Goal: Task Accomplishment & Management: Complete application form

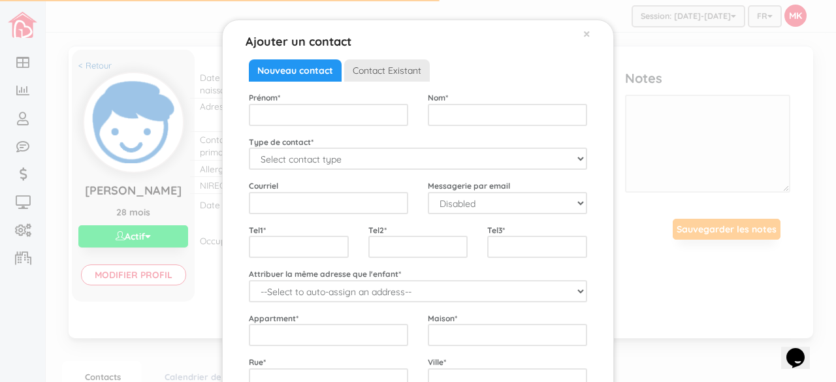
scroll to position [136, 0]
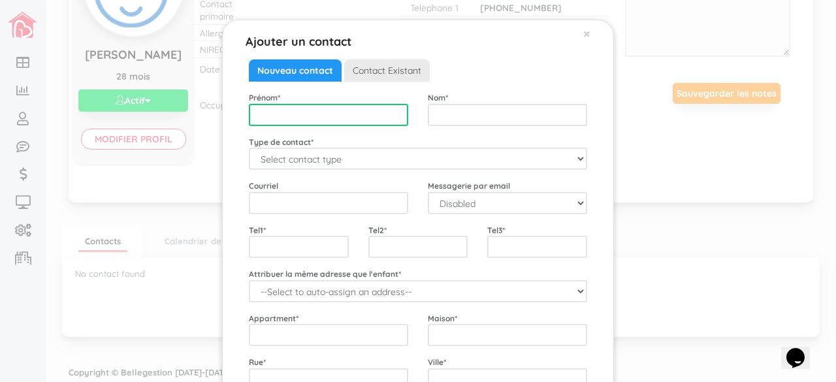
click at [366, 116] on input "text" at bounding box center [328, 115] width 159 height 22
type input "Kayla"
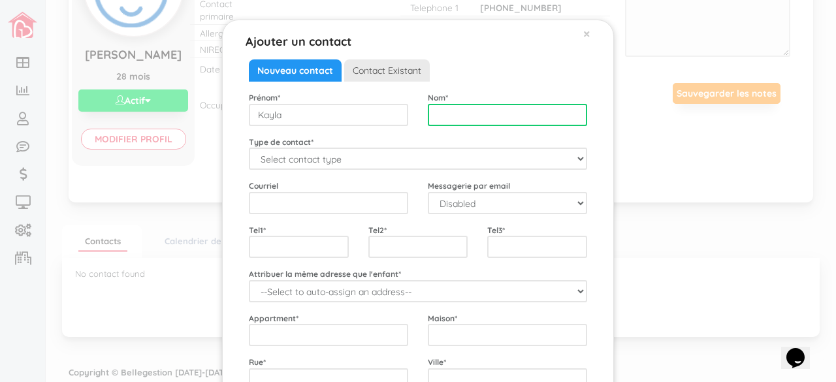
click at [447, 110] on input "text" at bounding box center [507, 115] width 159 height 22
type input "Cornanguer"
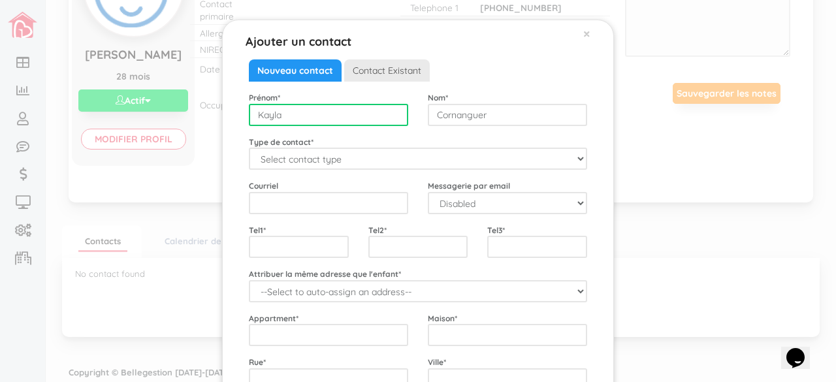
click at [359, 109] on input "Kayla" at bounding box center [328, 115] width 159 height 22
type input "Kayla"
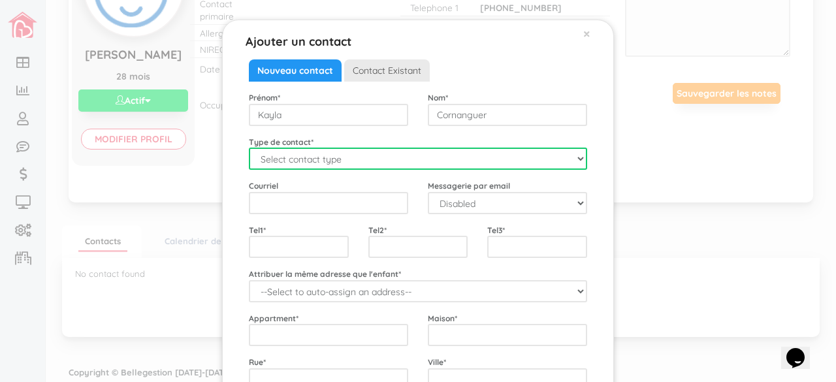
click at [357, 160] on select "Select contact type Mère Père Urgence" at bounding box center [418, 159] width 338 height 22
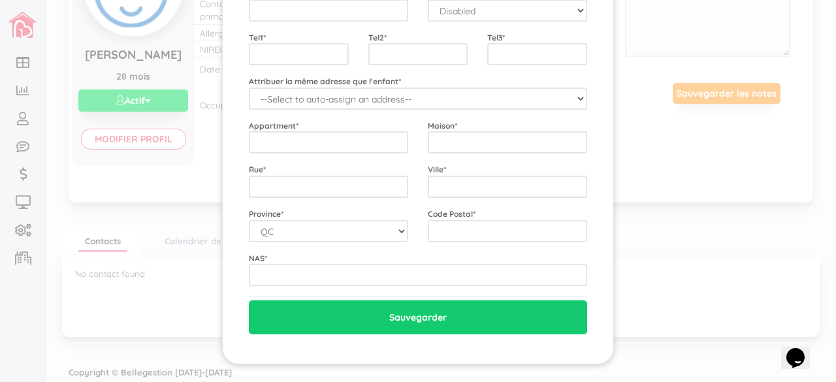
scroll to position [0, 0]
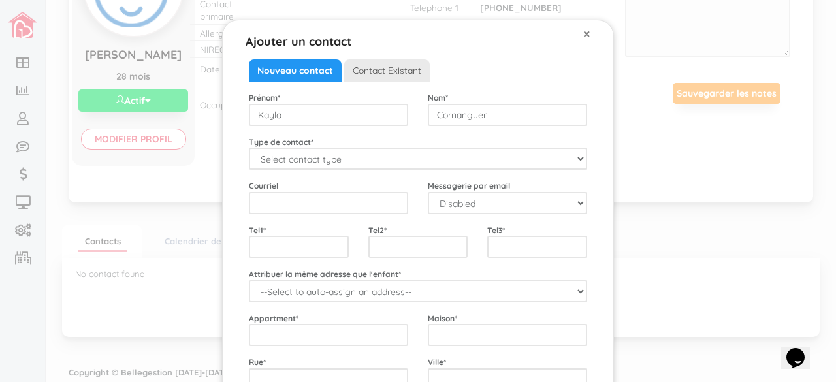
click at [583, 33] on span "×" at bounding box center [586, 33] width 7 height 17
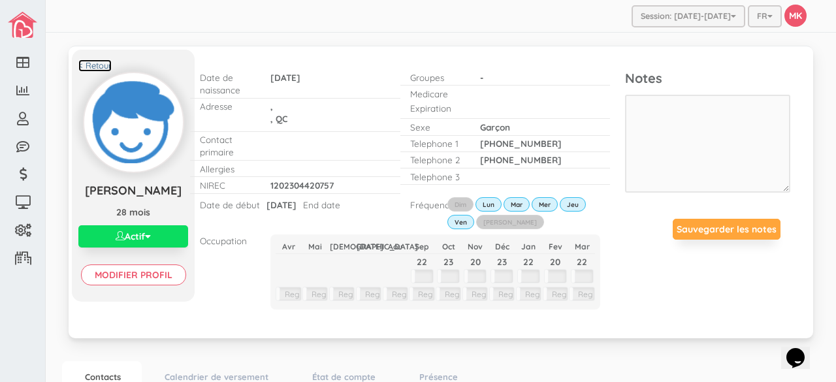
click at [100, 59] on link "< Retour" at bounding box center [94, 65] width 33 height 12
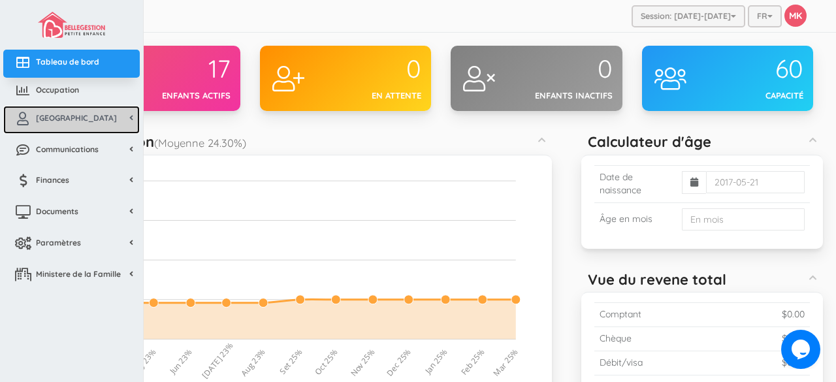
click at [66, 120] on span "[GEOGRAPHIC_DATA]" at bounding box center [76, 117] width 81 height 11
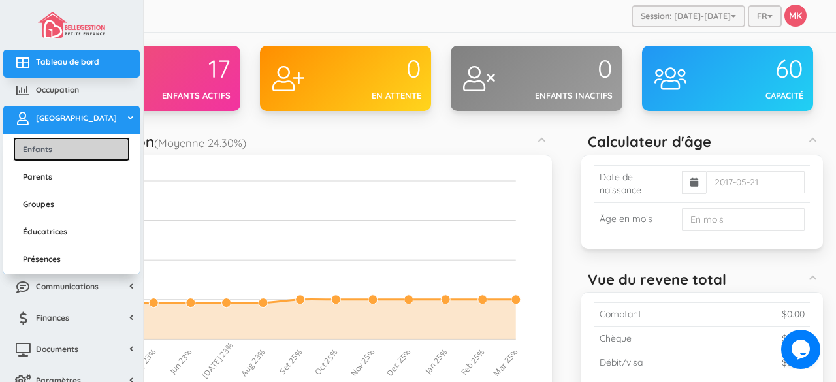
click at [59, 146] on link "Enfants" at bounding box center [71, 149] width 117 height 24
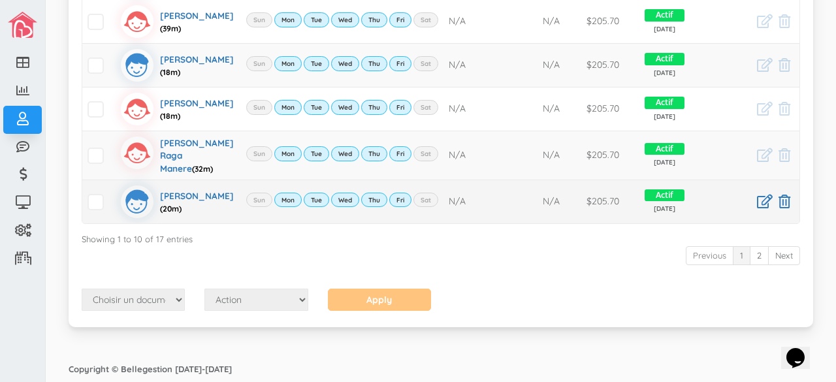
scroll to position [464, 0]
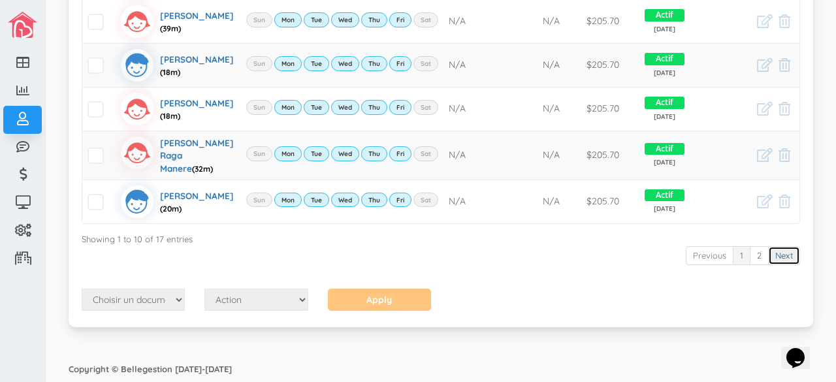
click at [781, 265] on link "Next" at bounding box center [784, 255] width 32 height 19
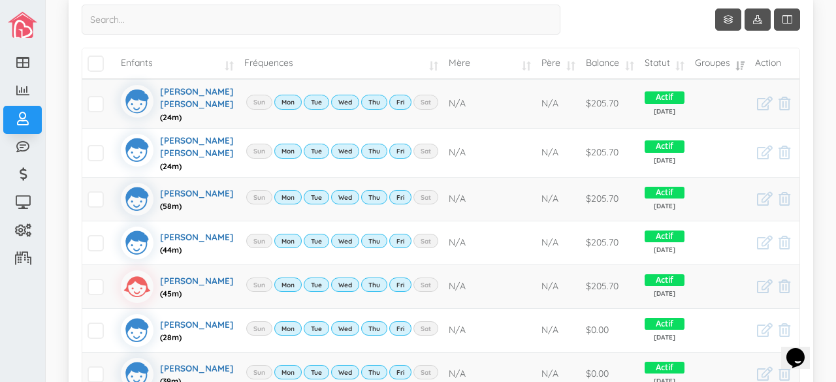
scroll to position [0, 0]
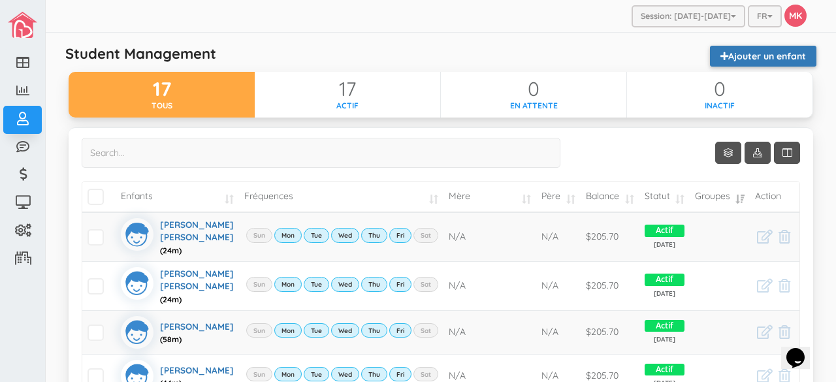
click at [724, 61] on link "Ajouter un enfant" at bounding box center [763, 56] width 106 height 21
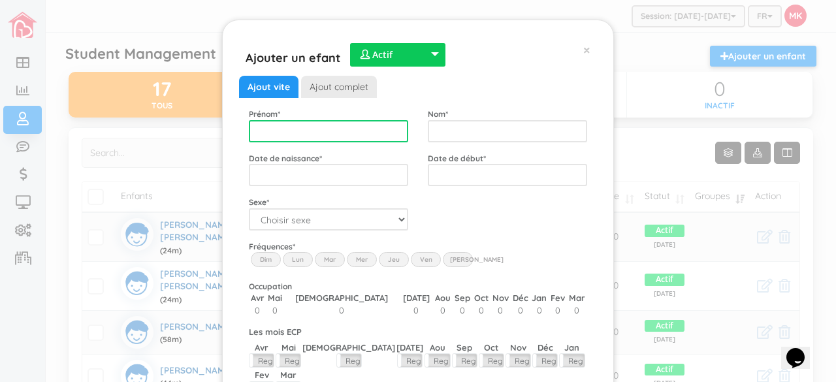
click at [371, 133] on input "text" at bounding box center [328, 131] width 159 height 22
type input "Kayla"
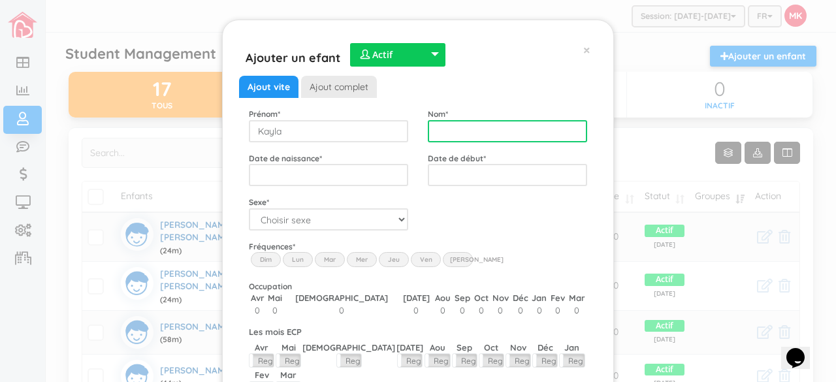
click at [470, 131] on input "text" at bounding box center [507, 131] width 159 height 22
type input "Cornanguer"
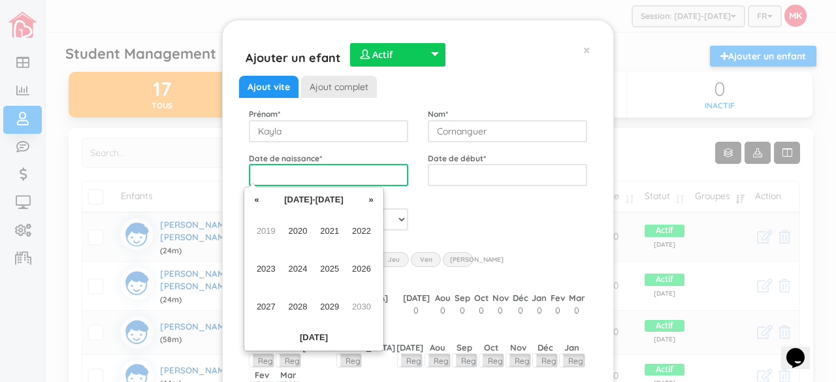
click at [329, 165] on input "text" at bounding box center [328, 175] width 159 height 22
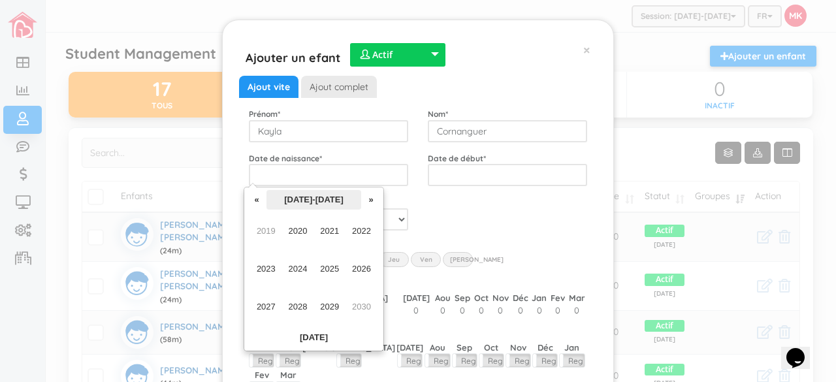
click at [323, 195] on th "[DATE]-[DATE]" at bounding box center [314, 200] width 95 height 20
click at [301, 271] on span "2024" at bounding box center [298, 269] width 29 height 35
click at [363, 264] on span "Aug" at bounding box center [361, 269] width 29 height 35
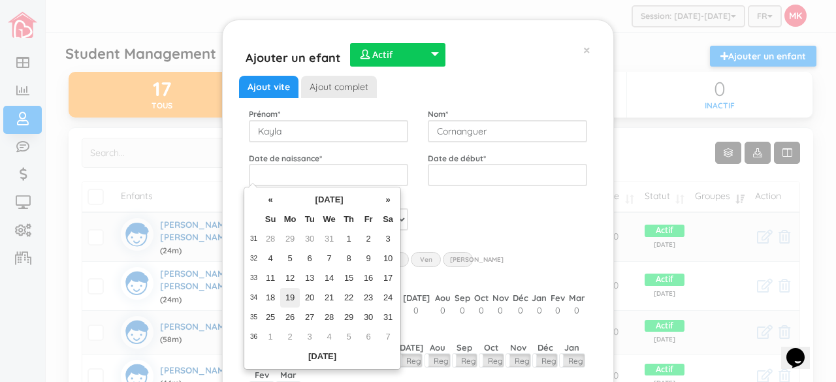
click at [289, 297] on td "19" at bounding box center [290, 298] width 20 height 20
type input "2024-08-19"
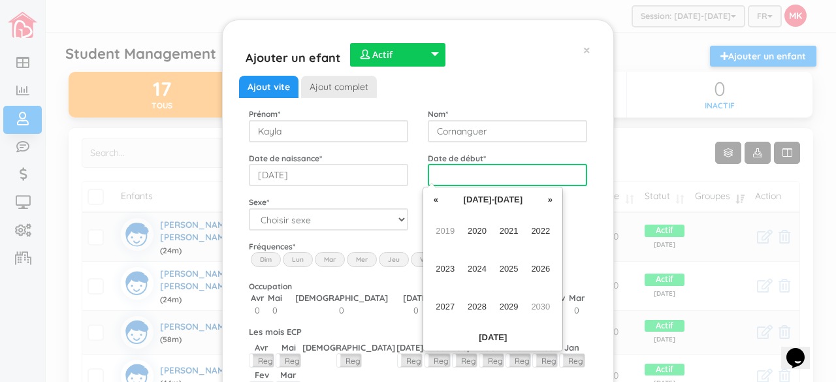
click at [543, 174] on input "text" at bounding box center [507, 175] width 159 height 22
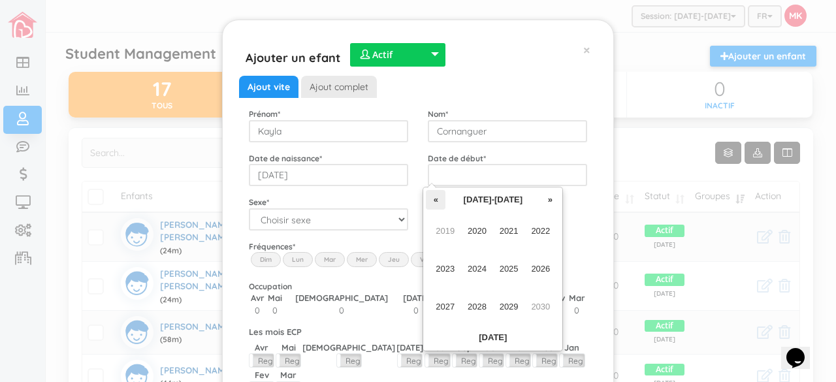
click at [442, 199] on th "«" at bounding box center [436, 200] width 20 height 20
click at [477, 308] on span "2008" at bounding box center [477, 306] width 29 height 35
click at [540, 266] on span "Aug" at bounding box center [540, 269] width 29 height 35
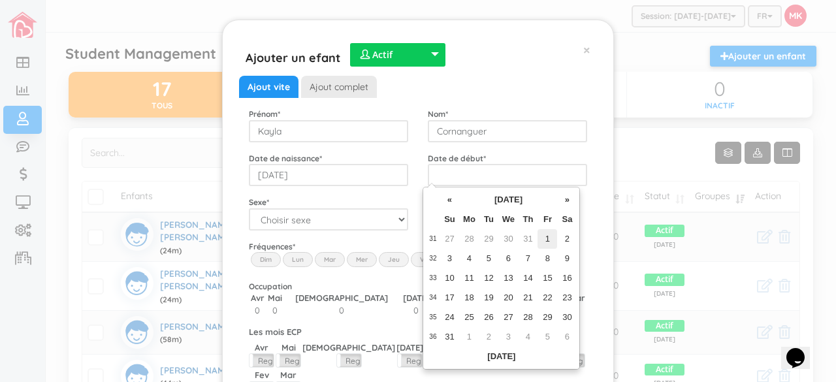
click at [549, 240] on td "1" at bounding box center [548, 239] width 20 height 20
type input "2008-08-01"
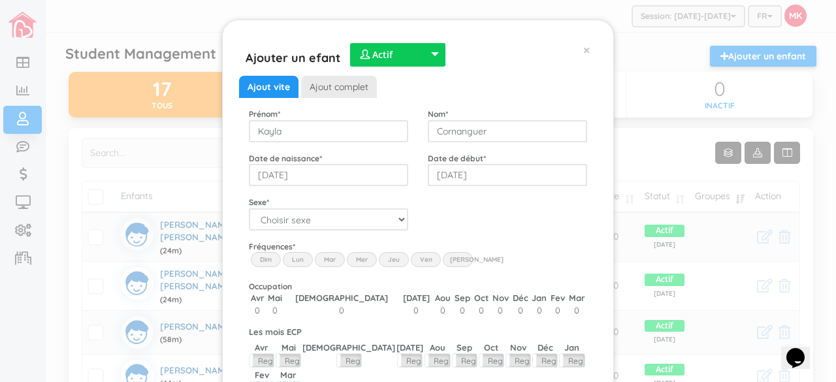
click at [551, 238] on div "Ajout vite Ajout complet Prénom * Kayla Nom * Cornanguer Date de naissance * 20…" at bounding box center [418, 258] width 338 height 364
click at [391, 220] on select "Choisir sexe Garçon Fille" at bounding box center [328, 219] width 159 height 22
select select "2"
click at [249, 208] on select "Choisir sexe Garçon Fille" at bounding box center [328, 219] width 159 height 22
click at [297, 257] on label "Lun" at bounding box center [298, 259] width 30 height 14
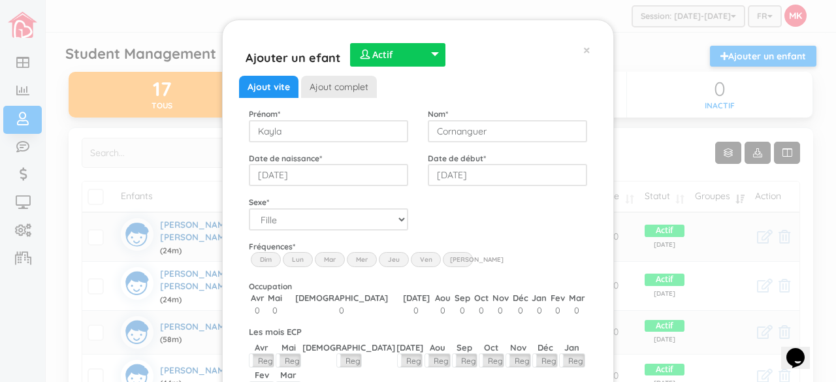
click at [0, 0] on input "Lun" at bounding box center [0, 0] width 0 height 0
click at [316, 255] on label "Mar" at bounding box center [330, 259] width 30 height 14
click at [0, 0] on input "Mar" at bounding box center [0, 0] width 0 height 0
click at [367, 259] on label "Mer" at bounding box center [362, 259] width 30 height 14
click at [0, 0] on input "Wed" at bounding box center [0, 0] width 0 height 0
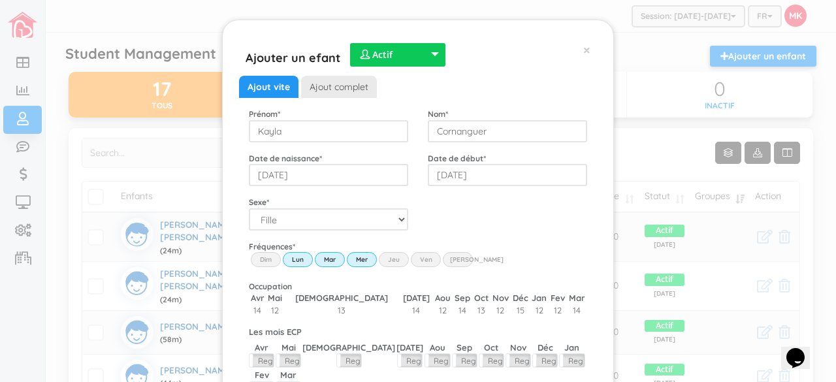
click at [382, 259] on label "Jeu" at bounding box center [394, 259] width 30 height 14
click at [0, 0] on input "Thu" at bounding box center [0, 0] width 0 height 0
click at [426, 260] on label "Ven" at bounding box center [426, 259] width 30 height 14
click at [0, 0] on input "Fri" at bounding box center [0, 0] width 0 height 0
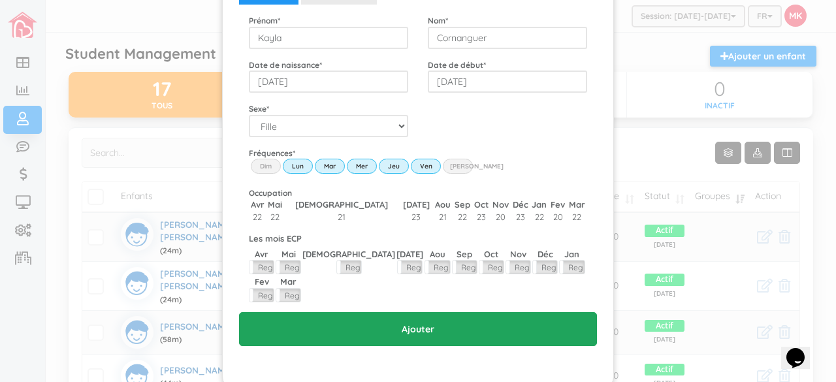
click at [432, 312] on input "Ajouter" at bounding box center [418, 329] width 358 height 34
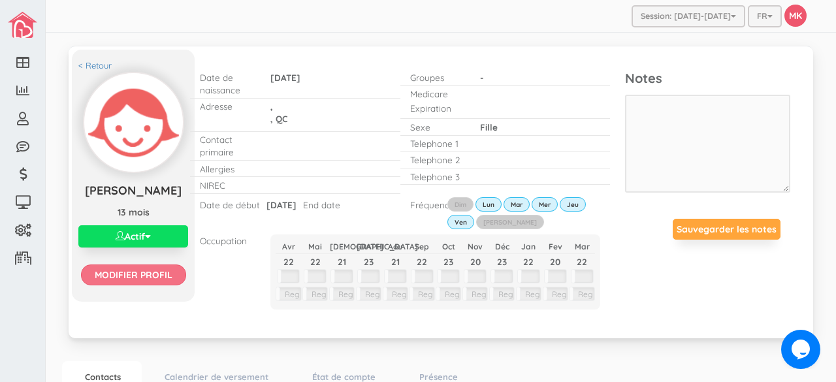
click at [158, 276] on input "Modifier profil" at bounding box center [133, 275] width 105 height 21
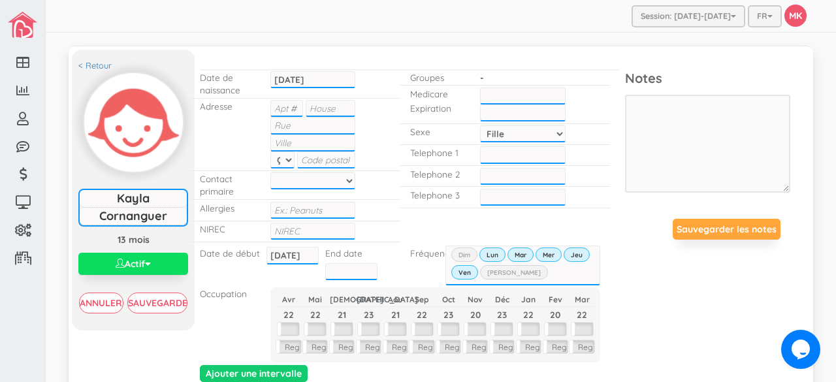
click at [321, 233] on input "text" at bounding box center [313, 231] width 86 height 17
type input "1202404442011"
click at [497, 145] on div at bounding box center [522, 155] width 105 height 20
click at [500, 154] on input "___-___-____" at bounding box center [523, 154] width 86 height 17
type input "___-514-2594"
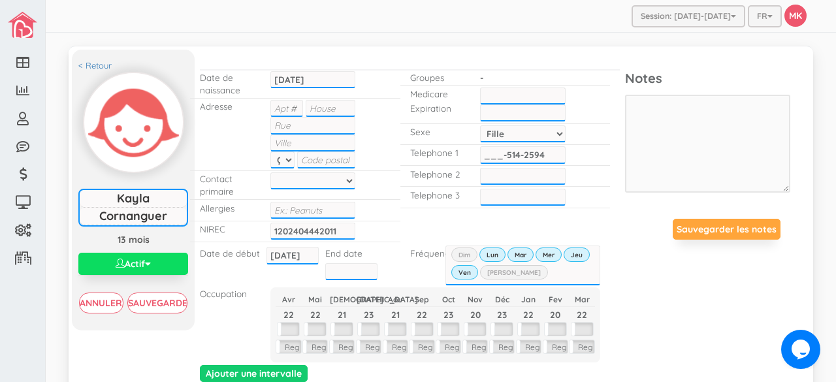
type input "___-___-____"
click at [485, 172] on input "___-___-____" at bounding box center [523, 176] width 86 height 17
type input "___-___-____"
click at [512, 150] on input "___-___-____" at bounding box center [523, 154] width 86 height 17
click at [480, 152] on input "___-___-____" at bounding box center [523, 154] width 86 height 17
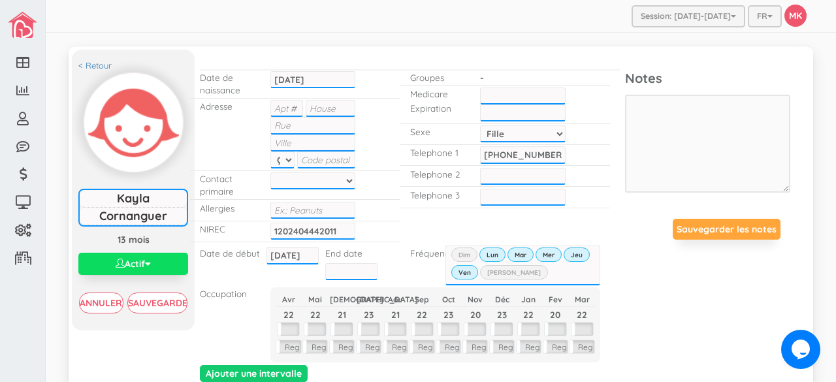
type input "514-265-4855"
click at [480, 171] on input "___-___-____" at bounding box center [523, 176] width 86 height 17
type input "514-259-4531"
click at [431, 208] on div "Ajouter une intervalle" at bounding box center [410, 230] width 440 height 312
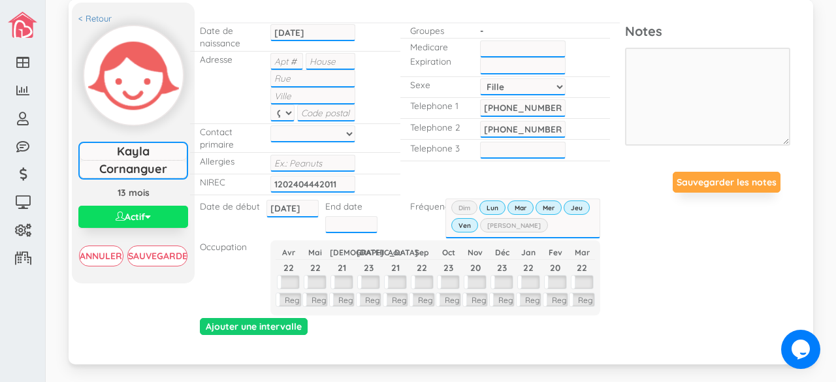
scroll to position [48, 0]
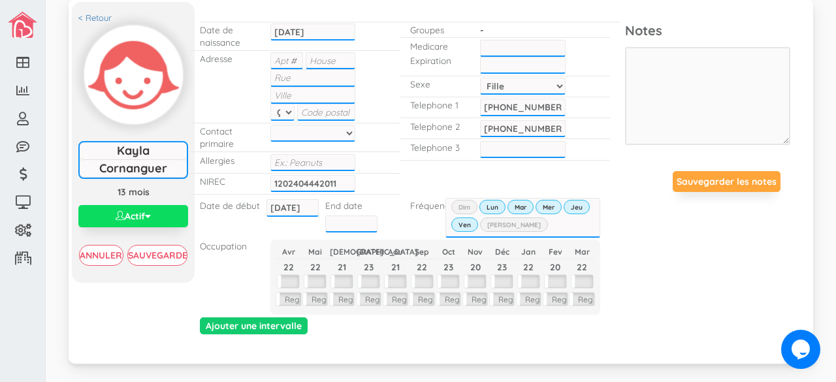
click at [237, 219] on div "Date de début 2008-08-01 2008-08-01 End date" at bounding box center [295, 216] width 210 height 37
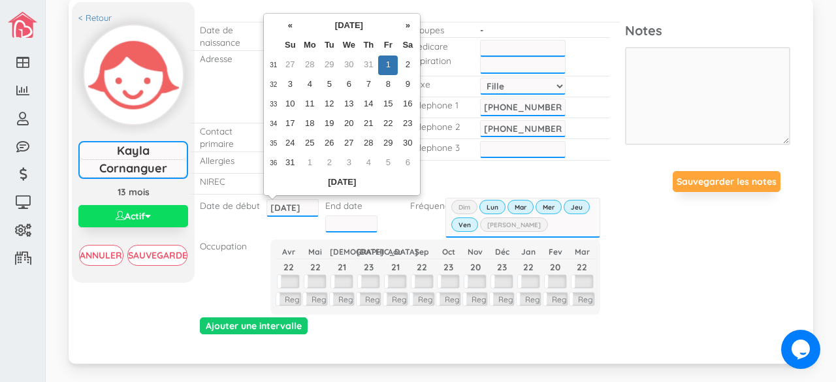
click at [293, 204] on input "2008-08-01" at bounding box center [293, 207] width 52 height 17
click at [361, 29] on th "August 2008" at bounding box center [349, 26] width 98 height 20
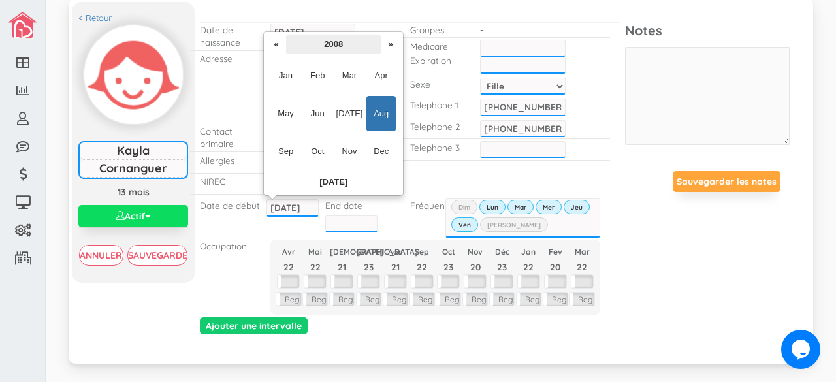
click at [345, 38] on th "2008" at bounding box center [333, 45] width 95 height 20
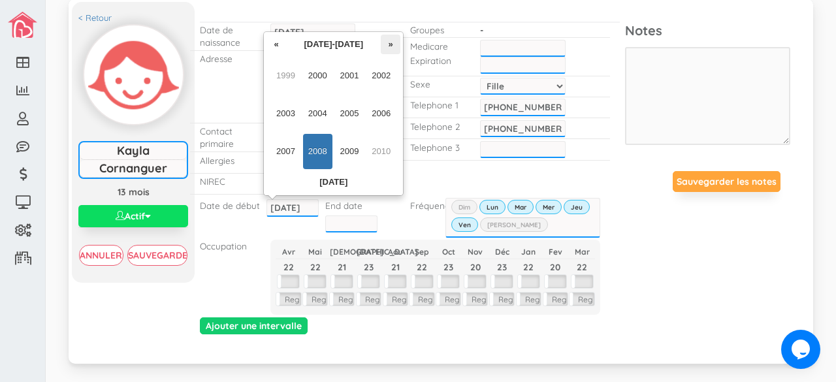
click at [389, 44] on th "»" at bounding box center [391, 45] width 20 height 20
click at [344, 47] on th "2010-2019" at bounding box center [333, 45] width 95 height 20
click at [385, 48] on th "»" at bounding box center [391, 45] width 20 height 20
click at [356, 113] on span "2025" at bounding box center [349, 113] width 29 height 35
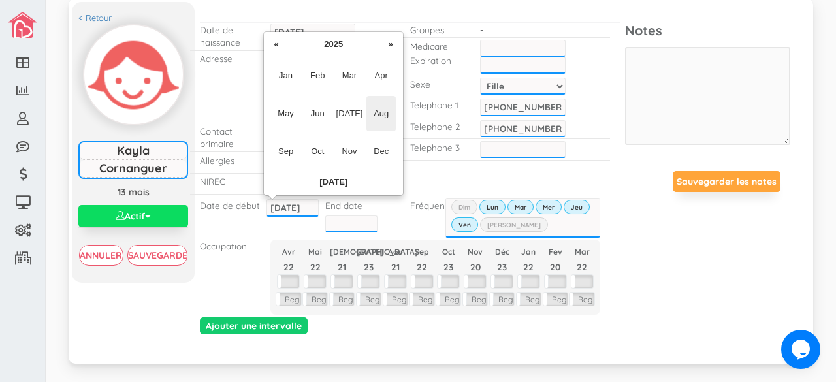
click at [387, 116] on span "Aug" at bounding box center [381, 113] width 29 height 35
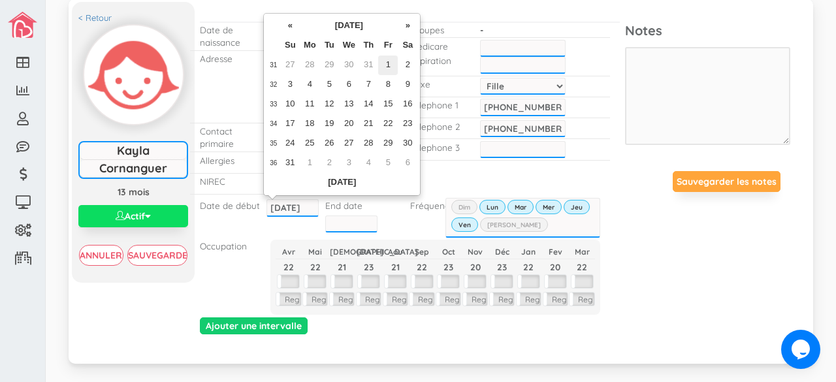
click at [384, 61] on td "1" at bounding box center [388, 66] width 20 height 20
type input "[DATE]"
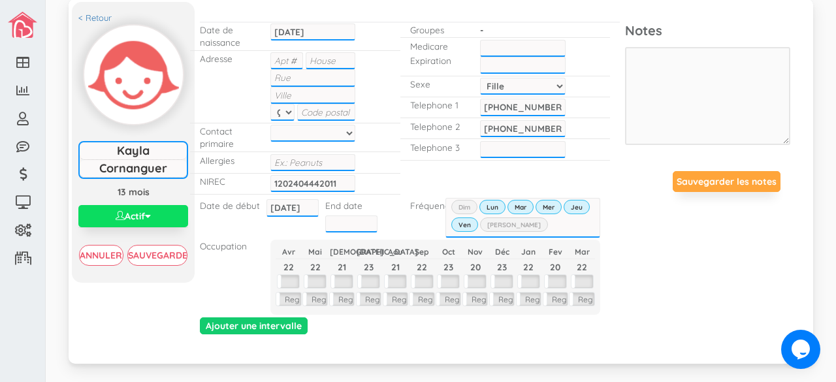
click at [392, 183] on div "NIREC 1202404442011" at bounding box center [295, 184] width 210 height 21
click at [240, 225] on div "Date de début 2008-08-01 2025-08-01 End date" at bounding box center [295, 216] width 210 height 37
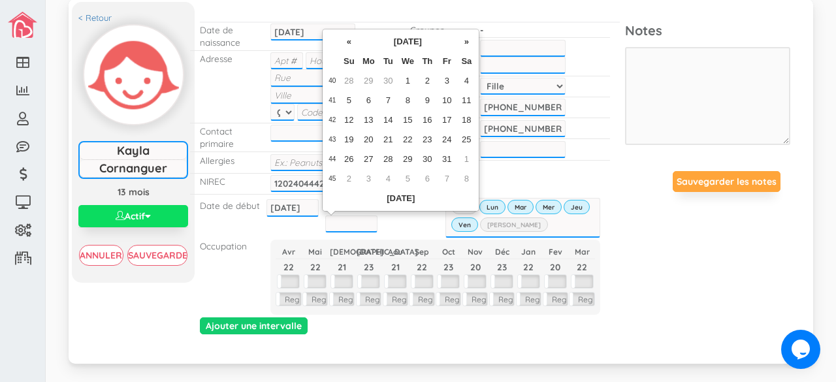
click at [357, 224] on input "text" at bounding box center [351, 224] width 52 height 17
click at [434, 40] on th "[DATE]" at bounding box center [408, 42] width 98 height 20
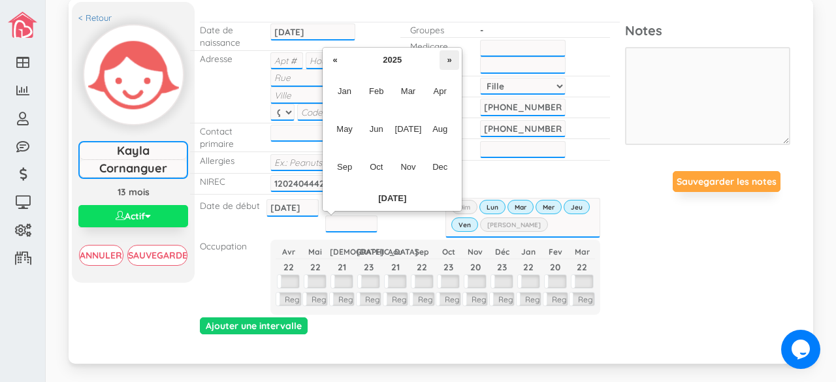
click at [445, 59] on th "»" at bounding box center [450, 60] width 20 height 20
click at [434, 130] on span "Aug" at bounding box center [439, 129] width 29 height 35
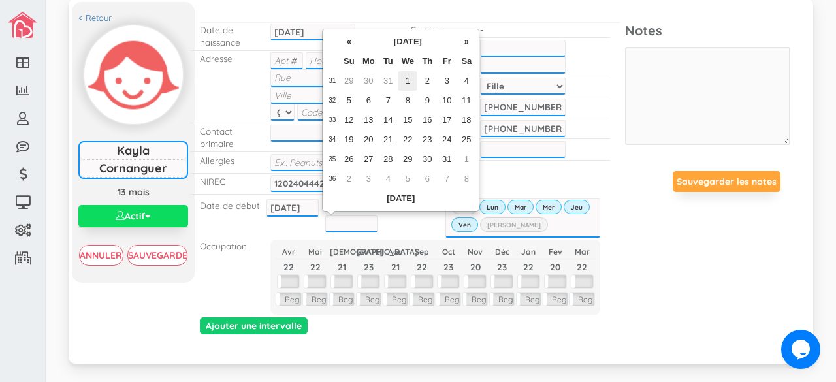
click at [412, 80] on td "1" at bounding box center [408, 81] width 20 height 20
type input "2029-08-01"
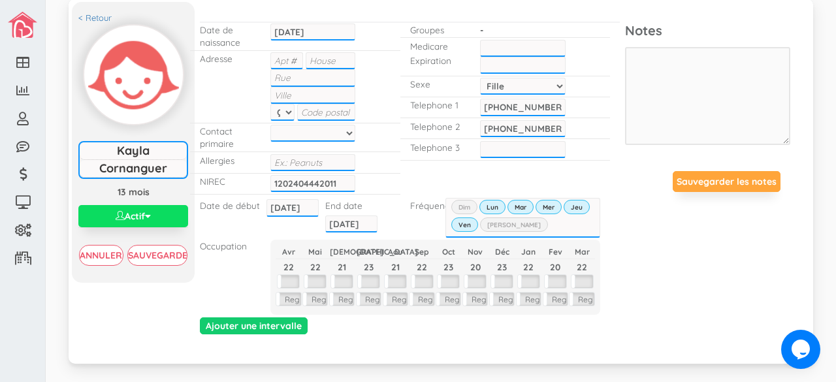
click at [749, 253] on div "< Retour Kayla Cornanguer Kayla Cornanguer 13 mois Actif Actif Inactif Waitlist…" at bounding box center [441, 179] width 738 height 342
click at [388, 223] on div "Date de début 2008-08-01 2025-08-01 End date 2029-08-01" at bounding box center [295, 216] width 210 height 37
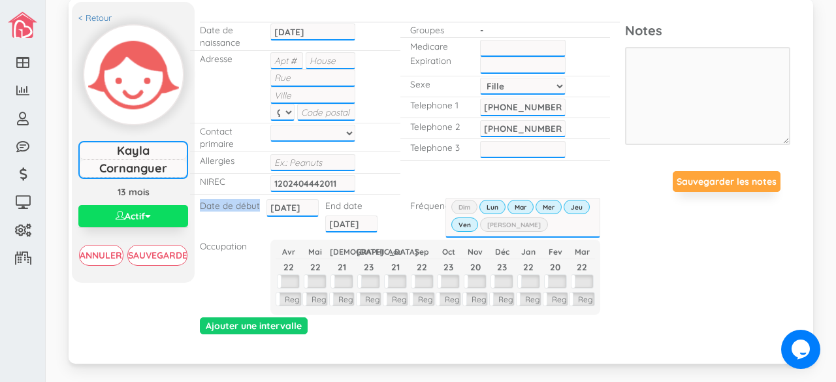
click at [388, 223] on div "Date de début 2008-08-01 2025-08-01 End date 2029-08-01" at bounding box center [295, 216] width 210 height 37
type input "___-___-____"
click at [493, 150] on input "___-___-____" at bounding box center [523, 149] width 86 height 17
click at [402, 154] on div "Telephone 3" at bounding box center [505, 149] width 210 height 21
click at [351, 201] on p "End date" at bounding box center [343, 205] width 37 height 12
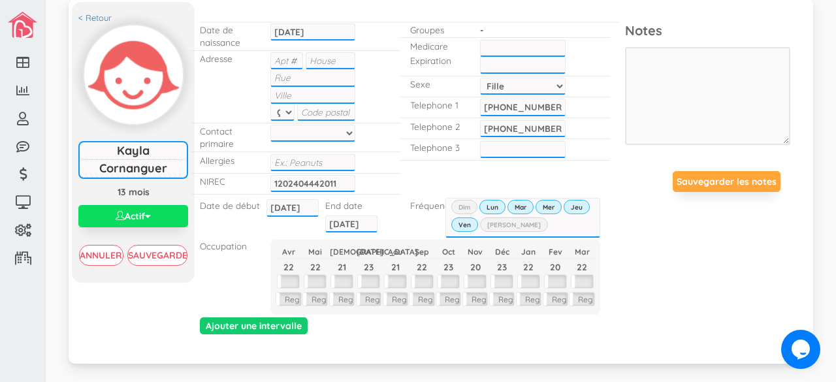
click at [351, 201] on p "End date" at bounding box center [343, 205] width 37 height 12
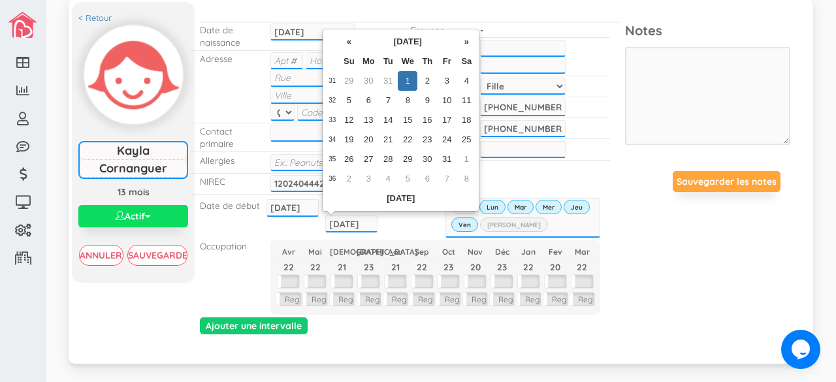
click at [348, 225] on input "2029-08-01" at bounding box center [351, 224] width 52 height 17
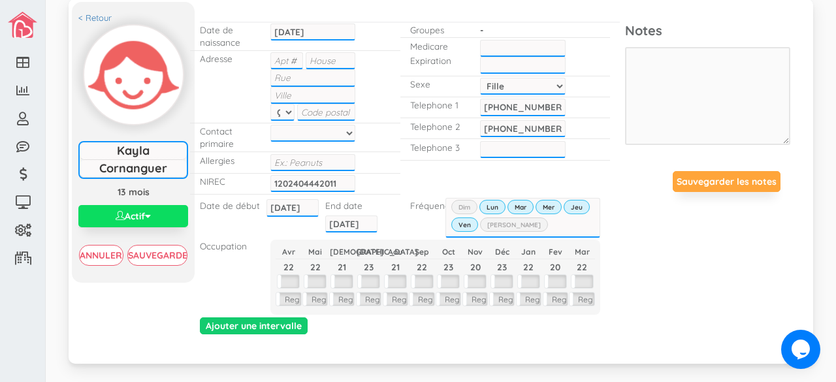
click at [665, 261] on div "< Retour Kayla Cornanguer Kayla Cornanguer 13 mois Actif Actif Inactif Waitlist…" at bounding box center [441, 179] width 738 height 342
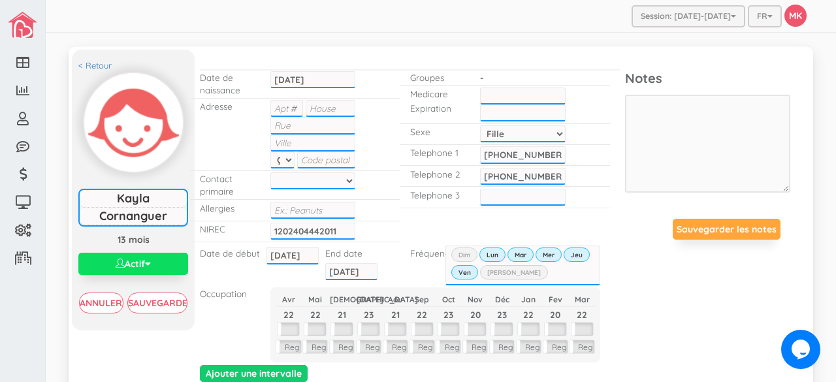
click at [520, 100] on input "text" at bounding box center [523, 96] width 86 height 17
type input "CORK24581918"
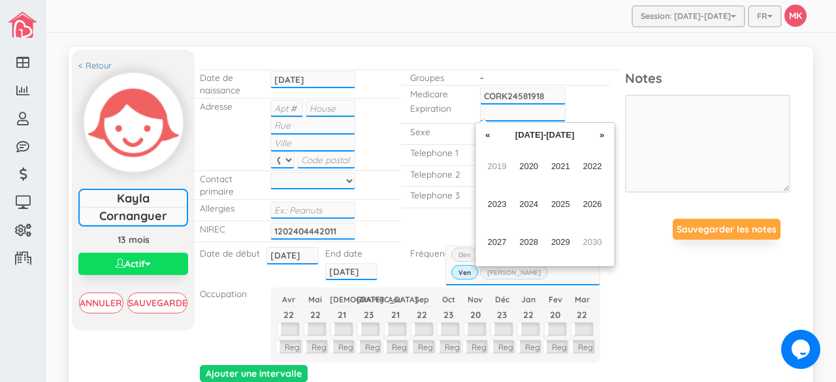
click at [536, 118] on input "text" at bounding box center [523, 113] width 86 height 17
click at [600, 137] on th "»" at bounding box center [603, 135] width 20 height 20
click at [588, 163] on span "2032" at bounding box center [592, 166] width 29 height 35
click at [591, 206] on span "Aug" at bounding box center [592, 204] width 29 height 35
type input "Aug-2032"
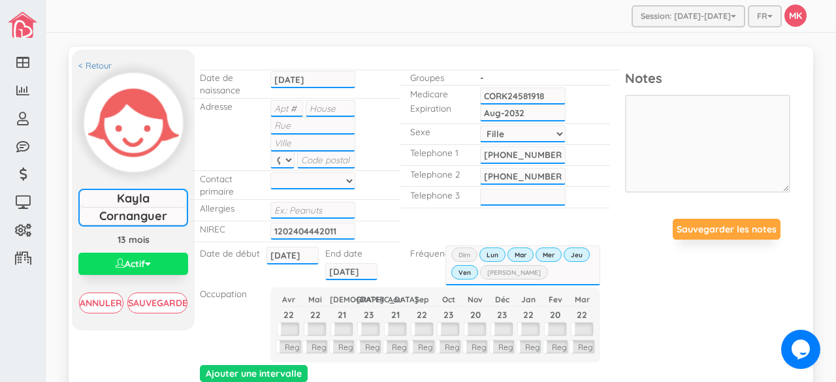
click at [591, 206] on div "Ajouter une intervalle" at bounding box center [410, 230] width 440 height 312
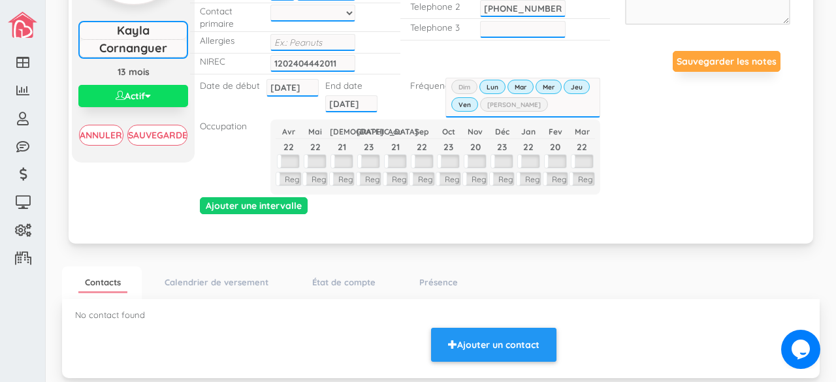
scroll to position [169, 0]
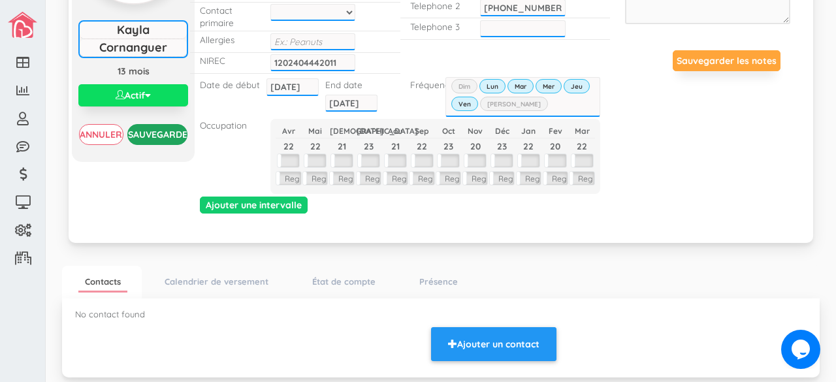
click at [145, 129] on input "Sauvegarder" at bounding box center [157, 134] width 61 height 21
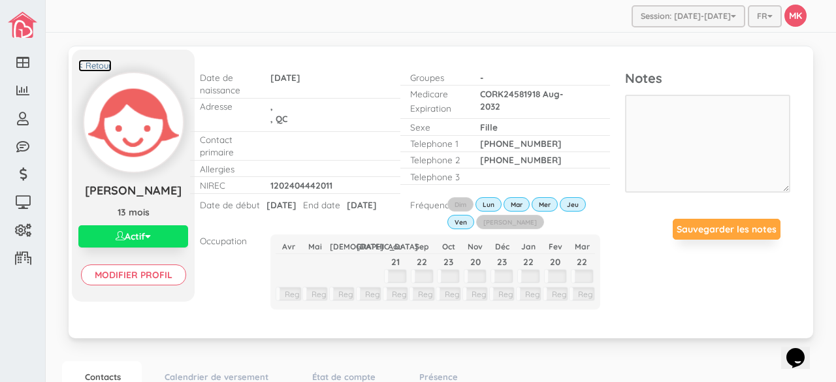
click at [98, 62] on link "< Retour" at bounding box center [94, 65] width 33 height 12
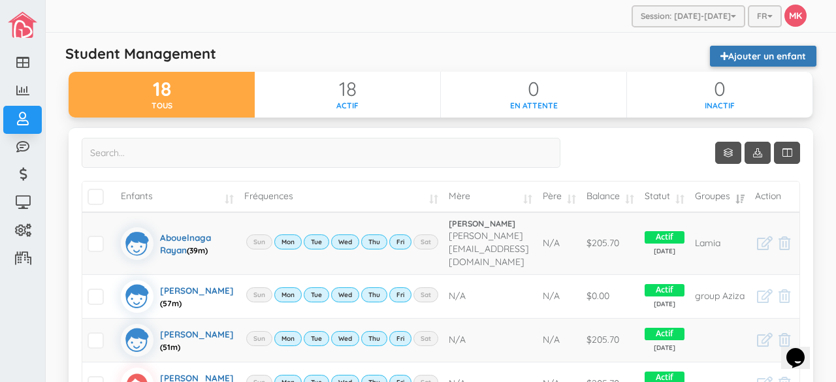
click at [767, 63] on link "Ajouter un enfant" at bounding box center [763, 56] width 106 height 21
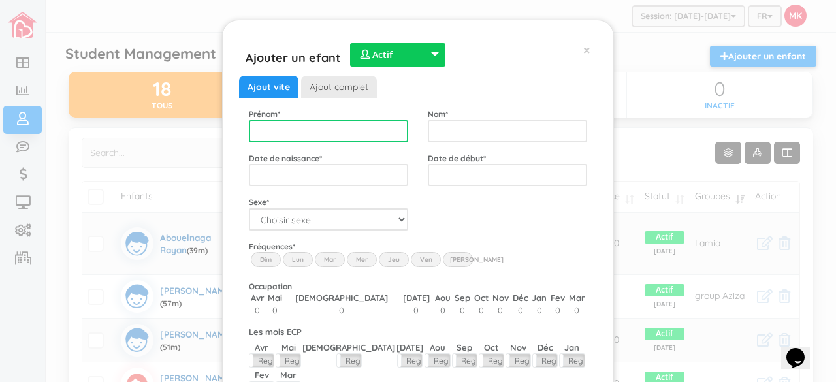
click at [363, 129] on input "text" at bounding box center [328, 131] width 159 height 22
type input "[PERSON_NAME]"
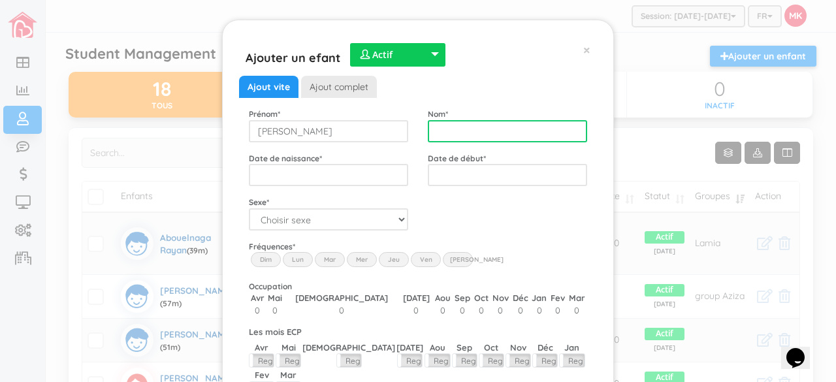
click at [448, 127] on input "text" at bounding box center [507, 131] width 159 height 22
type input "[PERSON_NAME]"
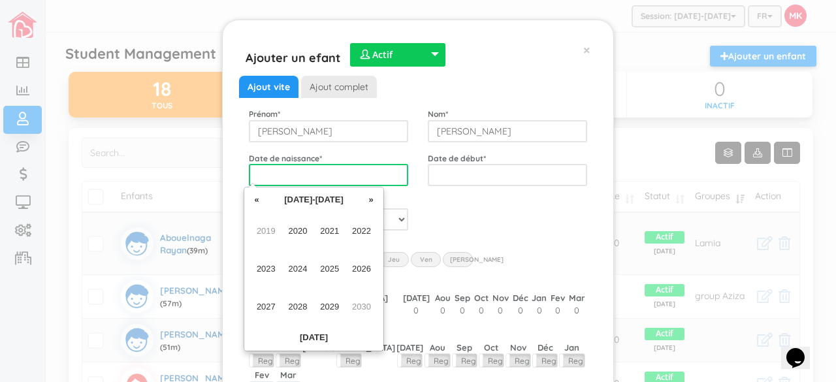
click at [385, 176] on input "text" at bounding box center [328, 175] width 159 height 22
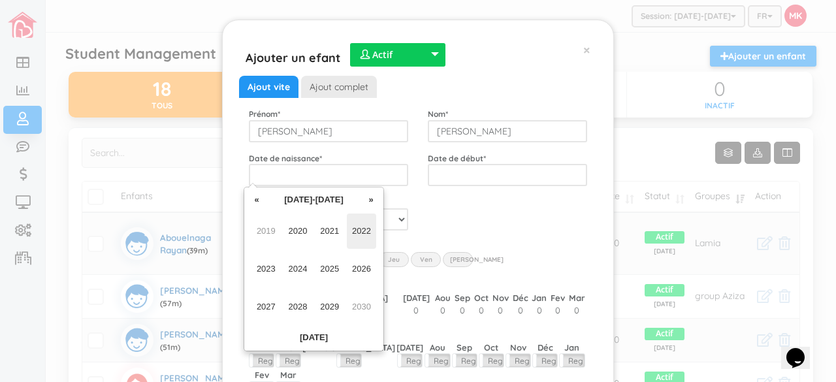
click at [357, 232] on span "2022" at bounding box center [361, 231] width 29 height 35
click at [300, 310] on span "Oct" at bounding box center [298, 306] width 29 height 35
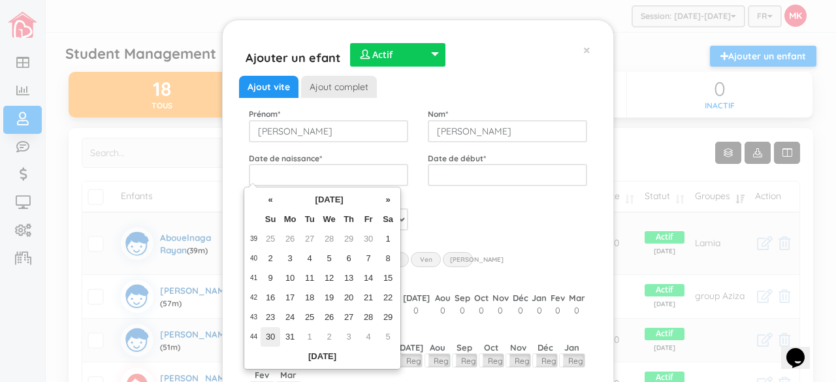
click at [269, 334] on td "30" at bounding box center [271, 337] width 20 height 20
type input "2022-10-30"
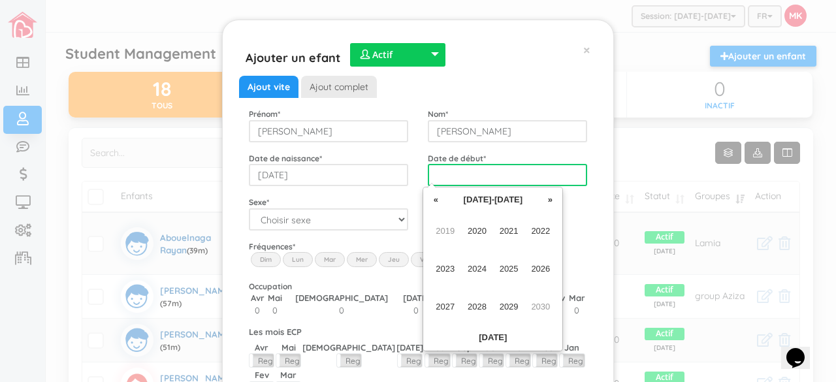
click at [508, 174] on input "text" at bounding box center [507, 175] width 159 height 22
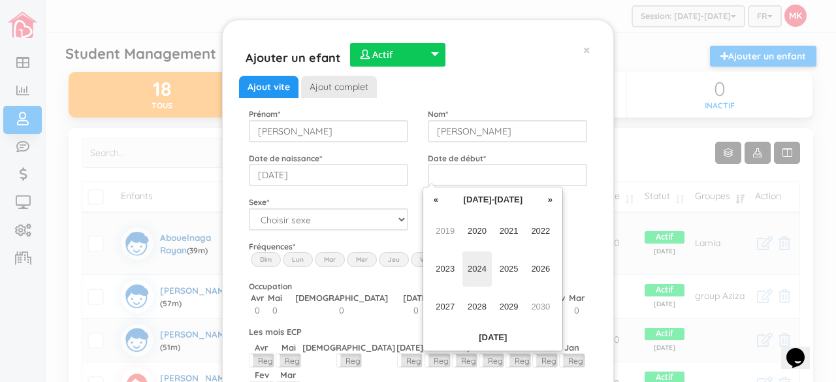
click at [477, 263] on span "2024" at bounding box center [477, 269] width 29 height 35
click at [547, 276] on span "Aug" at bounding box center [540, 269] width 29 height 35
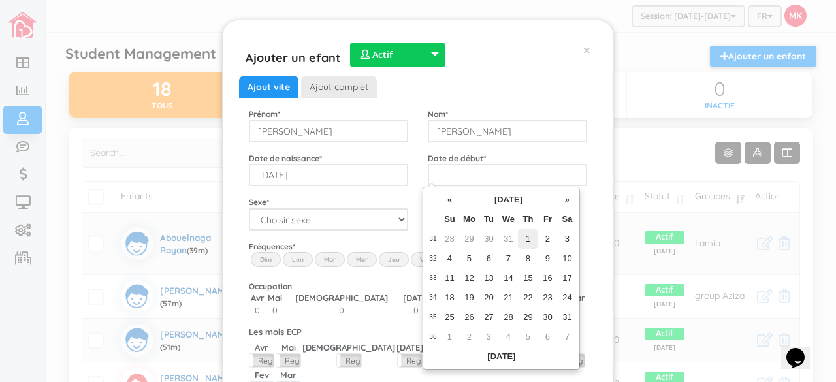
click at [532, 241] on td "1" at bounding box center [528, 239] width 20 height 20
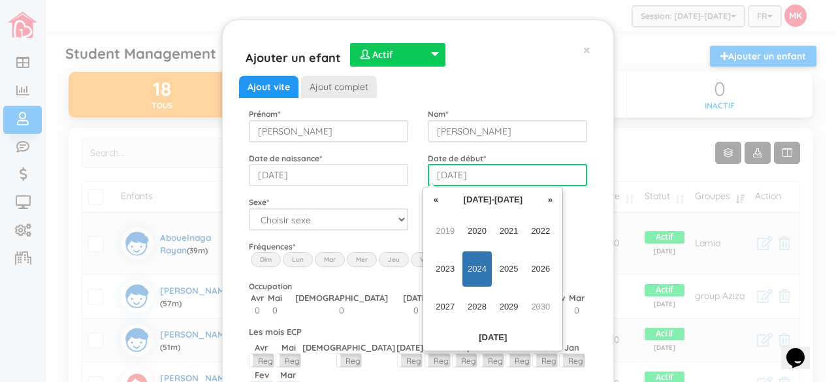
click at [451, 174] on input "2024-08-01" at bounding box center [507, 175] width 159 height 22
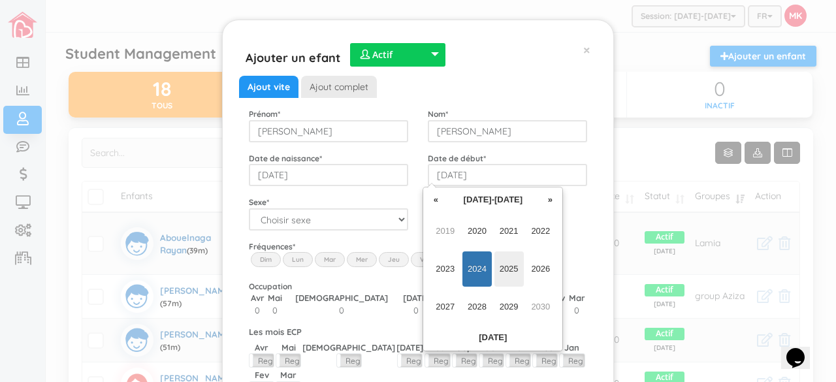
click at [505, 263] on span "2025" at bounding box center [509, 269] width 29 height 35
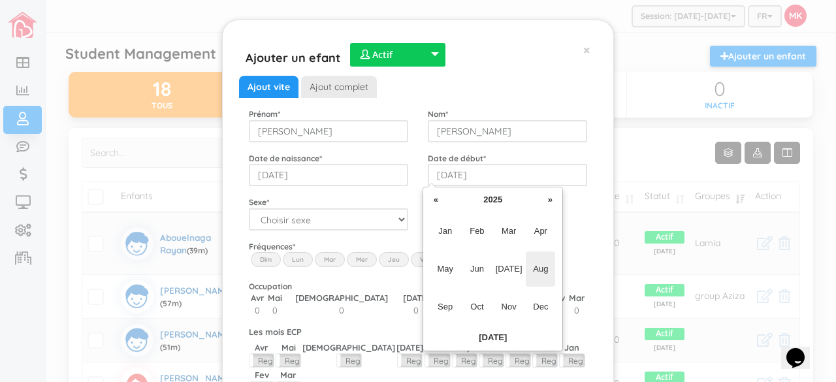
click at [542, 275] on span "Aug" at bounding box center [540, 269] width 29 height 35
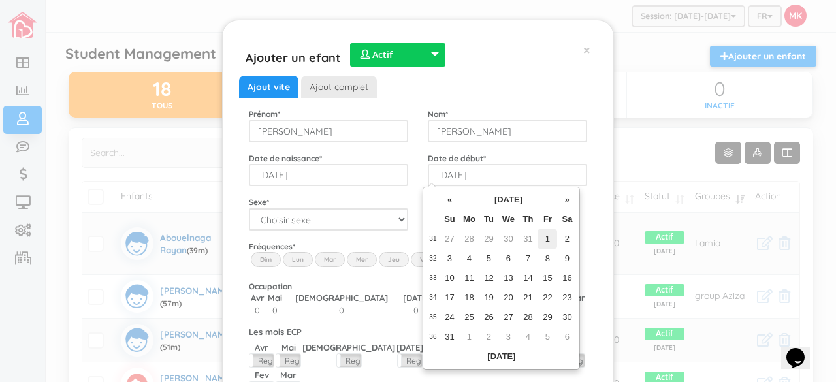
click at [548, 240] on td "1" at bounding box center [548, 239] width 20 height 20
type input "2025-08-01"
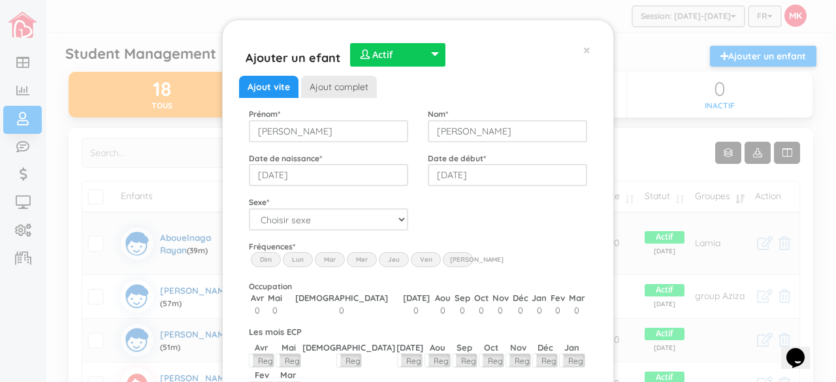
click at [527, 231] on div "Ajout vite Ajout complet Prénom * Angelica Nom * Calvillo Zavala Date de naissa…" at bounding box center [418, 258] width 338 height 364
click at [397, 222] on select "Choisir sexe Garçon Fille" at bounding box center [328, 219] width 159 height 22
select select "2"
click at [249, 208] on select "Choisir sexe Garçon Fille" at bounding box center [328, 219] width 159 height 22
click at [297, 258] on label "Lun" at bounding box center [298, 259] width 30 height 14
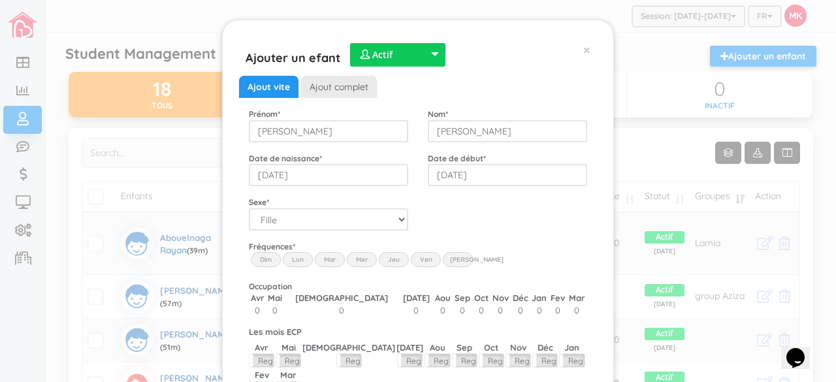
click at [0, 0] on input "Lun" at bounding box center [0, 0] width 0 height 0
click at [319, 263] on label "Mar" at bounding box center [330, 259] width 30 height 14
click at [0, 0] on input "Mar" at bounding box center [0, 0] width 0 height 0
click at [354, 256] on label "Mer" at bounding box center [362, 259] width 30 height 14
click at [0, 0] on input "Wed" at bounding box center [0, 0] width 0 height 0
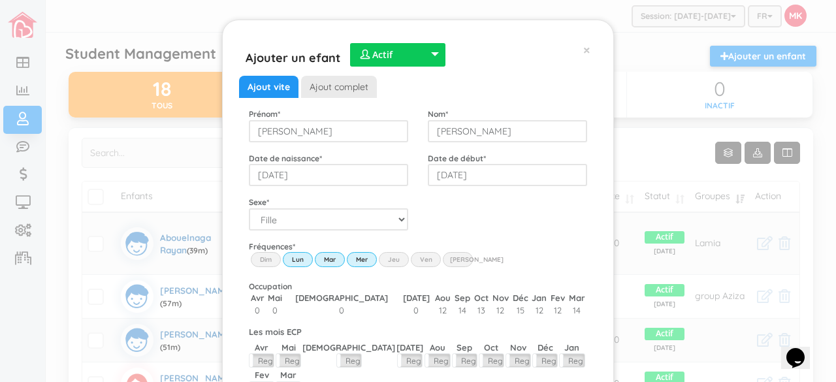
click at [395, 263] on label "Jeu" at bounding box center [394, 259] width 30 height 14
click at [0, 0] on input "Thu" at bounding box center [0, 0] width 0 height 0
click at [412, 257] on label "Ven" at bounding box center [426, 259] width 30 height 14
click at [0, 0] on input "Fri" at bounding box center [0, 0] width 0 height 0
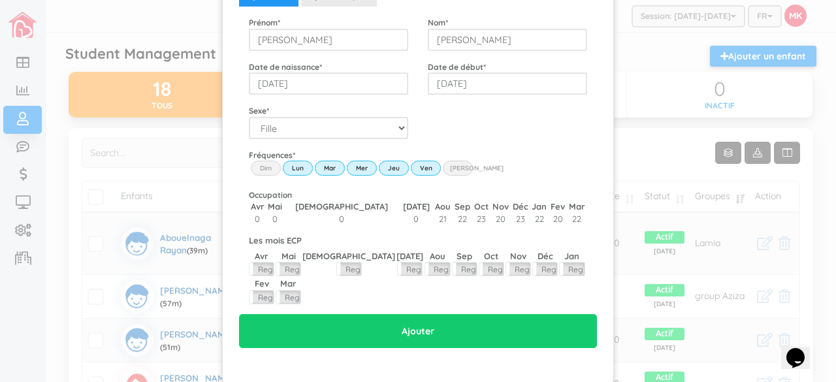
scroll to position [93, 0]
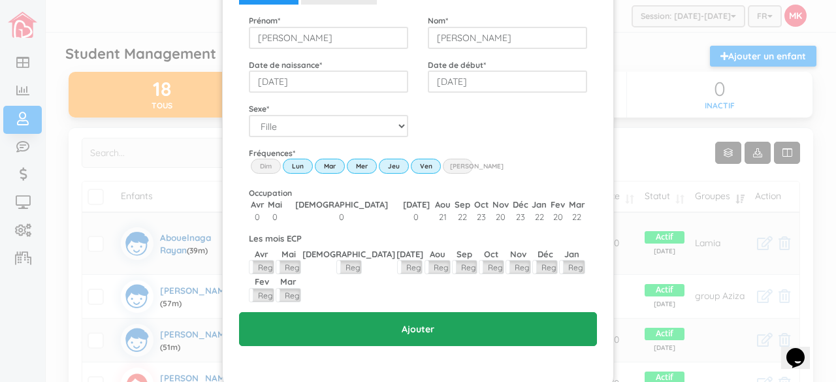
click at [426, 312] on input "Ajouter" at bounding box center [418, 329] width 358 height 34
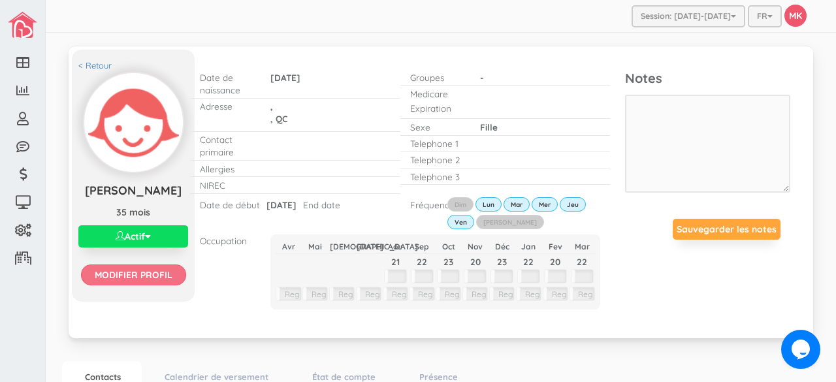
click at [138, 285] on input "Modifier profil" at bounding box center [133, 275] width 105 height 21
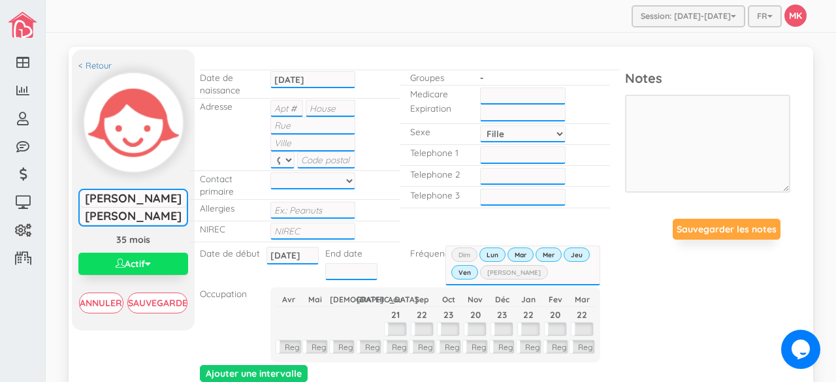
click at [291, 108] on input "text" at bounding box center [286, 108] width 33 height 17
type input "4950"
click at [312, 125] on input "text" at bounding box center [313, 125] width 86 height 17
type input "Lafontaine"
click at [304, 160] on input "text" at bounding box center [326, 160] width 59 height 17
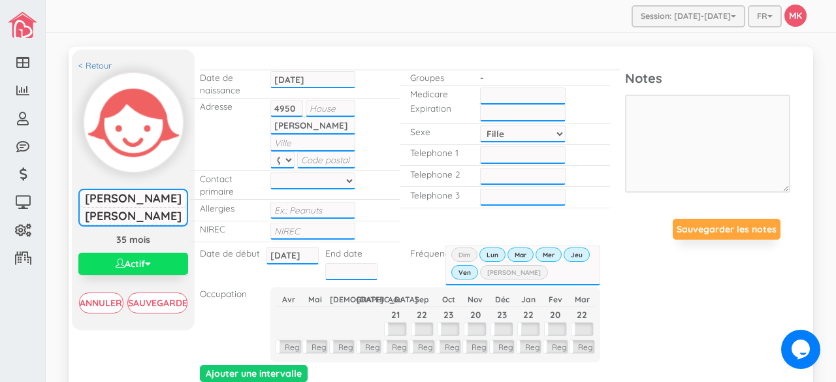
click at [310, 140] on input "text" at bounding box center [313, 143] width 86 height 17
type input "Montreal"
click at [301, 177] on select at bounding box center [313, 180] width 86 height 17
click at [329, 157] on input "text" at bounding box center [326, 160] width 59 height 17
type input "H1V1R8"
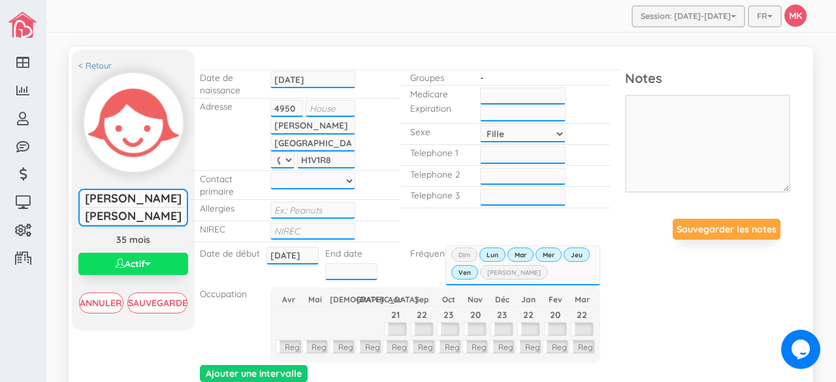
click at [336, 178] on select at bounding box center [313, 180] width 86 height 17
click at [341, 178] on select at bounding box center [313, 180] width 86 height 17
click at [519, 154] on input "___-___-____" at bounding box center [523, 154] width 86 height 17
type input "___-___-5149"
type input "___-___-____"
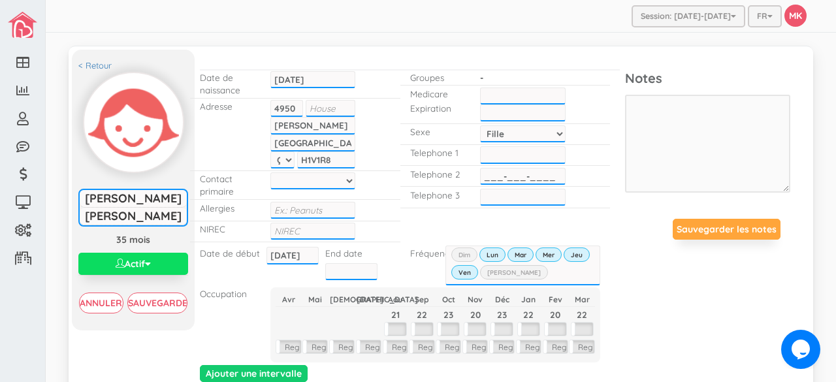
click at [493, 169] on input "___-___-____" at bounding box center [523, 176] width 86 height 17
type input "___-___-____"
click at [484, 150] on input "___-___-____" at bounding box center [523, 154] width 86 height 17
type input "_51-497-0305"
type input "___-___-____"
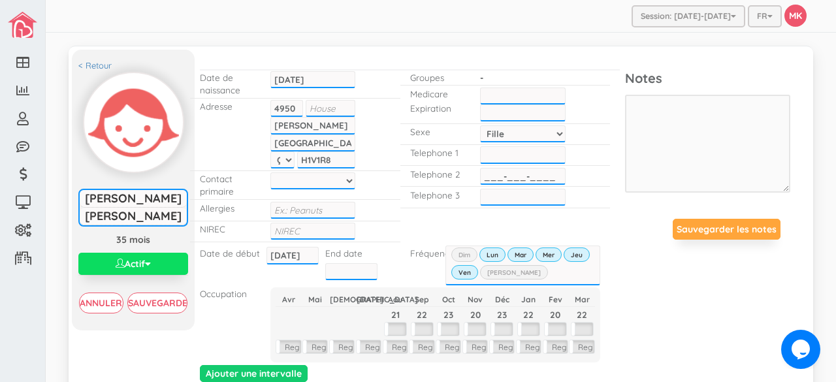
click at [480, 168] on input "___-___-____" at bounding box center [523, 176] width 86 height 17
type input "___-___-____"
click at [480, 155] on input "___-___-____" at bounding box center [523, 154] width 86 height 17
type input "514-970-3059"
type input "___-___-____"
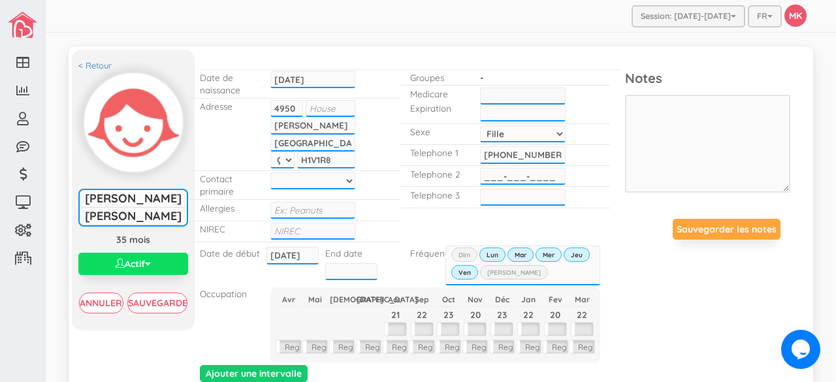
click at [480, 169] on input "___-___-____" at bounding box center [523, 176] width 86 height 17
click at [541, 152] on input "514-970-3059" at bounding box center [523, 154] width 86 height 17
type input "514-970-3054"
click at [522, 168] on input "___-___-____" at bounding box center [523, 176] width 86 height 17
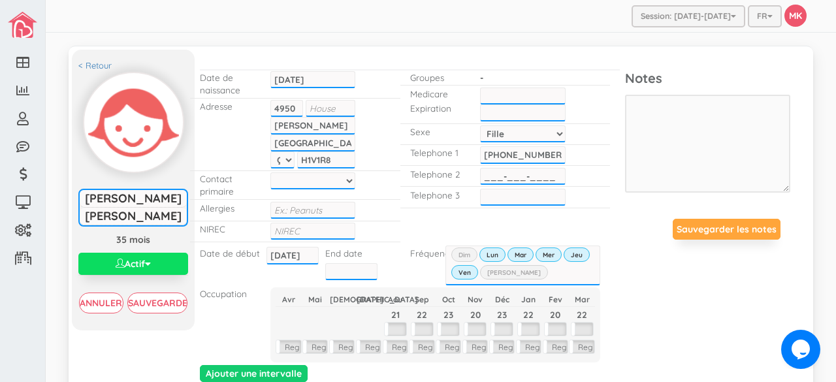
click at [481, 177] on input "___-___-____" at bounding box center [523, 176] width 86 height 17
click at [481, 176] on input "___-___-____" at bounding box center [523, 176] width 86 height 17
type input "438-874-3663"
click at [627, 295] on div "< Retour Angelica Calvillo Zavala Angelica Calvillo Zavala 35 mois Actif Actif …" at bounding box center [441, 227] width 738 height 342
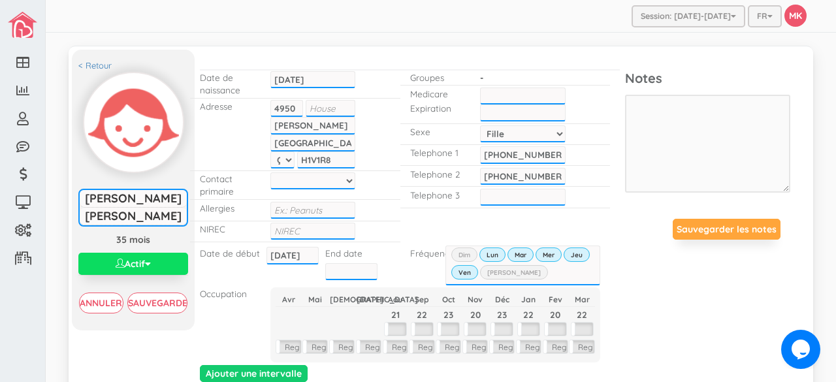
scroll to position [20, 0]
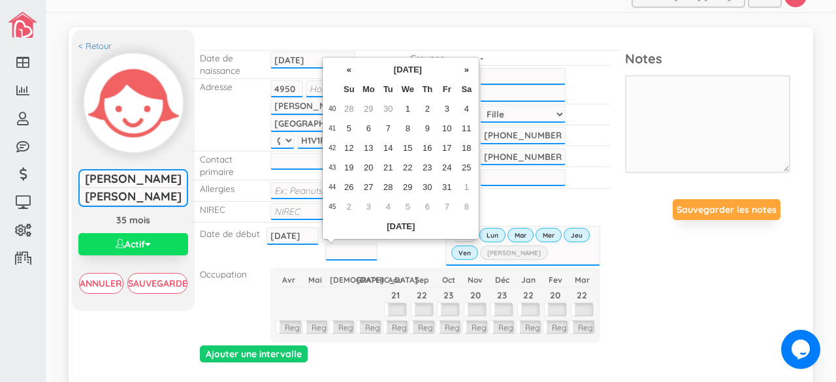
click at [350, 250] on input "text" at bounding box center [351, 252] width 52 height 17
click at [466, 75] on th "»" at bounding box center [467, 70] width 20 height 20
click at [466, 75] on th "»" at bounding box center [463, 70] width 20 height 20
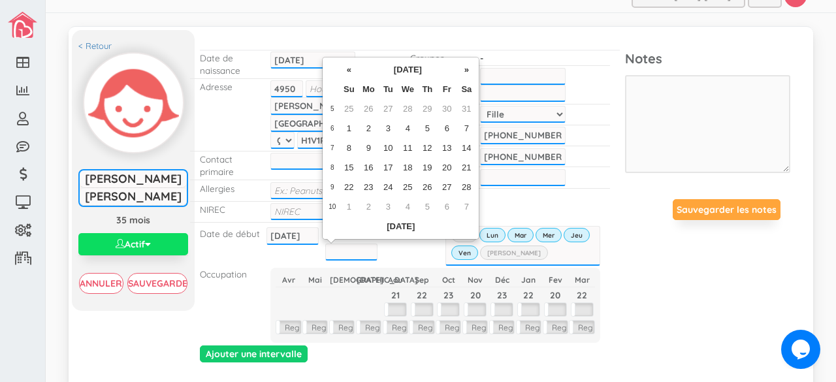
click at [466, 75] on th "»" at bounding box center [467, 70] width 20 height 20
click at [431, 72] on th "March 2026" at bounding box center [408, 70] width 98 height 20
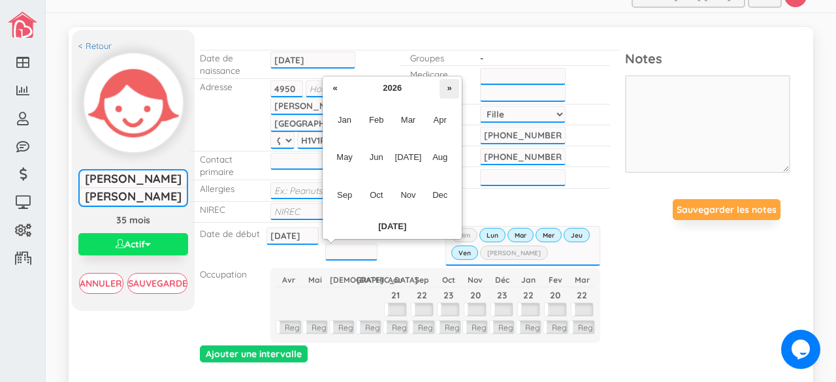
click at [445, 93] on th "»" at bounding box center [450, 89] width 20 height 20
click at [441, 158] on span "Aug" at bounding box center [439, 157] width 29 height 35
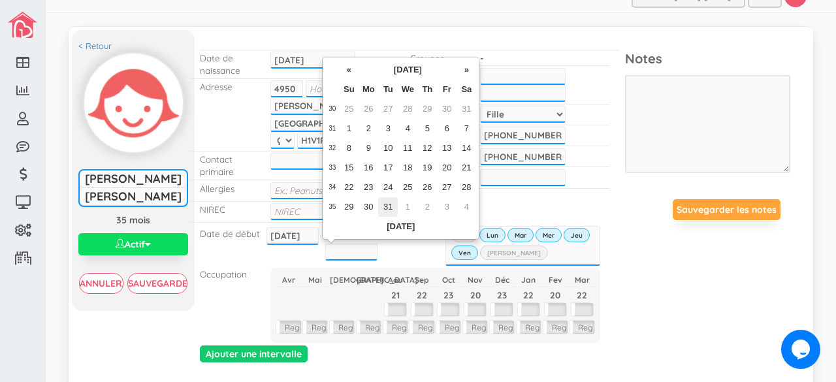
click at [389, 198] on td "31" at bounding box center [388, 207] width 20 height 20
type input "[DATE]"
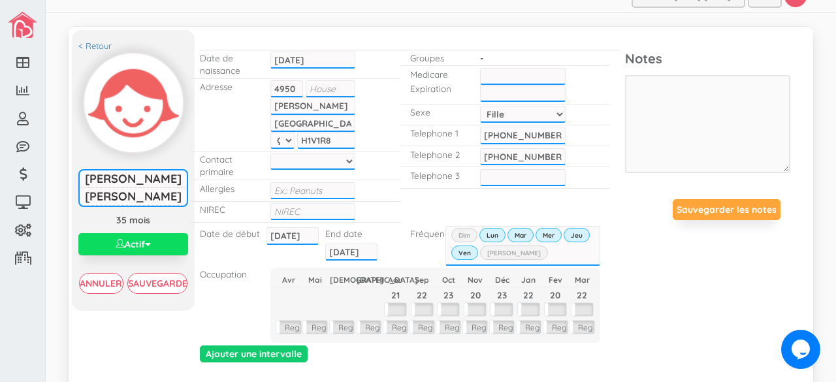
scroll to position [140, 0]
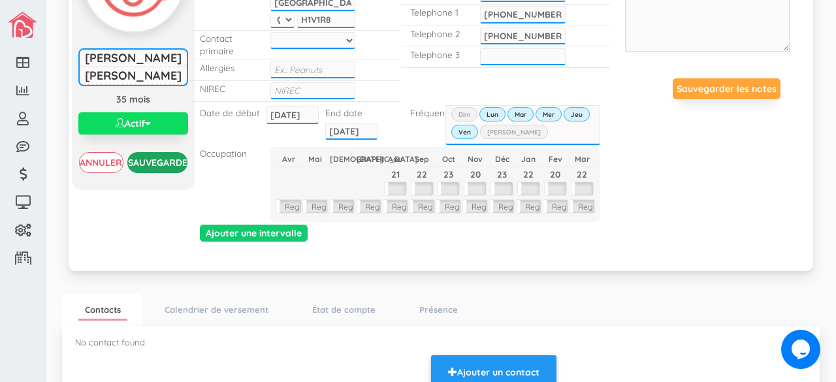
click at [152, 157] on input "Sauvegarder" at bounding box center [157, 162] width 61 height 21
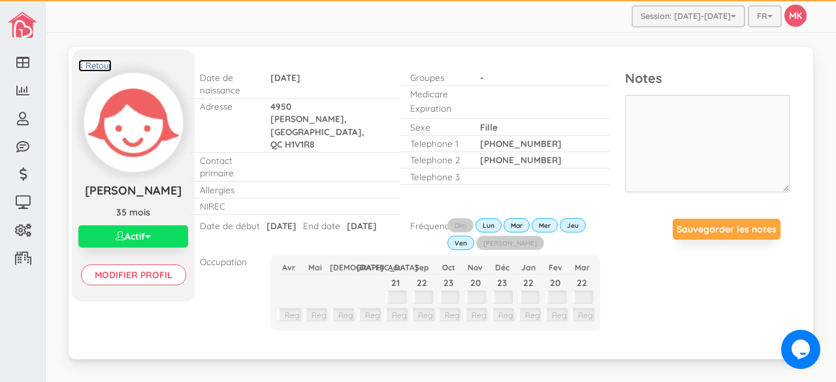
drag, startPoint x: 0, startPoint y: 0, endPoint x: 98, endPoint y: 65, distance: 117.8
click at [98, 65] on link "< Retour" at bounding box center [94, 65] width 33 height 12
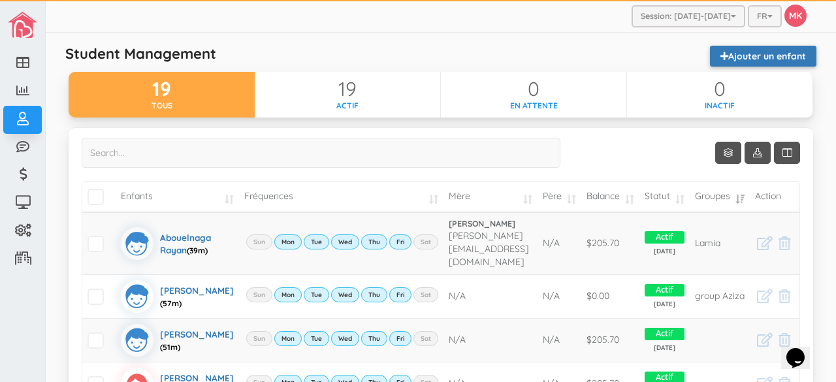
click at [755, 57] on link "Ajouter un enfant" at bounding box center [763, 56] width 106 height 21
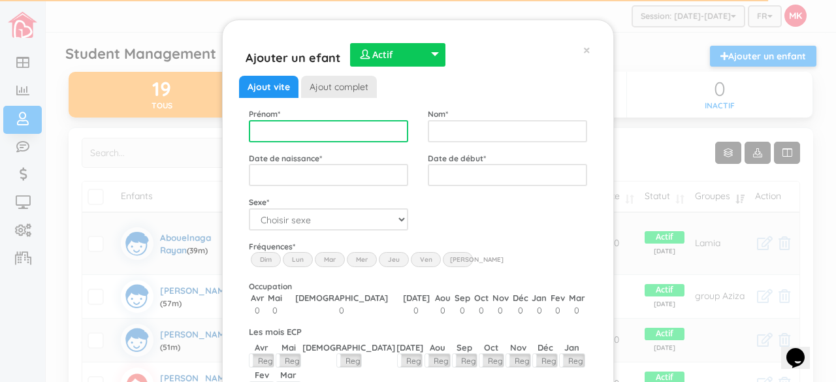
click at [346, 128] on input "text" at bounding box center [328, 131] width 159 height 22
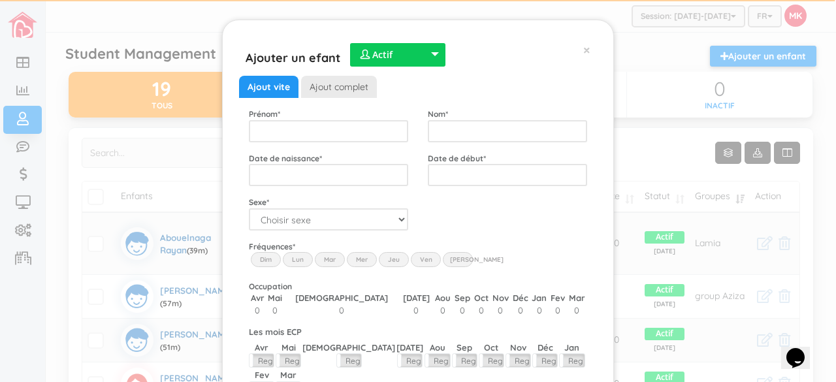
click at [587, 52] on div "Ajouter un efant  Actif  Inactif  En attente  Actif  Actif  Inactif  En …" at bounding box center [418, 50] width 358 height 26
click at [583, 50] on span "×" at bounding box center [586, 49] width 7 height 17
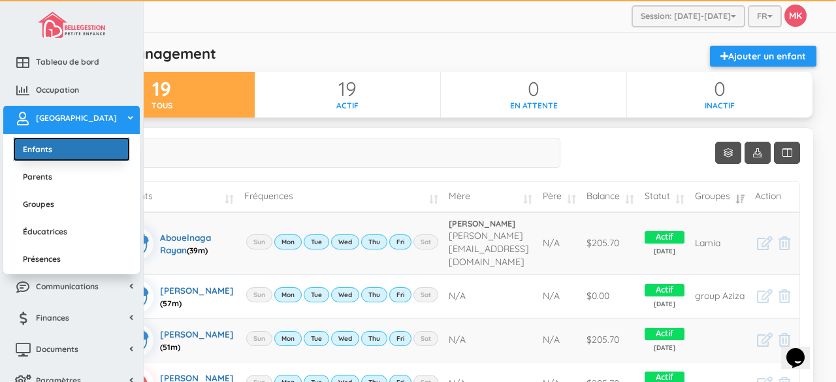
click at [37, 148] on link "Enfants" at bounding box center [71, 149] width 117 height 24
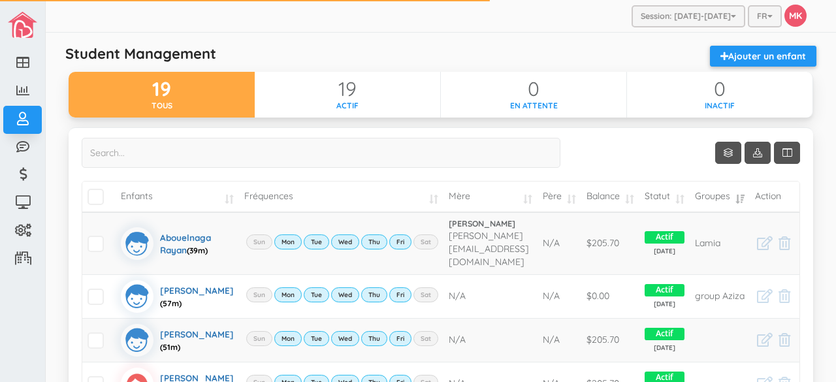
click at [741, 56] on link "Ajouter un enfant" at bounding box center [763, 56] width 106 height 21
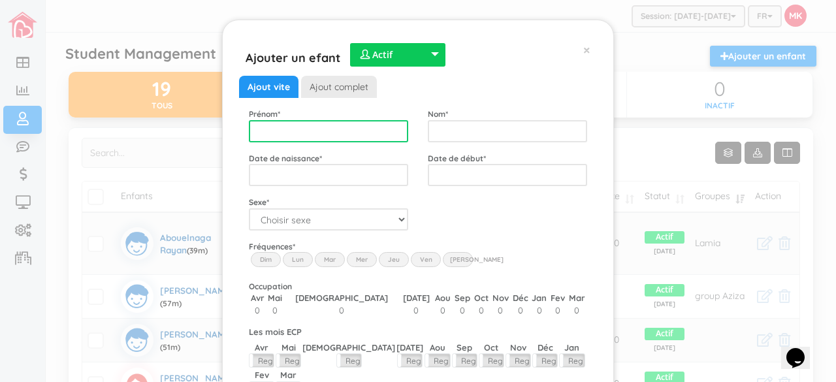
click at [351, 137] on input "text" at bounding box center [328, 131] width 159 height 22
type input "[PERSON_NAME]"
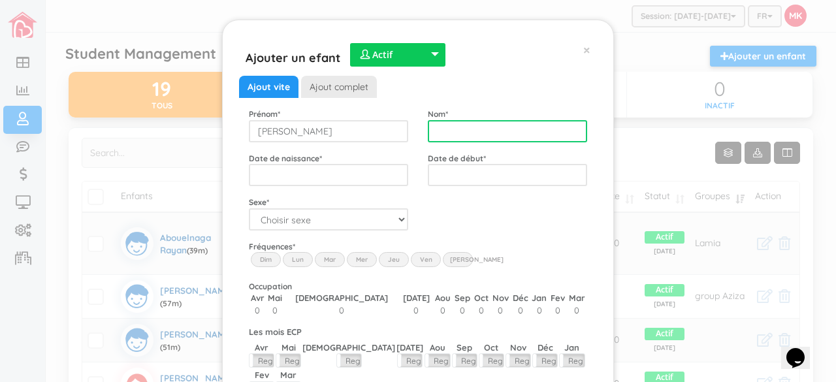
click at [449, 131] on input "text" at bounding box center [507, 131] width 159 height 22
type input "Carriat Fortin"
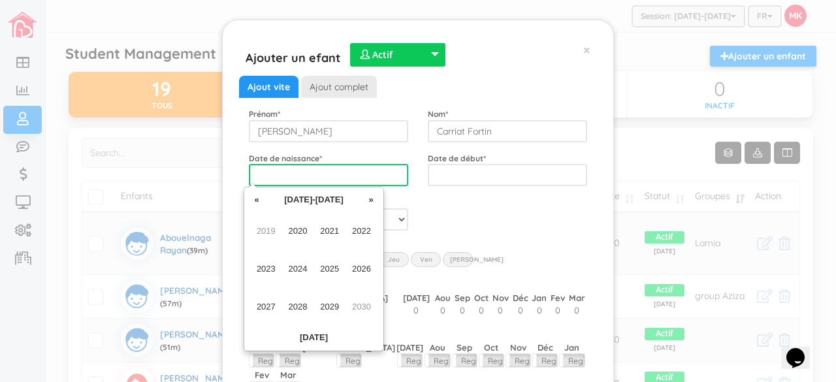
click at [354, 176] on input "text" at bounding box center [328, 175] width 159 height 22
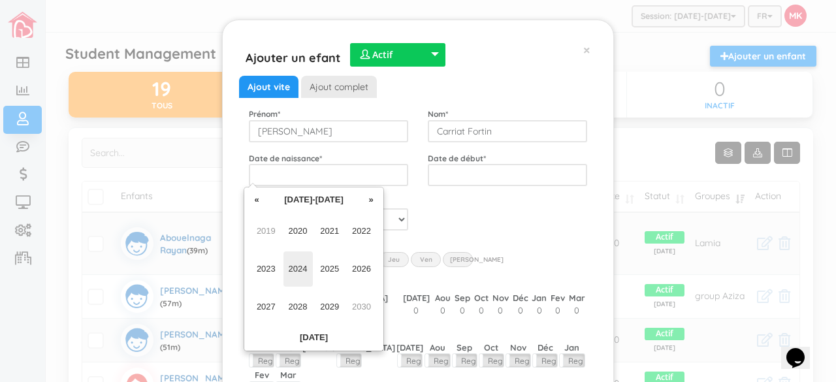
click at [295, 267] on span "2024" at bounding box center [298, 269] width 29 height 35
click at [333, 235] on span "Mar" at bounding box center [329, 231] width 29 height 35
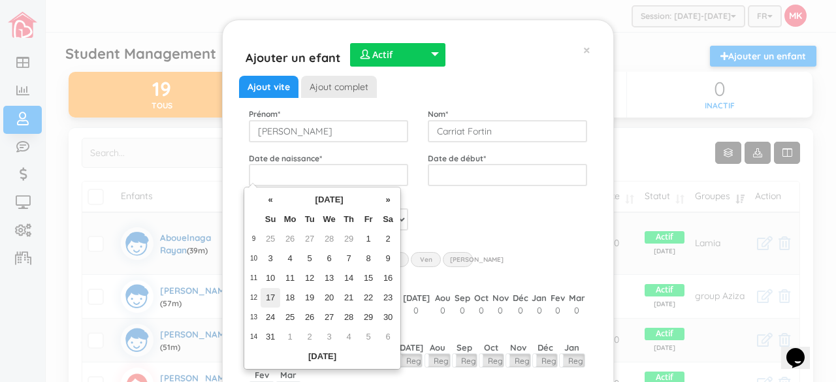
click at [277, 294] on td "17" at bounding box center [271, 298] width 20 height 20
type input "[DATE]"
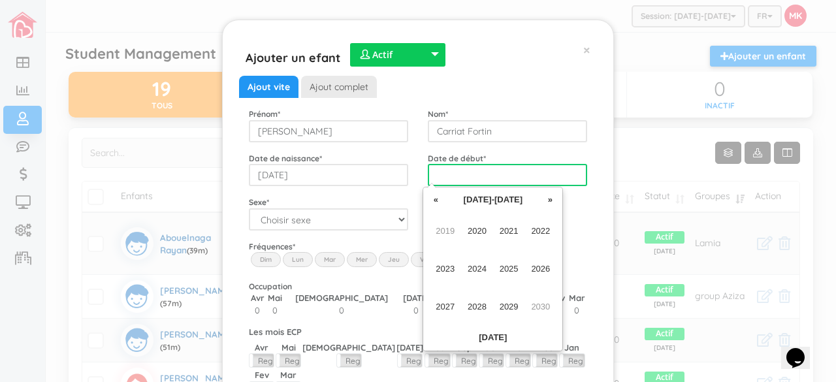
click at [477, 176] on input "text" at bounding box center [507, 175] width 159 height 22
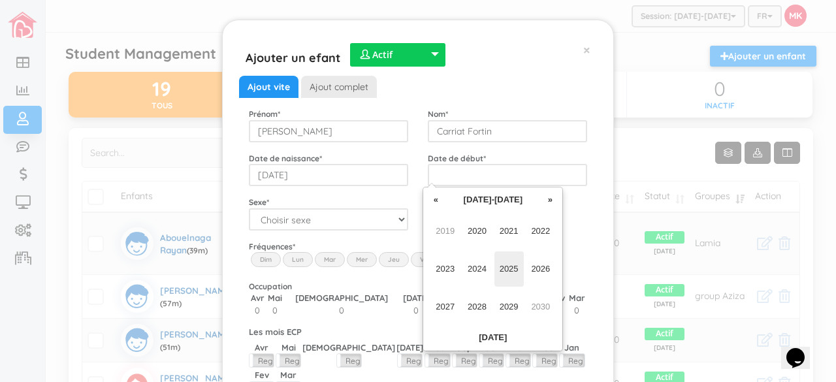
click at [508, 270] on span "2025" at bounding box center [509, 269] width 29 height 35
click at [451, 233] on span "Jan" at bounding box center [445, 231] width 29 height 35
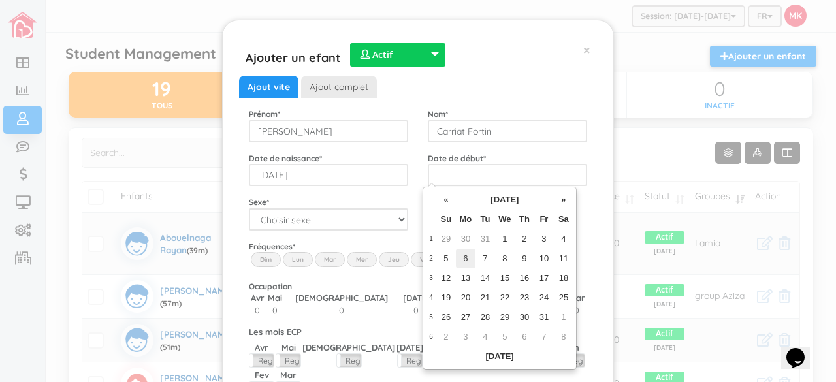
click at [466, 258] on td "6" at bounding box center [466, 259] width 20 height 20
type input "[DATE]"
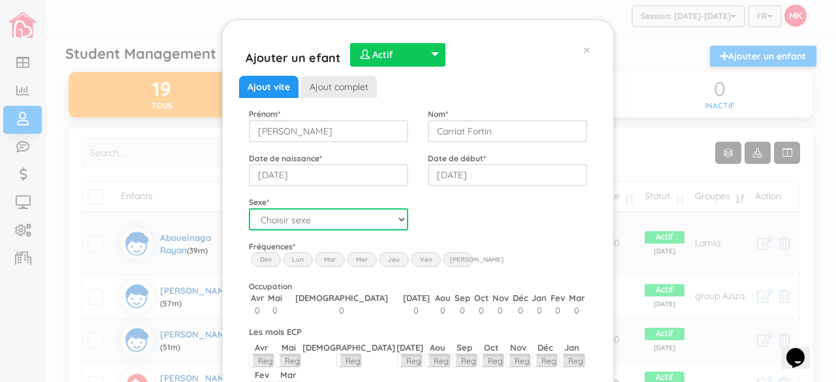
click at [388, 227] on select "Choisir sexe Garçon Fille" at bounding box center [328, 219] width 159 height 22
select select "1"
click at [249, 208] on select "Choisir sexe Garçon Fille" at bounding box center [328, 219] width 159 height 22
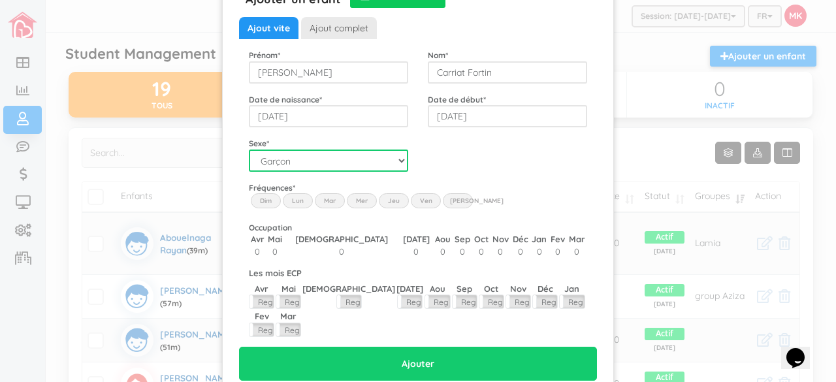
scroll to position [59, 0]
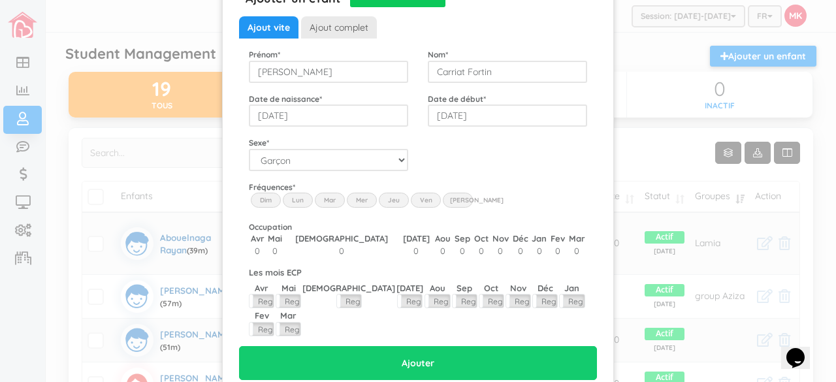
click at [298, 198] on label "Lun" at bounding box center [298, 200] width 30 height 14
click at [0, 0] on input "Lun" at bounding box center [0, 0] width 0 height 0
drag, startPoint x: 317, startPoint y: 197, endPoint x: 369, endPoint y: 195, distance: 52.3
click at [369, 193] on div "Dim Lun Mar Mer Jeu Ven Sam" at bounding box center [418, 193] width 338 height 0
click at [327, 195] on label "Mar" at bounding box center [330, 200] width 30 height 14
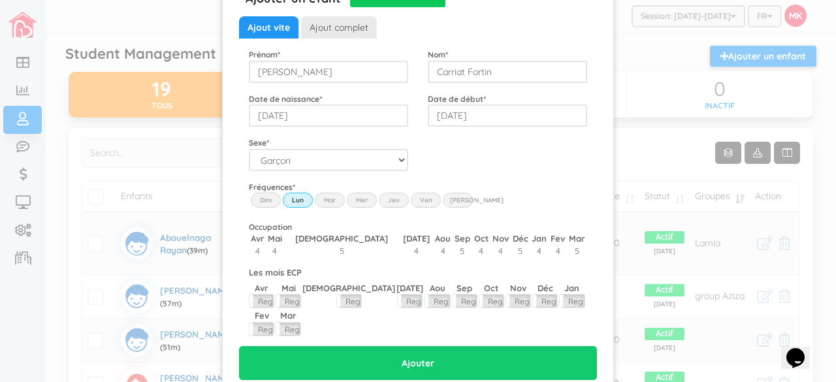
click at [0, 0] on input "Mar" at bounding box center [0, 0] width 0 height 0
click at [350, 198] on label "Mer" at bounding box center [362, 200] width 30 height 14
click at [0, 0] on input "Wed" at bounding box center [0, 0] width 0 height 0
click at [380, 198] on label "Jeu" at bounding box center [394, 200] width 30 height 14
click at [0, 0] on input "Thu" at bounding box center [0, 0] width 0 height 0
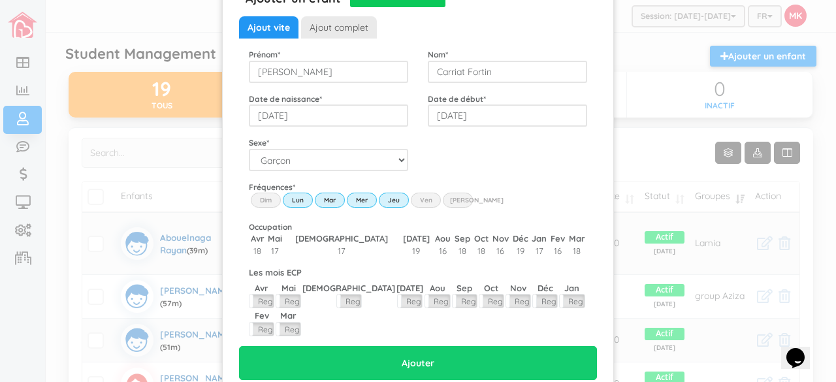
click at [412, 199] on label "Ven" at bounding box center [426, 200] width 30 height 14
click at [0, 0] on input "Fri" at bounding box center [0, 0] width 0 height 0
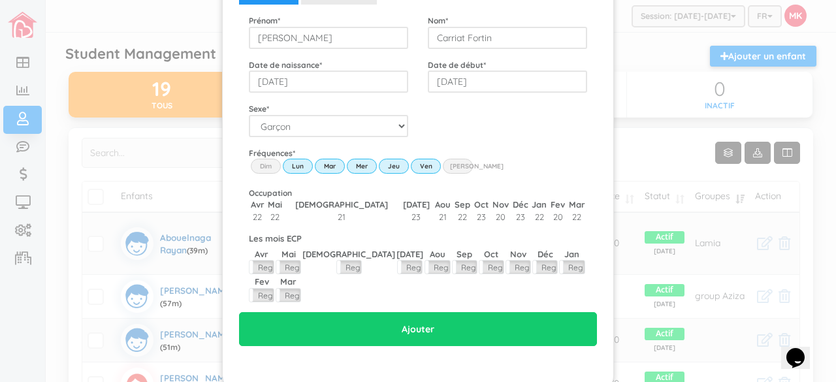
scroll to position [93, 0]
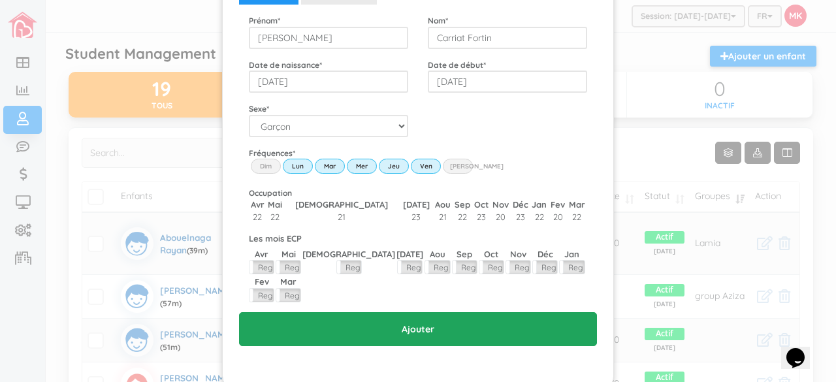
click at [405, 312] on input "Ajouter" at bounding box center [418, 329] width 358 height 34
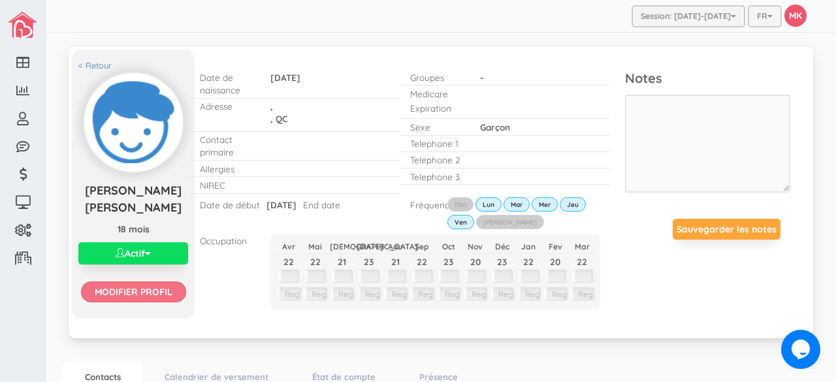
click at [139, 282] on input "Modifier profil" at bounding box center [133, 292] width 105 height 21
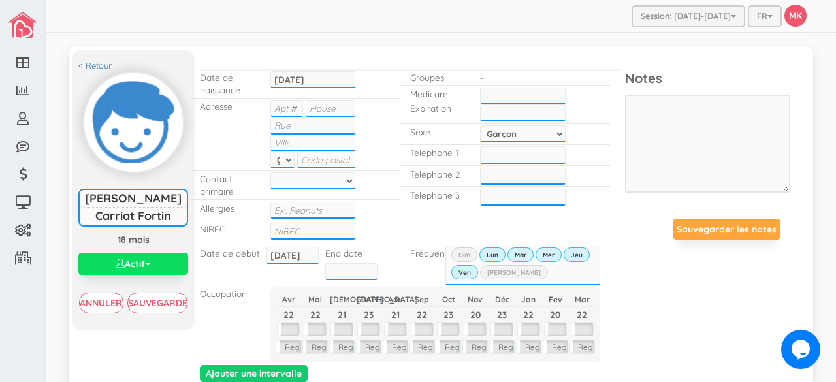
click at [313, 111] on input "text" at bounding box center [331, 108] width 50 height 17
type input "1601"
click at [278, 113] on input "text" at bounding box center [286, 108] width 33 height 17
type input "1"
click at [318, 124] on input "text" at bounding box center [313, 125] width 86 height 17
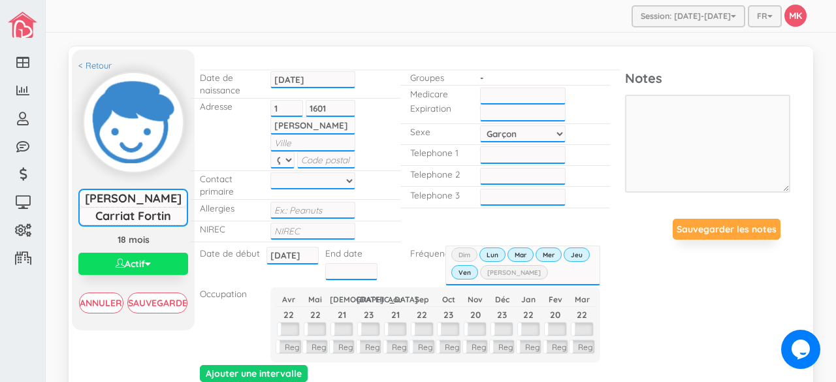
type input "[PERSON_NAME]"
click at [314, 144] on input "text" at bounding box center [313, 143] width 86 height 17
type input "[GEOGRAPHIC_DATA]"
click at [308, 157] on input "text" at bounding box center [326, 160] width 59 height 17
drag, startPoint x: 308, startPoint y: 157, endPoint x: 319, endPoint y: 155, distance: 10.8
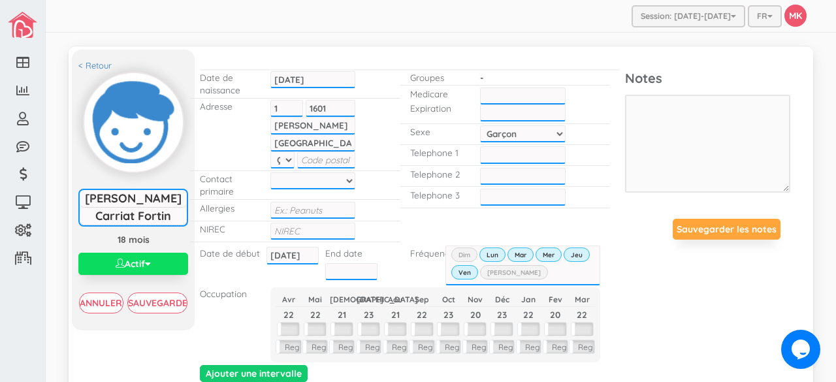
click at [319, 155] on input "text" at bounding box center [326, 160] width 59 height 17
type input "H1V2P8"
click at [385, 227] on div "NIREC" at bounding box center [295, 231] width 210 height 21
click at [304, 227] on input "text" at bounding box center [313, 231] width 86 height 17
type input "1202404411933"
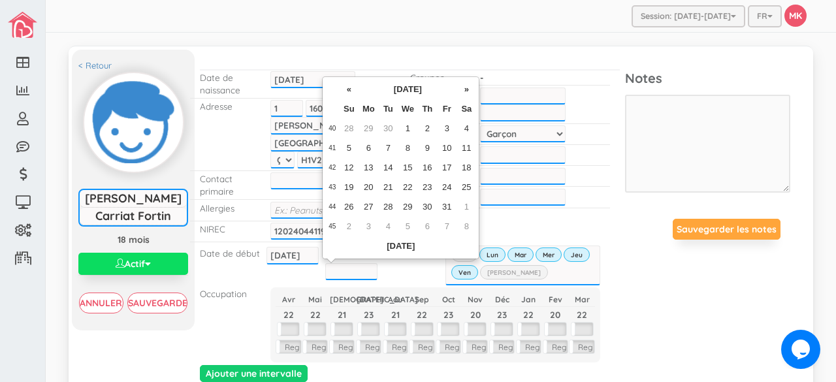
click at [333, 266] on input "text" at bounding box center [351, 271] width 52 height 17
click at [402, 90] on th "[DATE]" at bounding box center [408, 90] width 98 height 20
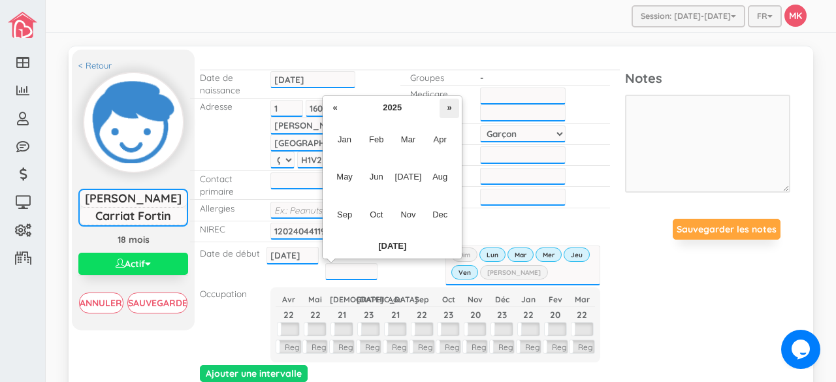
click at [446, 114] on th "»" at bounding box center [450, 109] width 20 height 20
drag, startPoint x: 446, startPoint y: 114, endPoint x: 346, endPoint y: 135, distance: 102.6
click at [346, 135] on table "« 2027 » Jan Feb Mar Apr May Jun [DATE] Aug Sep Oct Nov Dec [DATE] Clear" at bounding box center [392, 178] width 134 height 158
click at [346, 135] on span "Jan" at bounding box center [344, 139] width 29 height 35
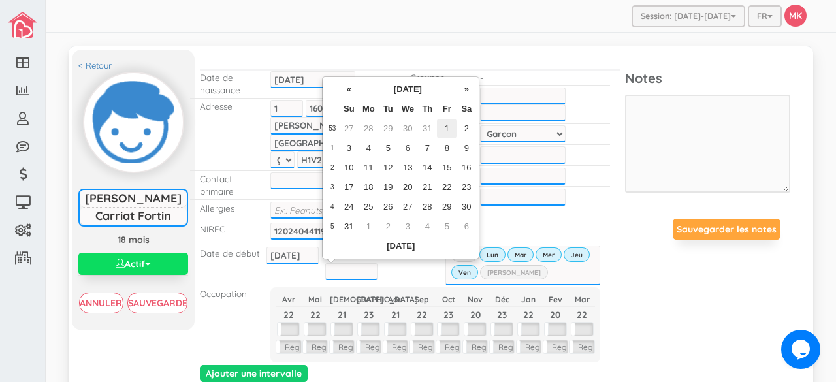
click at [450, 127] on td "1" at bounding box center [447, 129] width 20 height 20
type input "[DATE]"
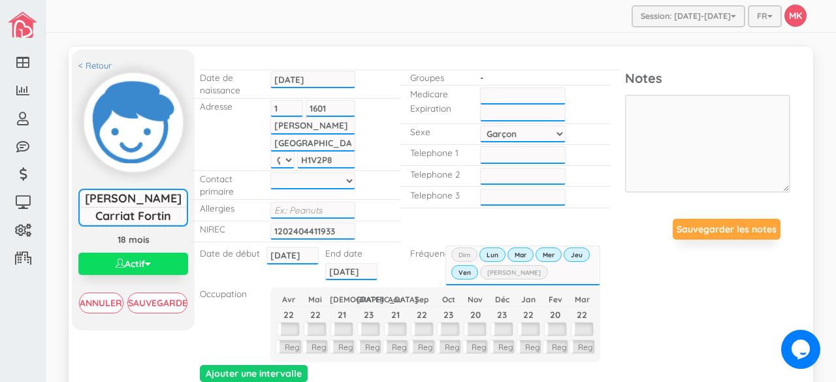
click at [336, 246] on div "End date" at bounding box center [343, 254] width 37 height 16
click at [589, 211] on div "Ajouter une intervalle" at bounding box center [410, 230] width 440 height 312
click at [448, 151] on p "Telephone 1" at bounding box center [435, 152] width 50 height 12
click at [499, 160] on input "___-___-____" at bounding box center [523, 154] width 86 height 17
click at [480, 151] on input "___-___-____" at bounding box center [523, 154] width 86 height 17
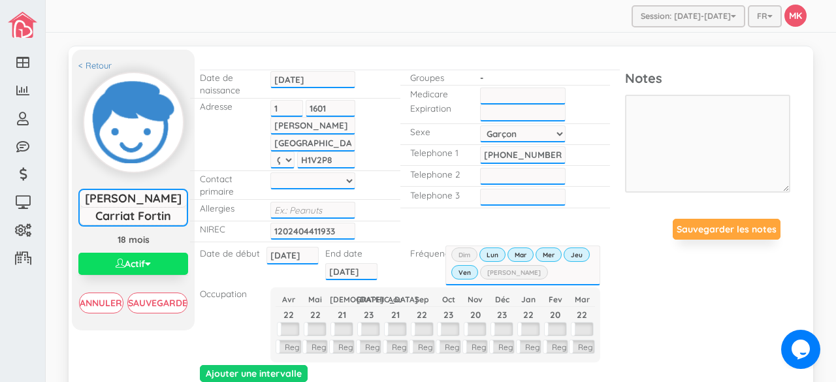
type input "[PHONE_NUMBER]"
click at [488, 178] on input "___-___-____" at bounding box center [523, 176] width 86 height 17
type input "[PHONE_NUMBER]"
click at [414, 220] on div "Ajouter une intervalle" at bounding box center [410, 230] width 440 height 312
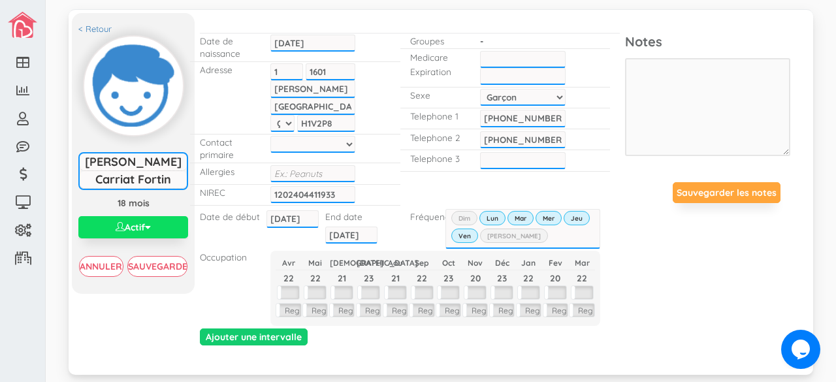
scroll to position [24, 0]
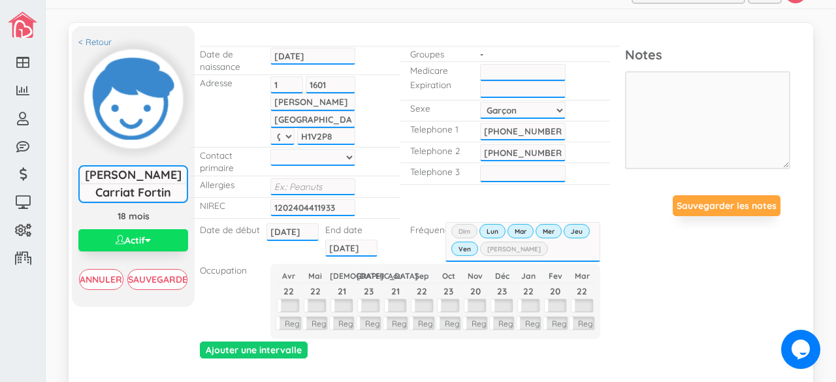
click at [525, 67] on input "text" at bounding box center [523, 72] width 86 height 17
type input "CARA24031715"
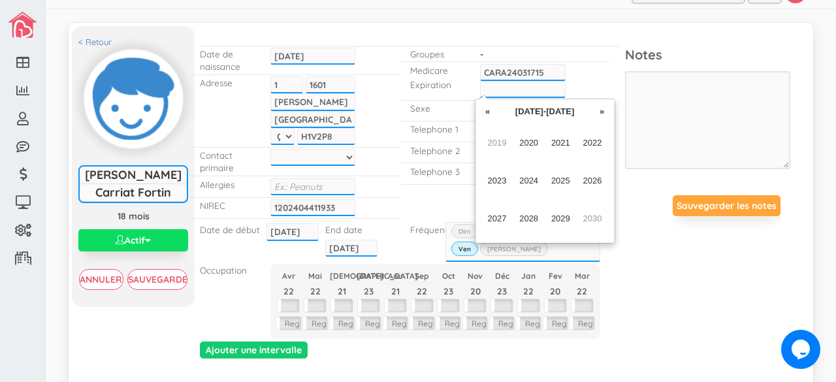
click at [525, 87] on input "text" at bounding box center [523, 89] width 86 height 17
click at [559, 109] on th "[DATE]-[DATE]" at bounding box center [545, 112] width 95 height 20
click at [600, 112] on th "»" at bounding box center [603, 112] width 20 height 20
click at [591, 142] on span "2032" at bounding box center [592, 142] width 29 height 35
click at [568, 140] on span "Mar" at bounding box center [560, 142] width 29 height 35
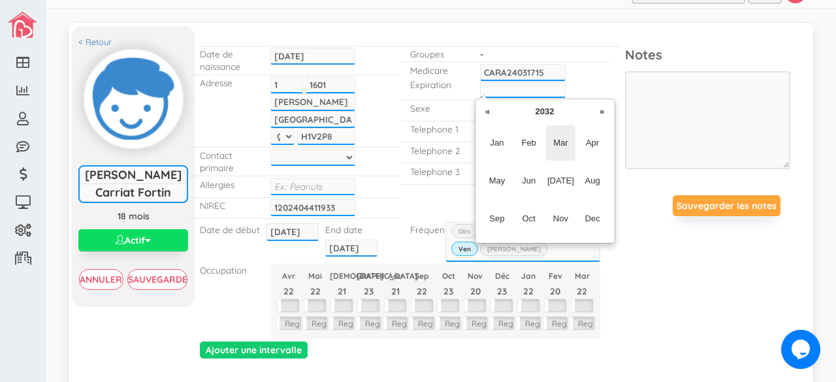
type input "Mar-2032"
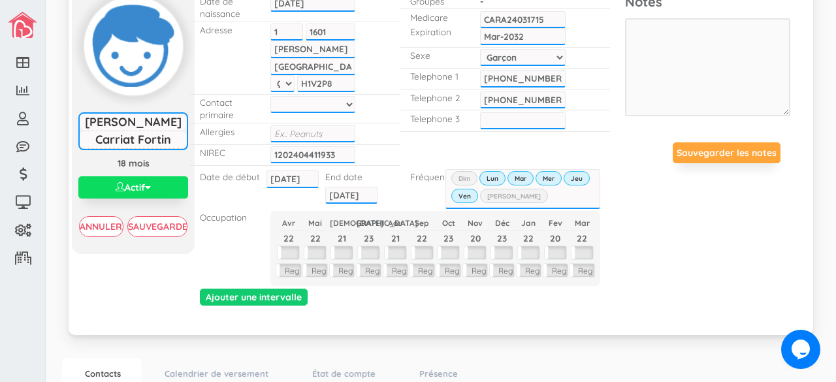
scroll to position [77, 0]
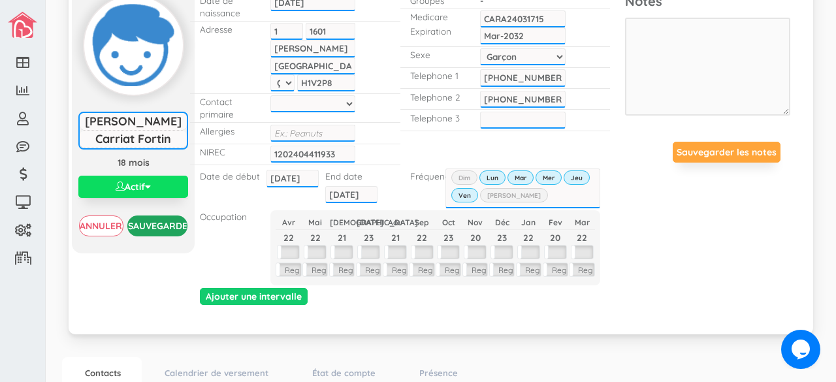
click at [145, 231] on input "Sauvegarder" at bounding box center [157, 226] width 61 height 21
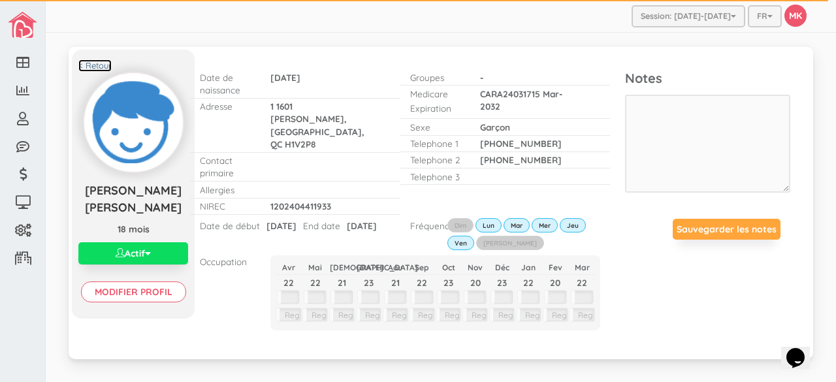
click at [90, 65] on link "< Retour" at bounding box center [94, 65] width 33 height 12
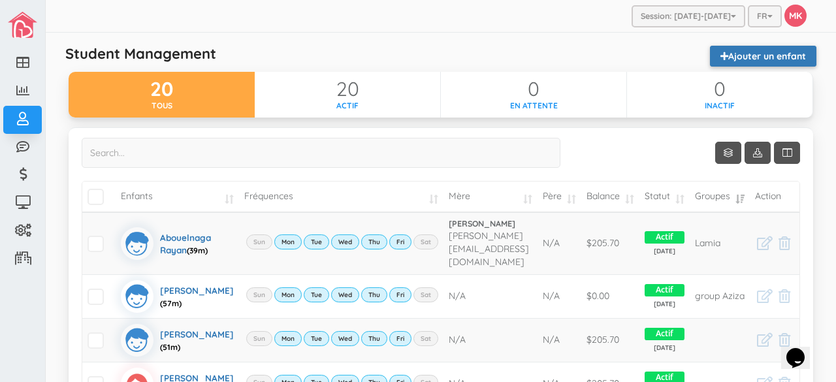
click at [772, 53] on link "Ajouter un enfant" at bounding box center [763, 56] width 106 height 21
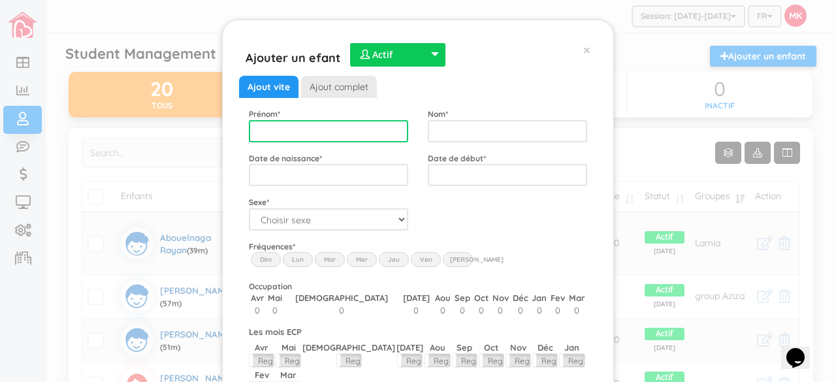
click at [377, 127] on input "text" at bounding box center [328, 131] width 159 height 22
type input "Caleb"
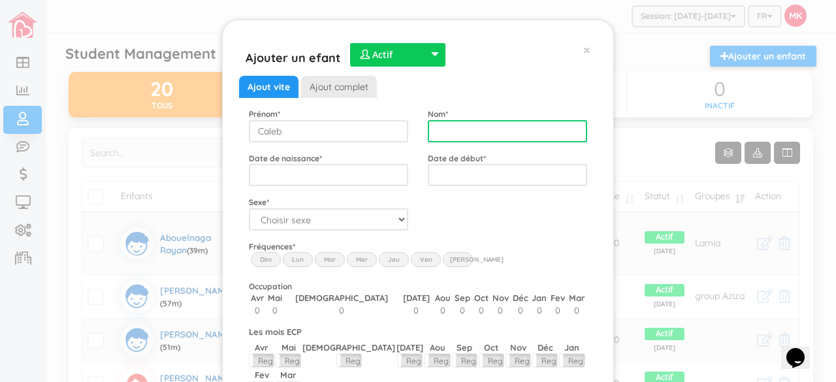
click at [453, 134] on input "text" at bounding box center [507, 131] width 159 height 22
type input "Metras-Motte"
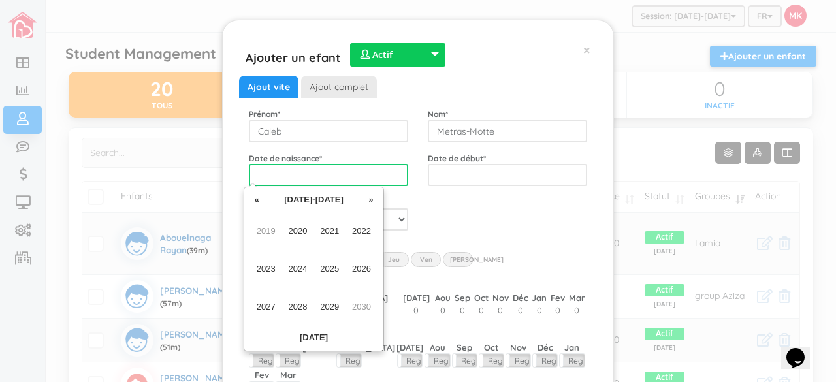
click at [371, 173] on input "text" at bounding box center [328, 175] width 159 height 22
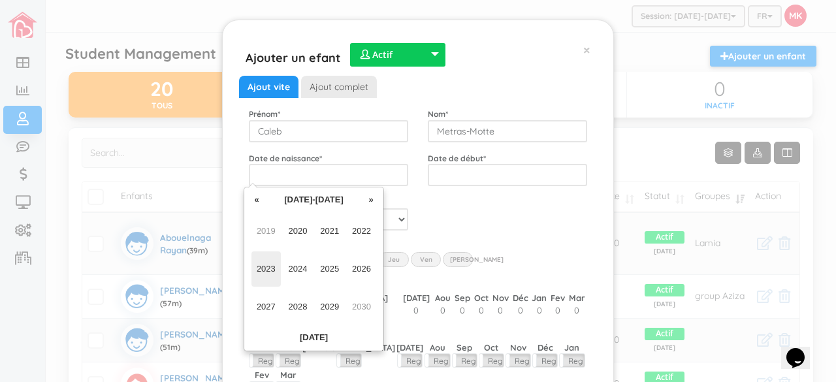
click at [273, 263] on span "2023" at bounding box center [266, 269] width 29 height 35
click at [266, 304] on span "Sep" at bounding box center [266, 306] width 29 height 35
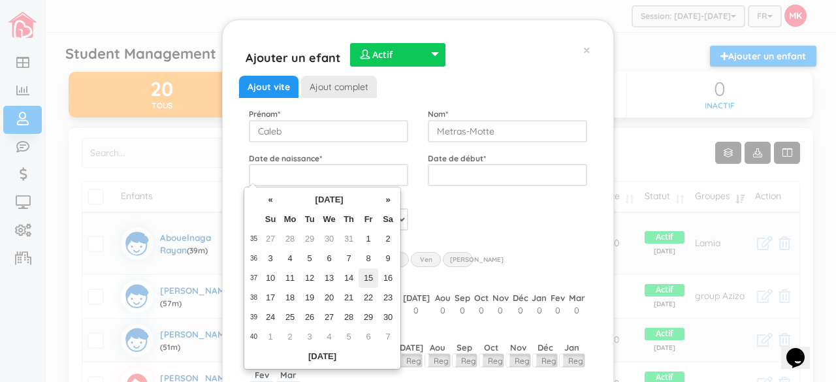
click at [369, 280] on td "15" at bounding box center [369, 279] width 20 height 20
type input "[DATE]"
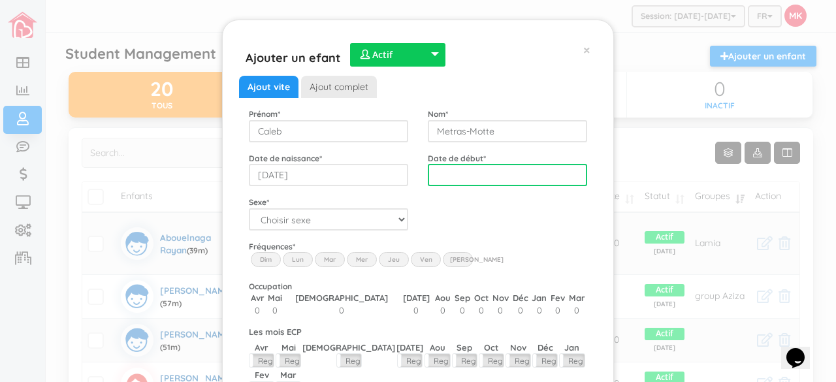
click at [482, 176] on input "text" at bounding box center [507, 175] width 159 height 22
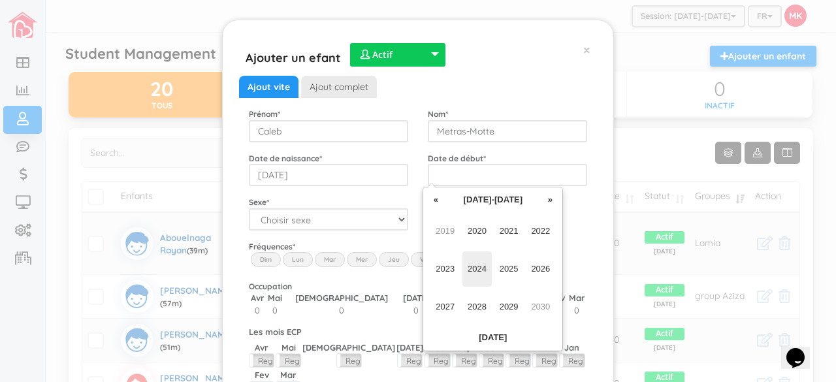
click at [472, 271] on span "2024" at bounding box center [477, 269] width 29 height 35
click at [511, 272] on span "[DATE]" at bounding box center [509, 269] width 29 height 35
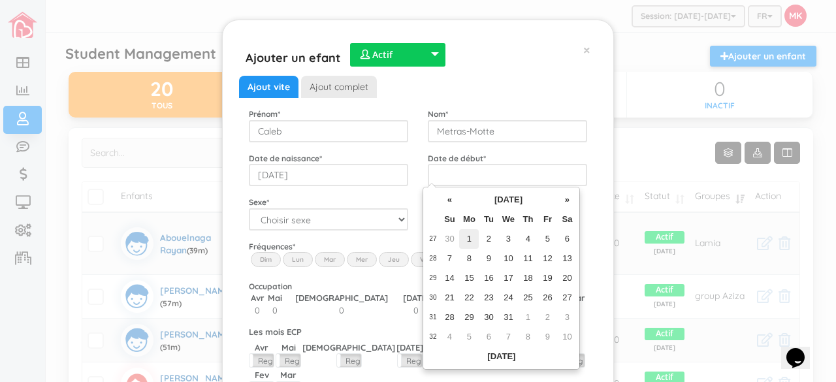
click at [466, 238] on td "1" at bounding box center [469, 239] width 20 height 20
type input "[DATE]"
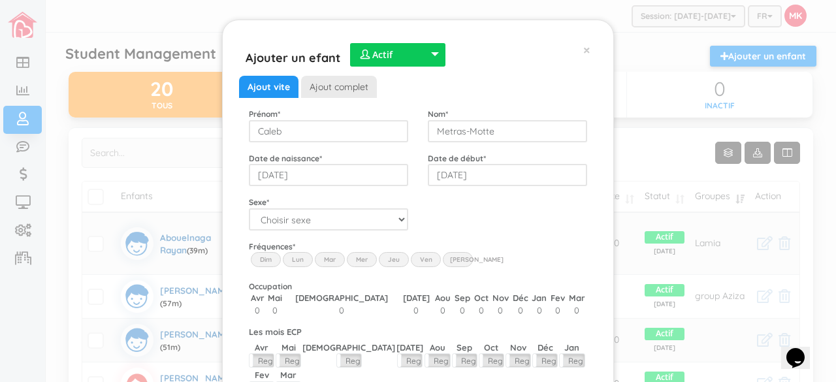
click at [514, 223] on div "Code postal * Sexe * Choisir sexe Garçon Fille" at bounding box center [418, 213] width 358 height 35
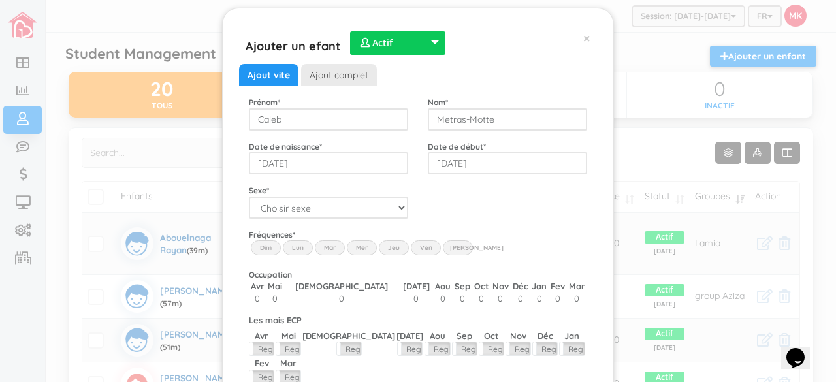
scroll to position [20, 0]
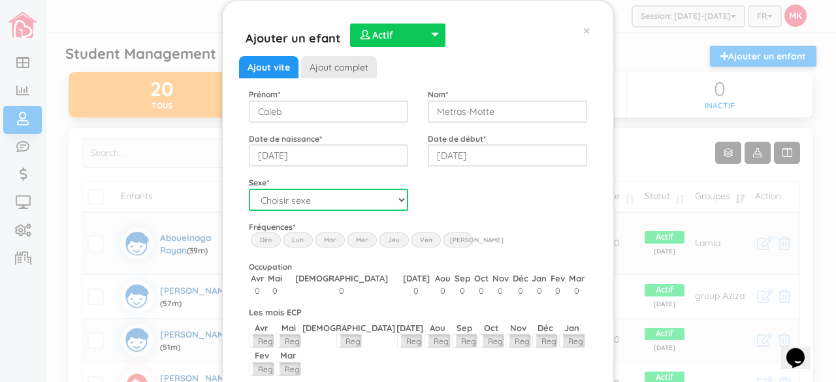
click at [338, 208] on select "Choisir sexe Garçon Fille" at bounding box center [328, 200] width 159 height 22
select select "1"
click at [249, 189] on select "Choisir sexe Garçon Fille" at bounding box center [328, 200] width 159 height 22
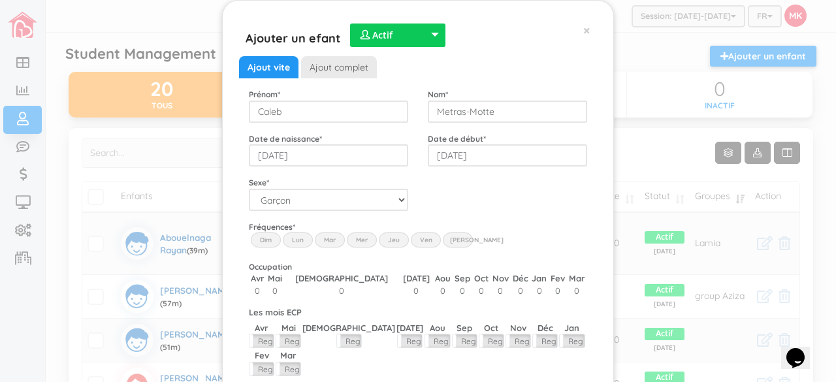
click at [293, 238] on label "Lun" at bounding box center [298, 240] width 30 height 14
click at [0, 0] on input "Lun" at bounding box center [0, 0] width 0 height 0
click at [319, 241] on label "Mar" at bounding box center [330, 240] width 30 height 14
click at [0, 0] on input "Mar" at bounding box center [0, 0] width 0 height 0
click at [351, 239] on label "Mer" at bounding box center [362, 240] width 30 height 14
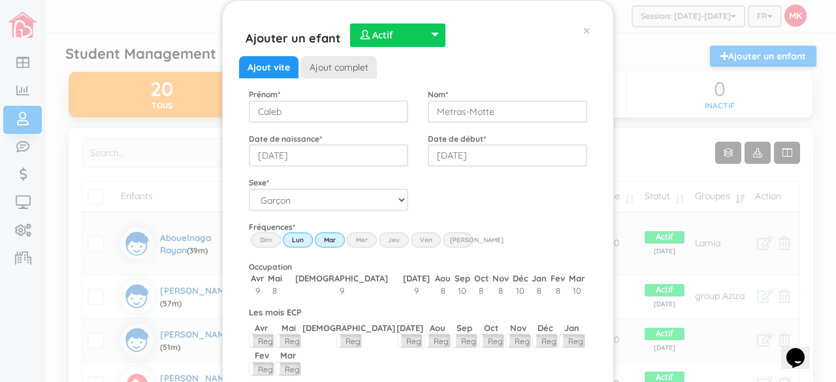
click at [0, 0] on input "Wed" at bounding box center [0, 0] width 0 height 0
click at [385, 240] on label "Jeu" at bounding box center [394, 240] width 30 height 14
click at [0, 0] on input "Thu" at bounding box center [0, 0] width 0 height 0
click at [417, 235] on label "Ven" at bounding box center [426, 240] width 30 height 14
click at [0, 0] on input "Fri" at bounding box center [0, 0] width 0 height 0
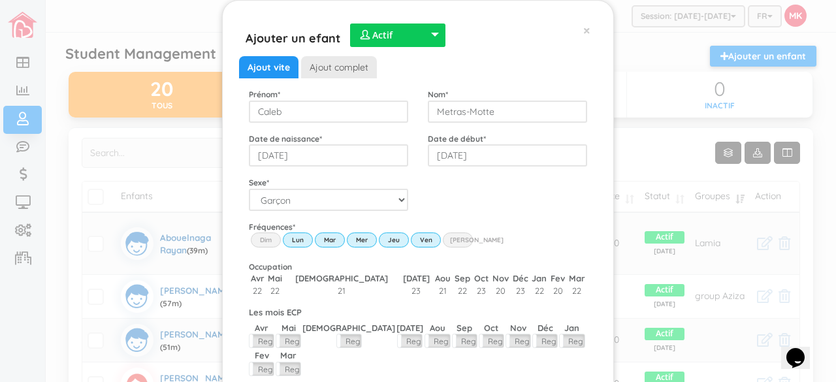
scroll to position [93, 0]
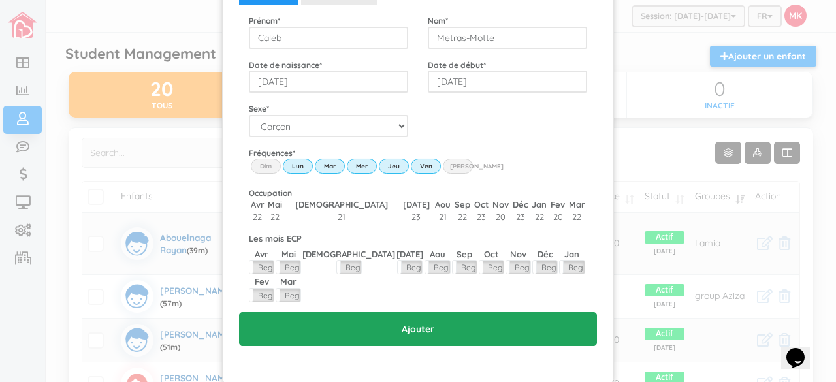
click at [419, 312] on input "Ajouter" at bounding box center [418, 329] width 358 height 34
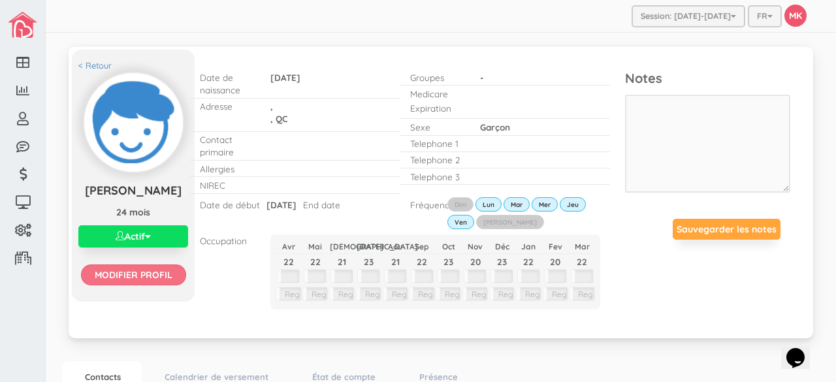
click at [167, 285] on input "Modifier profil" at bounding box center [133, 275] width 105 height 21
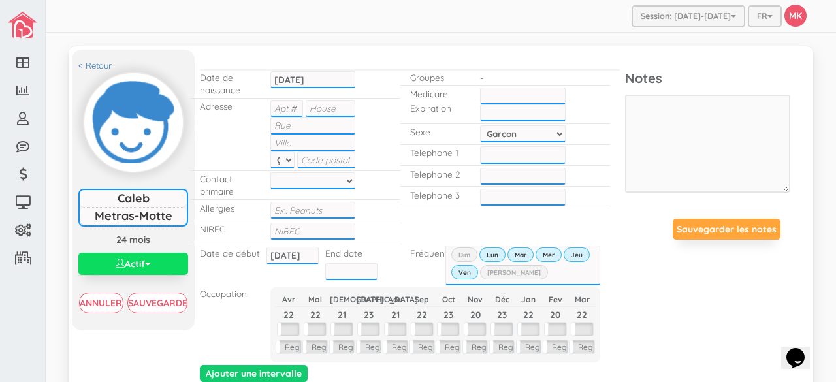
click at [319, 107] on input "text" at bounding box center [331, 108] width 50 height 17
type input "1936"
click at [310, 127] on input "text" at bounding box center [313, 125] width 86 height 17
click at [274, 125] on input "Sida" at bounding box center [313, 125] width 86 height 17
click at [274, 125] on input "[PERSON_NAME]" at bounding box center [313, 125] width 86 height 17
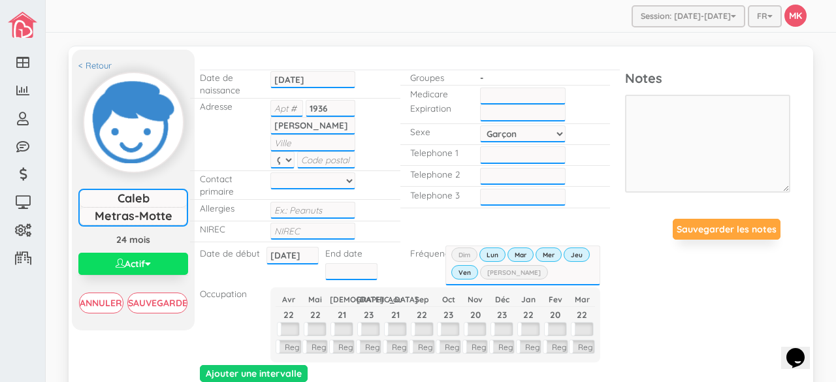
click at [301, 122] on input "[PERSON_NAME]" at bounding box center [313, 125] width 86 height 17
type input "[PERSON_NAME]"
click at [294, 147] on input "text" at bounding box center [313, 143] width 86 height 17
click at [294, 147] on input "[GEOGRAPHIC_DATA]" at bounding box center [313, 143] width 86 height 17
type input "[GEOGRAPHIC_DATA]"
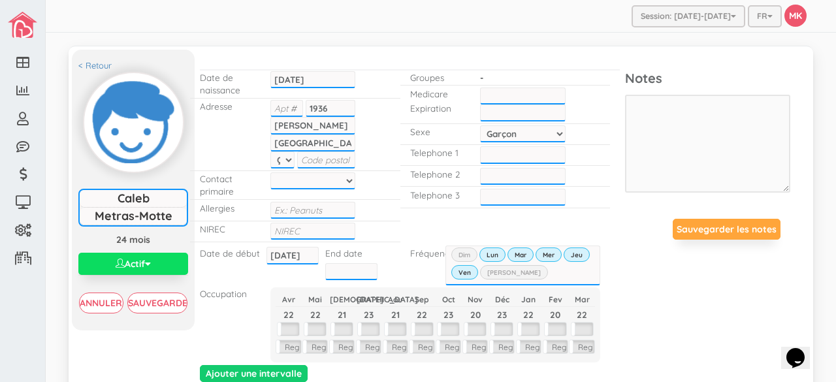
click at [228, 128] on div "Adresse 1936 , [PERSON_NAME] , [GEOGRAPHIC_DATA] QC NL PE NS NB QC ON MB SK AB …" at bounding box center [295, 135] width 210 height 73
click at [331, 225] on input "text" at bounding box center [313, 231] width 86 height 17
type input "1202304443970"
click at [522, 97] on input "text" at bounding box center [523, 96] width 86 height 17
type input "METC23091612"
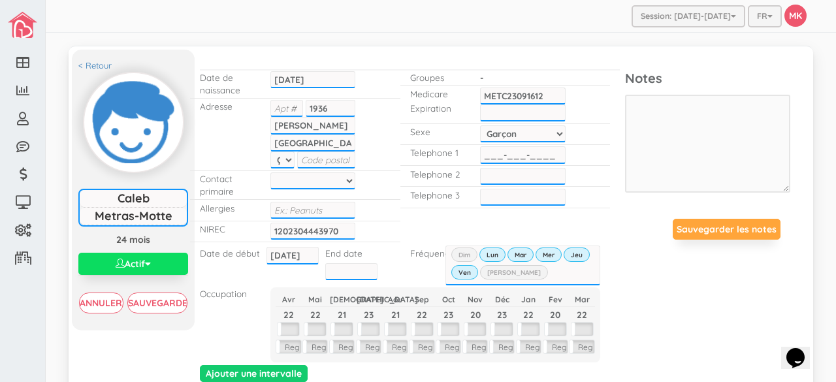
click at [526, 149] on input "___-___-____" at bounding box center [523, 154] width 86 height 17
type input "[PHONE_NUMBER]"
click at [489, 177] on input "___-___-____" at bounding box center [523, 176] width 86 height 17
type input "[PHONE_NUMBER]"
click at [689, 306] on div "< Retour [PERSON_NAME] [PERSON_NAME] 24 mois Actif Actif Inactif Waitlist Modif…" at bounding box center [441, 227] width 738 height 342
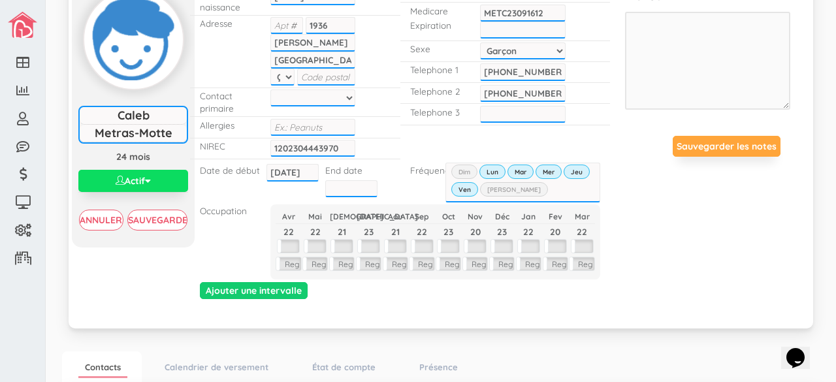
scroll to position [84, 0]
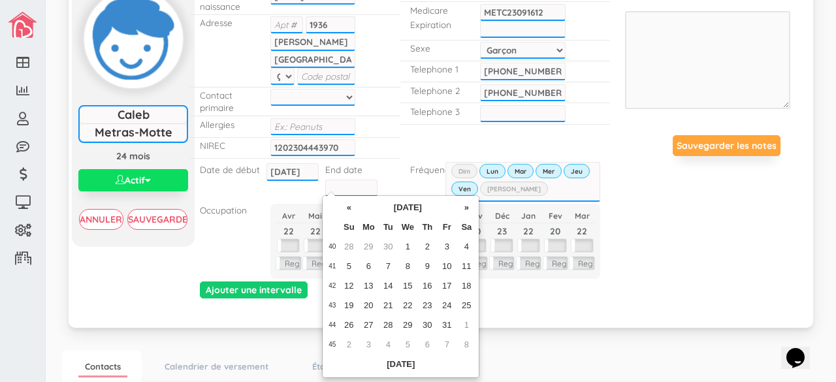
click at [334, 184] on input "text" at bounding box center [351, 188] width 52 height 17
click at [468, 208] on th "»" at bounding box center [467, 209] width 20 height 20
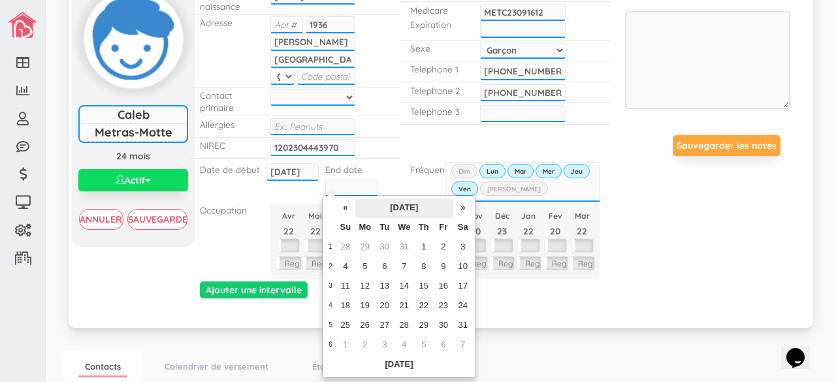
click at [429, 207] on th "[DATE]" at bounding box center [404, 209] width 98 height 20
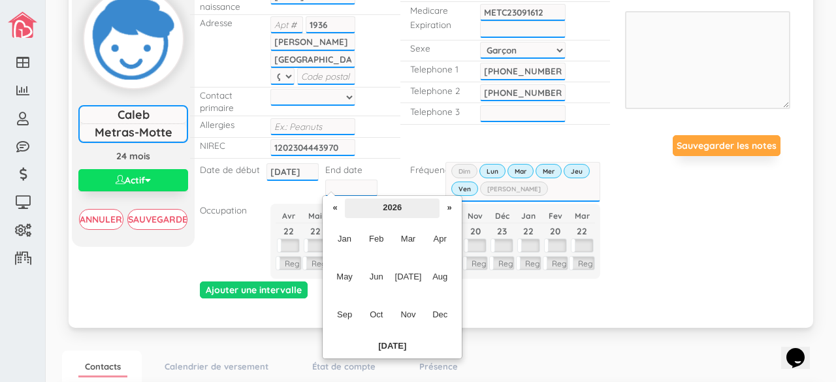
click at [423, 208] on th "2026" at bounding box center [392, 209] width 95 height 20
click at [383, 316] on span "2028" at bounding box center [376, 314] width 29 height 35
click at [444, 278] on span "Aug" at bounding box center [439, 276] width 29 height 35
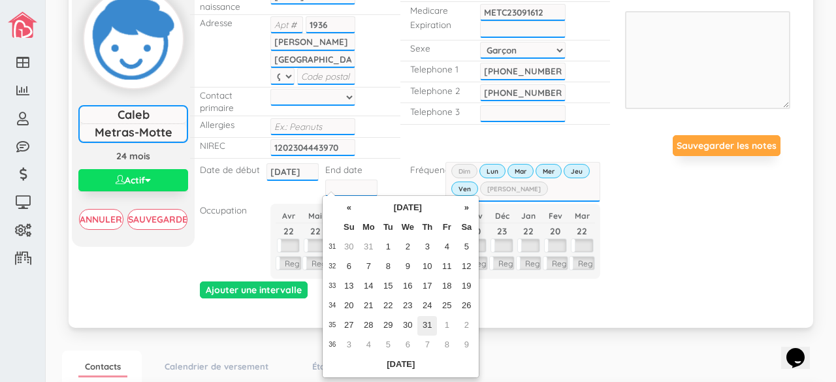
click at [426, 325] on td "31" at bounding box center [427, 326] width 20 height 20
type input "[DATE]"
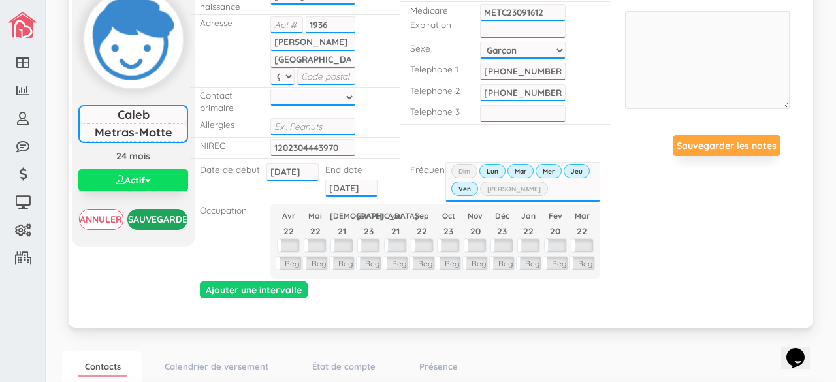
click at [159, 222] on input "Sauvegarder" at bounding box center [157, 219] width 61 height 21
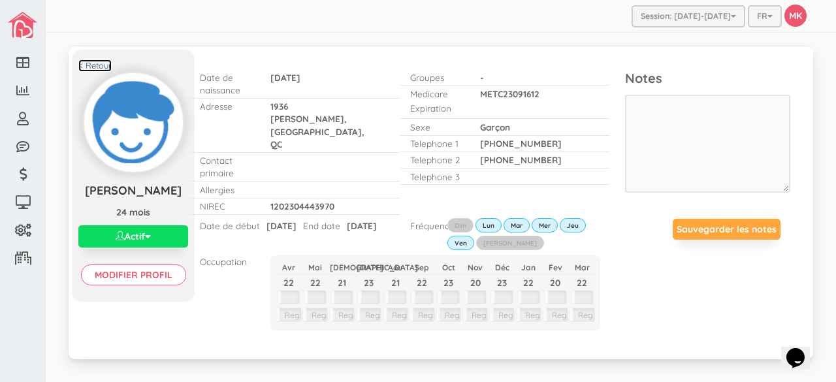
click at [99, 65] on link "< Retour" at bounding box center [94, 65] width 33 height 12
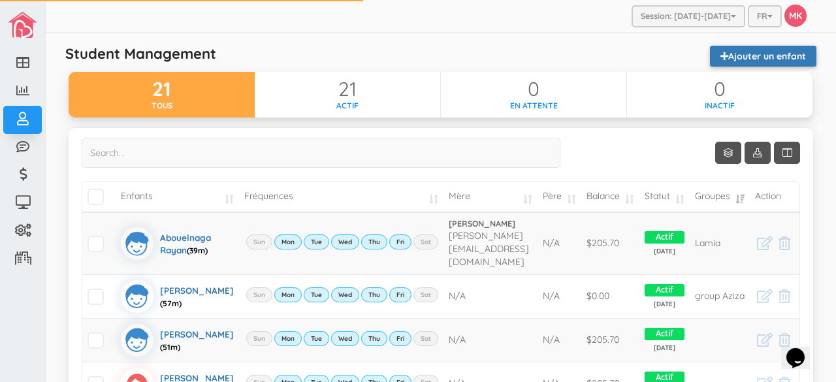
click at [743, 56] on link "Ajouter un enfant" at bounding box center [763, 56] width 106 height 21
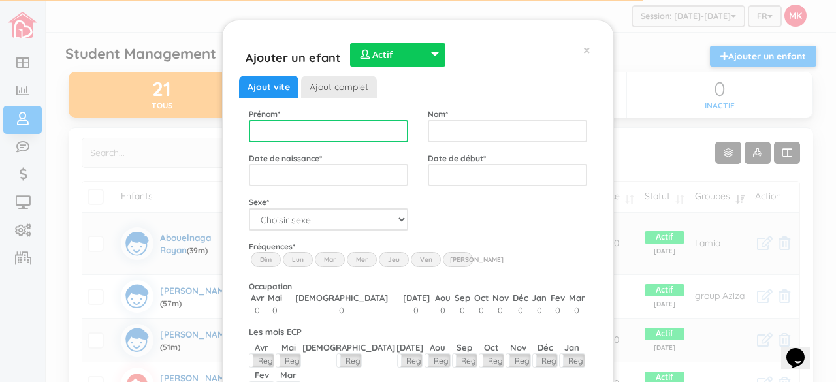
click at [388, 141] on input "text" at bounding box center [328, 131] width 159 height 22
type input "[PERSON_NAME]"
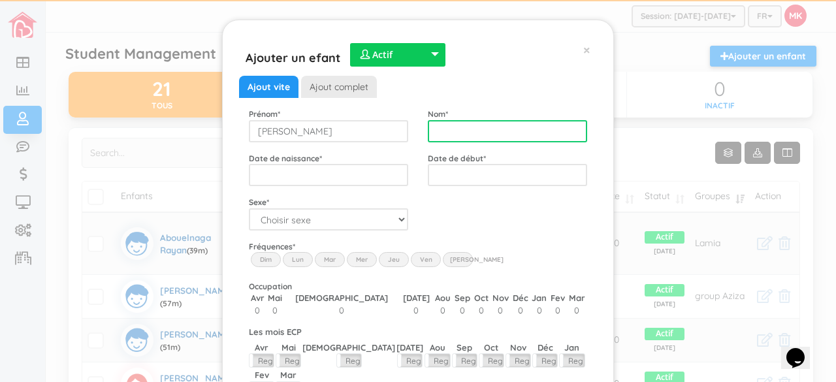
click at [502, 122] on input "text" at bounding box center [507, 131] width 159 height 22
click at [474, 129] on input "Marques sessureault" at bounding box center [507, 131] width 159 height 22
type input "[PERSON_NAME]"
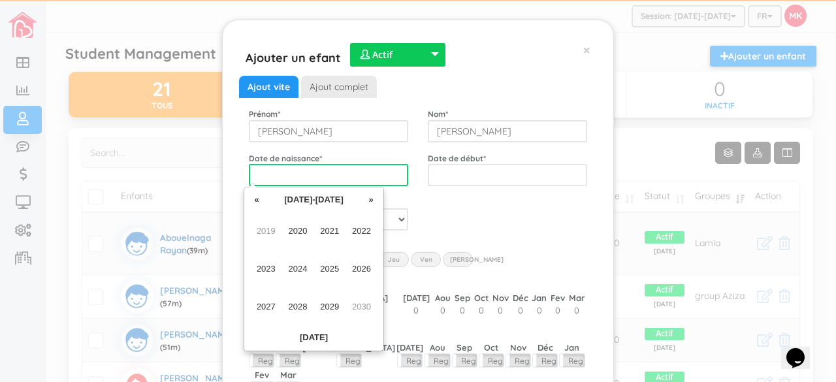
click at [341, 178] on input "text" at bounding box center [328, 175] width 159 height 22
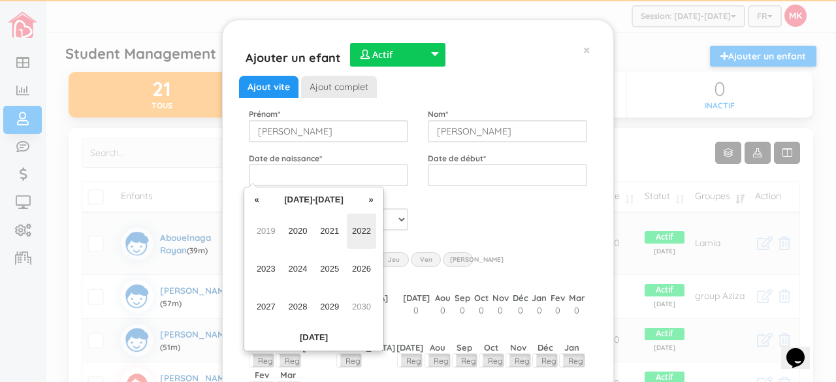
click at [363, 231] on span "2022" at bounding box center [361, 231] width 29 height 35
click at [264, 270] on span "May" at bounding box center [266, 269] width 29 height 35
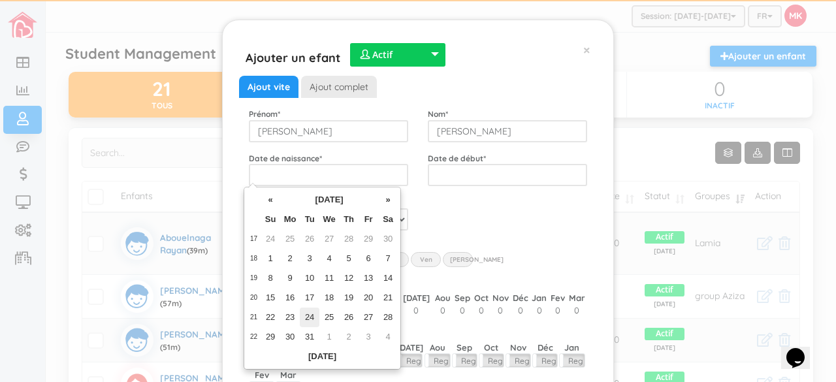
click at [310, 318] on td "24" at bounding box center [310, 318] width 20 height 20
type input "2022-05-24"
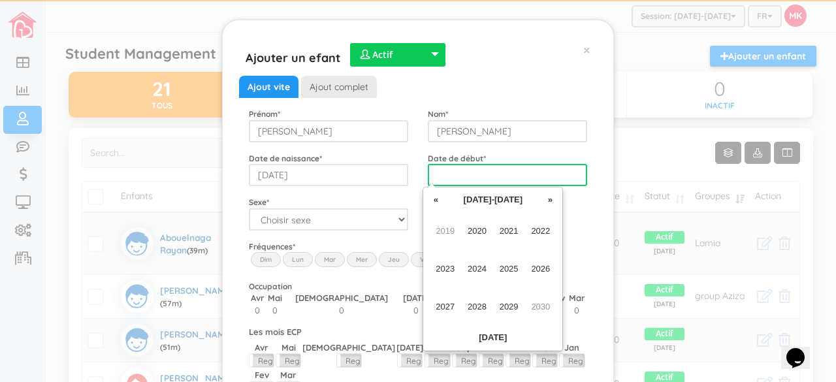
click at [499, 173] on input "text" at bounding box center [507, 175] width 159 height 22
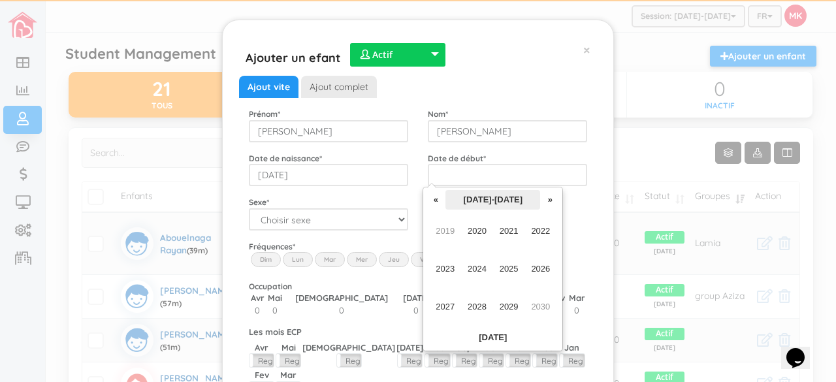
click at [502, 206] on th "[DATE]-[DATE]" at bounding box center [493, 200] width 95 height 20
click at [453, 263] on span "2023" at bounding box center [445, 269] width 29 height 35
click at [538, 230] on span "Apr" at bounding box center [540, 231] width 29 height 35
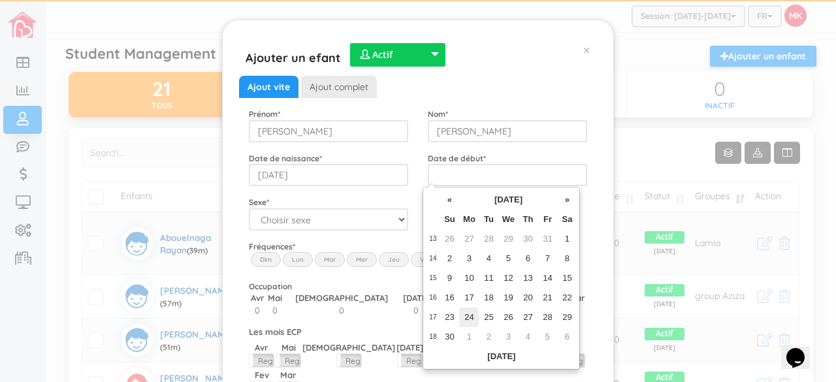
click at [471, 316] on td "24" at bounding box center [469, 318] width 20 height 20
type input "2023-04-24"
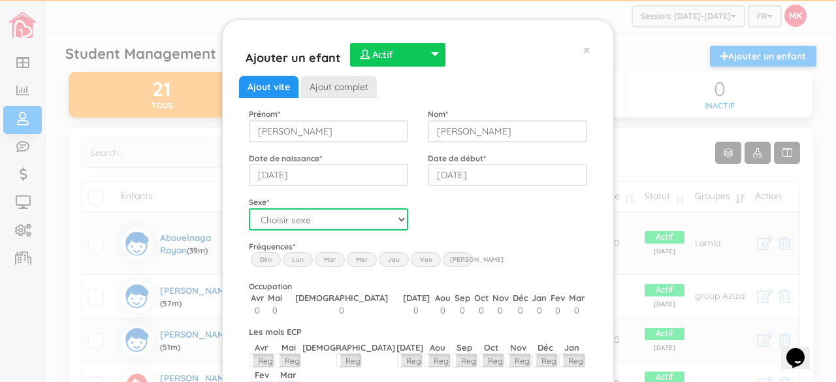
click at [393, 224] on select "Choisir sexe Garçon Fille" at bounding box center [328, 219] width 159 height 22
select select "1"
click at [249, 208] on select "Choisir sexe Garçon Fille" at bounding box center [328, 219] width 159 height 22
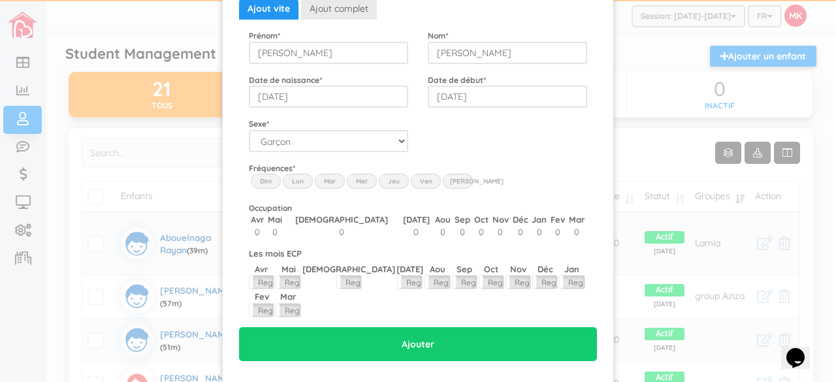
click at [294, 180] on label "Lun" at bounding box center [298, 181] width 30 height 14
click at [0, 0] on input "Lun" at bounding box center [0, 0] width 0 height 0
click at [315, 181] on label "Mar" at bounding box center [330, 181] width 30 height 14
click at [0, 0] on input "Mar" at bounding box center [0, 0] width 0 height 0
click at [351, 181] on label "Mer" at bounding box center [362, 181] width 30 height 14
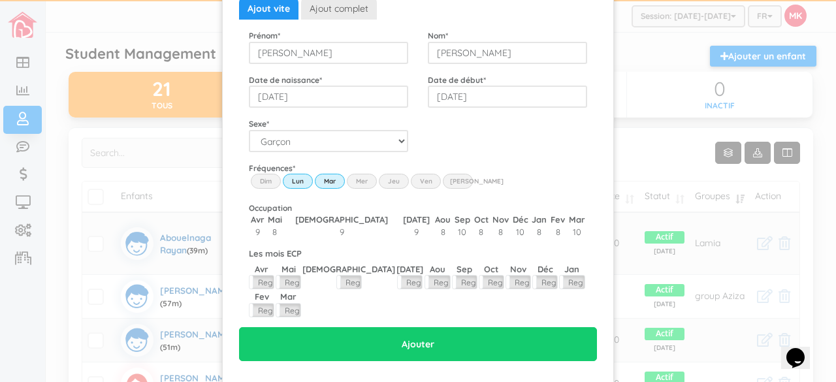
click at [0, 0] on input "Wed" at bounding box center [0, 0] width 0 height 0
click at [385, 179] on label "Jeu" at bounding box center [394, 181] width 30 height 14
click at [0, 0] on input "Thu" at bounding box center [0, 0] width 0 height 0
click at [414, 185] on label "Ven" at bounding box center [426, 181] width 30 height 14
click at [0, 0] on input "Fri" at bounding box center [0, 0] width 0 height 0
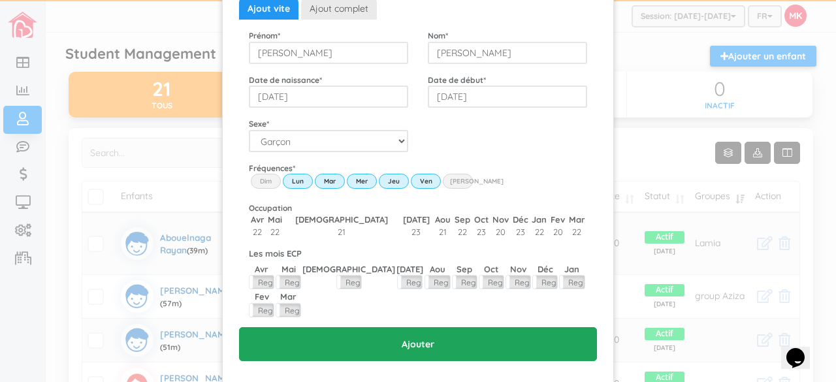
click at [400, 327] on input "Ajouter" at bounding box center [418, 344] width 358 height 34
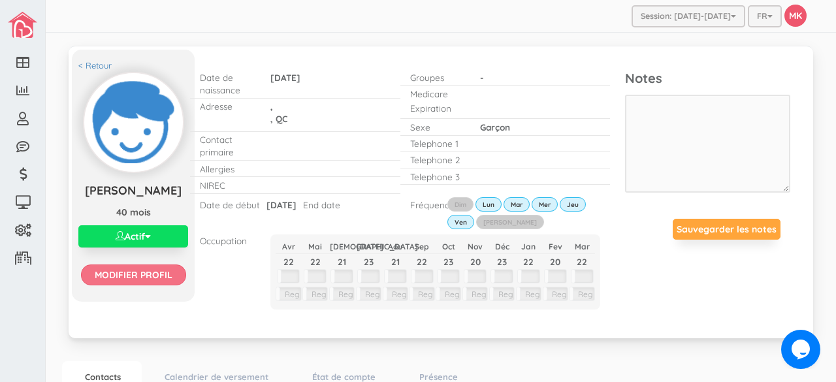
click at [152, 285] on input "Modifier profil" at bounding box center [133, 275] width 105 height 21
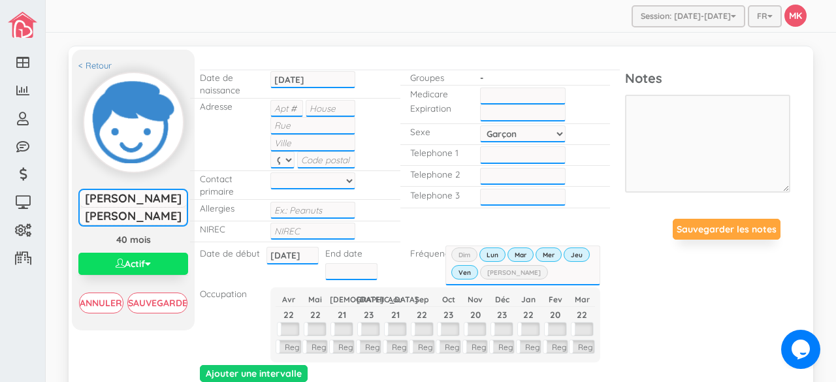
click at [318, 106] on input "text" at bounding box center [331, 108] width 50 height 17
type input "2581"
click at [303, 124] on input "text" at bounding box center [313, 125] width 86 height 17
type input "[PERSON_NAME]"
click at [302, 144] on input "text" at bounding box center [313, 143] width 86 height 17
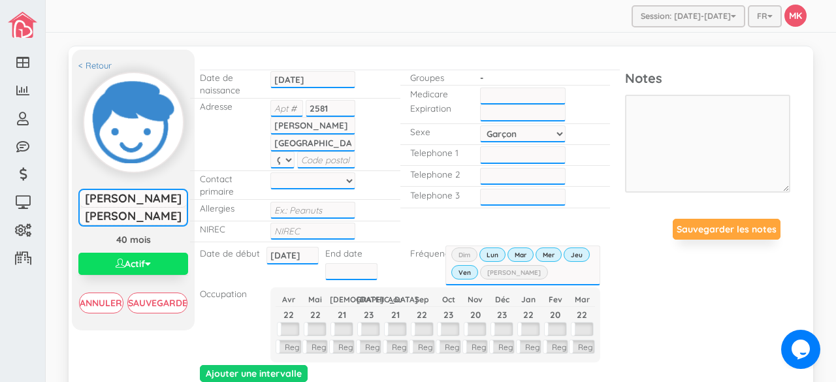
type input "Montreal"
click at [306, 183] on select at bounding box center [313, 180] width 86 height 17
click at [325, 162] on input "text" at bounding box center [326, 160] width 59 height 17
type input "H1V2Y8"
click at [319, 226] on input "text" at bounding box center [313, 231] width 86 height 17
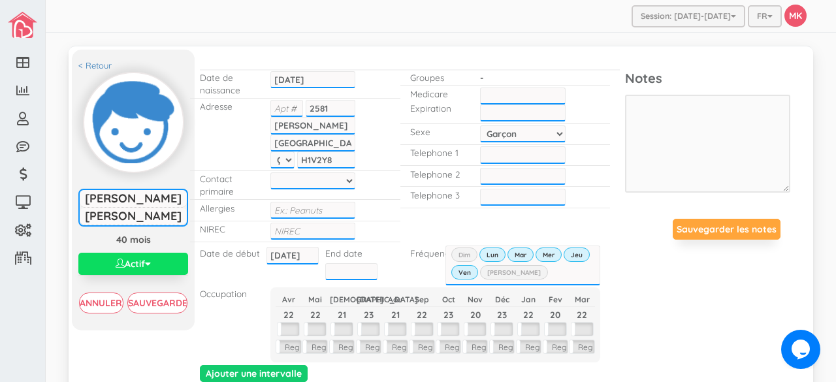
click at [513, 95] on input "text" at bounding box center [523, 96] width 86 height 17
click at [500, 152] on input "___-___-____" at bounding box center [523, 154] width 86 height 17
type input "514-743-8263"
click at [480, 169] on input "___-___-____" at bounding box center [523, 176] width 86 height 17
type input "514-996-2731"
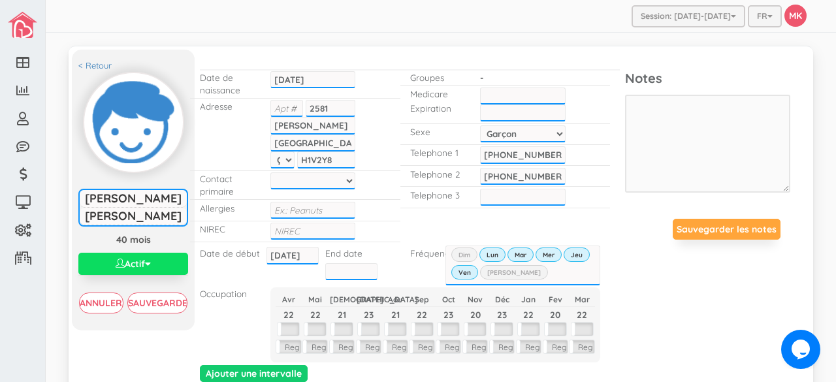
click at [685, 299] on div "< Retour Rafael Marques Dessureault Rafael Marques Dessureault 40 mois Actif Ac…" at bounding box center [441, 227] width 738 height 342
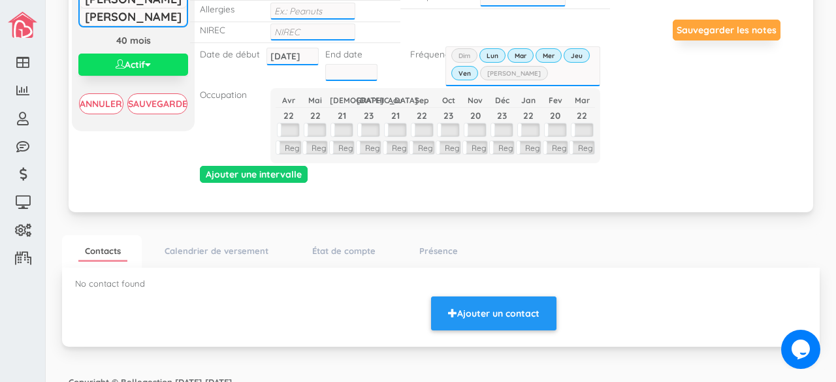
scroll to position [200, 0]
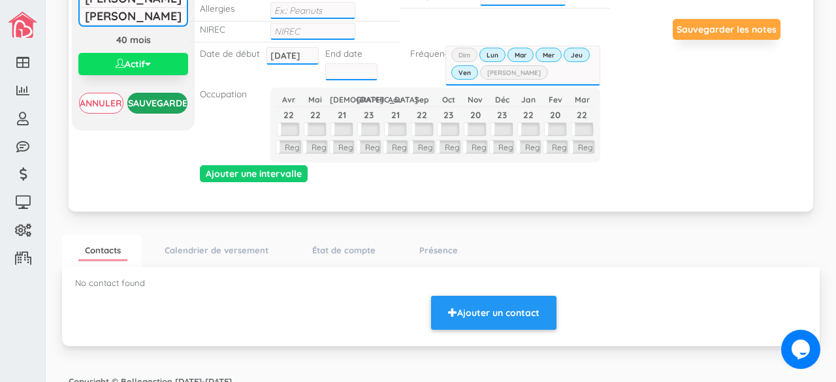
click at [165, 108] on input "Sauvegarder" at bounding box center [157, 103] width 61 height 21
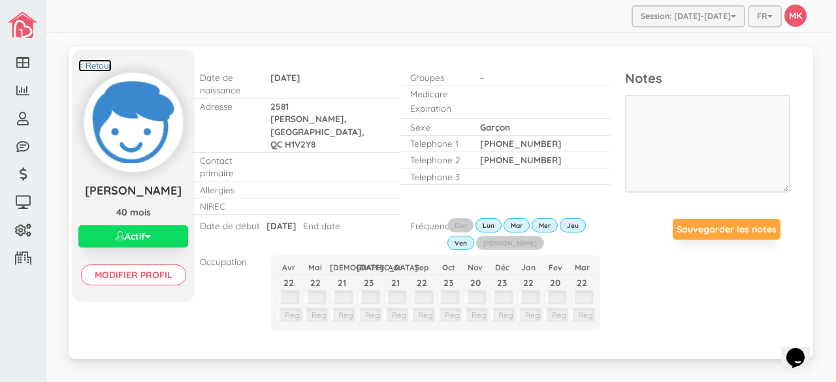
click at [91, 63] on link "< Retour" at bounding box center [94, 65] width 33 height 12
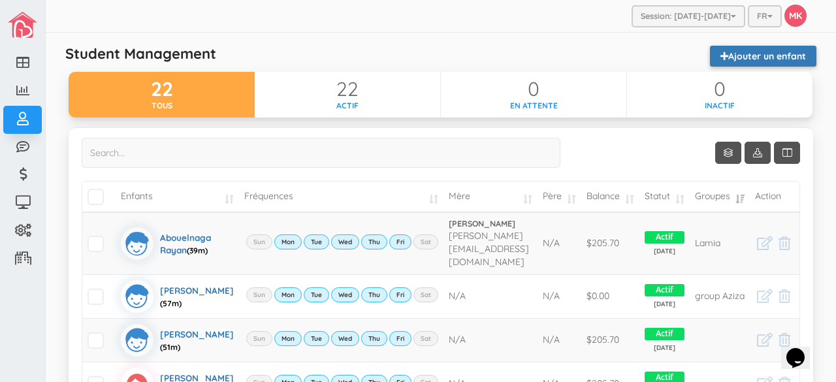
click at [755, 54] on link "Ajouter un enfant" at bounding box center [763, 56] width 106 height 21
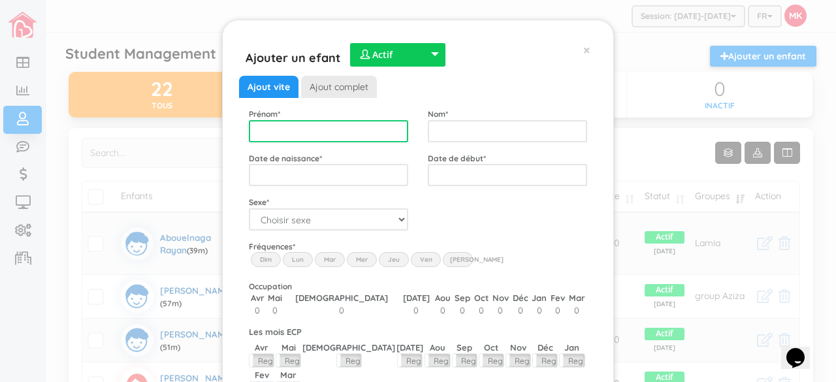
click at [353, 136] on input "text" at bounding box center [328, 131] width 159 height 22
type input "Meliann"
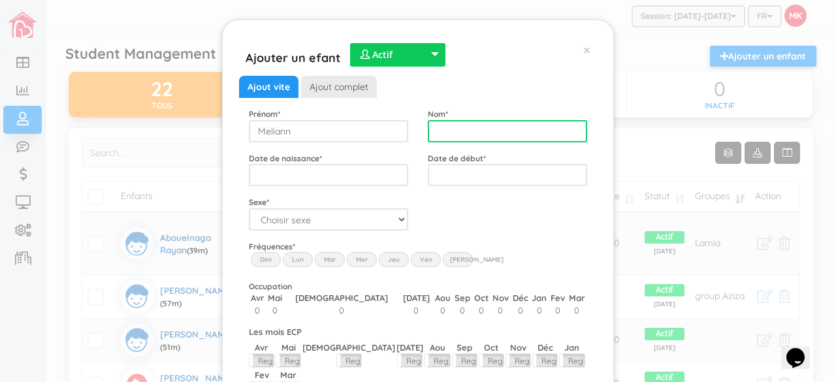
click at [452, 125] on input "text" at bounding box center [507, 131] width 159 height 22
type input "[PERSON_NAME]"
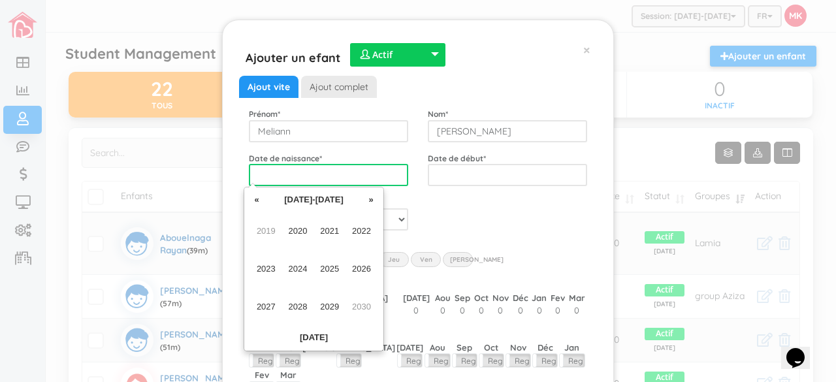
click at [368, 176] on input "text" at bounding box center [328, 175] width 159 height 22
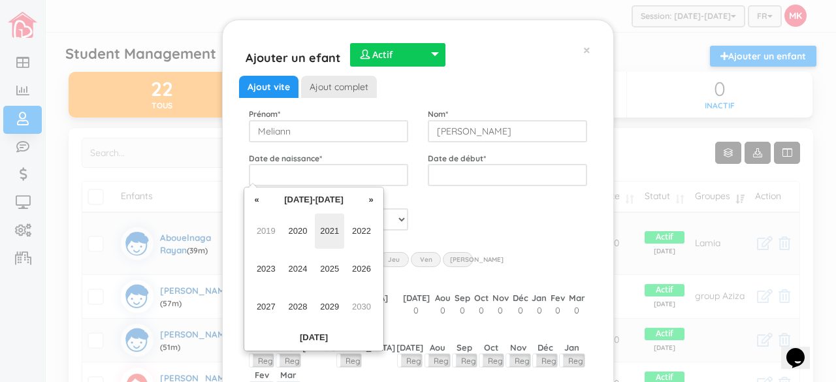
click at [329, 233] on span "2021" at bounding box center [329, 231] width 29 height 35
click at [272, 238] on span "Jan" at bounding box center [266, 231] width 29 height 35
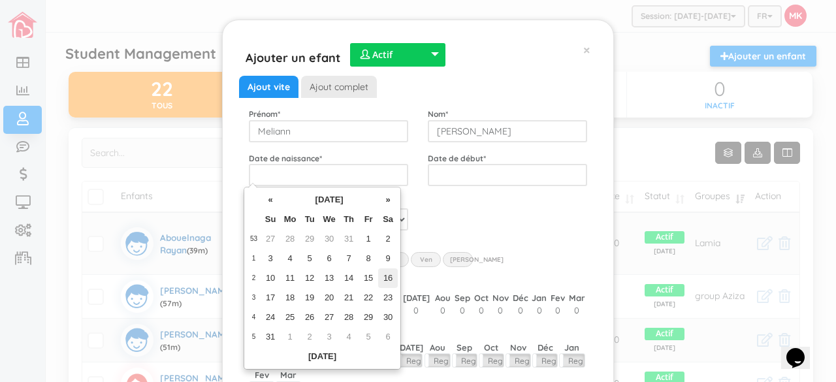
click at [390, 276] on td "16" at bounding box center [388, 279] width 20 height 20
type input "2021-01-16"
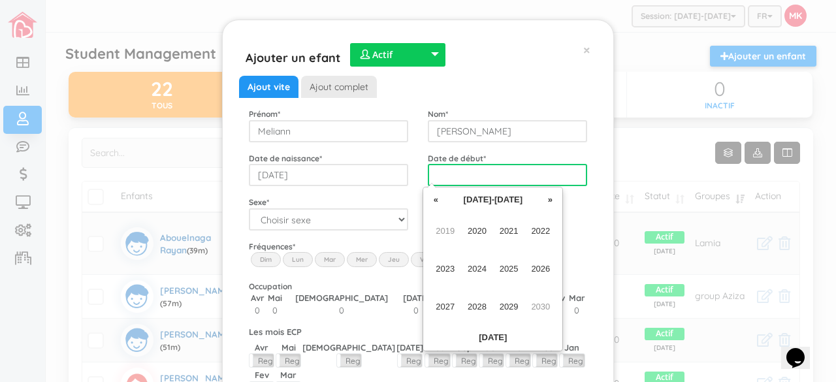
click at [493, 175] on input "text" at bounding box center [507, 175] width 159 height 22
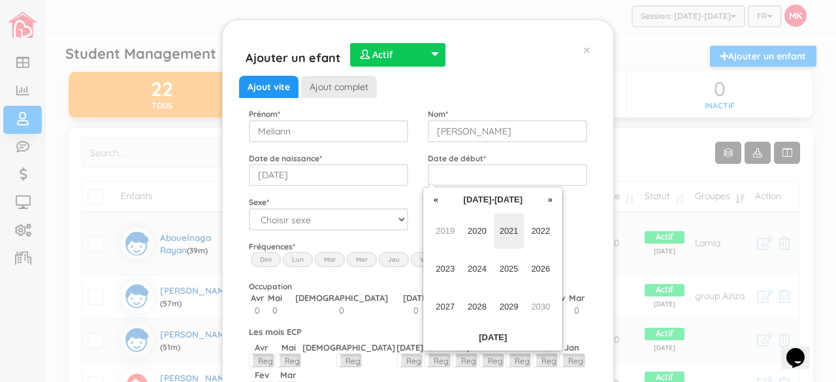
click at [508, 227] on span "2021" at bounding box center [509, 231] width 29 height 35
click at [536, 270] on span "Aug" at bounding box center [540, 269] width 29 height 35
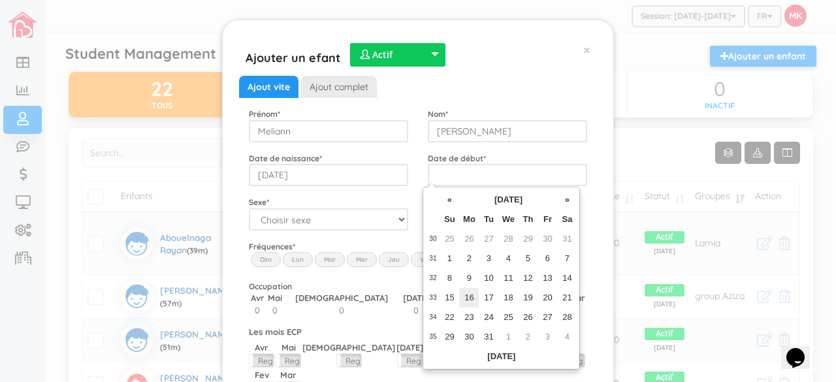
click at [471, 295] on td "16" at bounding box center [469, 298] width 20 height 20
type input "2021-08-16"
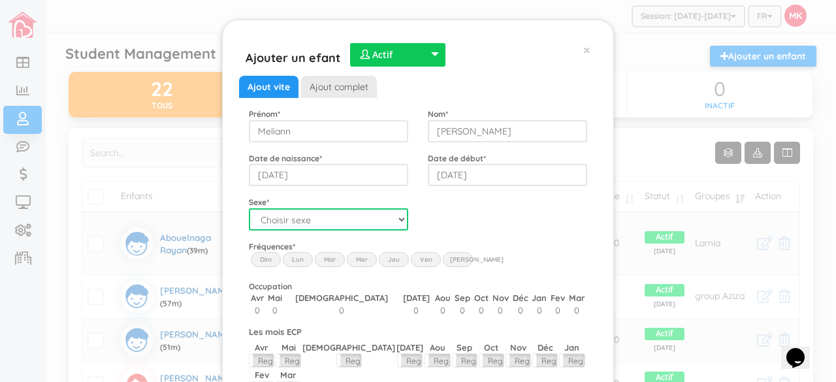
click at [393, 224] on select "Choisir sexe Garçon Fille" at bounding box center [328, 219] width 159 height 22
select select "2"
click at [249, 208] on select "Choisir sexe Garçon Fille" at bounding box center [328, 219] width 159 height 22
click at [329, 263] on label "Mar" at bounding box center [330, 259] width 30 height 14
click at [0, 0] on input "Mar" at bounding box center [0, 0] width 0 height 0
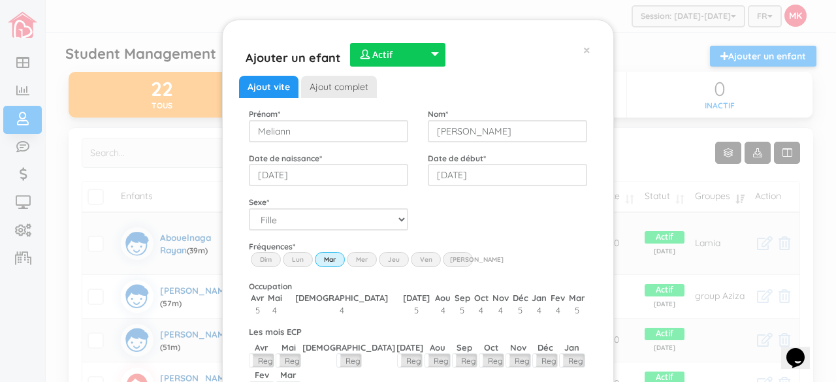
click at [285, 255] on label "Lun" at bounding box center [298, 259] width 30 height 14
click at [0, 0] on input "Lun" at bounding box center [0, 0] width 0 height 0
click at [362, 261] on label "Mer" at bounding box center [362, 259] width 30 height 14
click at [0, 0] on input "Wed" at bounding box center [0, 0] width 0 height 0
click at [387, 261] on label "Jeu" at bounding box center [394, 259] width 30 height 14
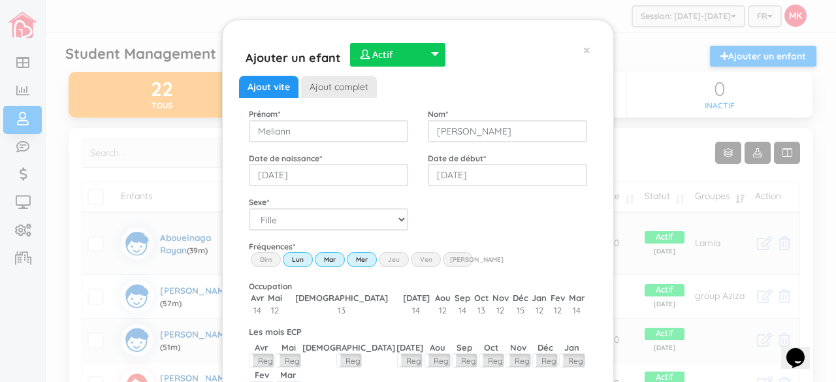
click at [0, 0] on input "Thu" at bounding box center [0, 0] width 0 height 0
click at [414, 261] on label "Ven" at bounding box center [426, 259] width 30 height 14
click at [0, 0] on input "Fri" at bounding box center [0, 0] width 0 height 0
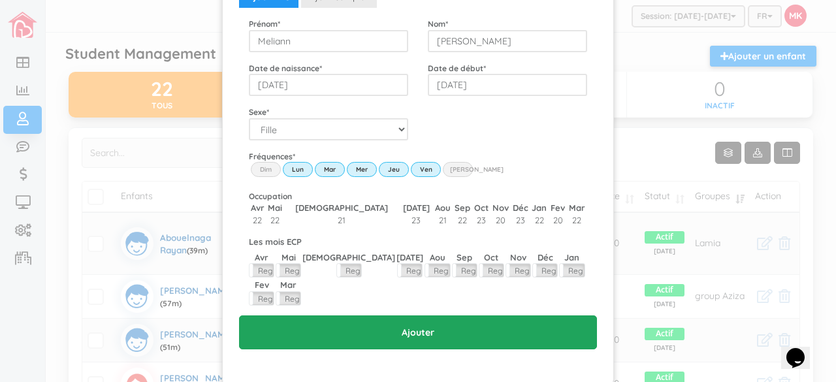
click at [440, 316] on input "Ajouter" at bounding box center [418, 333] width 358 height 34
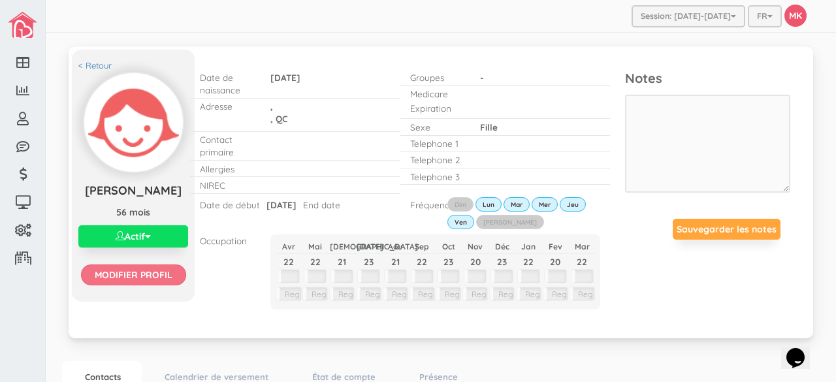
click at [152, 285] on input "Modifier profil" at bounding box center [133, 275] width 105 height 21
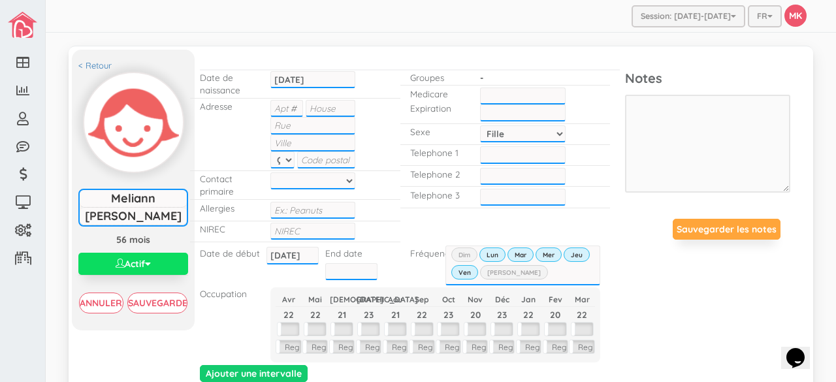
click at [316, 112] on input "text" at bounding box center [331, 108] width 50 height 17
type input "1452"
click at [312, 126] on input "text" at bounding box center [313, 125] width 86 height 17
type input "Darling"
click at [304, 139] on input "text" at bounding box center [313, 143] width 86 height 17
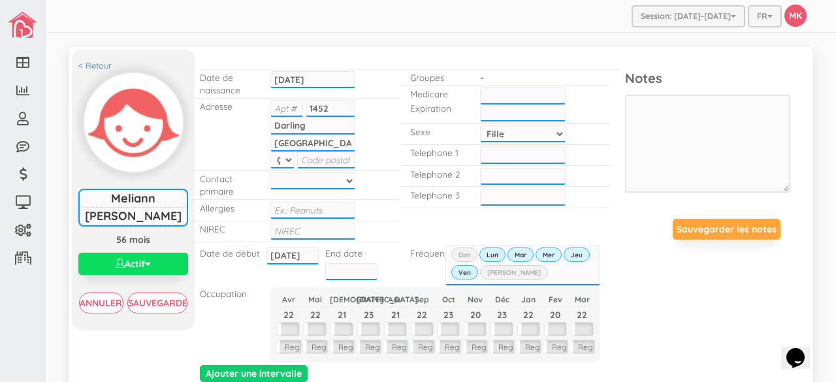
type input "[GEOGRAPHIC_DATA]"
click at [308, 161] on input "text" at bounding box center [326, 160] width 59 height 17
type input "H1W2W3"
click at [647, 295] on div "< Retour [PERSON_NAME] [PERSON_NAME] 56 mois Actif Actif Inactif Waitlist Modif…" at bounding box center [441, 227] width 738 height 342
click at [502, 96] on input "text" at bounding box center [523, 96] width 86 height 17
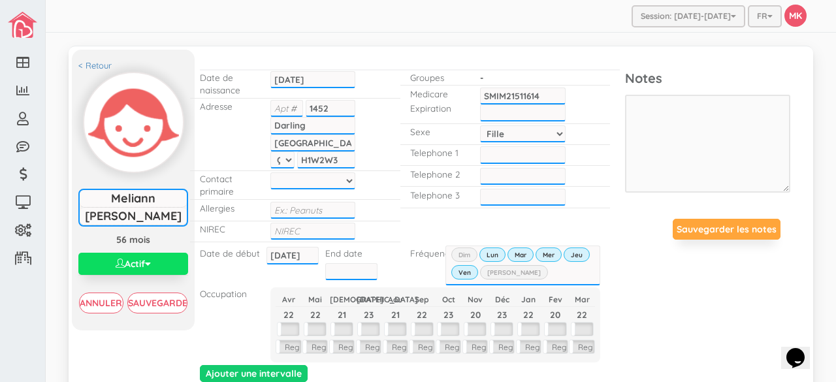
type input "SMIM21511614"
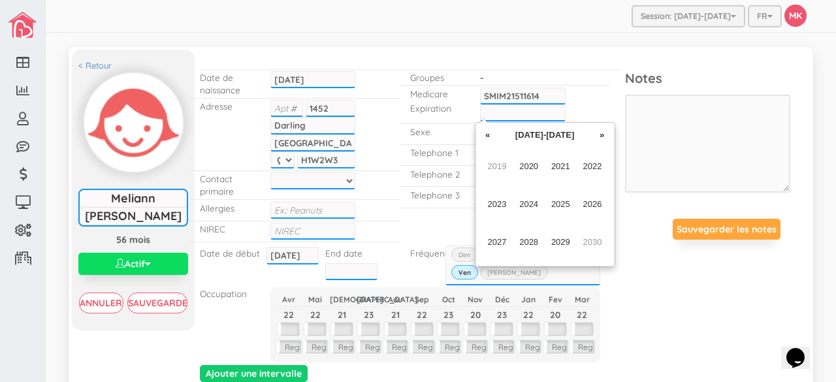
click at [503, 112] on input "text" at bounding box center [523, 113] width 86 height 17
click at [561, 241] on span "2029" at bounding box center [560, 242] width 29 height 35
click at [503, 171] on span "Jan" at bounding box center [497, 166] width 29 height 35
type input "Jan-2029"
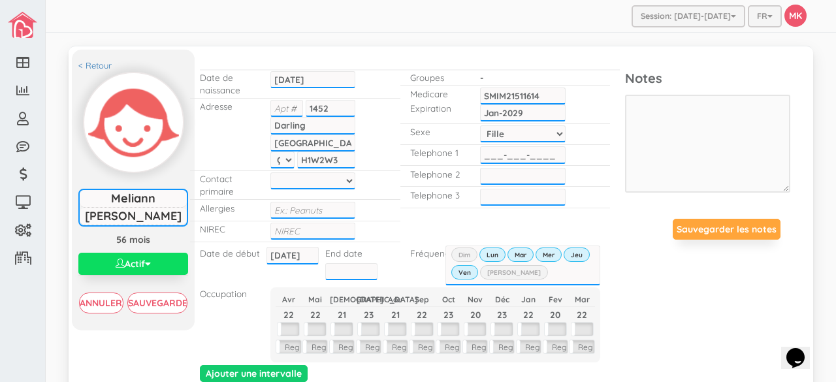
click at [513, 155] on input "___-___-____" at bounding box center [523, 154] width 86 height 17
type input "[PHONE_NUMBER]"
click at [480, 173] on input "___-___-____" at bounding box center [523, 176] width 86 height 17
type input "[PHONE_NUMBER]"
click at [723, 339] on div "< Retour Meliann Smith-Rampin Meliann Smith-Rampin 56 mois Actif Actif Inactif …" at bounding box center [441, 227] width 738 height 342
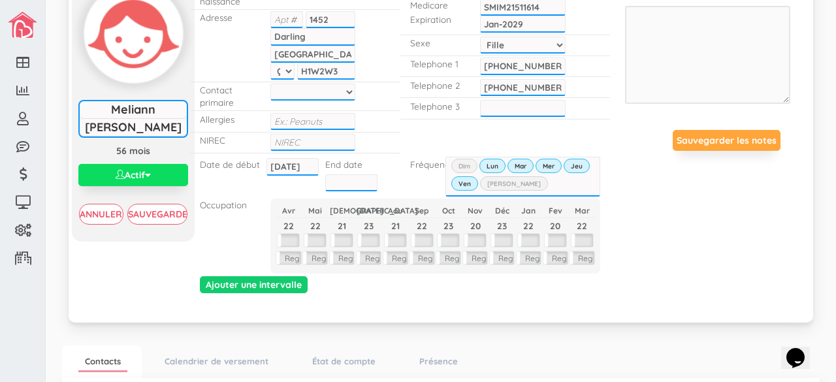
scroll to position [90, 0]
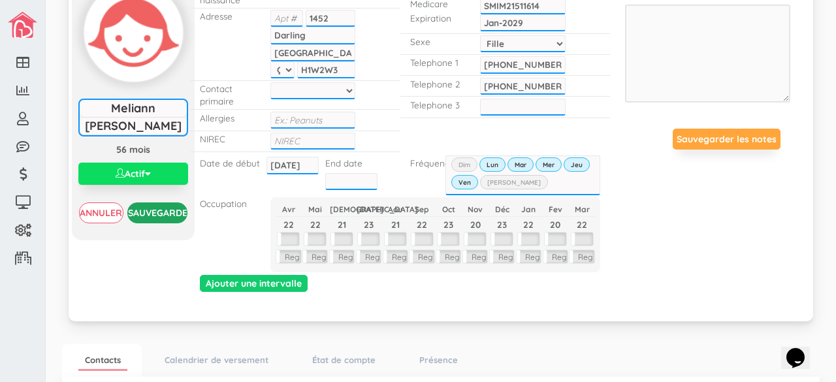
click at [166, 210] on input "Sauvegarder" at bounding box center [157, 213] width 61 height 21
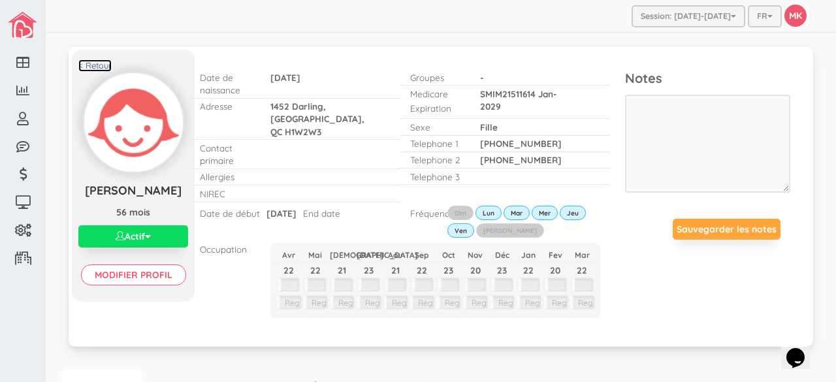
click at [103, 64] on link "< Retour" at bounding box center [94, 65] width 33 height 12
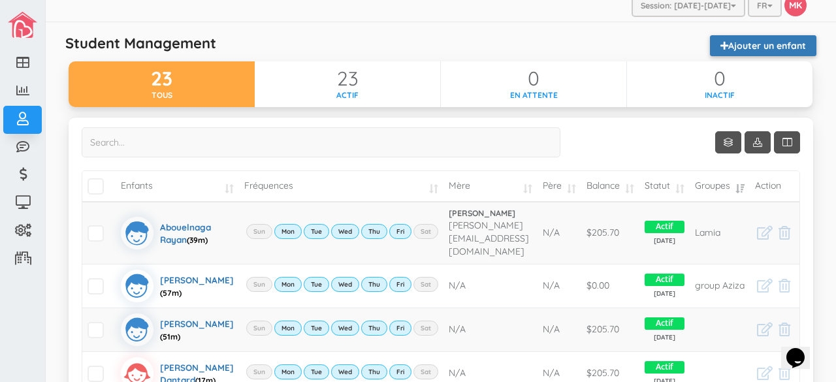
click at [768, 46] on link "Ajouter un enfant" at bounding box center [763, 45] width 106 height 21
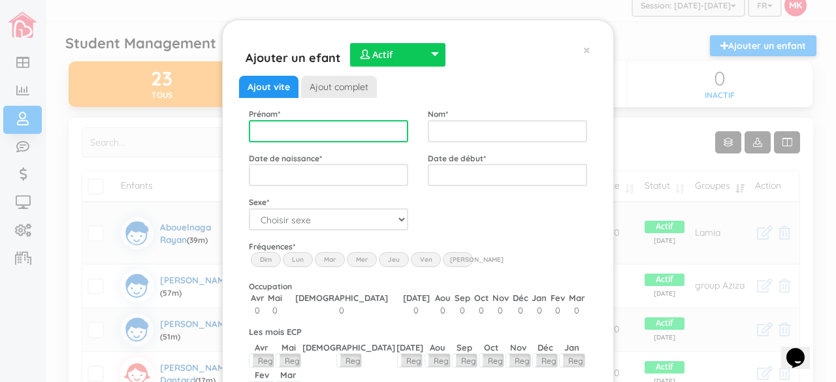
click at [371, 139] on input "text" at bounding box center [328, 131] width 159 height 22
type input "[PERSON_NAME] [PERSON_NAME]"
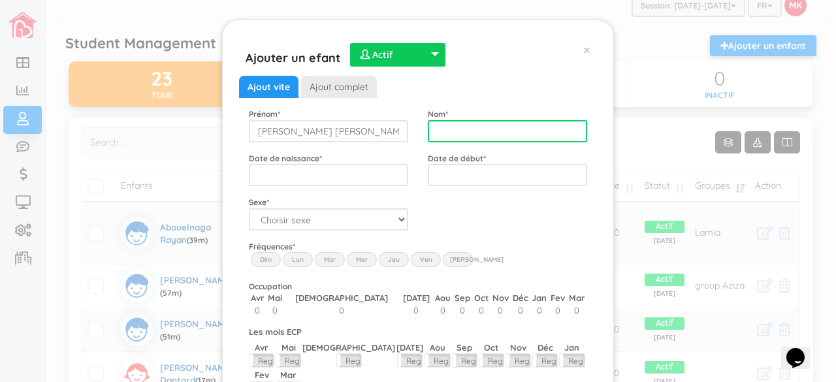
click at [440, 123] on input "text" at bounding box center [507, 131] width 159 height 22
type input "[PERSON_NAME]"
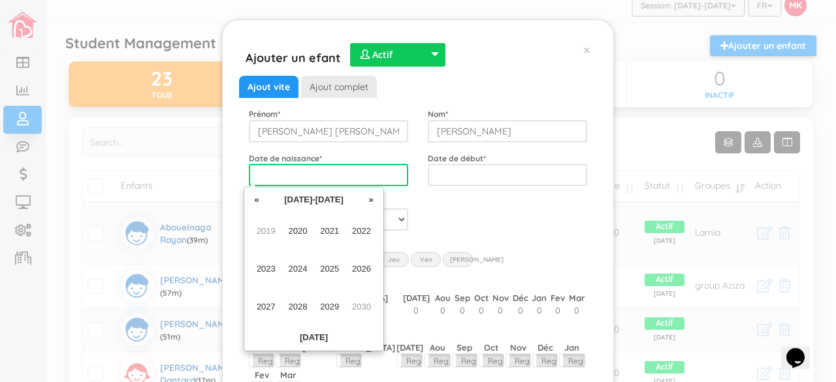
click at [367, 171] on input "text" at bounding box center [328, 175] width 159 height 22
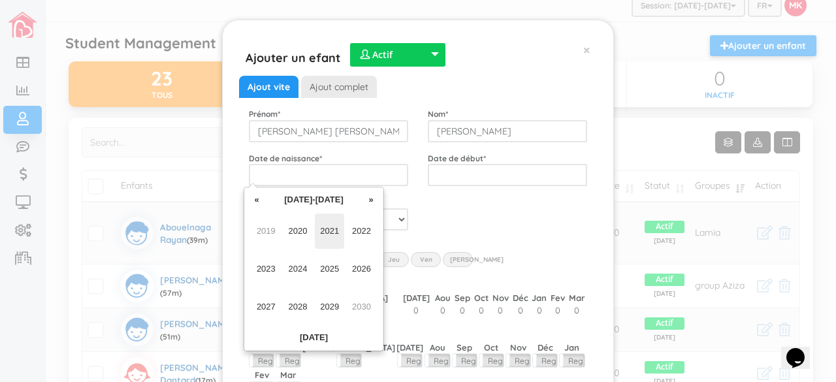
click at [334, 229] on span "2021" at bounding box center [329, 231] width 29 height 35
click at [328, 230] on span "Mar" at bounding box center [329, 231] width 29 height 35
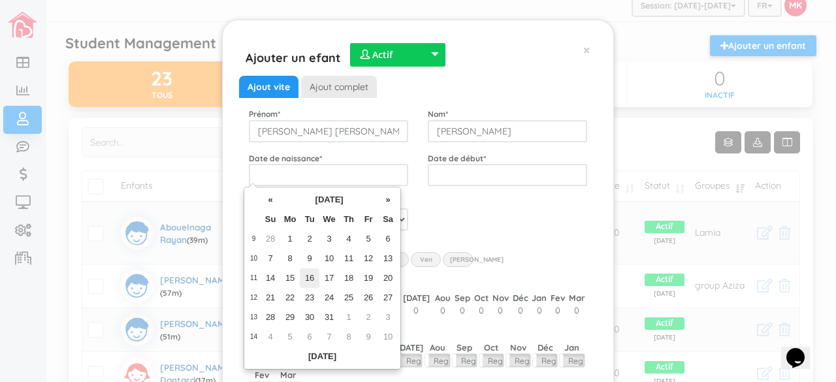
click at [312, 275] on td "16" at bounding box center [310, 279] width 20 height 20
type input "[DATE]"
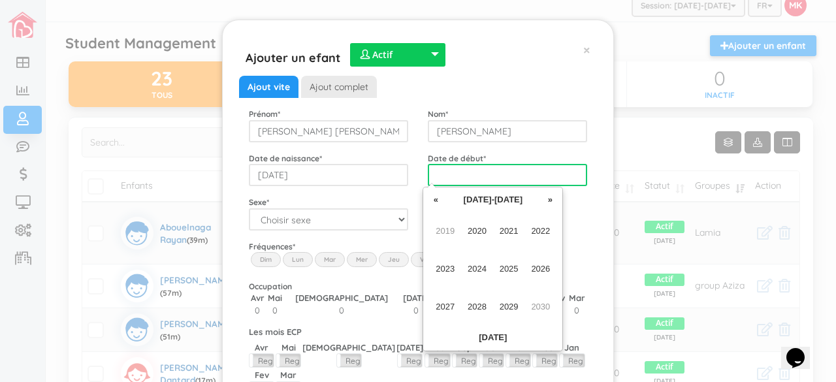
click at [485, 181] on input "text" at bounding box center [507, 175] width 159 height 22
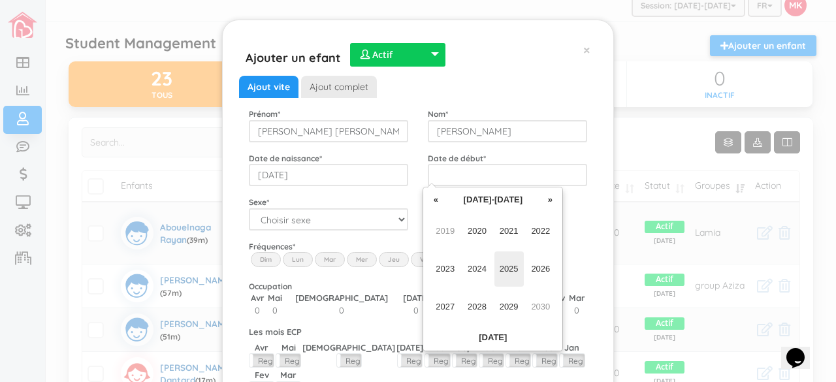
click at [510, 274] on span "2025" at bounding box center [509, 269] width 29 height 35
click at [450, 308] on span "Sep" at bounding box center [445, 306] width 29 height 35
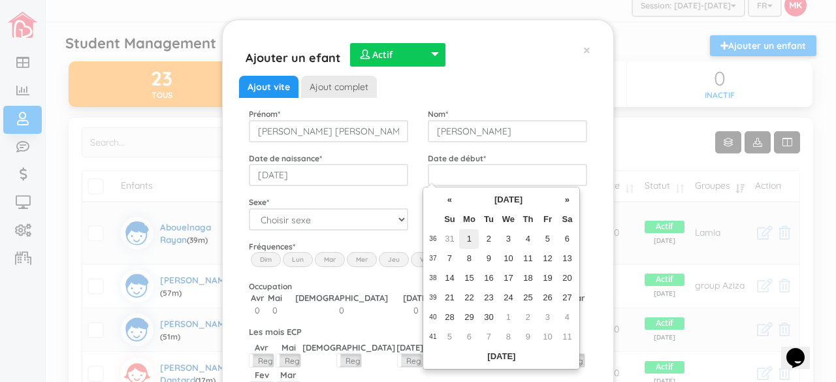
click at [472, 242] on td "1" at bounding box center [469, 239] width 20 height 20
type input "[DATE]"
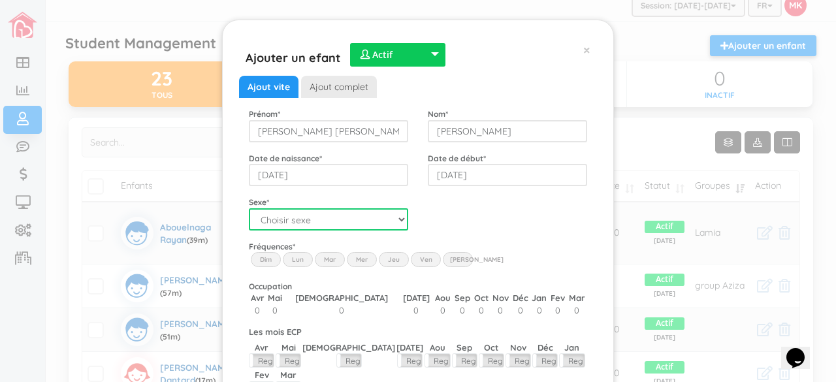
click at [390, 219] on select "Choisir sexe Garçon Fille" at bounding box center [328, 219] width 159 height 22
select select "2"
click at [249, 208] on select "Choisir sexe Garçon Fille" at bounding box center [328, 219] width 159 height 22
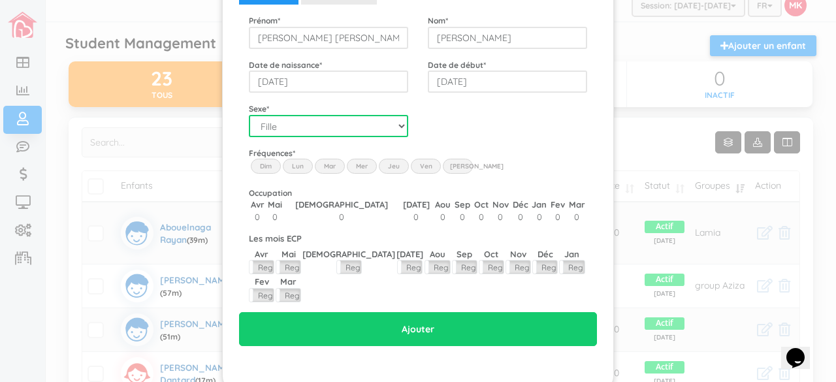
scroll to position [67, 0]
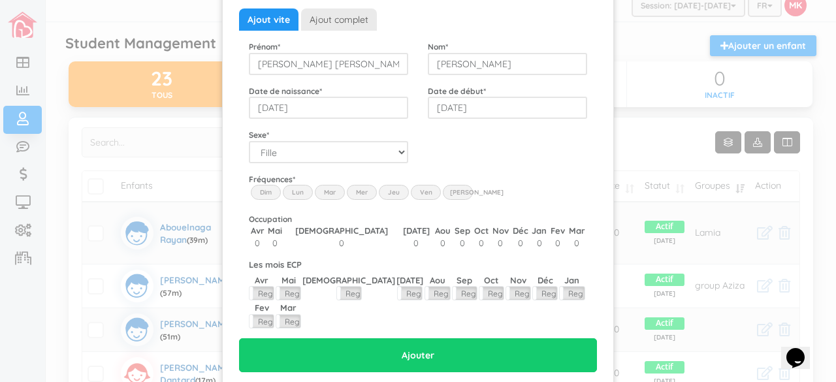
click at [297, 194] on label "Lun" at bounding box center [298, 192] width 30 height 14
click at [0, 0] on input "Lun" at bounding box center [0, 0] width 0 height 0
click at [316, 192] on label "Mar" at bounding box center [330, 192] width 30 height 14
click at [0, 0] on input "Mar" at bounding box center [0, 0] width 0 height 0
click at [349, 195] on label "Mer" at bounding box center [362, 192] width 30 height 14
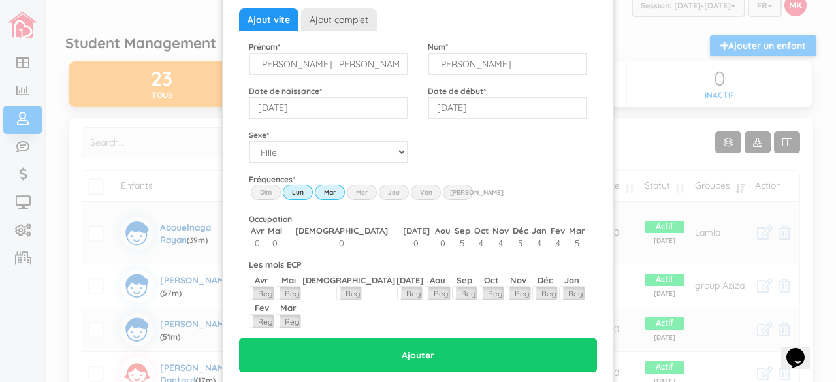
click at [0, 0] on input "Wed" at bounding box center [0, 0] width 0 height 0
click at [384, 191] on label "Jeu" at bounding box center [394, 192] width 30 height 14
click at [0, 0] on input "Thu" at bounding box center [0, 0] width 0 height 0
click at [426, 193] on label "Ven" at bounding box center [426, 192] width 30 height 14
click at [0, 0] on input "Fri" at bounding box center [0, 0] width 0 height 0
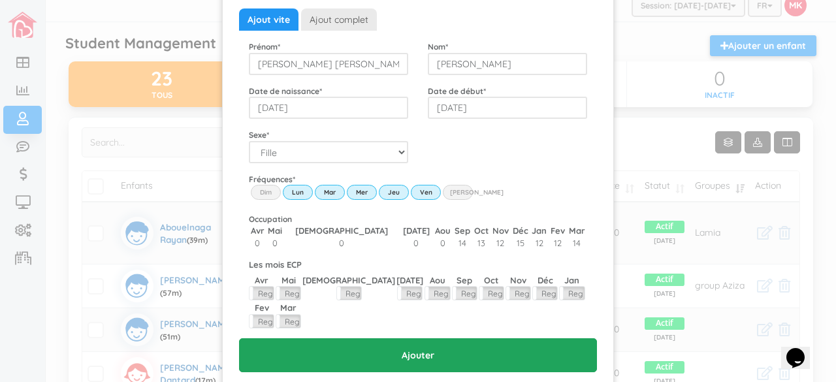
click at [431, 338] on input "Ajouter" at bounding box center [418, 355] width 358 height 34
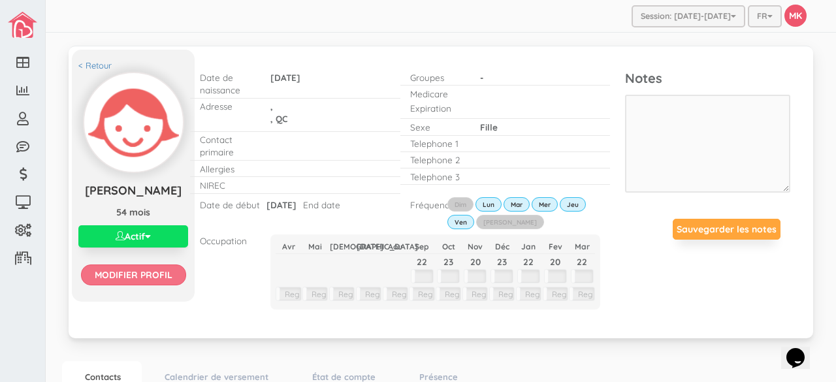
click at [133, 285] on input "Modifier profil" at bounding box center [133, 275] width 105 height 21
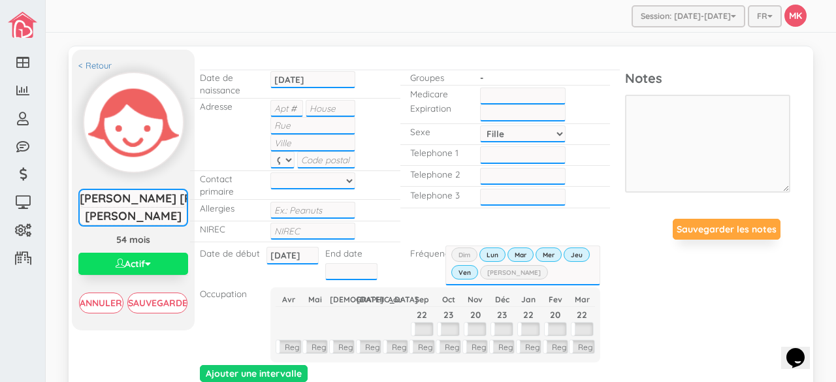
click at [285, 109] on input "text" at bounding box center [286, 108] width 33 height 17
click at [330, 108] on input "text" at bounding box center [331, 108] width 50 height 17
type input "1410"
click at [324, 125] on input "text" at bounding box center [313, 125] width 86 height 17
type input "[PERSON_NAME]"
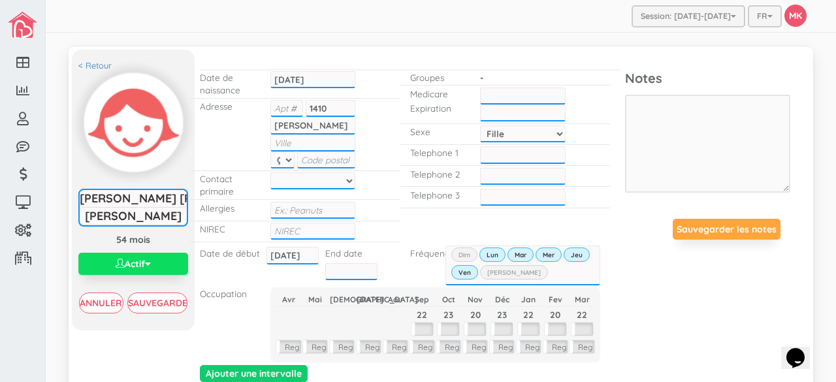
click at [312, 141] on input "text" at bounding box center [313, 143] width 86 height 17
type input "Montreal"
click at [303, 175] on select at bounding box center [313, 180] width 86 height 17
click at [341, 176] on select at bounding box center [313, 180] width 86 height 17
click at [325, 209] on input "text" at bounding box center [313, 210] width 86 height 17
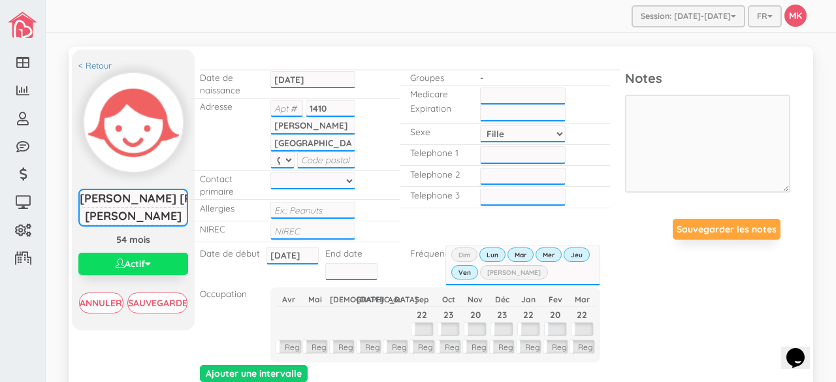
click at [317, 229] on input "text" at bounding box center [313, 231] width 86 height 17
click at [491, 148] on input "___-___-____" at bounding box center [523, 154] width 86 height 17
type input "438-458-3047"
click at [483, 172] on input "___-___-____" at bounding box center [523, 176] width 86 height 17
type input "_51-490-4313"
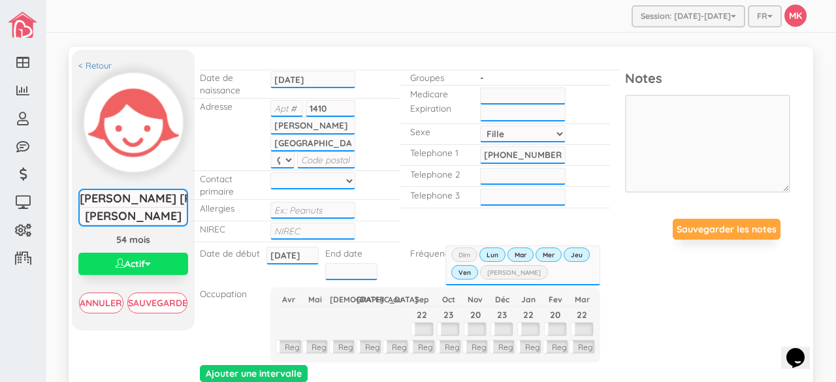
click at [466, 212] on div "Ajouter une intervalle" at bounding box center [410, 230] width 440 height 312
click at [493, 178] on input "___-___-____" at bounding box center [523, 176] width 86 height 17
type input "514-904-3138"
click at [687, 298] on div "< Retour Paula Emilia Martinez-Aguilar Paula Emilia Martinez-Aguilar 54 mois Ac…" at bounding box center [441, 227] width 738 height 342
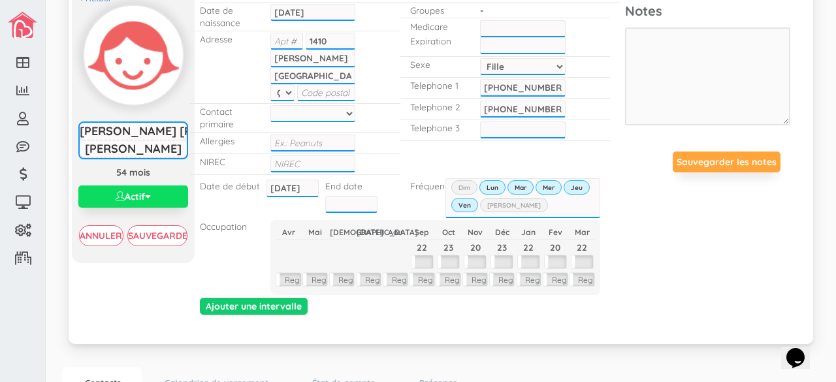
scroll to position [73, 0]
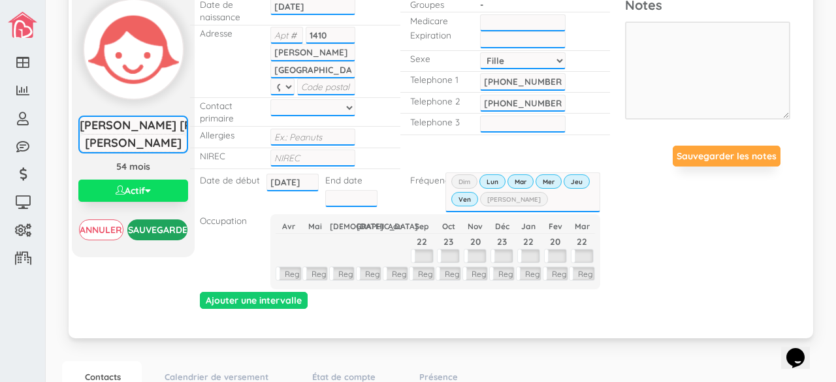
click at [156, 234] on input "Sauvegarder" at bounding box center [157, 230] width 61 height 21
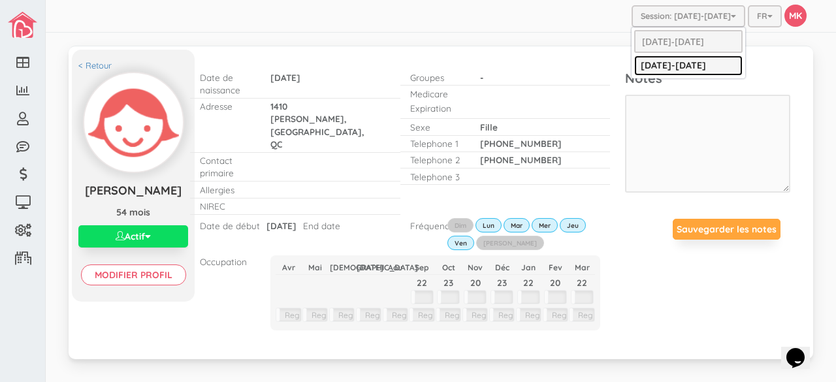
click at [682, 65] on link "[DATE]-[DATE]" at bounding box center [688, 66] width 108 height 20
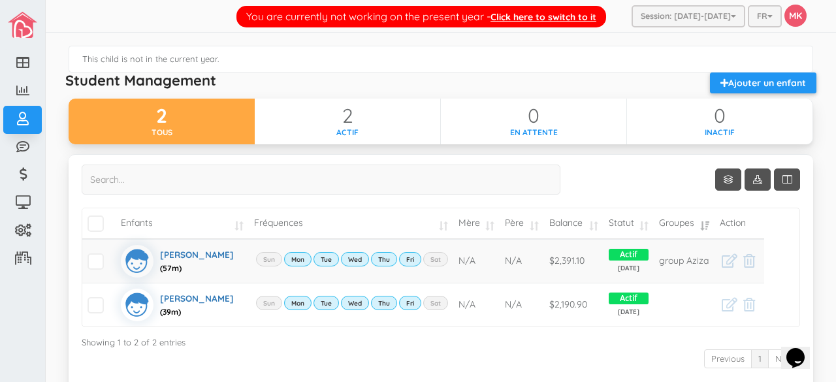
click at [561, 24] on div "You are currently not working on the present year - Click here to switch to it" at bounding box center [421, 16] width 350 height 15
click at [562, 19] on link "Click here to switch to it" at bounding box center [544, 17] width 106 height 12
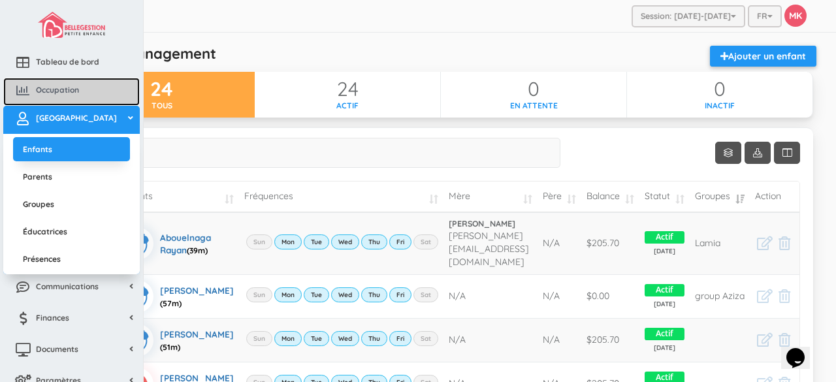
click at [26, 86] on icon at bounding box center [23, 90] width 26 height 13
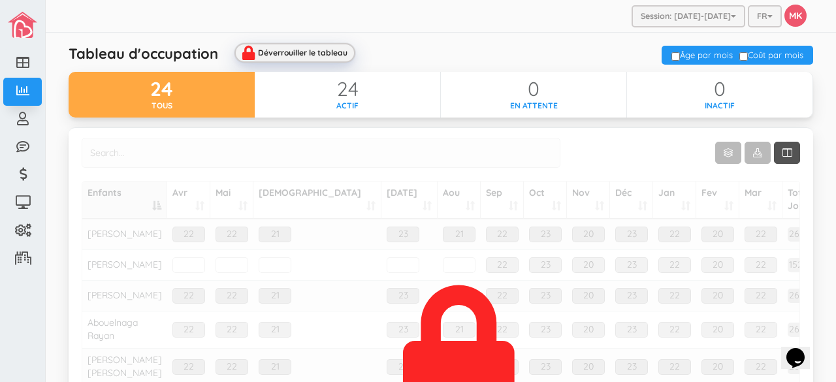
click at [273, 54] on div "Déverrouiller le tableau" at bounding box center [303, 52] width 90 height 8
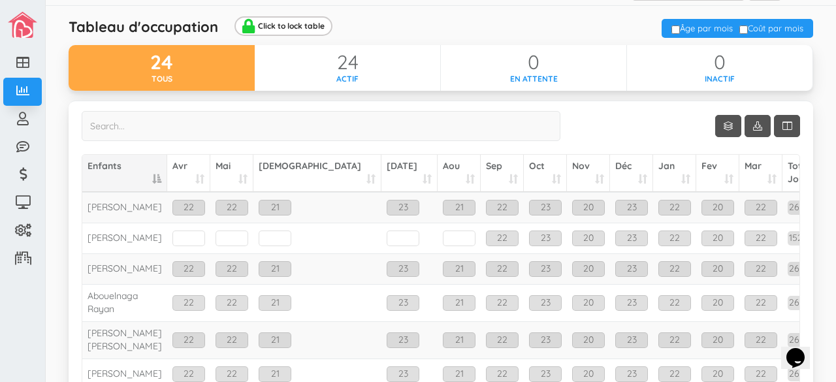
scroll to position [93, 0]
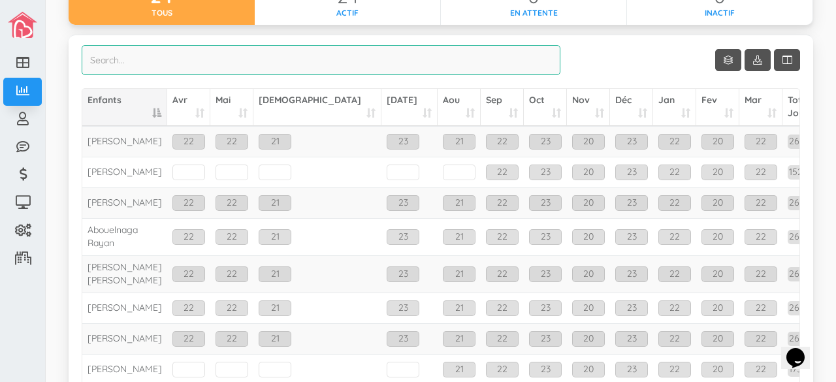
click at [426, 46] on input "search" at bounding box center [321, 60] width 479 height 30
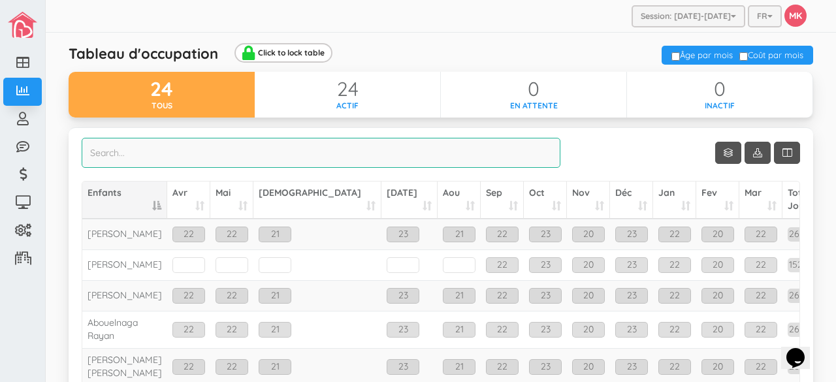
scroll to position [0, 0]
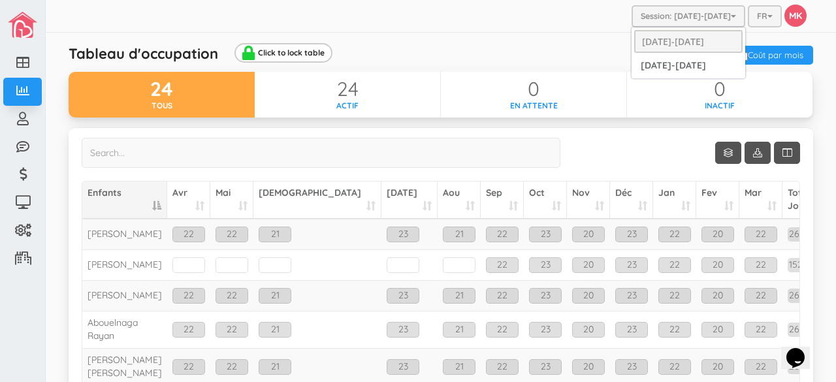
click at [723, 21] on button "Session: [DATE]-[DATE]" at bounding box center [689, 16] width 114 height 22
click at [695, 62] on link "[DATE]-[DATE]" at bounding box center [688, 66] width 108 height 20
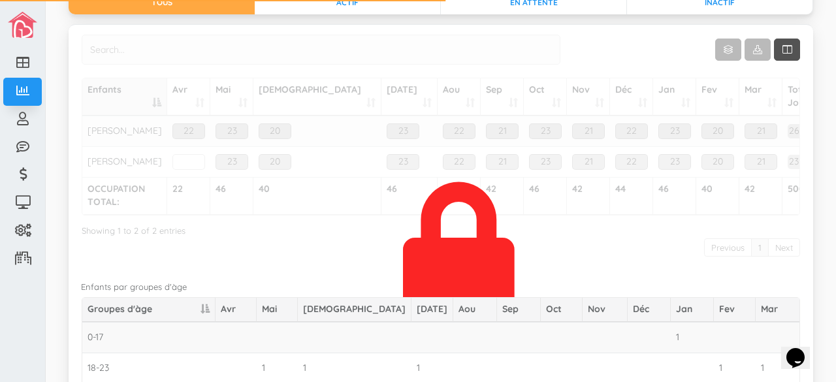
scroll to position [105, 0]
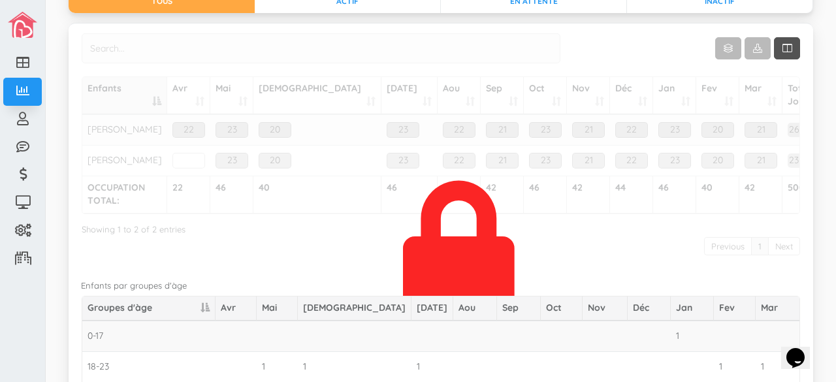
click at [424, 248] on div at bounding box center [459, 245] width 112 height 182
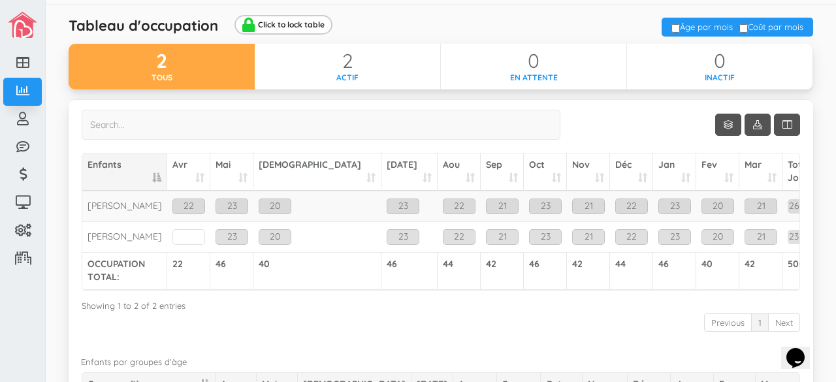
scroll to position [27, 0]
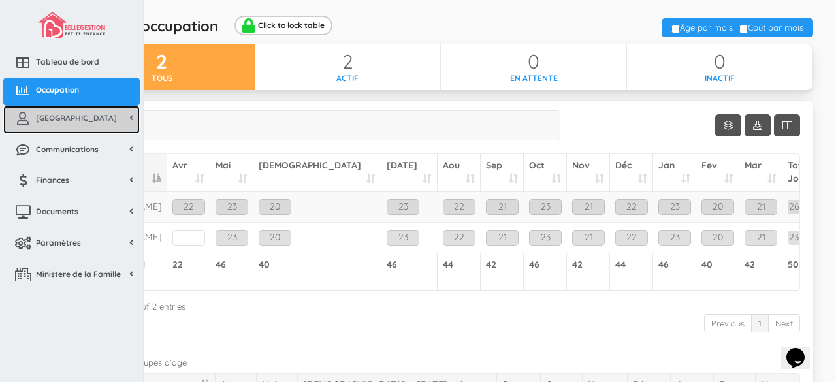
click at [128, 127] on link "[GEOGRAPHIC_DATA]" at bounding box center [71, 120] width 137 height 28
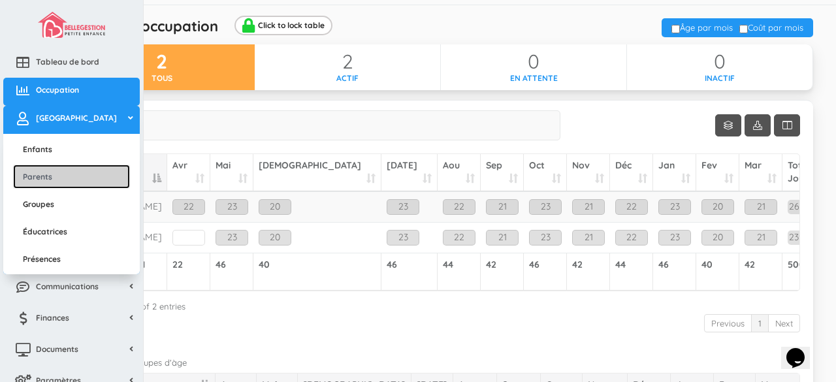
click at [85, 177] on link "Parents" at bounding box center [71, 177] width 117 height 24
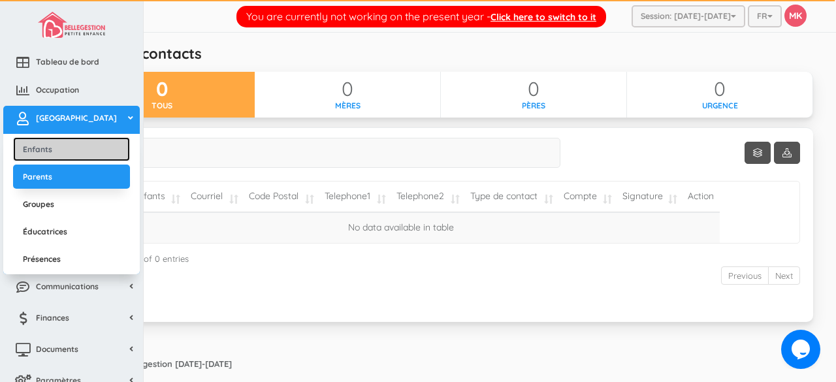
click at [29, 150] on link "Enfants" at bounding box center [71, 149] width 117 height 24
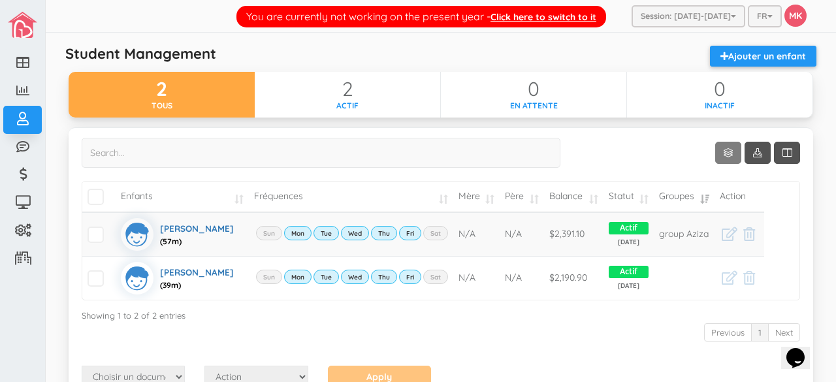
click at [720, 152] on link "Show 10 rows" at bounding box center [728, 153] width 26 height 22
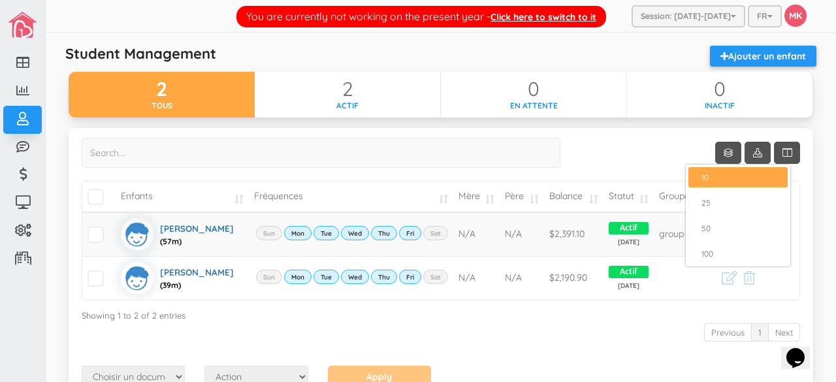
click at [745, 157] on div at bounding box center [418, 191] width 836 height 382
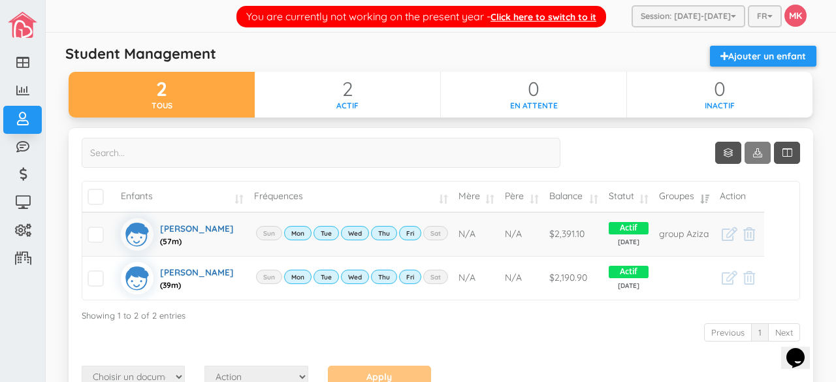
click at [753, 155] on span at bounding box center [757, 153] width 9 height 12
click at [779, 154] on div at bounding box center [418, 191] width 836 height 382
click at [783, 154] on icon "button" at bounding box center [787, 153] width 9 height 12
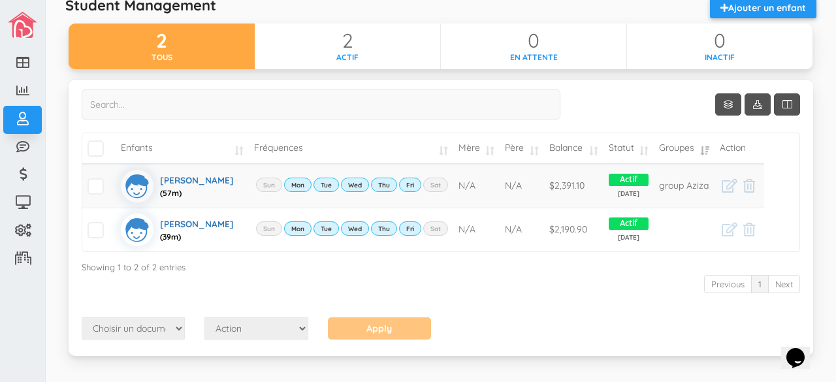
scroll to position [76, 0]
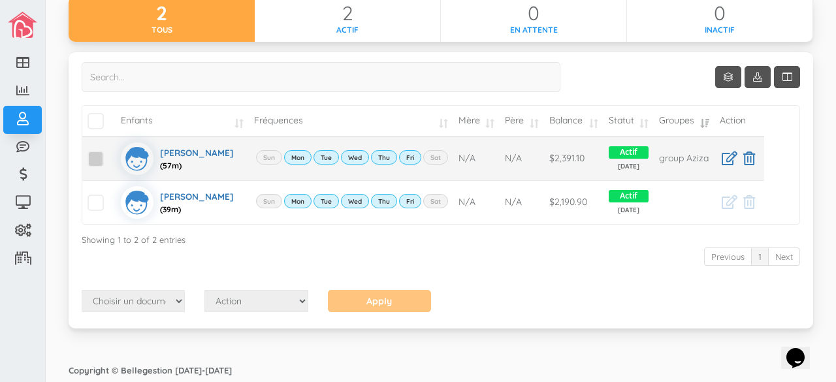
click at [94, 154] on span at bounding box center [96, 159] width 16 height 16
click at [110, 154] on input "checkbox" at bounding box center [110, 154] width 0 height 0
click at [174, 300] on select "Choisir un document État de compte Calendrier de versements" at bounding box center [133, 301] width 103 height 22
click at [611, 305] on div "Choisir un document État de compte Calendrier de versements Action Envoyer par …" at bounding box center [441, 302] width 738 height 25
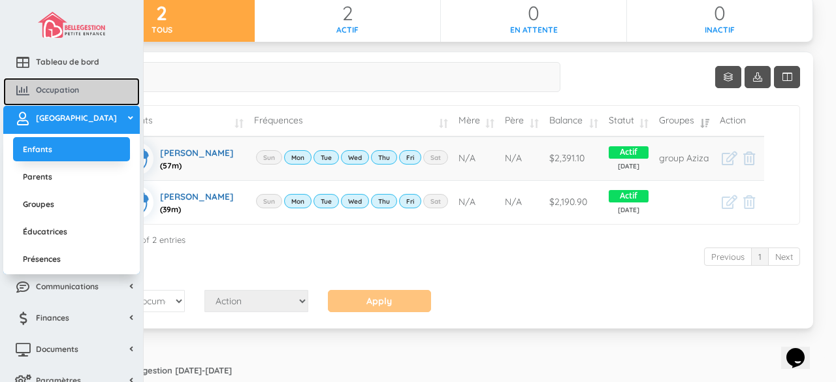
click at [97, 83] on link "Occupation" at bounding box center [71, 92] width 137 height 28
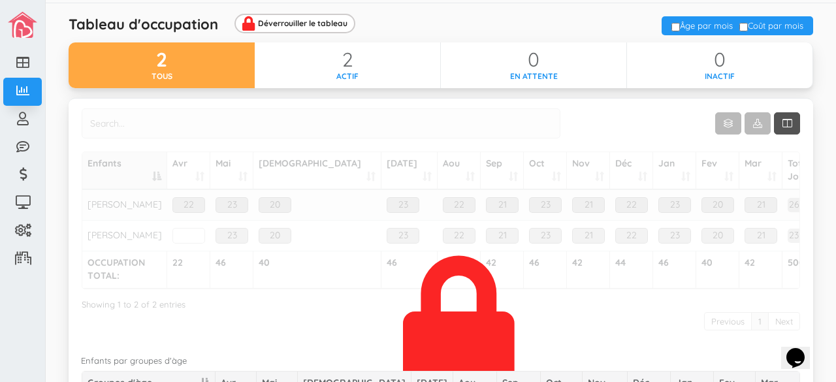
scroll to position [28, 0]
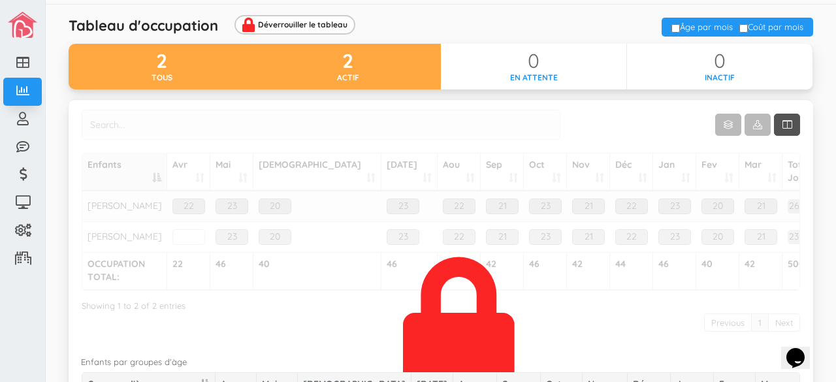
click at [331, 53] on div "2" at bounding box center [348, 61] width 186 height 22
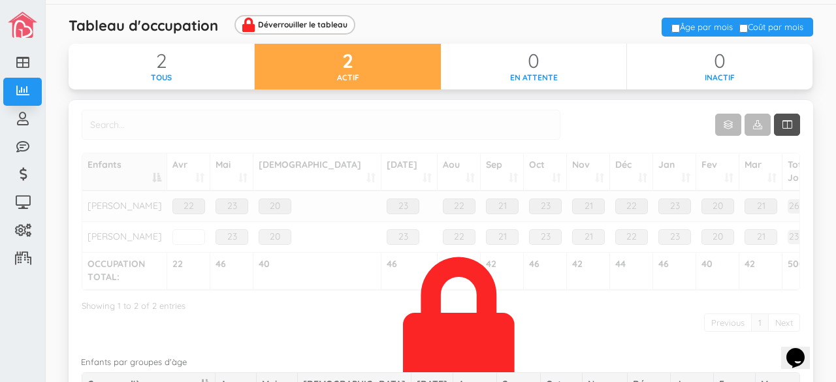
scroll to position [0, 0]
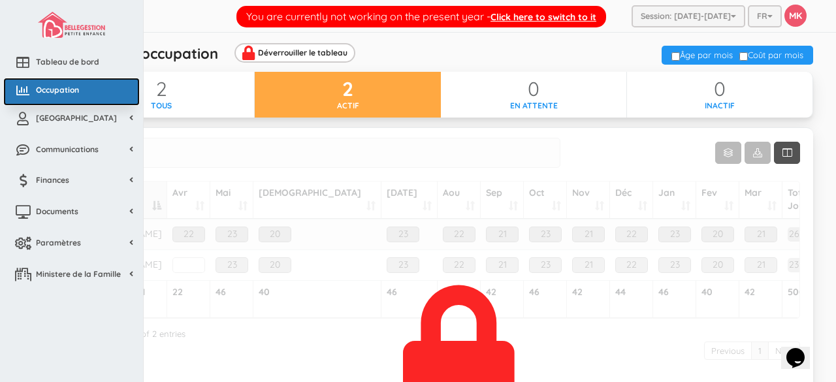
click at [72, 93] on span "Occupation" at bounding box center [57, 89] width 43 height 11
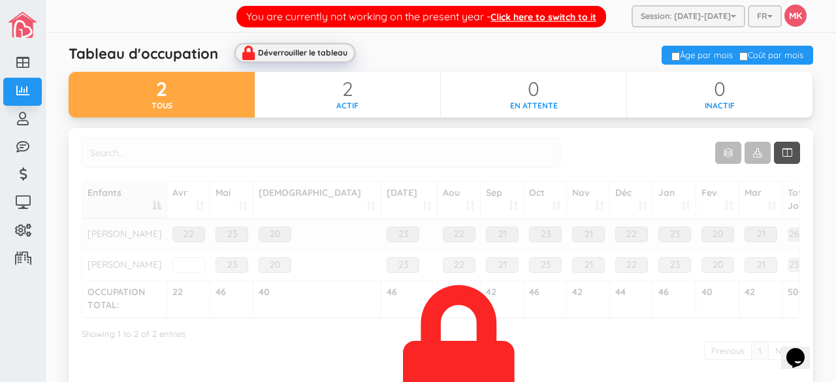
click at [316, 46] on div "Déverrouiller le tableau" at bounding box center [295, 53] width 121 height 20
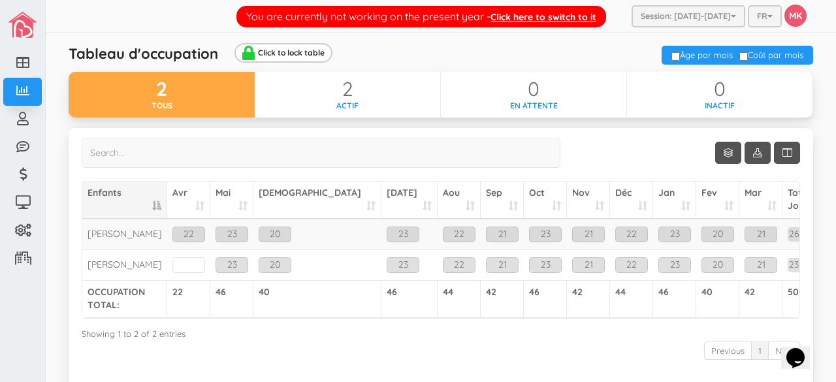
click at [802, 352] on icon "Chat widget" at bounding box center [796, 358] width 18 height 20
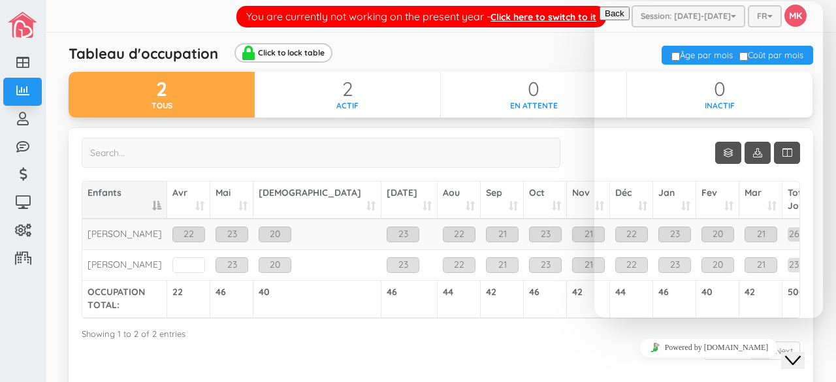
click at [734, 382] on p "New Conversation" at bounding box center [709, 388] width 218 height 12
click at [675, 365] on textarea at bounding box center [659, 370] width 119 height 10
type textarea "how can i transfere my child list from [DATE] to session [DATE]-[DATE] session"
click at [500, 58] on div "Tableau d'occupation Click to lock table" at bounding box center [314, 57] width 510 height 22
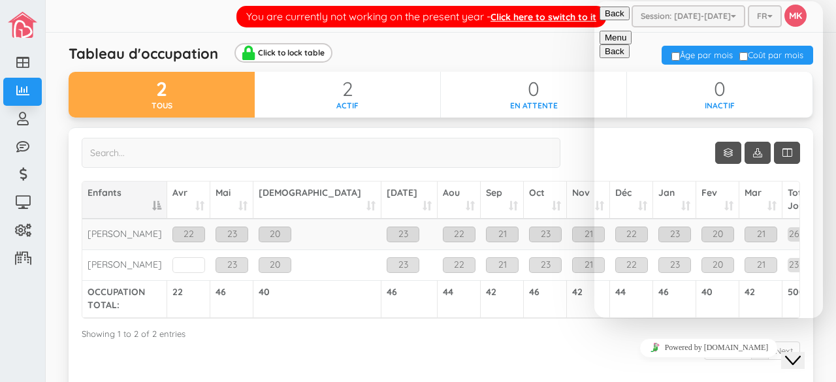
click at [429, 340] on div "Previous 1 Next" at bounding box center [441, 352] width 719 height 24
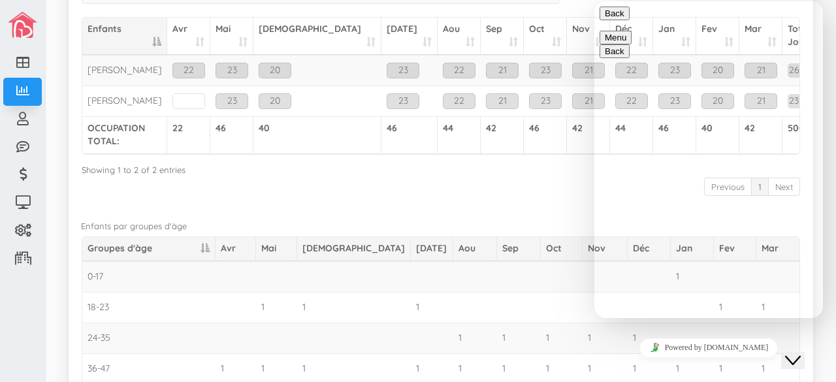
scroll to position [253, 0]
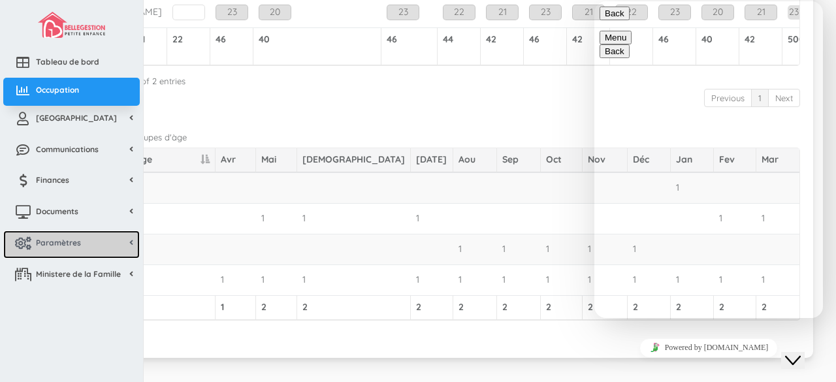
click at [76, 245] on span "Paramètres" at bounding box center [58, 242] width 45 height 11
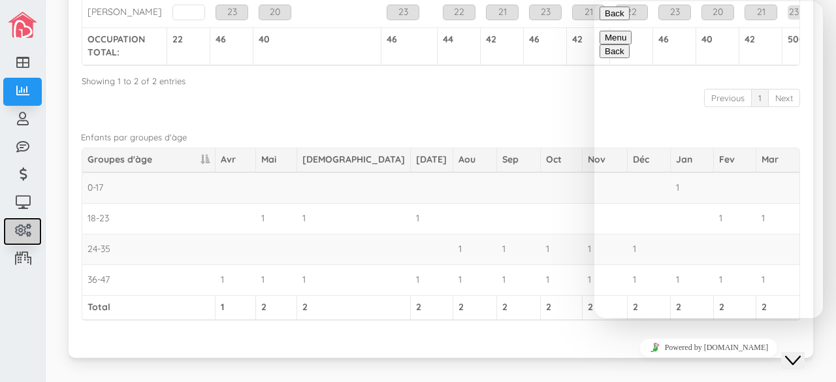
scroll to position [188, 0]
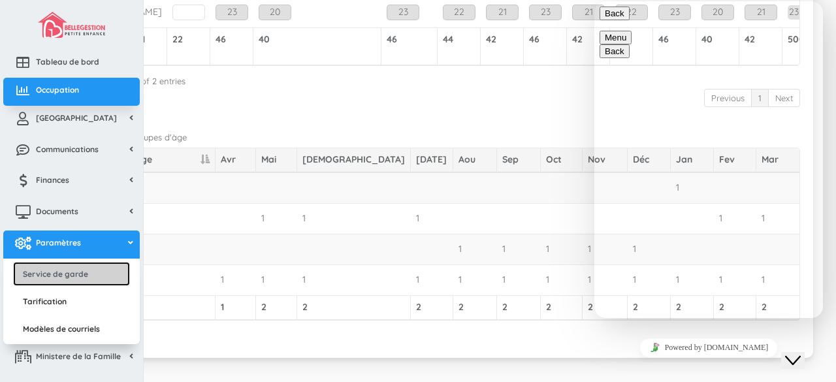
click at [34, 265] on link "Service de garde" at bounding box center [71, 274] width 117 height 24
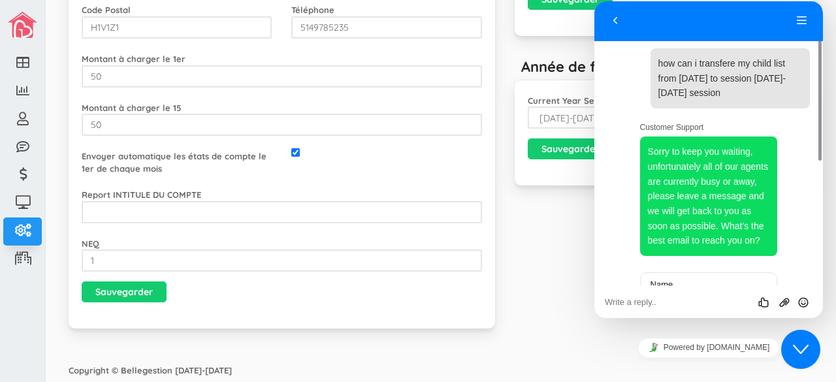
scroll to position [208, 0]
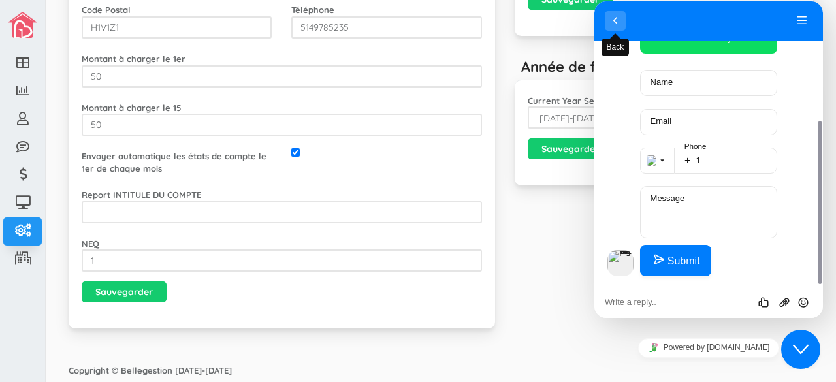
click at [619, 22] on button "Back" at bounding box center [615, 21] width 21 height 20
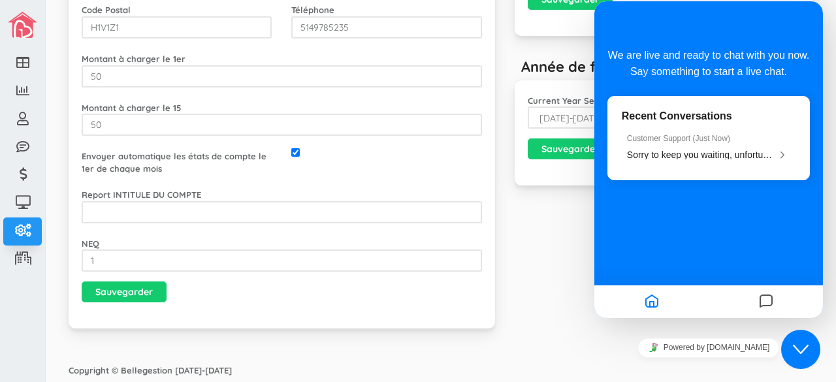
click at [524, 254] on div "Service de garde Nom du Service de garde * Les jolis canards souriants Capacité…" at bounding box center [441, 51] width 764 height 588
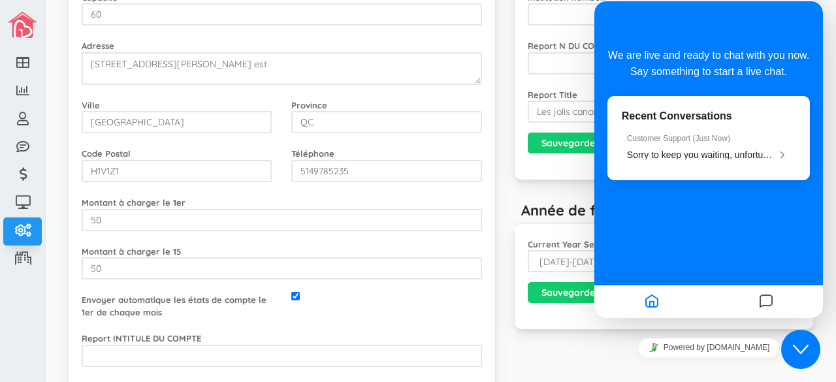
scroll to position [0, 0]
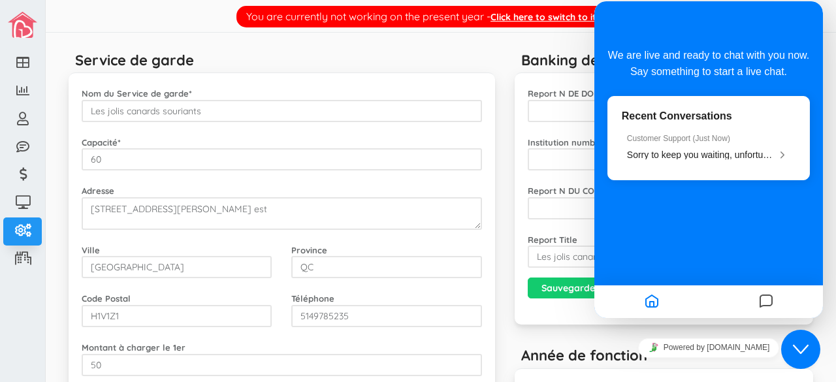
click at [693, 58] on span "We are live and ready to chat with you now. Say something to start a live chat." at bounding box center [708, 64] width 201 height 28
click at [468, 61] on div "Service de garde" at bounding box center [282, 59] width 427 height 26
click at [808, 355] on icon "Close Chat This icon closes the chat window." at bounding box center [801, 350] width 16 height 16
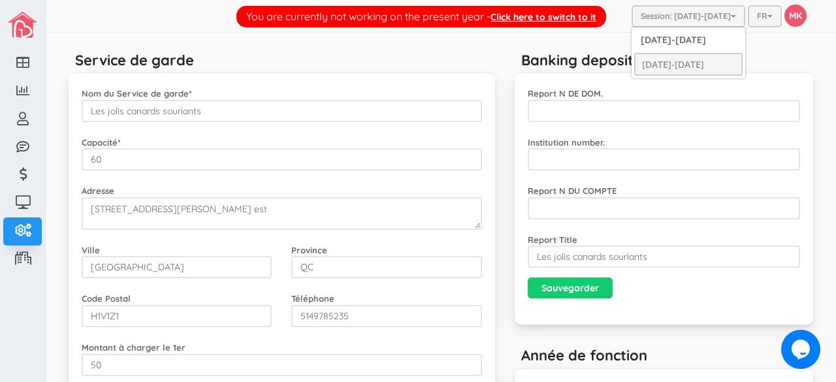
click at [731, 12] on span "button" at bounding box center [733, 16] width 5 height 8
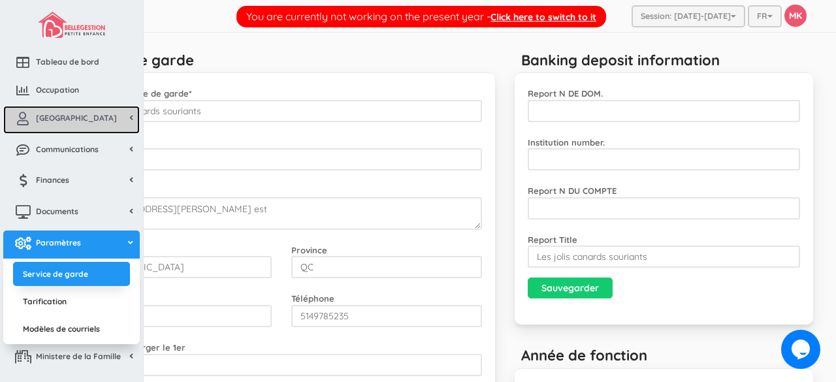
click at [65, 120] on span "[GEOGRAPHIC_DATA]" at bounding box center [76, 117] width 81 height 11
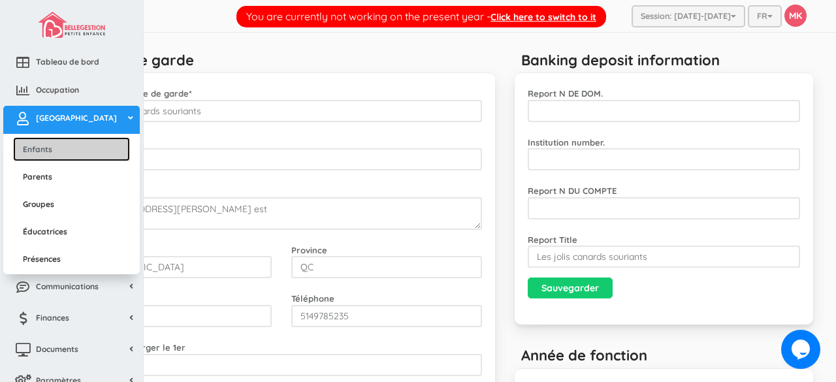
click at [52, 144] on link "Enfants" at bounding box center [71, 149] width 117 height 24
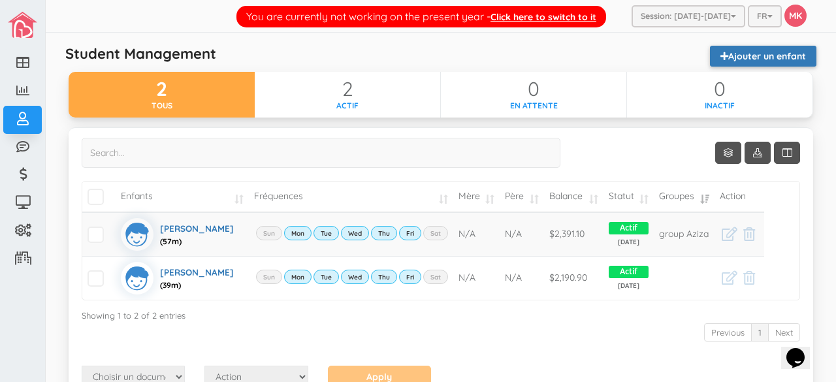
click at [710, 52] on link "Ajouter un enfant" at bounding box center [763, 56] width 106 height 21
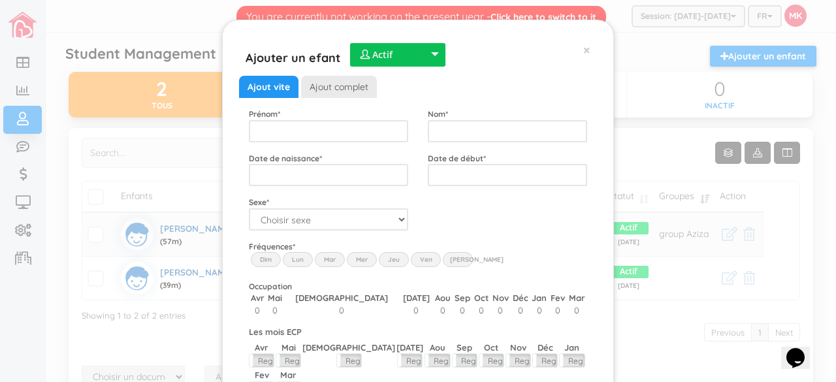
click at [429, 48] on div " Actif" at bounding box center [397, 55] width 95 height 24
click at [529, 65] on div "Ajout vite Ajout complet Prénom * Nom * Date de naissance * Date de début * Apt…" at bounding box center [418, 266] width 358 height 406
click at [578, 50] on div "Ajouter un efant  Actif  Inactif  En attente  Actif  Actif  Inactif  En …" at bounding box center [418, 50] width 358 height 26
click at [583, 49] on span "×" at bounding box center [586, 49] width 7 height 17
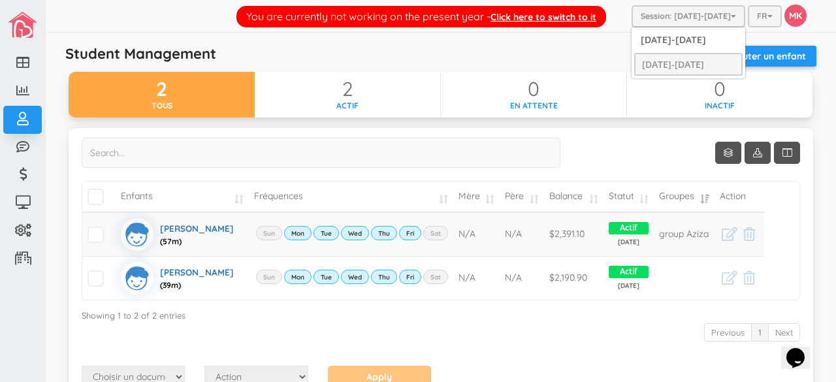
click at [710, 18] on button "Session: 2024-2025" at bounding box center [689, 16] width 114 height 22
click at [693, 35] on link "[DATE]-[DATE]" at bounding box center [688, 40] width 108 height 20
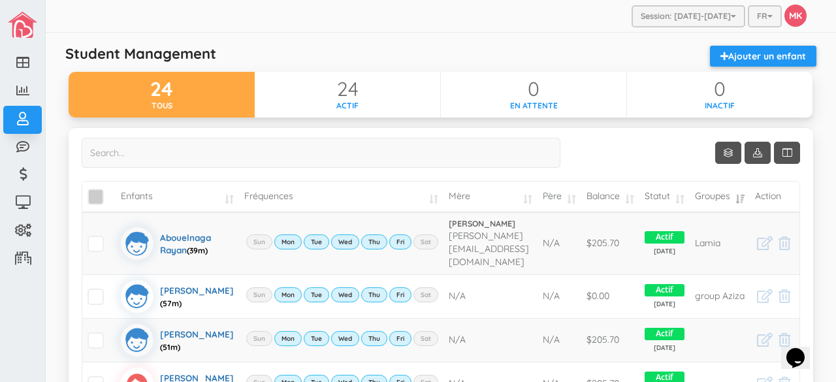
click at [95, 191] on span "\a\9\9\9\9\a\9\9\9\9 \a\9\9\9\9\a\9\9\9\9\a\9\9\9\9\a\9\9\9" at bounding box center [96, 197] width 16 height 16
click at [110, 191] on input "\a\9\9\9\9\a\9\9\9\9 \a\9\9\9\9\a\9\9\9\9\a\9\9\9\9\a\9\9\9" at bounding box center [110, 191] width 0 height 0
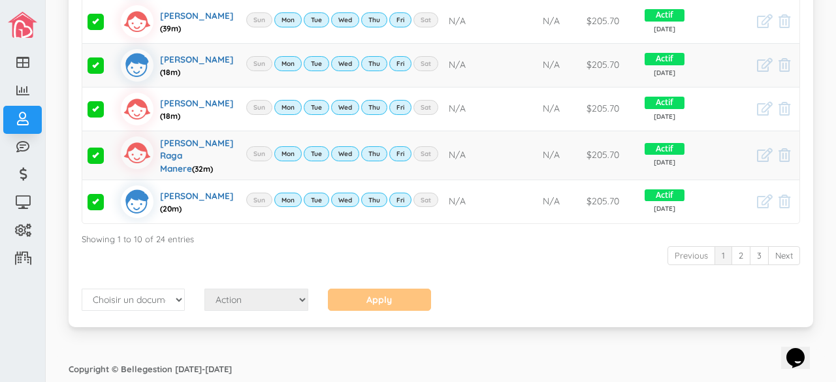
scroll to position [0, 41]
click at [736, 259] on link "2" at bounding box center [741, 255] width 19 height 19
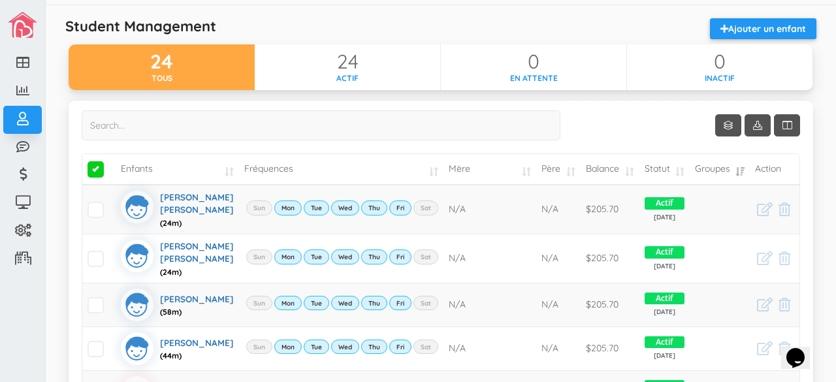
scroll to position [0, 0]
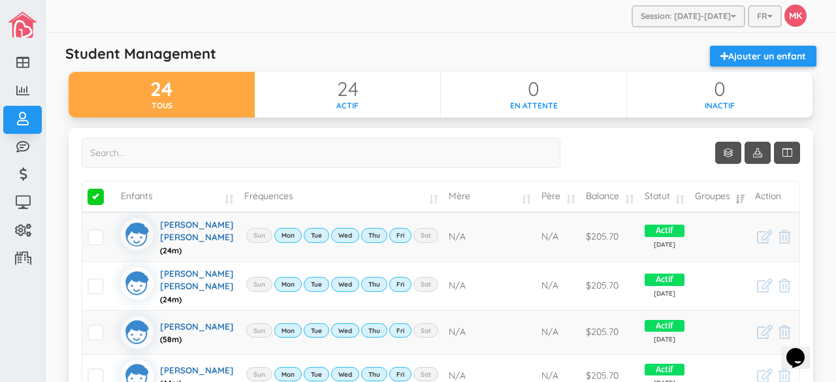
click at [96, 201] on span "\a\9\9\9\9\a\9\9\9\9 \a\9\9\9\9\a\9\9\9\9\a\9\9\9\9\a\9\9\9" at bounding box center [96, 197] width 16 height 16
click at [110, 191] on input "\a\9\9\9\9\a\9\9\9\9 \a\9\9\9\9\a\9\9\9\9\a\9\9\9\9\a\9\9\9" at bounding box center [110, 191] width 0 height 0
click at [96, 201] on span "\a\9\9\9\9\a\9\9\9\9 \a\9\9\9\9\a\9\9\9\9\a\9\9\9\9\a\9\9\9" at bounding box center [96, 197] width 16 height 16
click at [110, 191] on input "\a\9\9\9\9\a\9\9\9\9 \a\9\9\9\9\a\9\9\9\9\a\9\9\9\9\a\9\9\9" at bounding box center [110, 191] width 0 height 0
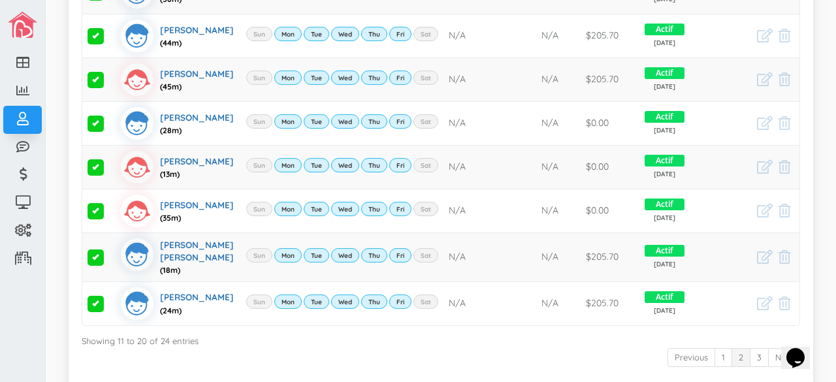
scroll to position [519, 0]
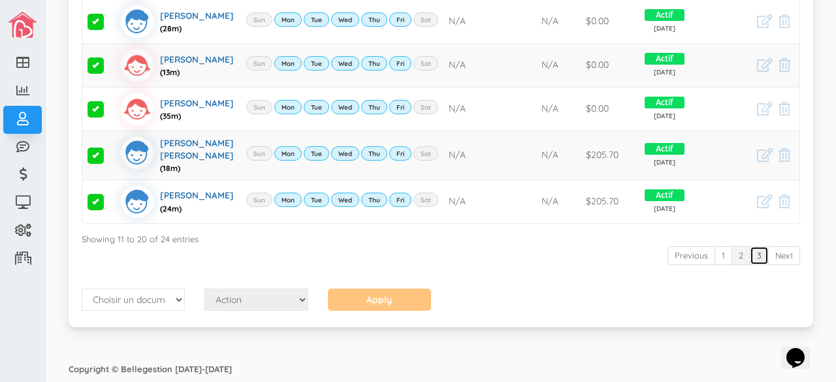
click at [751, 260] on link "3" at bounding box center [759, 255] width 19 height 19
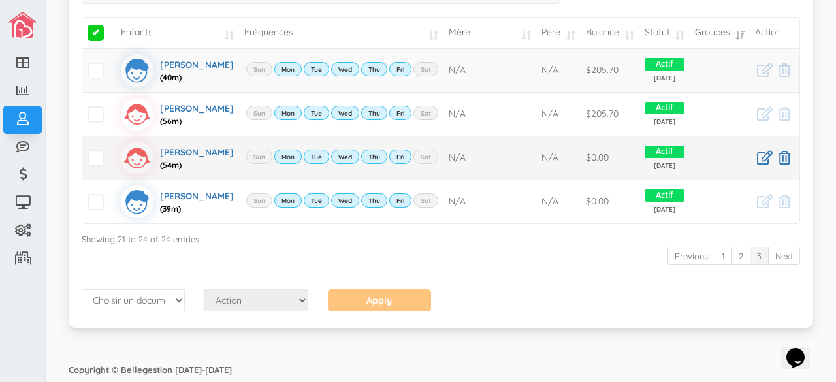
scroll to position [0, 0]
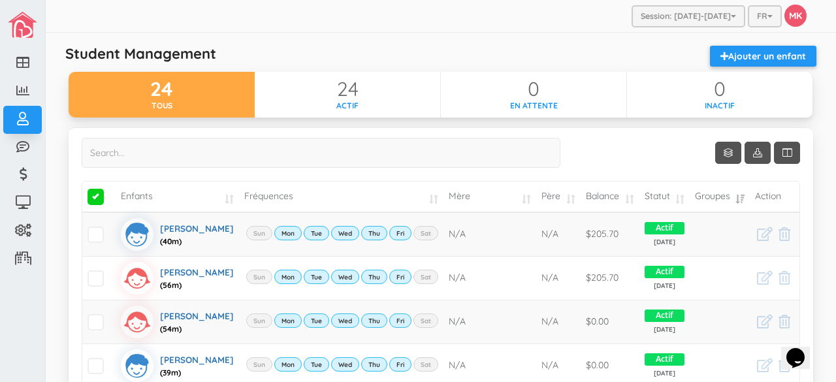
click at [97, 188] on td "\a\9\9\9\9\a\9\9\9\9 \a\9\9\9\9\a\9\9\9\9\a\9\9\9\9\a\9\9\9" at bounding box center [98, 197] width 33 height 31
click at [97, 189] on span "\a\9\9\9\9\a\9\9\9\9 \a\9\9\9\9\a\9\9\9\9\a\9\9\9\9\a\9\9\9" at bounding box center [96, 197] width 16 height 16
click at [110, 191] on input "\a\9\9\9\9\a\9\9\9\9 \a\9\9\9\9\a\9\9\9\9\a\9\9\9\9\a\9\9\9" at bounding box center [110, 191] width 0 height 0
click at [98, 195] on span "\a\9\9\9\9\a\9\9\9\9 \a\9\9\9\9\a\9\9\9\9\a\9\9\9\9\a\9\9\9" at bounding box center [96, 197] width 16 height 16
click at [110, 191] on input "\a\9\9\9\9\a\9\9\9\9 \a\9\9\9\9\a\9\9\9\9\a\9\9\9\9\a\9\9\9" at bounding box center [110, 191] width 0 height 0
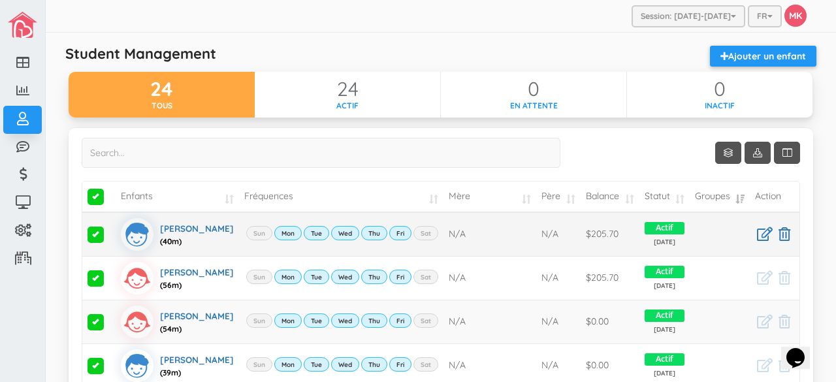
scroll to position [232, 0]
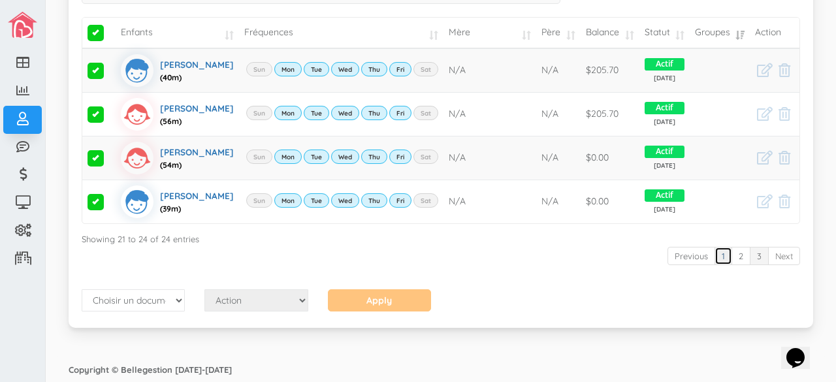
click at [715, 259] on link "1" at bounding box center [724, 256] width 18 height 19
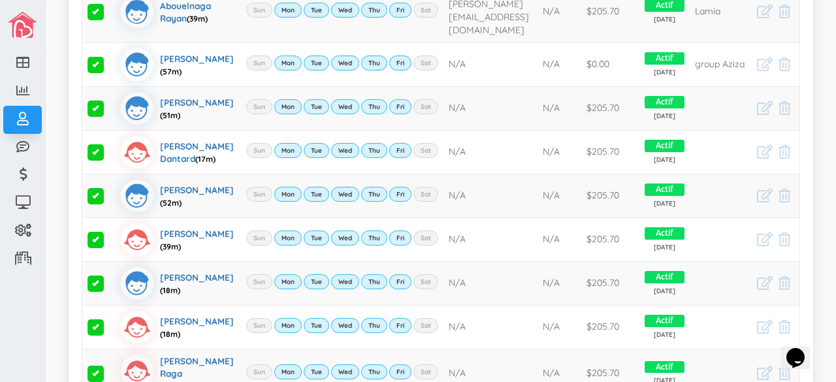
scroll to position [504, 0]
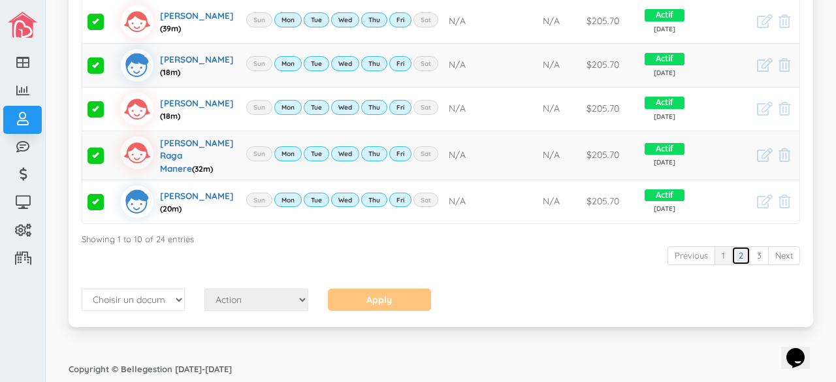
click at [732, 257] on link "2" at bounding box center [741, 255] width 19 height 19
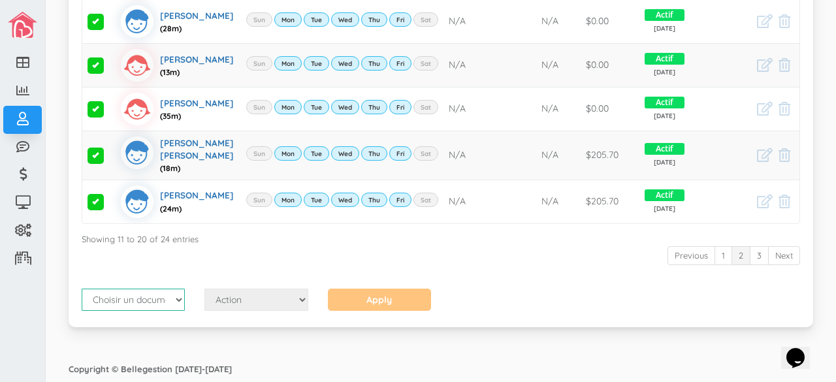
click at [176, 311] on select "Choisir un document État de compte Calendrier de versements" at bounding box center [133, 300] width 103 height 22
click at [183, 302] on select "Choisir un document État de compte Calendrier de versements" at bounding box center [133, 300] width 103 height 22
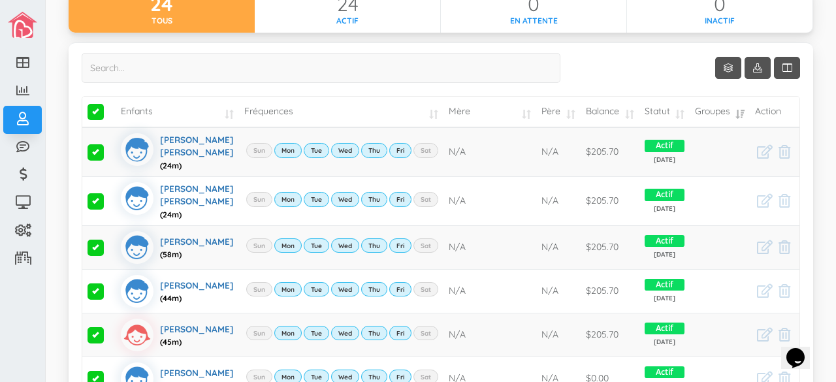
scroll to position [85, 0]
click at [753, 62] on span at bounding box center [757, 68] width 9 height 12
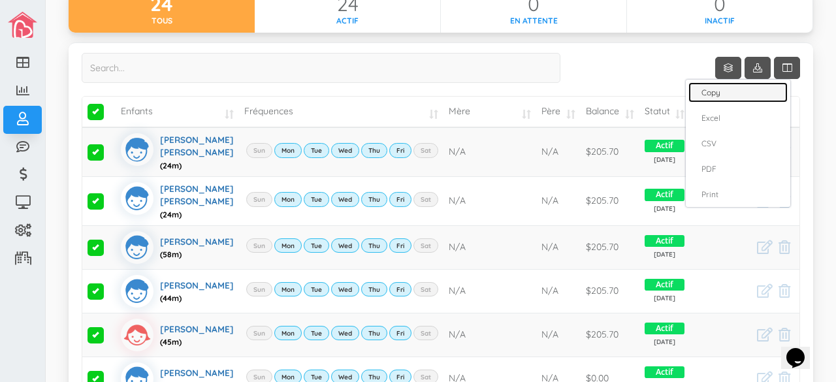
click at [719, 93] on link "Copy" at bounding box center [738, 92] width 99 height 20
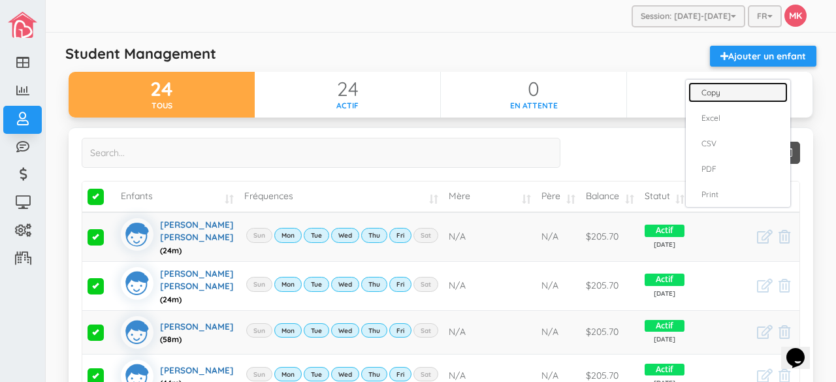
click at [716, 91] on link "Copy" at bounding box center [738, 92] width 99 height 20
click at [721, 16] on div at bounding box center [418, 191] width 836 height 382
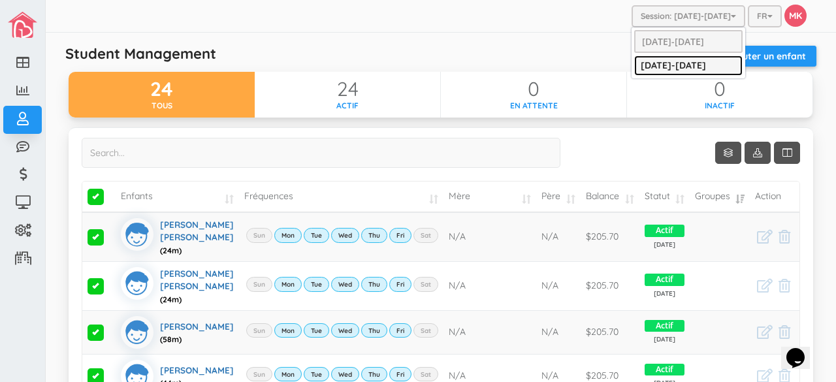
click at [680, 65] on link "[DATE]-[DATE]" at bounding box center [688, 66] width 108 height 20
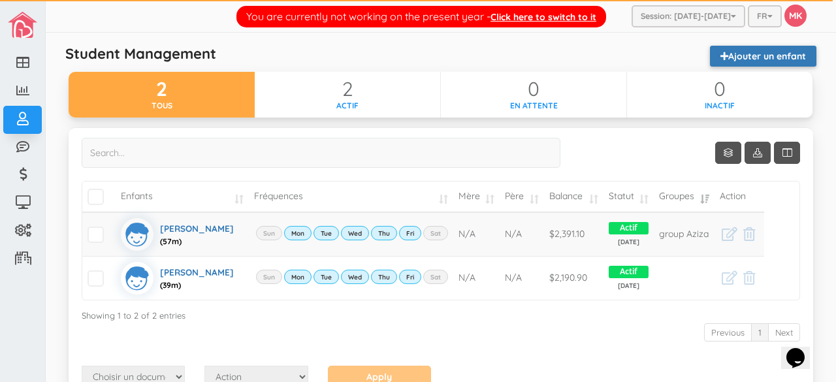
drag, startPoint x: 359, startPoint y: 263, endPoint x: 776, endPoint y: 56, distance: 465.1
click at [776, 56] on link "Ajouter un enfant" at bounding box center [763, 56] width 106 height 21
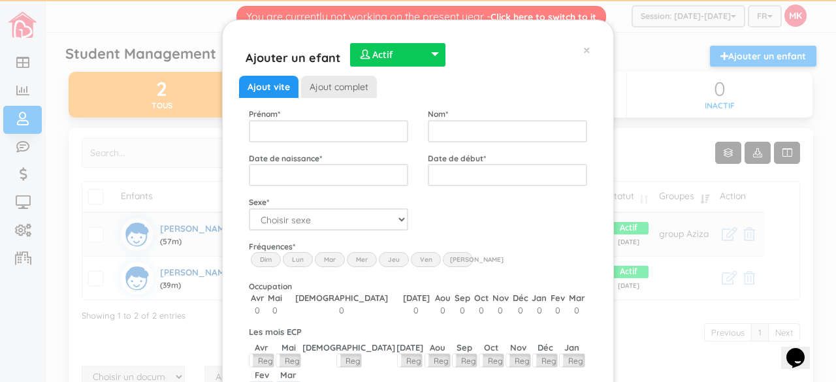
click at [585, 50] on div "Ajouter un efant  Actif  Inactif  En attente  Actif  Actif  Inactif  En …" at bounding box center [418, 50] width 358 height 26
click at [583, 50] on span "×" at bounding box center [586, 49] width 7 height 17
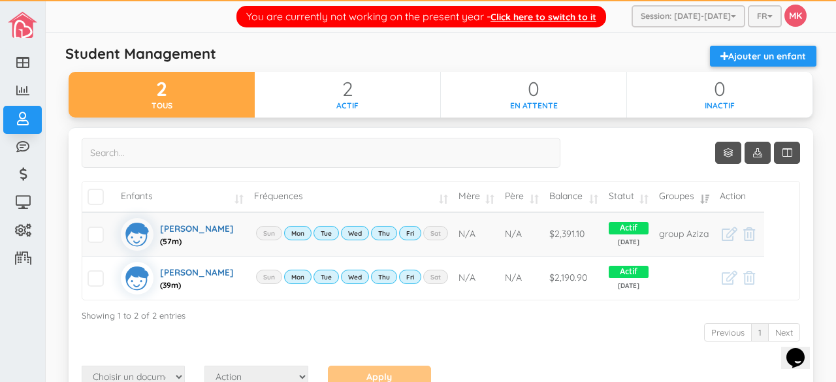
click at [618, 71] on div "Student Management Ajouter un enfant" at bounding box center [441, 59] width 764 height 26
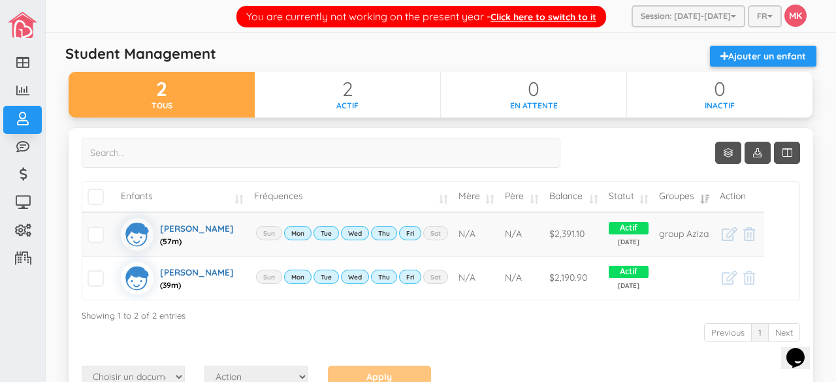
click at [597, 164] on div "Show 10 rows Enfants Fréquences Mère Père Balance Statut Groupes Action Eloi vi…" at bounding box center [441, 252] width 719 height 228
click at [522, 52] on div "Student Management Ajouter un enfant" at bounding box center [441, 59] width 764 height 26
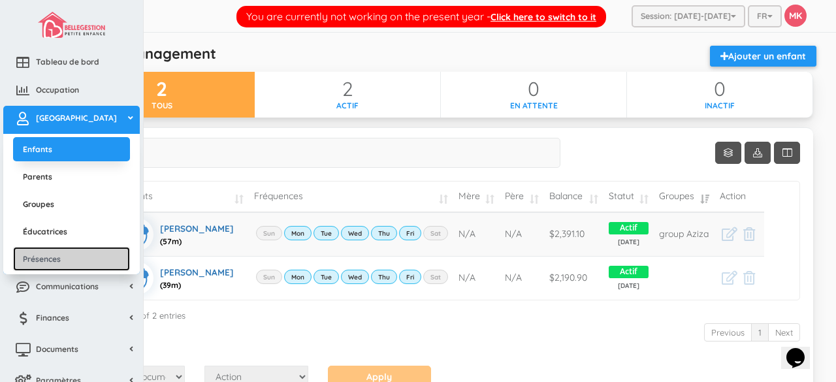
click at [70, 259] on link "Présences" at bounding box center [71, 259] width 117 height 24
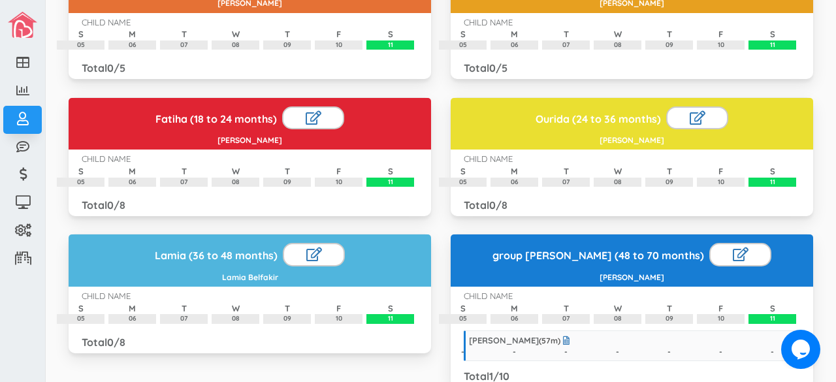
scroll to position [185, 0]
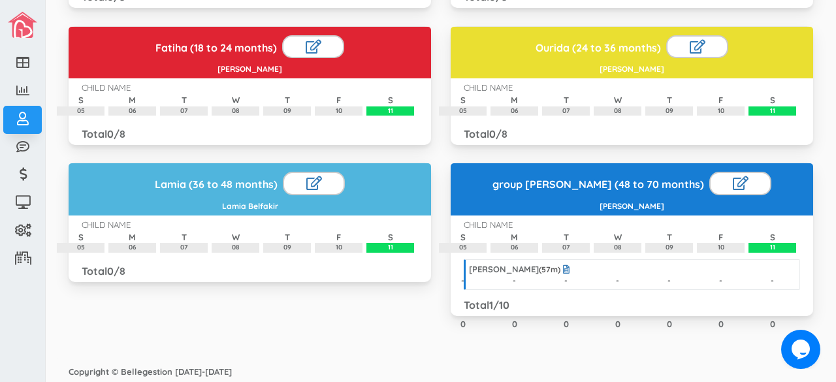
click at [542, 265] on span "57" at bounding box center [546, 270] width 9 height 10
click at [514, 267] on div "[PERSON_NAME] ( 57 m)" at bounding box center [519, 269] width 101 height 10
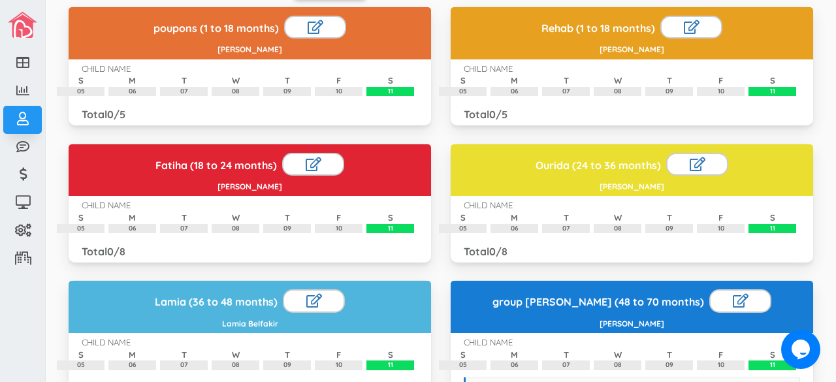
scroll to position [0, 0]
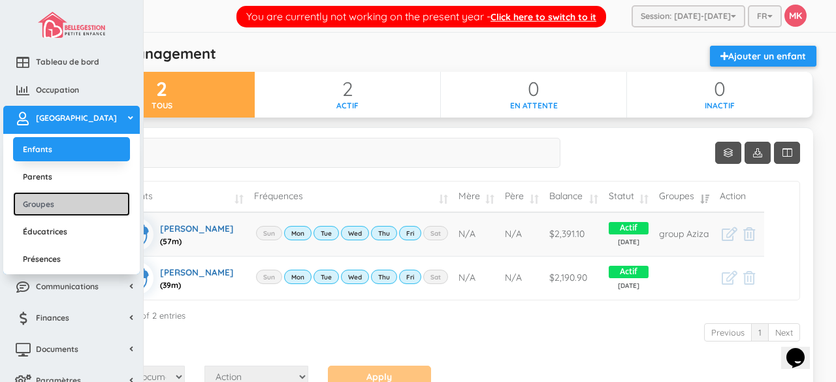
click at [50, 204] on link "Groupes" at bounding box center [71, 204] width 117 height 24
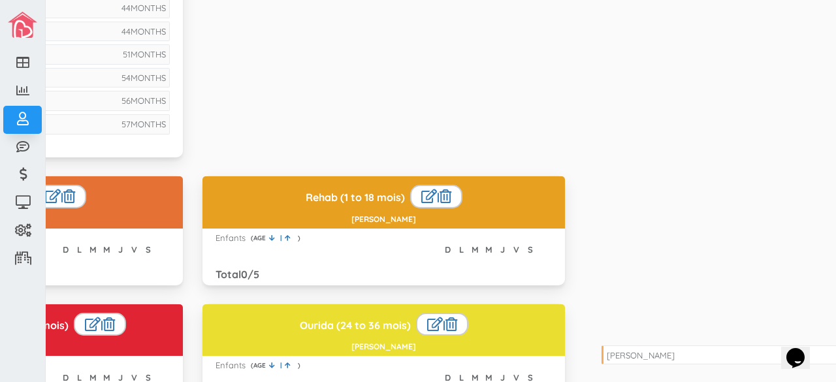
scroll to position [0, 10]
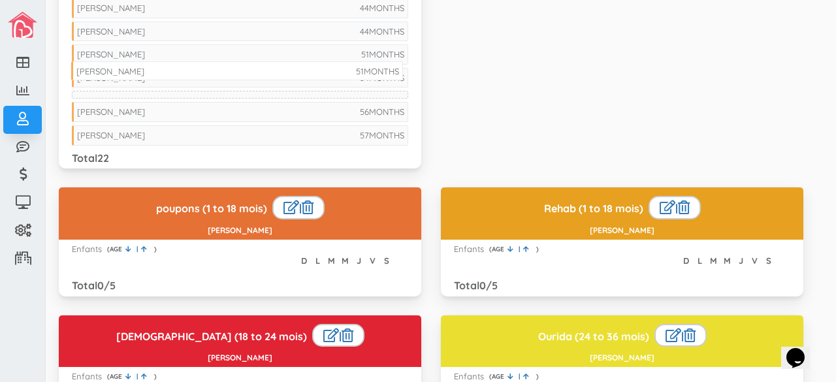
drag, startPoint x: 291, startPoint y: 71, endPoint x: 281, endPoint y: 73, distance: 10.5
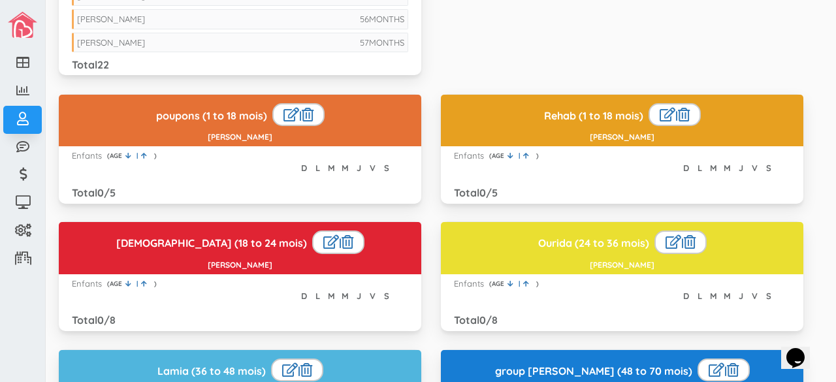
scroll to position [576, 0]
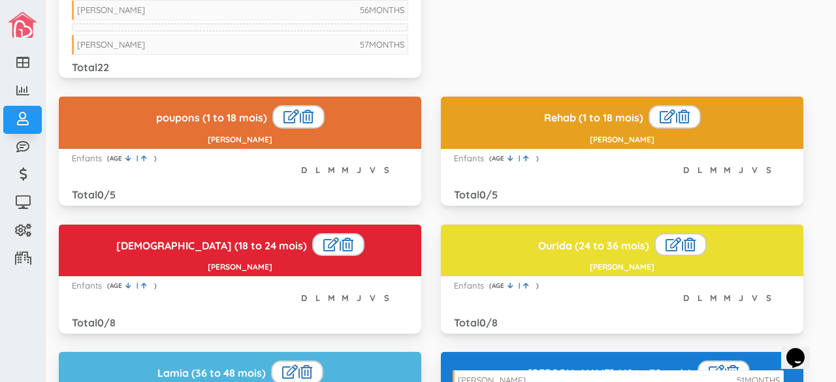
drag, startPoint x: 194, startPoint y: 2, endPoint x: 575, endPoint y: 382, distance: 537.7
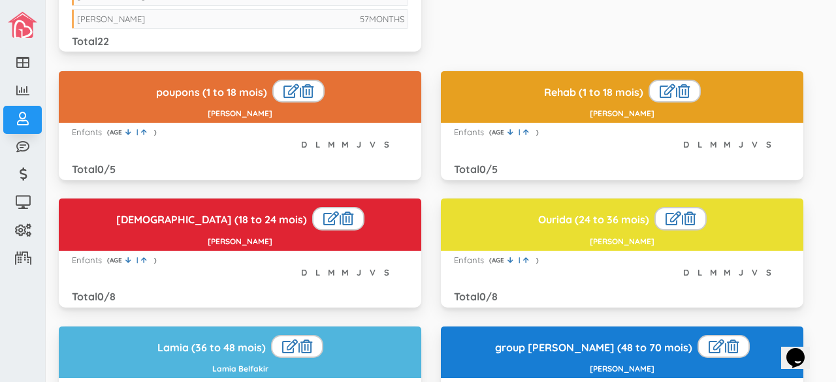
scroll to position [600, 0]
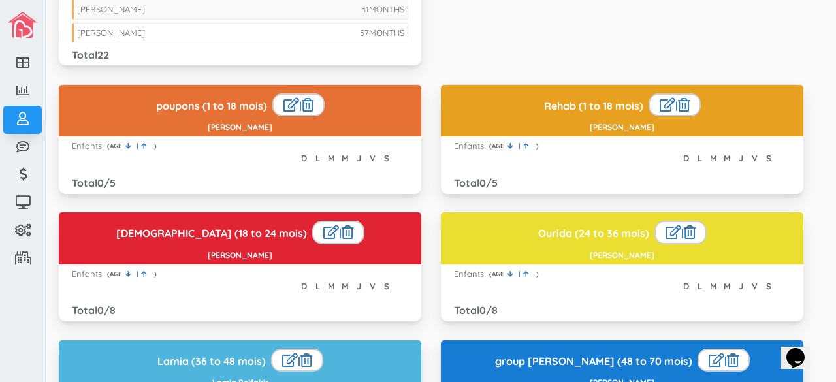
click at [203, 23] on li "57 MONTHS [PERSON_NAME]" at bounding box center [240, 33] width 336 height 20
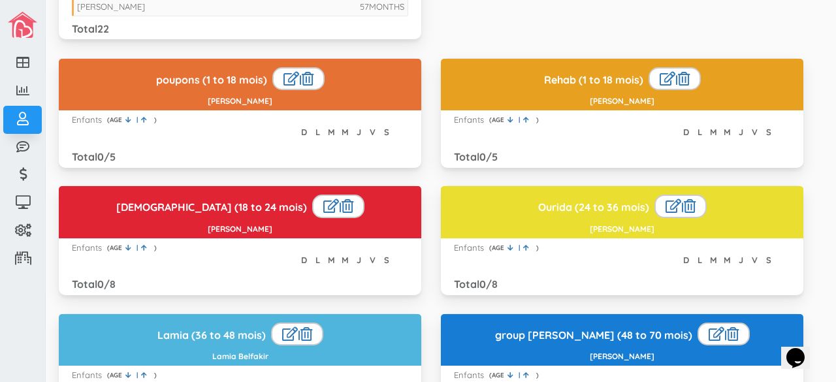
scroll to position [625, 0]
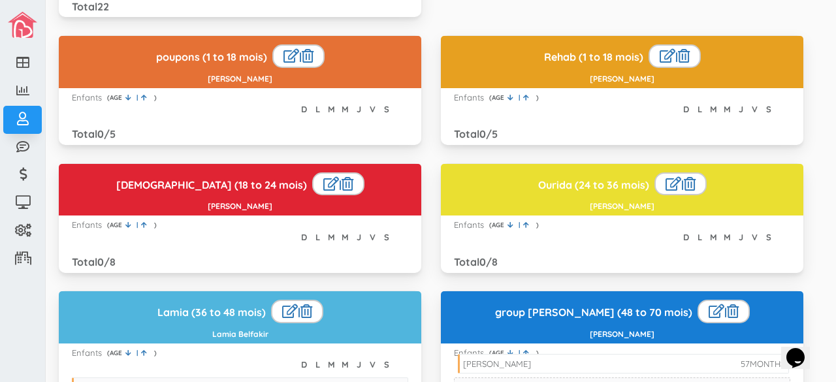
drag, startPoint x: 225, startPoint y: 5, endPoint x: 612, endPoint y: 371, distance: 532.4
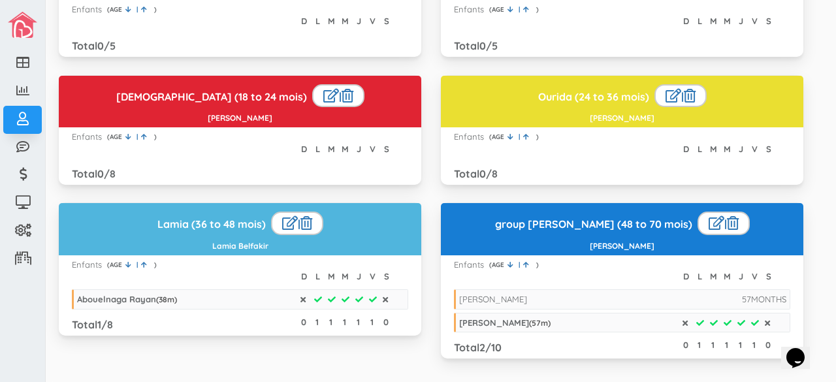
scroll to position [734, 0]
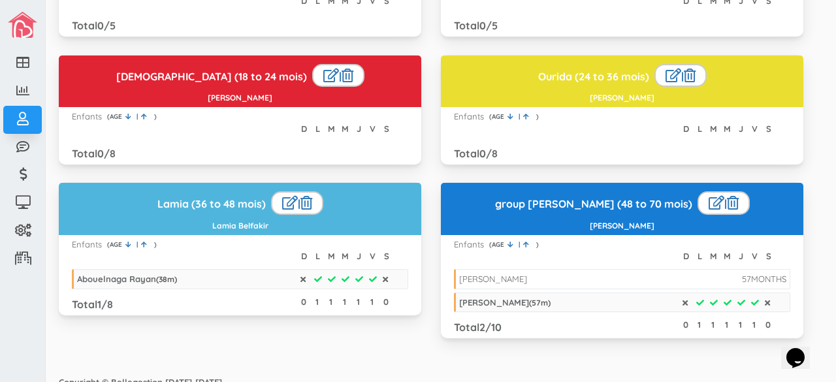
click at [627, 269] on li "57 MONTHS Theodore Rousseau" at bounding box center [622, 279] width 336 height 20
click at [618, 293] on li "Eloi vivet paul ( 57 m)" at bounding box center [622, 303] width 336 height 20
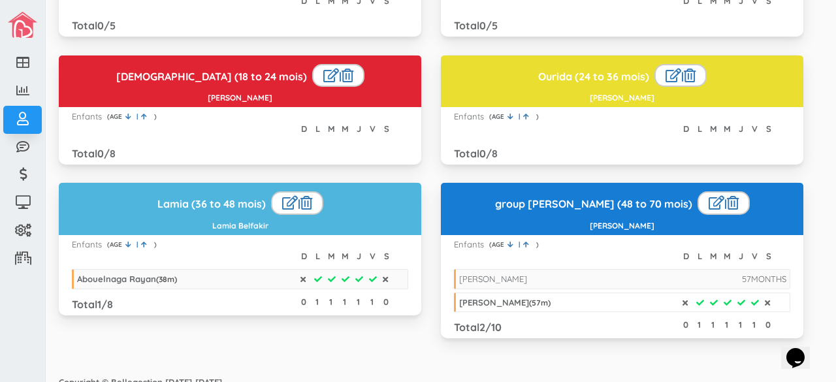
click at [618, 293] on li "Eloi vivet paul ( 57 m)" at bounding box center [622, 303] width 336 height 20
click at [617, 269] on li "57 MONTHS Theodore Rousseau" at bounding box center [622, 279] width 336 height 20
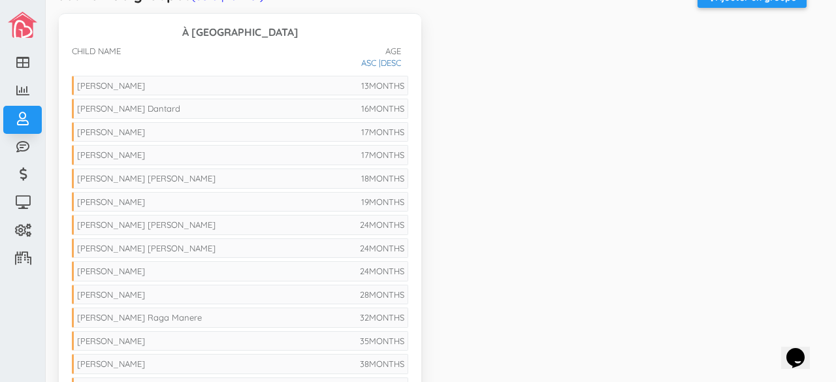
scroll to position [0, 0]
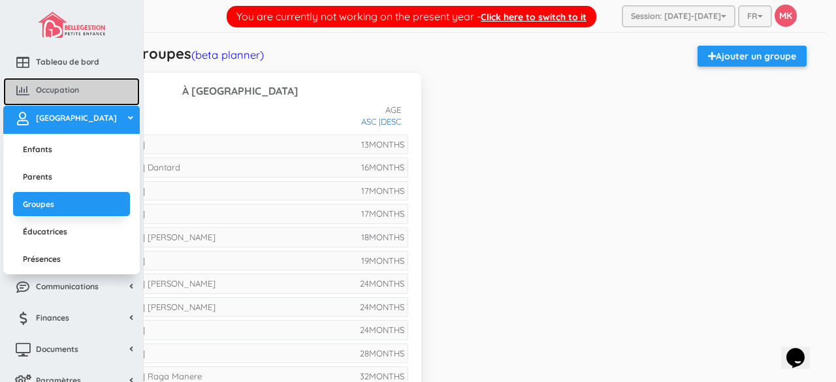
click at [60, 90] on span "Occupation" at bounding box center [57, 89] width 43 height 11
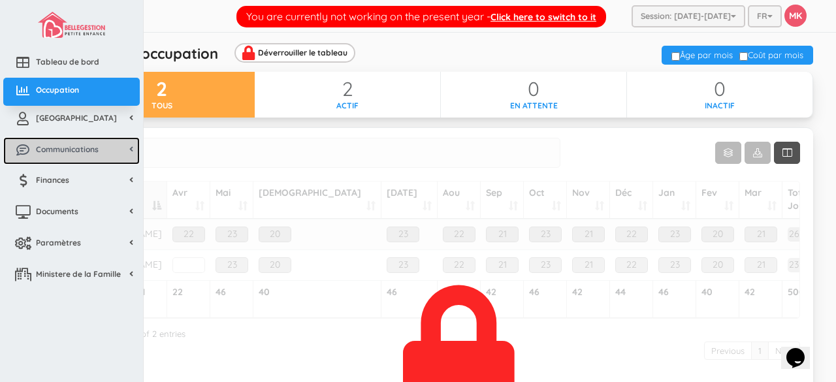
click at [108, 154] on link "Communications" at bounding box center [71, 151] width 137 height 28
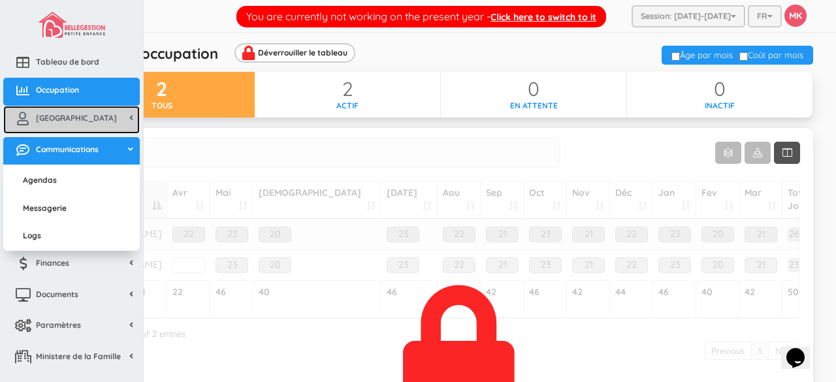
click at [84, 120] on link "[GEOGRAPHIC_DATA]" at bounding box center [71, 120] width 137 height 28
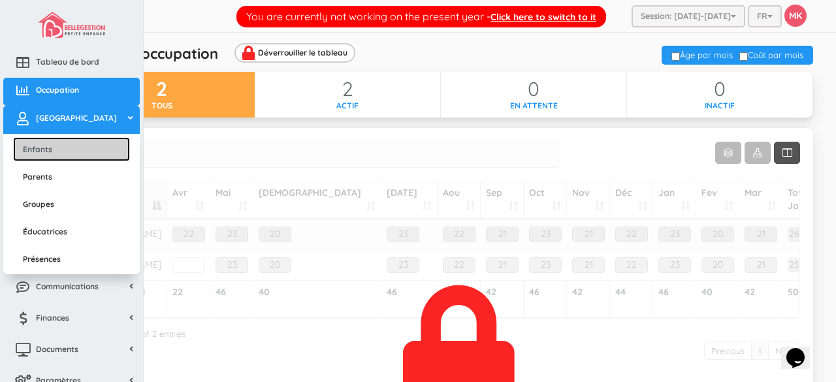
click at [67, 150] on link "Enfants" at bounding box center [71, 149] width 117 height 24
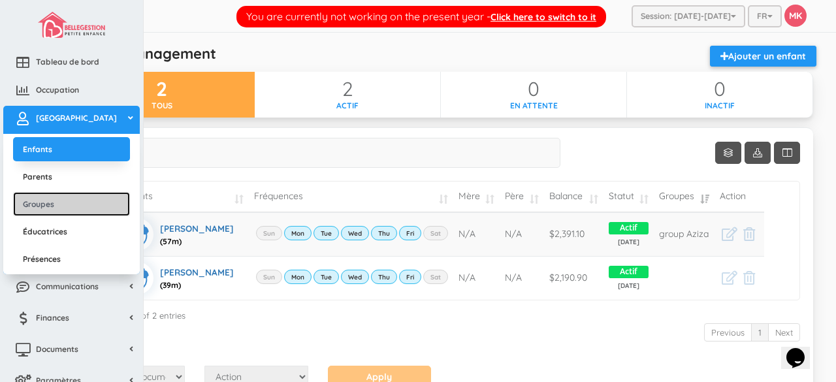
click at [59, 208] on link "Groupes" at bounding box center [71, 204] width 117 height 24
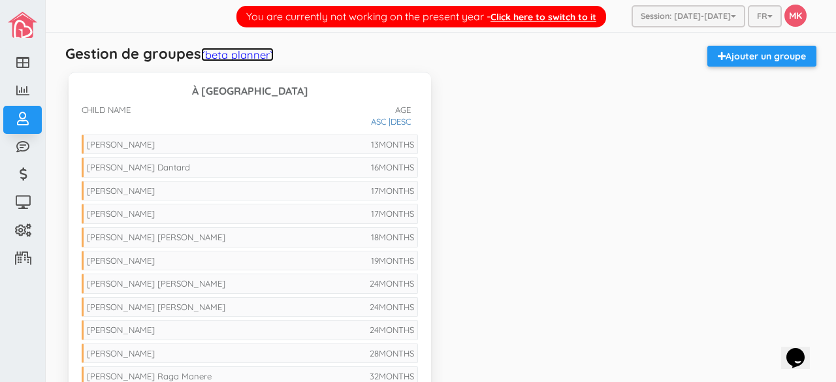
click at [259, 56] on link "(beta planner)" at bounding box center [237, 55] width 73 height 14
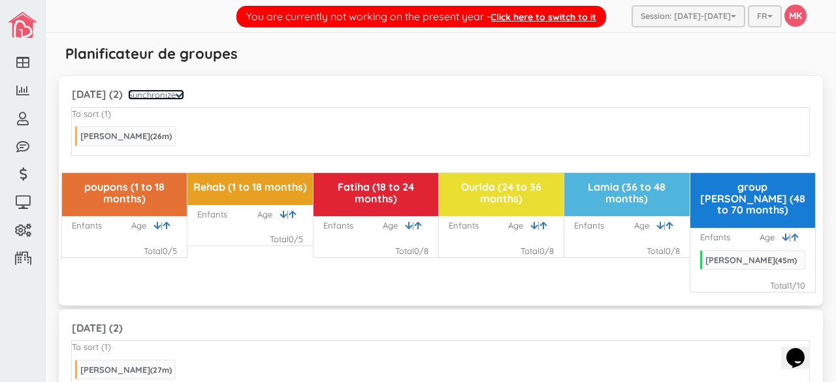
click at [184, 96] on link "Synchronize" at bounding box center [156, 95] width 56 height 10
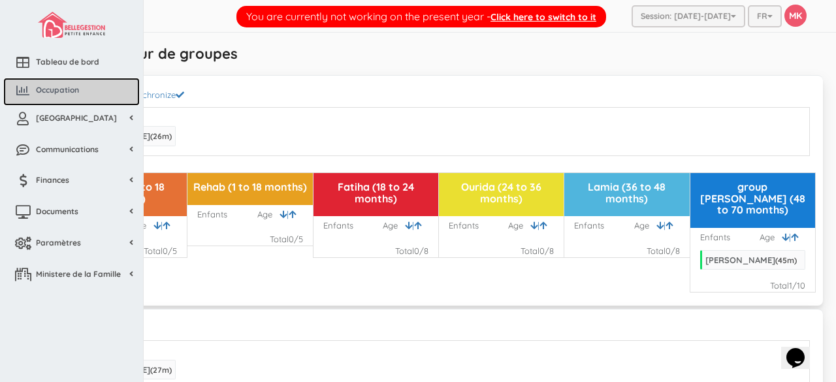
click at [39, 90] on span "Occupation" at bounding box center [57, 89] width 43 height 11
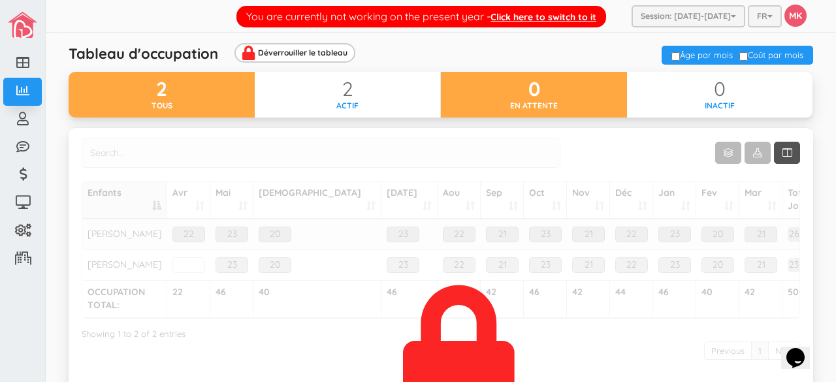
click at [524, 100] on div "en attente" at bounding box center [534, 105] width 186 height 11
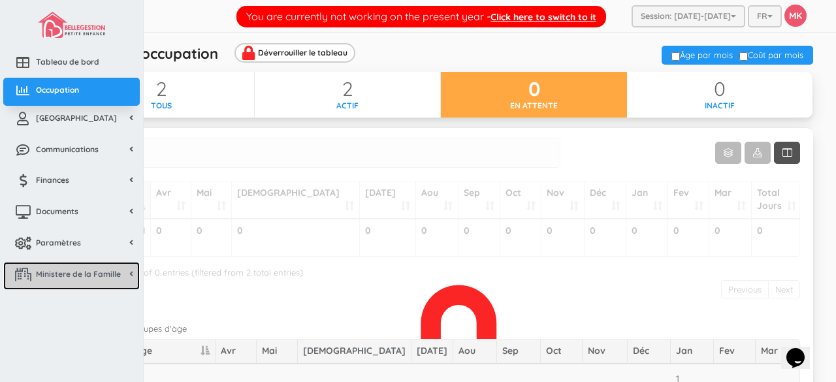
click at [74, 284] on link "Ministere de la Famille" at bounding box center [71, 276] width 137 height 28
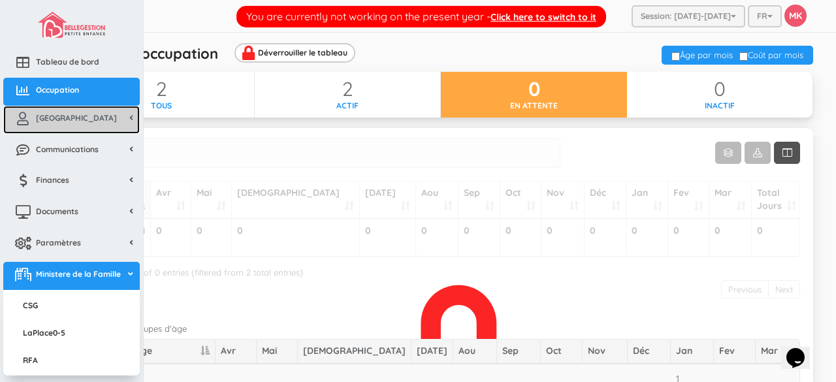
click at [99, 121] on link "[GEOGRAPHIC_DATA]" at bounding box center [71, 120] width 137 height 28
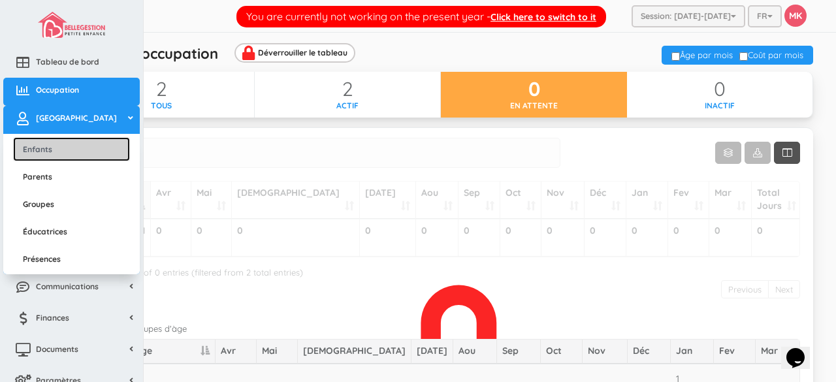
click at [71, 146] on link "Enfants" at bounding box center [71, 149] width 117 height 24
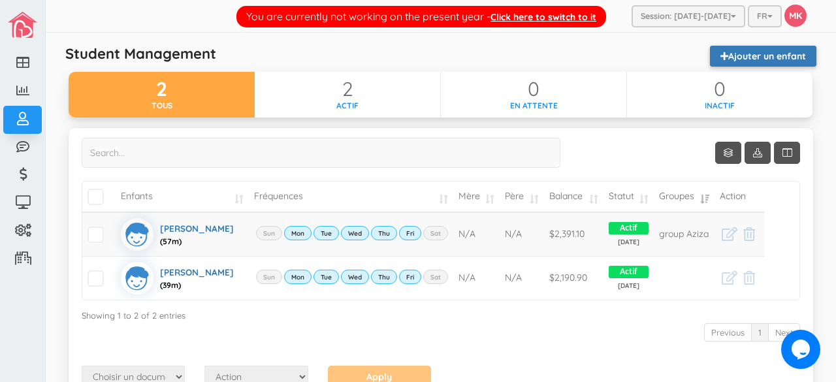
click at [730, 50] on link "Ajouter un enfant" at bounding box center [763, 56] width 106 height 21
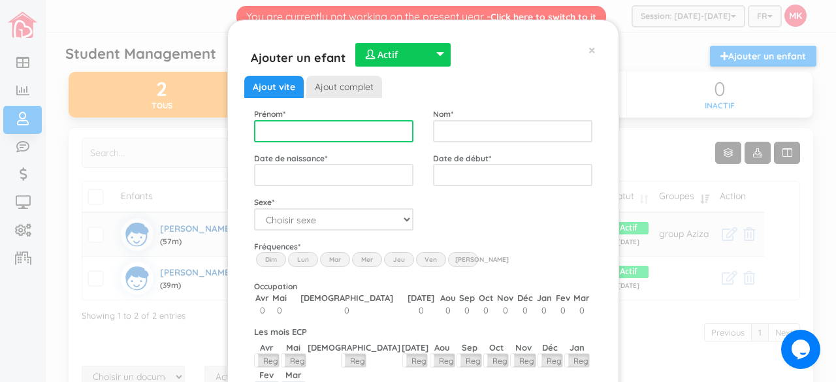
click at [286, 130] on input "text" at bounding box center [333, 131] width 159 height 22
type input "Gareau"
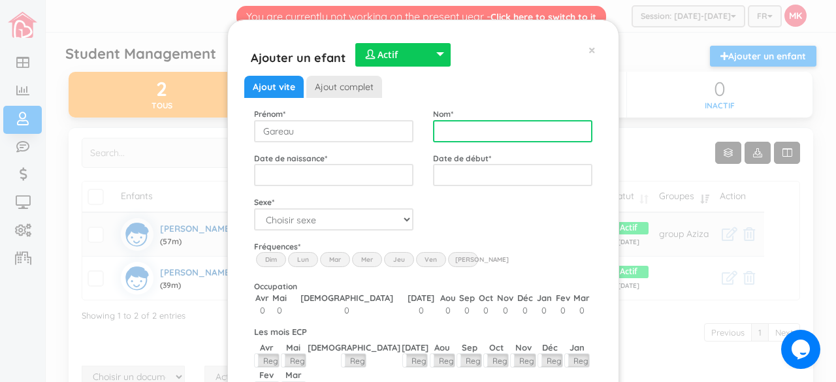
click at [480, 133] on input "text" at bounding box center [512, 131] width 159 height 22
type input "Mael"
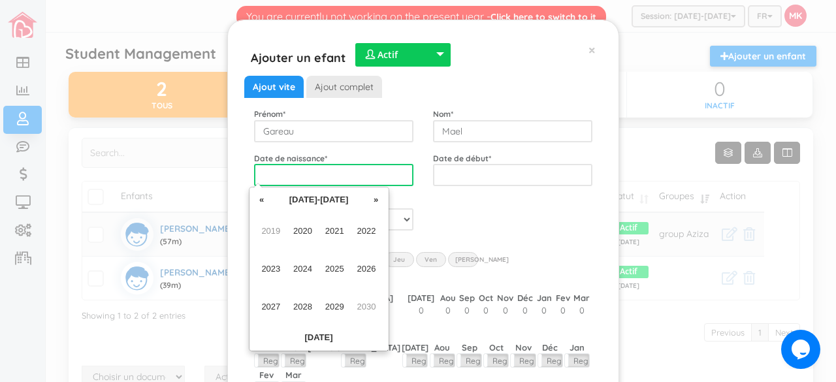
click at [339, 175] on input "text" at bounding box center [333, 175] width 159 height 22
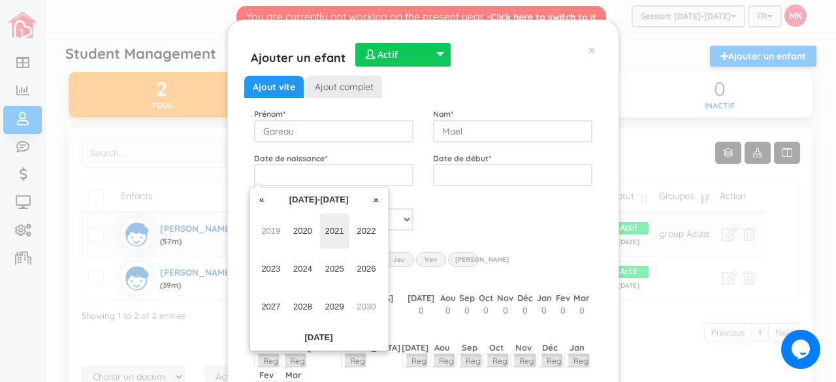
click at [340, 227] on span "2021" at bounding box center [334, 231] width 29 height 35
click at [310, 267] on span "Jun" at bounding box center [302, 269] width 29 height 35
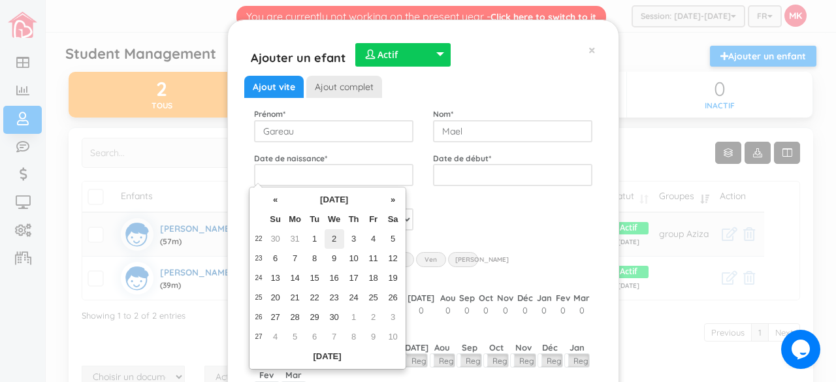
click at [337, 236] on td "2" at bounding box center [335, 239] width 20 height 20
type input "2021-06-02"
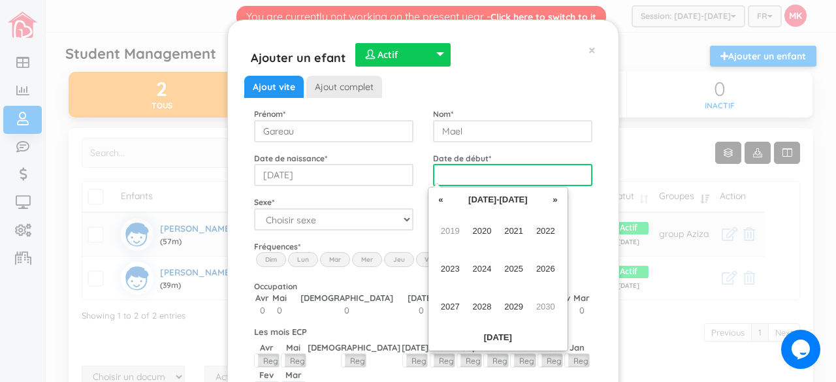
click at [498, 173] on input "text" at bounding box center [512, 175] width 159 height 22
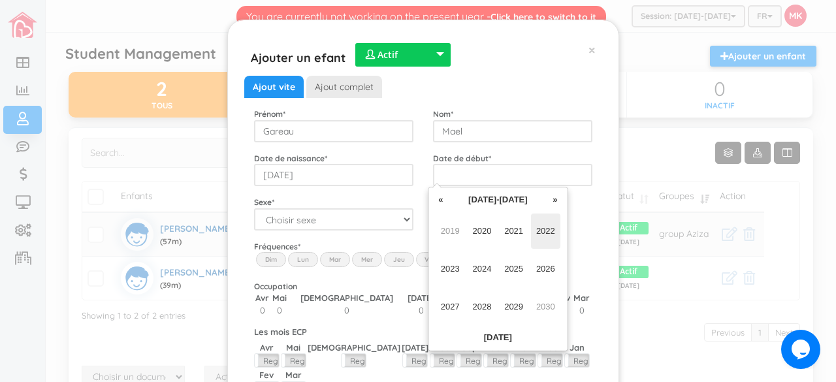
click at [549, 231] on span "2022" at bounding box center [545, 231] width 29 height 35
click at [519, 237] on span "Mar" at bounding box center [513, 231] width 29 height 35
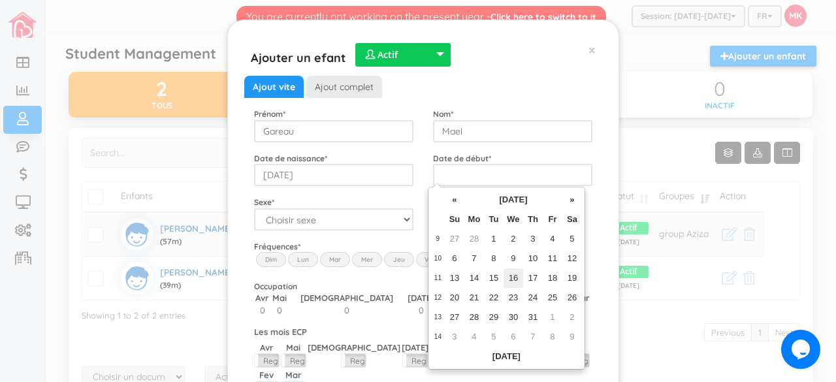
click at [513, 275] on td "16" at bounding box center [514, 279] width 20 height 20
type input "2022-03-16"
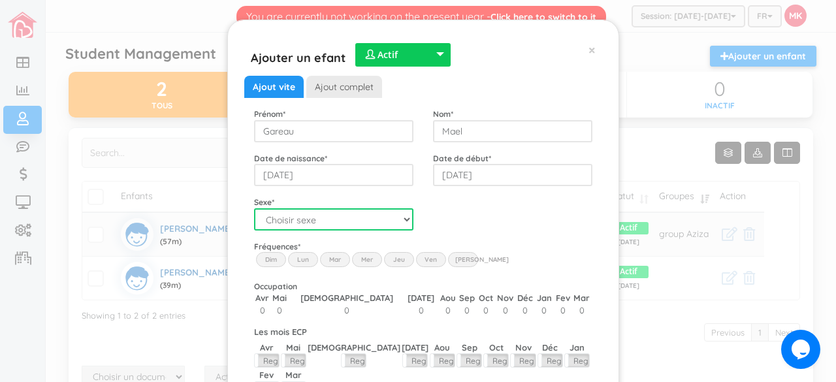
click at [400, 219] on select "Choisir sexe Garçon Fille" at bounding box center [333, 219] width 159 height 22
select select "1"
click at [254, 208] on select "Choisir sexe Garçon Fille" at bounding box center [333, 219] width 159 height 22
drag, startPoint x: 303, startPoint y: 261, endPoint x: 334, endPoint y: 264, distance: 30.9
click at [334, 252] on div "Dim Lun Mar Mer Jeu Ven Sam" at bounding box center [423, 252] width 338 height 0
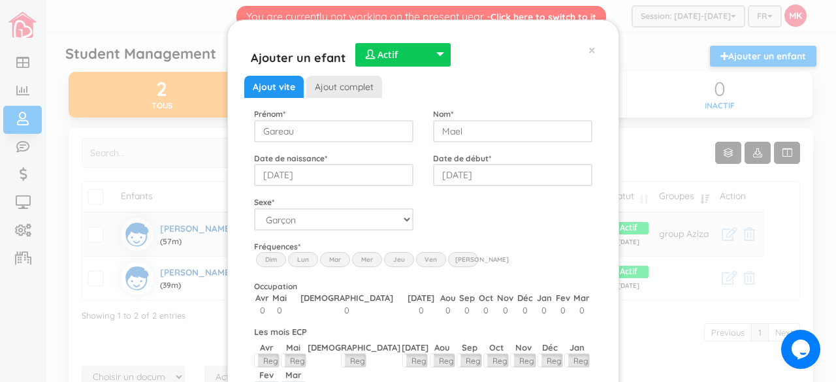
click at [304, 263] on label "Lun" at bounding box center [303, 259] width 30 height 14
click at [0, 0] on input "Lun" at bounding box center [0, 0] width 0 height 0
click at [320, 262] on label "Mar" at bounding box center [335, 259] width 30 height 14
click at [0, 0] on input "Mar" at bounding box center [0, 0] width 0 height 0
click at [361, 257] on label "Mer" at bounding box center [367, 259] width 30 height 14
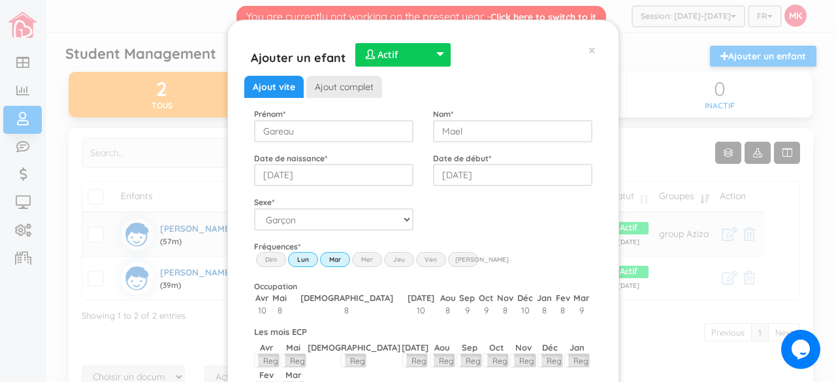
click at [0, 0] on input "Wed" at bounding box center [0, 0] width 0 height 0
click at [397, 256] on label "Jeu" at bounding box center [399, 259] width 30 height 14
click at [0, 0] on input "Thu" at bounding box center [0, 0] width 0 height 0
click at [421, 259] on label "Ven" at bounding box center [431, 259] width 30 height 14
click at [0, 0] on input "Fri" at bounding box center [0, 0] width 0 height 0
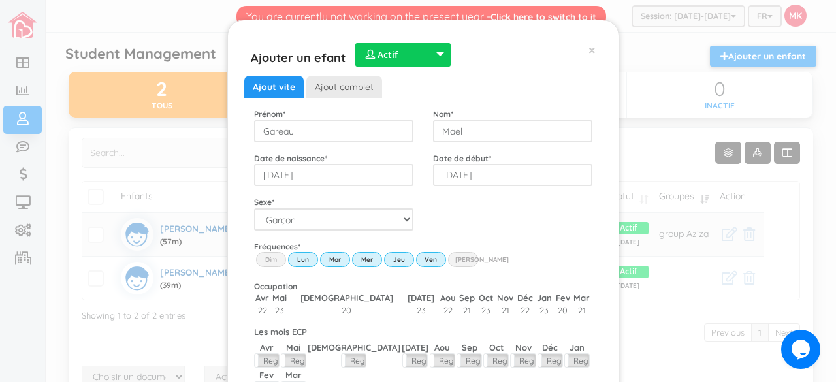
scroll to position [93, 0]
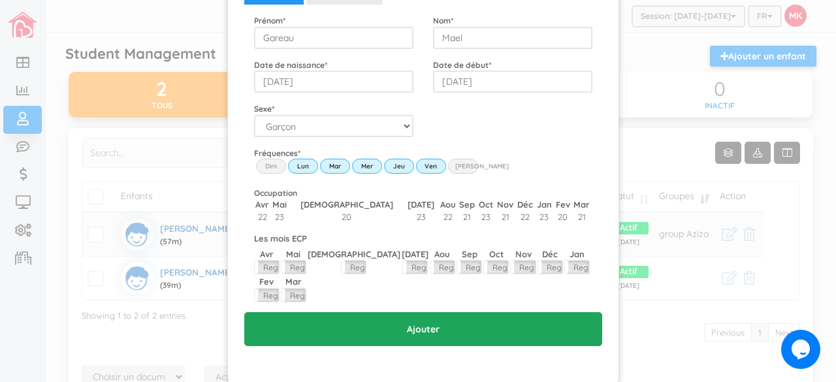
click at [433, 312] on input "Ajouter" at bounding box center [423, 329] width 358 height 34
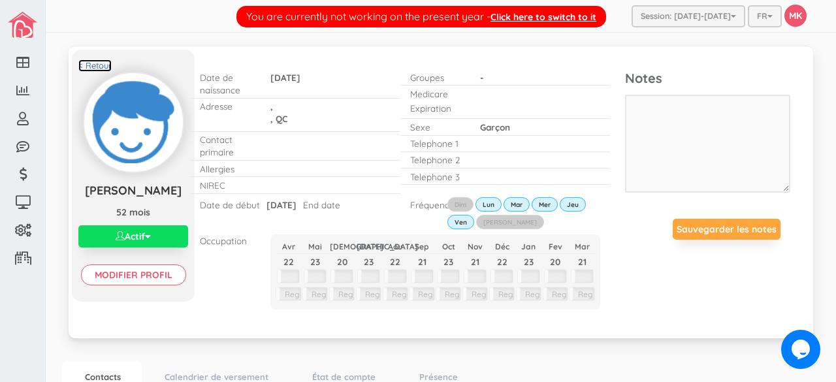
click at [99, 65] on link "< Retour" at bounding box center [94, 65] width 33 height 12
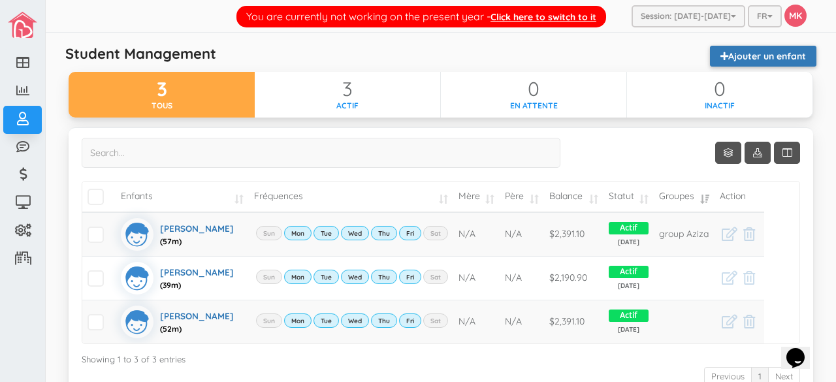
click at [774, 63] on link "Ajouter un enfant" at bounding box center [763, 56] width 106 height 21
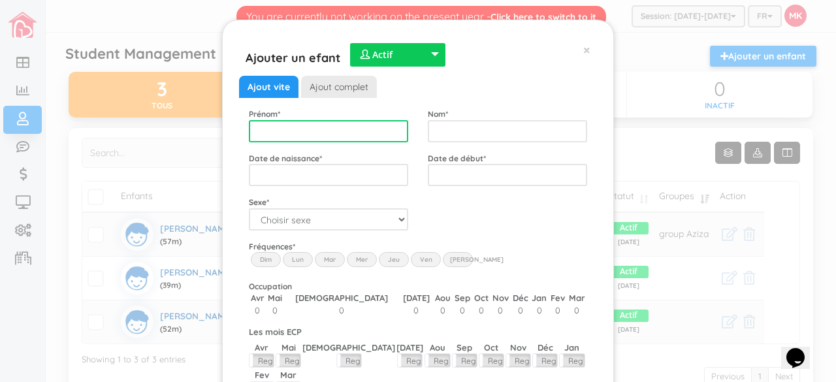
click at [377, 130] on input "text" at bounding box center [328, 131] width 159 height 22
type input "Abigaelle"
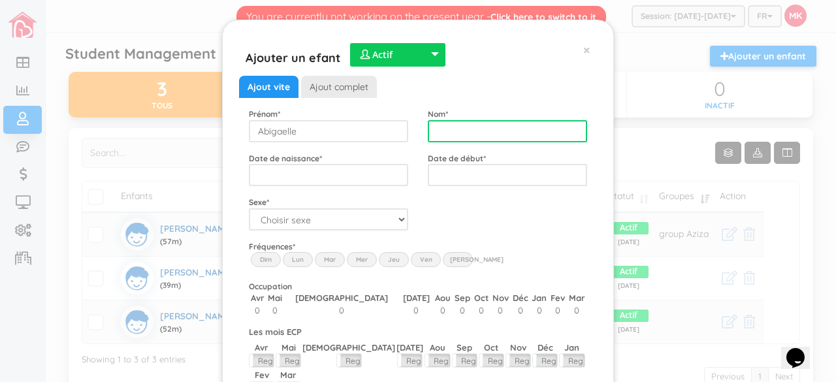
click at [453, 121] on input "text" at bounding box center [507, 131] width 159 height 22
type input "Fournier"
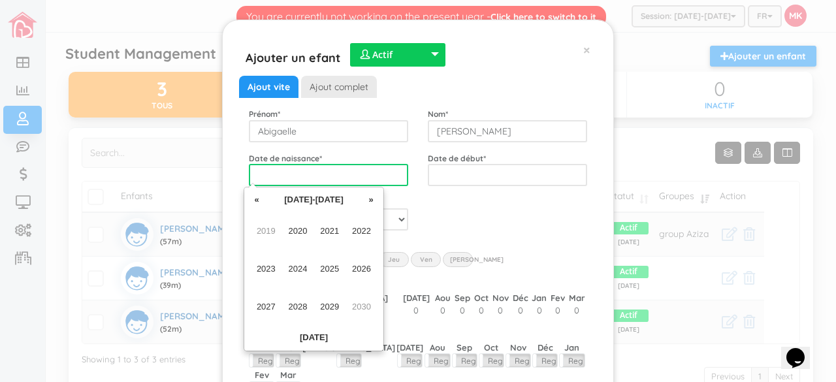
click at [344, 177] on input "text" at bounding box center [328, 175] width 159 height 22
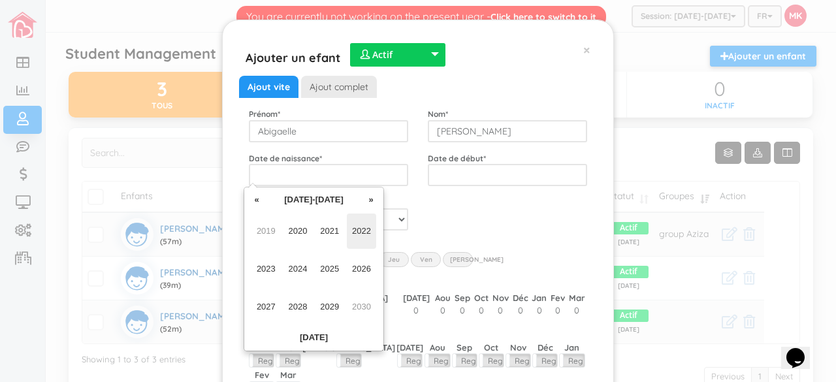
click at [363, 232] on span "2022" at bounding box center [361, 231] width 29 height 35
click at [297, 267] on span "Jun" at bounding box center [298, 269] width 29 height 35
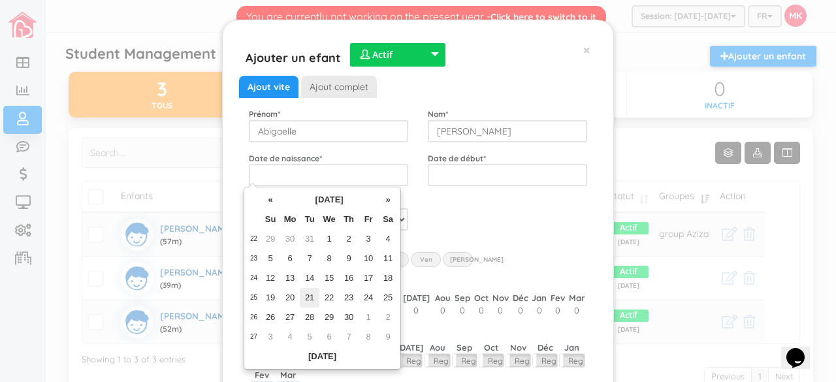
click at [310, 297] on td "21" at bounding box center [310, 298] width 20 height 20
type input "2022-06-21"
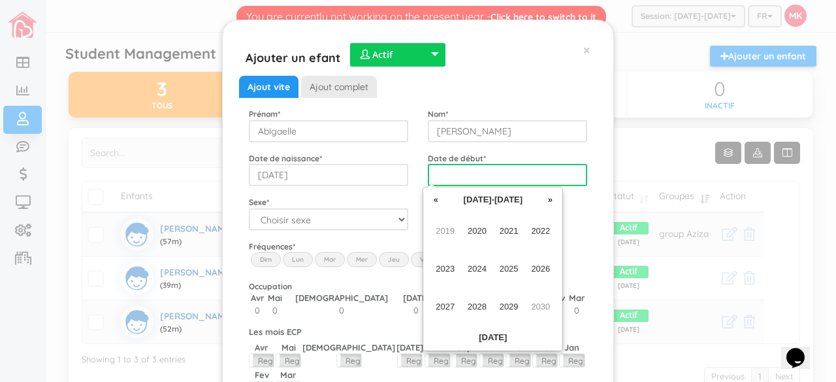
click at [487, 170] on input "text" at bounding box center [507, 175] width 159 height 22
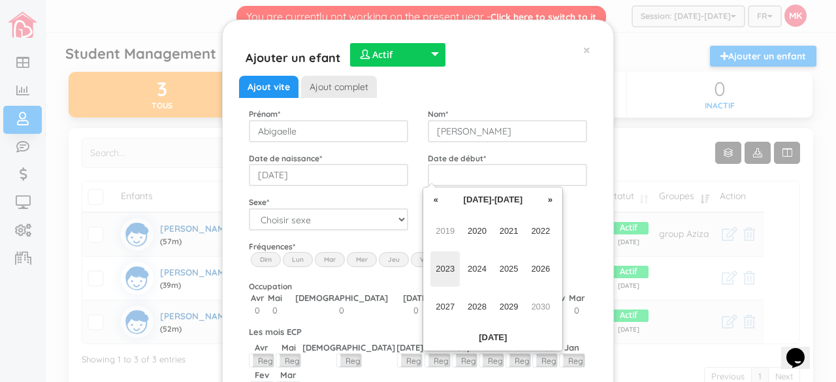
click at [453, 269] on span "2023" at bounding box center [445, 269] width 29 height 35
click at [481, 270] on span "Jun" at bounding box center [477, 269] width 29 height 35
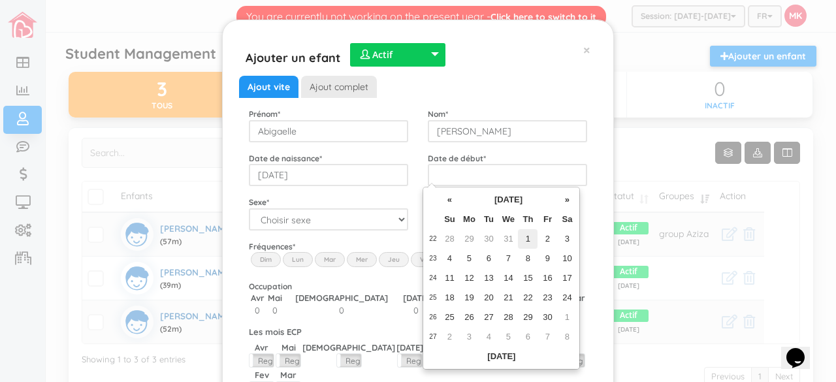
click at [527, 238] on td "1" at bounding box center [528, 239] width 20 height 20
type input "2023-06-01"
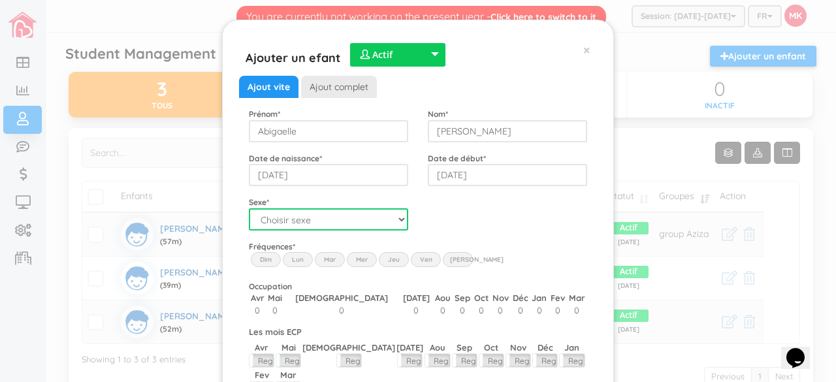
click at [382, 227] on select "Choisir sexe Garçon Fille" at bounding box center [328, 219] width 159 height 22
select select "2"
click at [249, 208] on select "Choisir sexe Garçon Fille" at bounding box center [328, 219] width 159 height 22
click at [297, 256] on label "Lun" at bounding box center [298, 259] width 30 height 14
click at [0, 0] on input "Lun" at bounding box center [0, 0] width 0 height 0
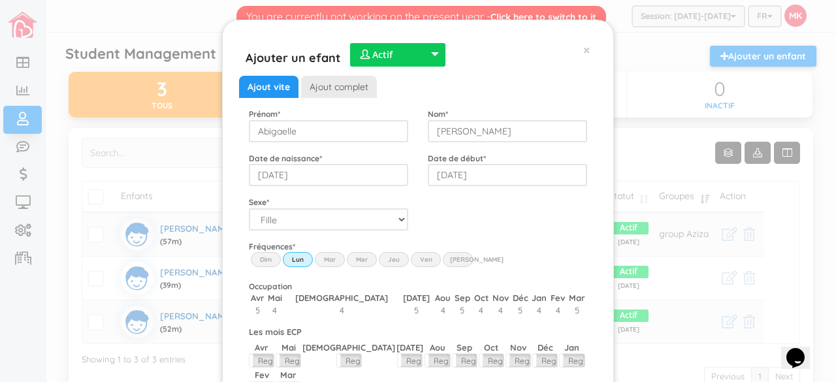
click at [318, 259] on label "Mar" at bounding box center [330, 259] width 30 height 14
click at [0, 0] on input "Mar" at bounding box center [0, 0] width 0 height 0
click at [352, 257] on label "Mer" at bounding box center [362, 259] width 30 height 14
click at [0, 0] on input "Wed" at bounding box center [0, 0] width 0 height 0
click at [379, 257] on label "Jeu" at bounding box center [394, 259] width 30 height 14
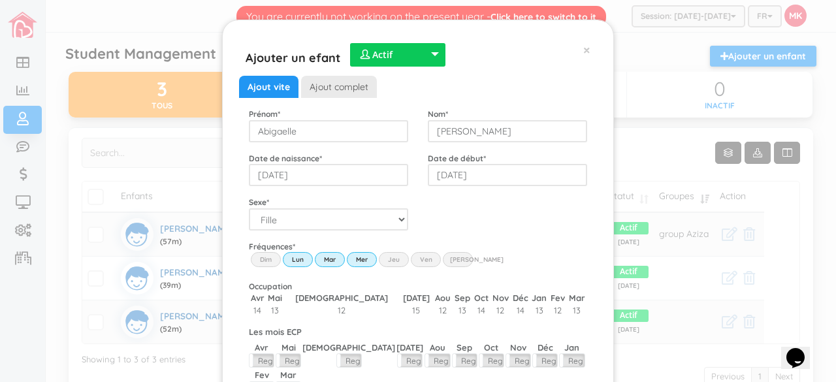
click at [0, 0] on input "Thu" at bounding box center [0, 0] width 0 height 0
click at [415, 257] on label "Ven" at bounding box center [426, 259] width 30 height 14
click at [0, 0] on input "Fri" at bounding box center [0, 0] width 0 height 0
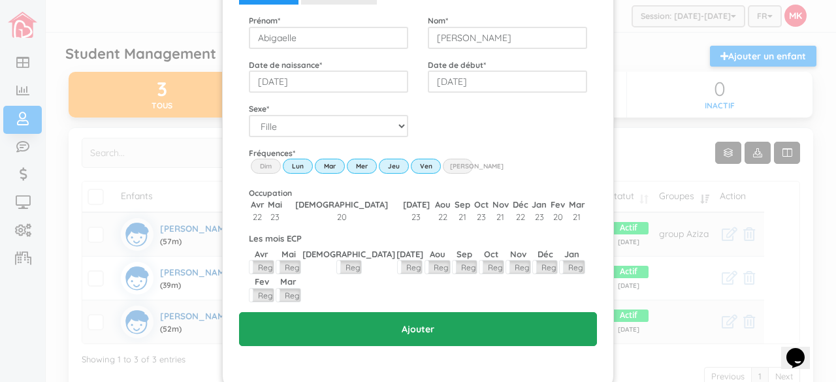
click at [413, 312] on input "Ajouter" at bounding box center [418, 329] width 358 height 34
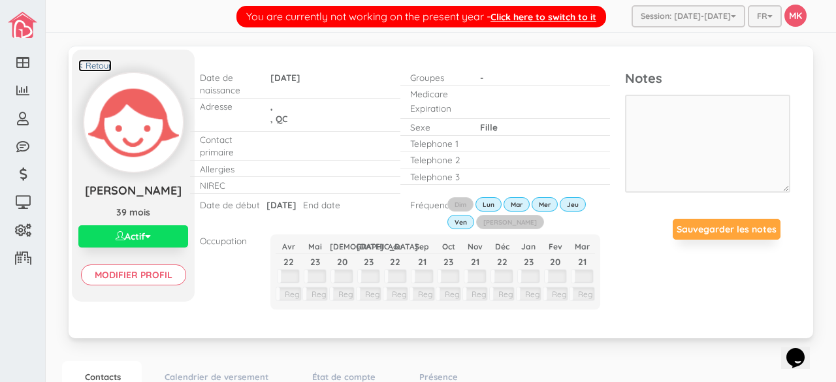
click at [108, 65] on link "< Retour" at bounding box center [94, 65] width 33 height 12
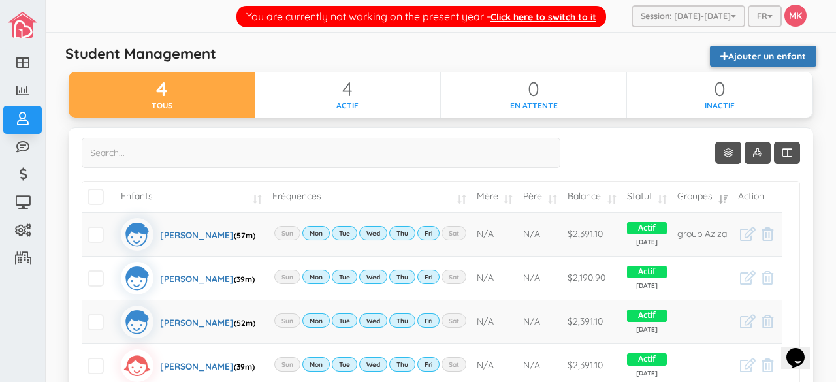
click at [751, 50] on link "Ajouter un enfant" at bounding box center [763, 56] width 106 height 21
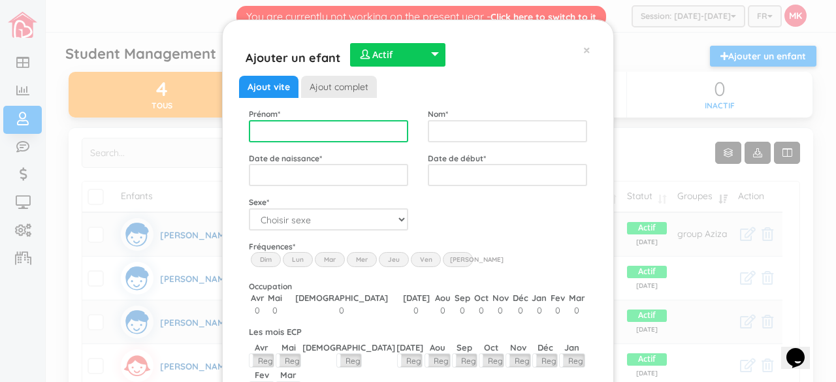
click at [318, 137] on input "text" at bounding box center [328, 131] width 159 height 22
type input "[PERSON_NAME]"
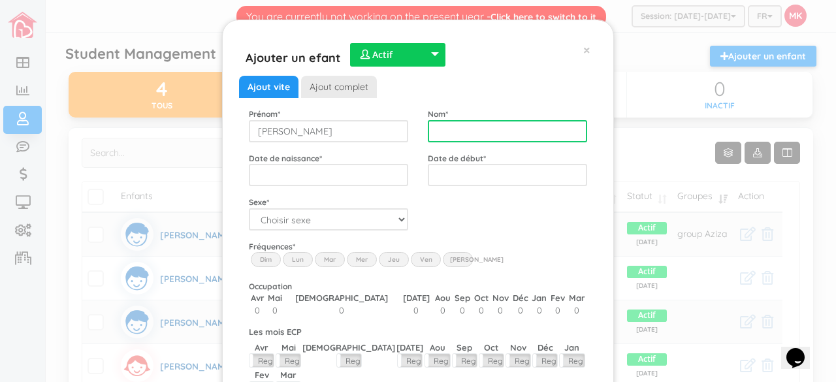
click at [431, 131] on input "text" at bounding box center [507, 131] width 159 height 22
type input "Garceau"
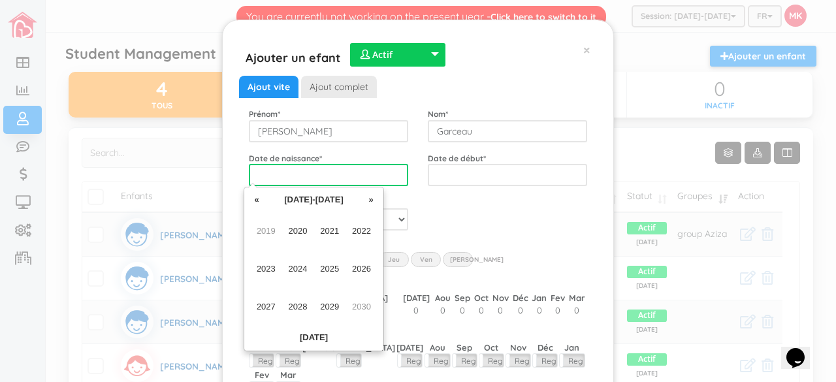
click at [340, 178] on input "text" at bounding box center [328, 175] width 159 height 22
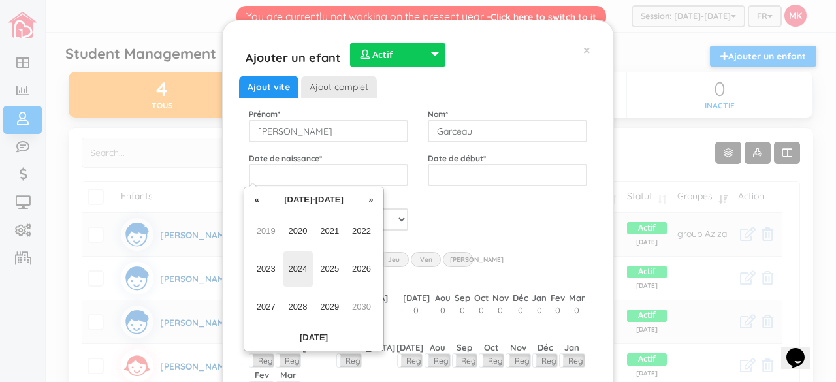
click at [307, 275] on span "2024" at bounding box center [298, 269] width 29 height 35
click at [365, 237] on span "Apr" at bounding box center [361, 231] width 29 height 35
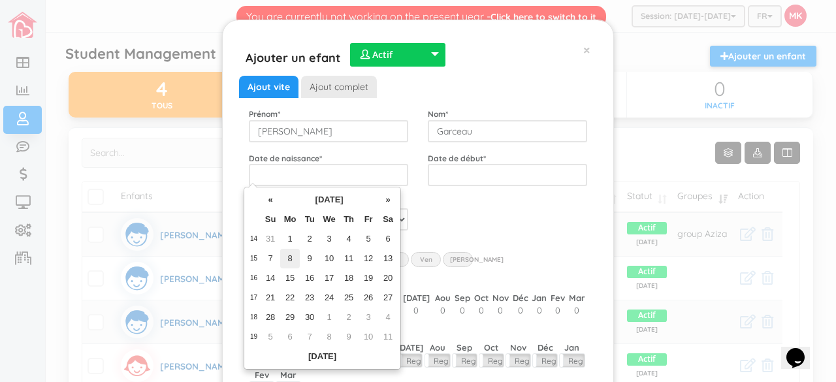
click at [290, 258] on td "8" at bounding box center [290, 259] width 20 height 20
type input "[DATE]"
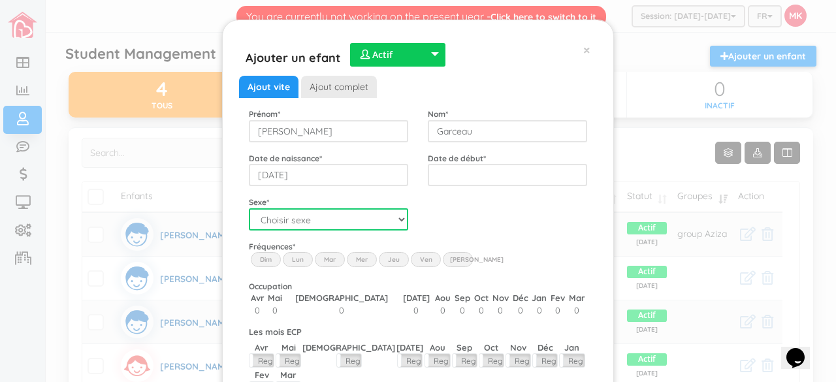
click at [385, 220] on select "Choisir sexe Garçon Fille" at bounding box center [328, 219] width 159 height 22
select select "1"
click at [249, 208] on select "Choisir sexe Garçon Fille" at bounding box center [328, 219] width 159 height 22
click at [298, 259] on label "Lun" at bounding box center [298, 259] width 30 height 14
click at [0, 0] on input "Lun" at bounding box center [0, 0] width 0 height 0
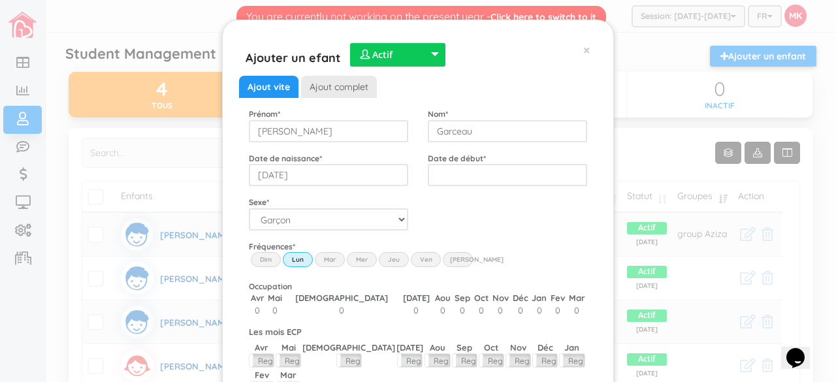
click at [316, 259] on label "Mar" at bounding box center [330, 259] width 30 height 14
click at [0, 0] on input "Mar" at bounding box center [0, 0] width 0 height 0
drag, startPoint x: 353, startPoint y: 262, endPoint x: 391, endPoint y: 254, distance: 38.1
click at [391, 252] on div "Dim Lun Mar Mer Jeu Ven Sam" at bounding box center [418, 252] width 338 height 0
click at [391, 254] on label "Jeu" at bounding box center [394, 259] width 30 height 14
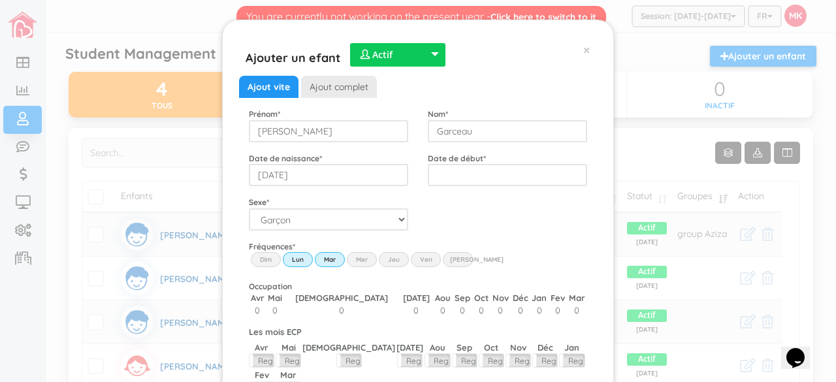
click at [0, 0] on input "Thu" at bounding box center [0, 0] width 0 height 0
click at [364, 261] on label "Mer" at bounding box center [362, 259] width 30 height 14
click at [0, 0] on input "Wed" at bounding box center [0, 0] width 0 height 0
click at [412, 261] on label "Ven" at bounding box center [426, 259] width 30 height 14
click at [0, 0] on input "Fri" at bounding box center [0, 0] width 0 height 0
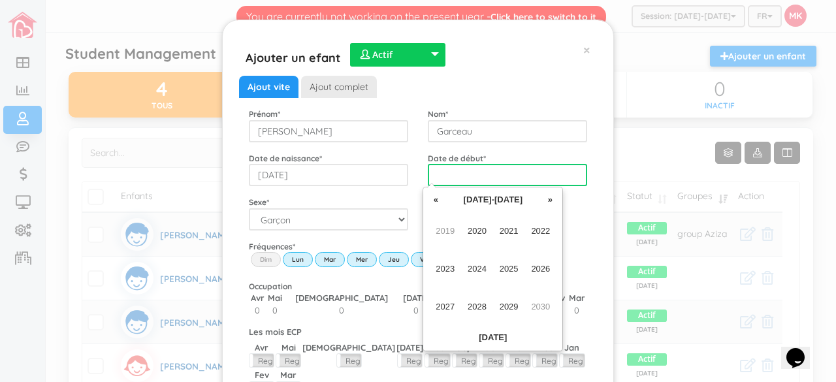
click at [477, 172] on input "text" at bounding box center [507, 175] width 159 height 22
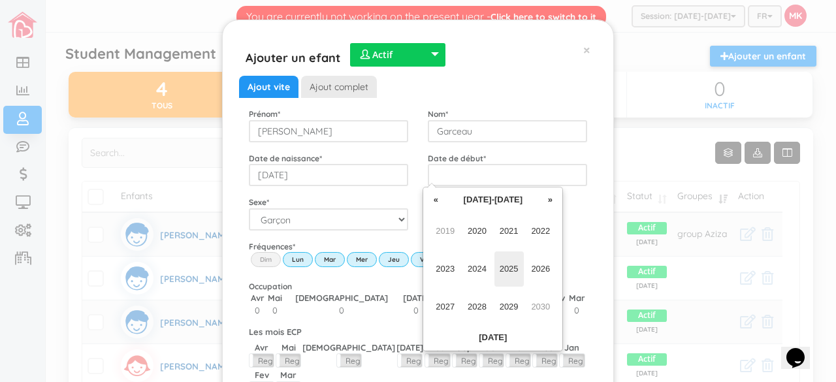
click at [517, 274] on span "2025" at bounding box center [509, 269] width 29 height 35
click at [475, 229] on span "Feb" at bounding box center [477, 231] width 29 height 35
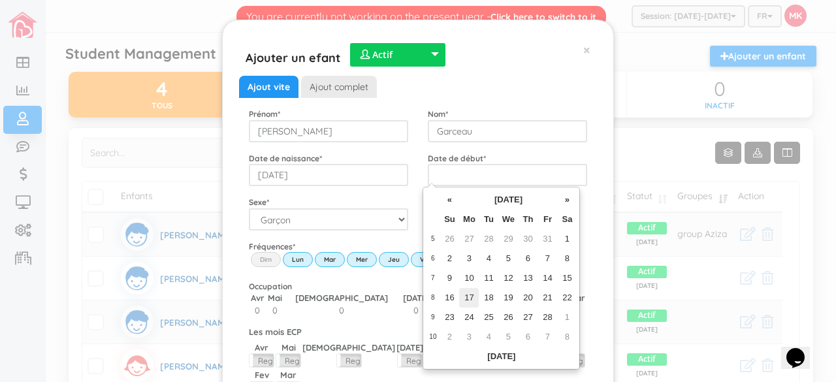
click at [470, 297] on td "17" at bounding box center [469, 298] width 20 height 20
type input "2025-02-17"
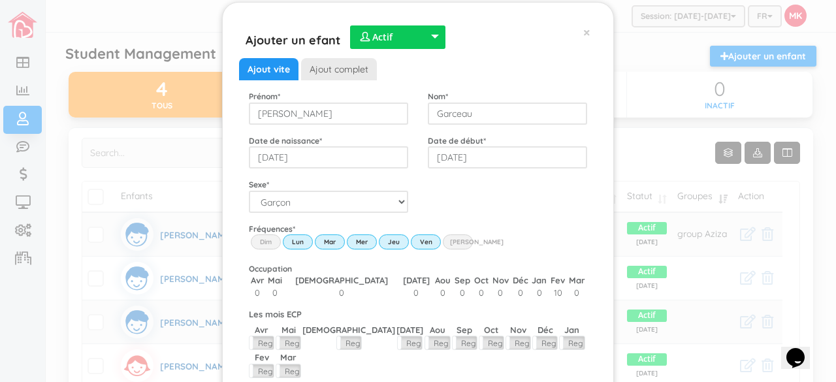
scroll to position [48, 0]
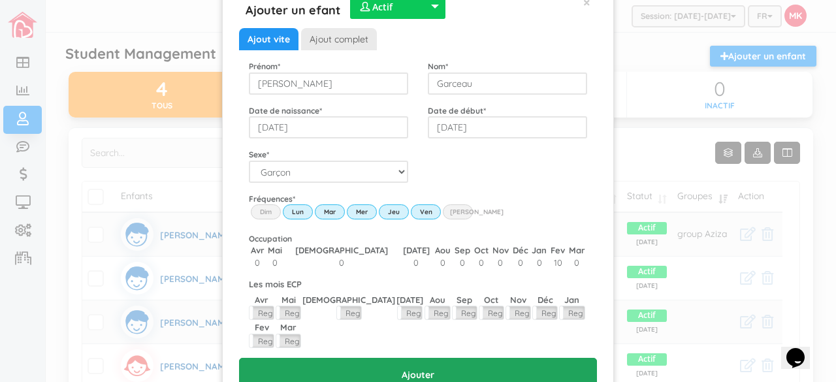
click at [396, 358] on input "Ajouter" at bounding box center [418, 375] width 358 height 34
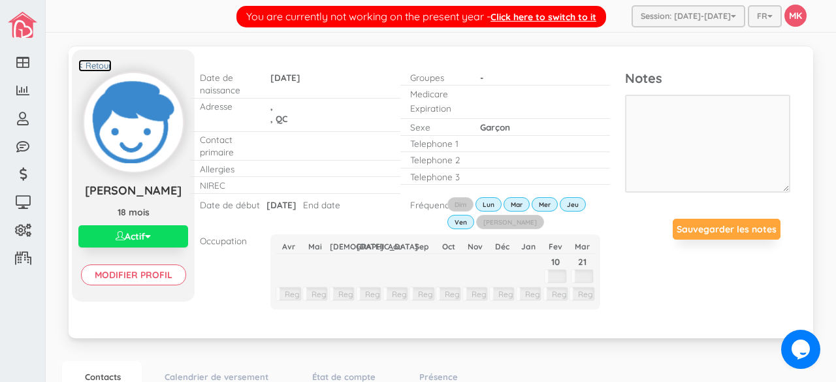
click at [105, 64] on link "< Retour" at bounding box center [94, 65] width 33 height 12
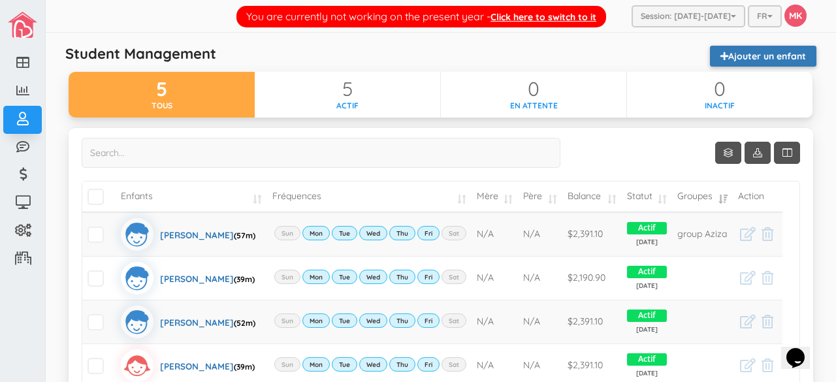
click at [761, 53] on link "Ajouter un enfant" at bounding box center [763, 56] width 106 height 21
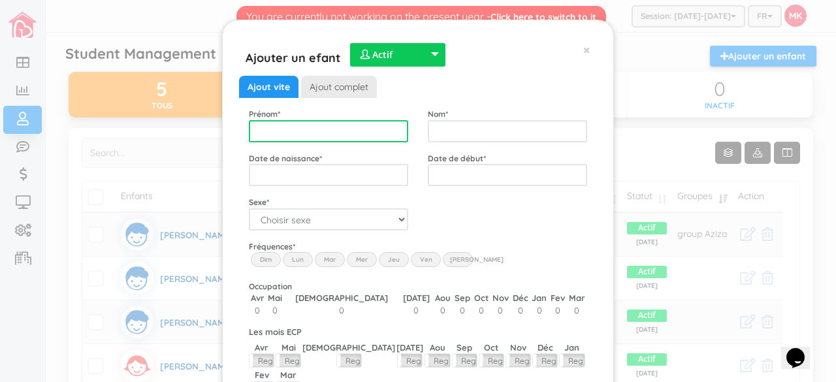
click at [374, 127] on input "text" at bounding box center [328, 131] width 159 height 22
type input "[PERSON_NAME]"
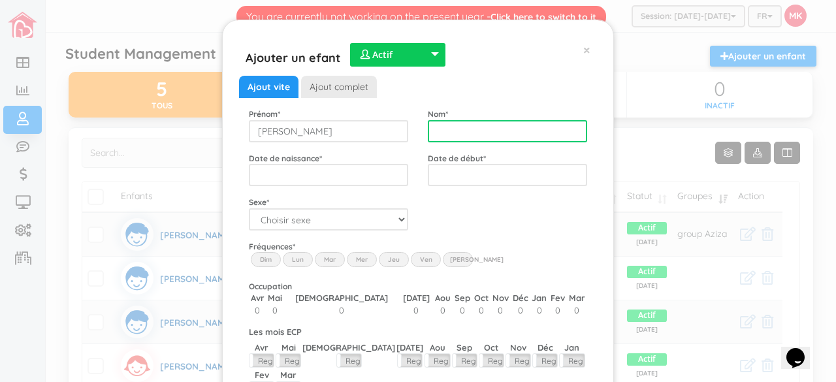
click at [440, 123] on input "text" at bounding box center [507, 131] width 159 height 22
type input "Garceau"
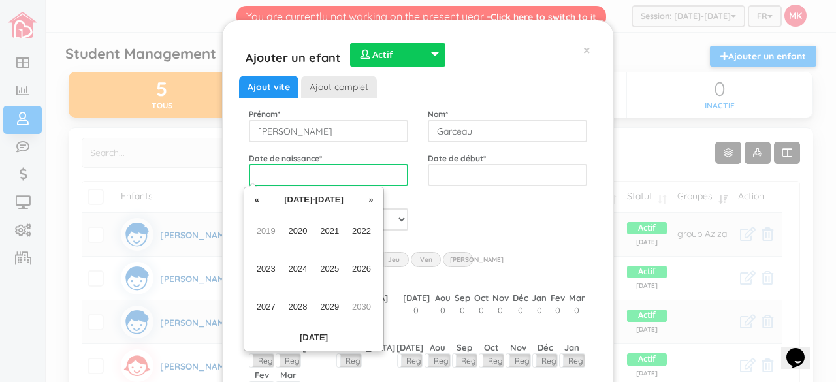
click at [350, 174] on input "text" at bounding box center [328, 175] width 159 height 22
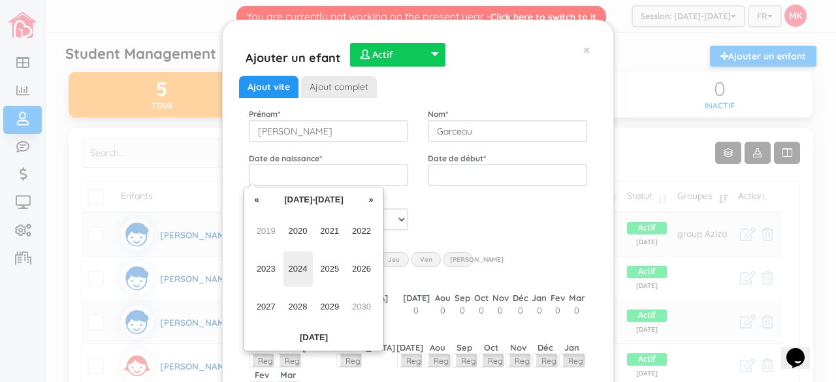
click at [297, 265] on span "2024" at bounding box center [298, 269] width 29 height 35
click at [359, 235] on span "Apr" at bounding box center [361, 231] width 29 height 35
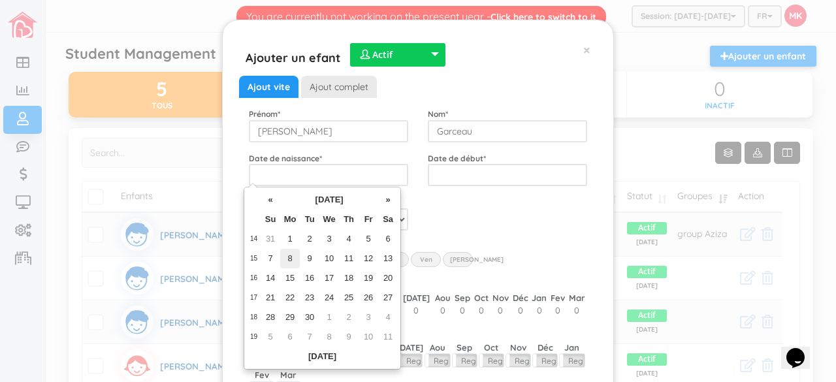
click at [281, 255] on td "8" at bounding box center [290, 259] width 20 height 20
type input "2024-04-08"
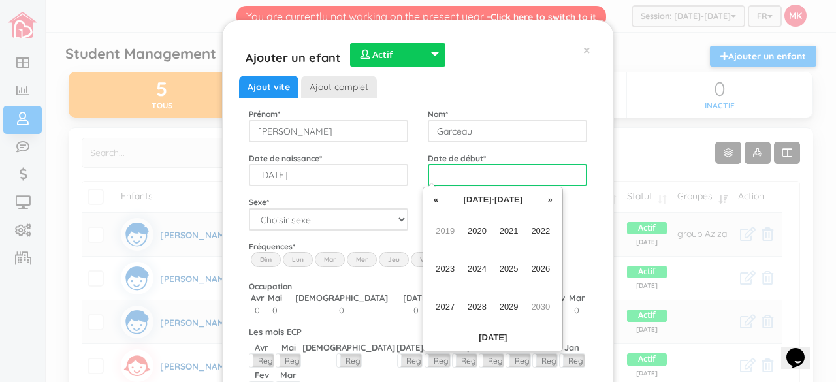
click at [459, 171] on input "text" at bounding box center [507, 175] width 159 height 22
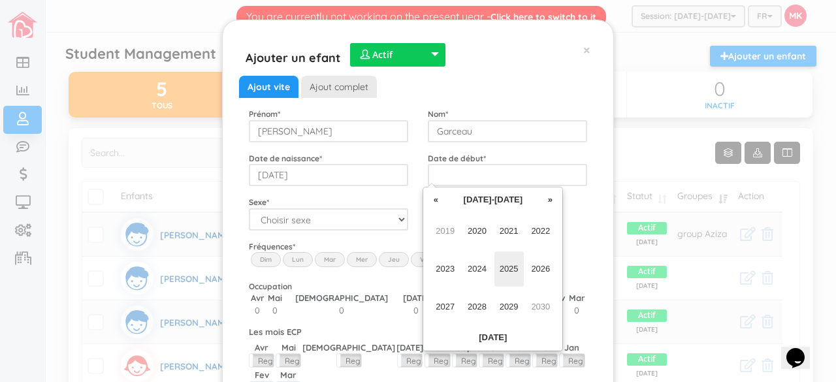
click at [514, 270] on span "2025" at bounding box center [509, 269] width 29 height 35
click at [472, 235] on span "Feb" at bounding box center [477, 231] width 29 height 35
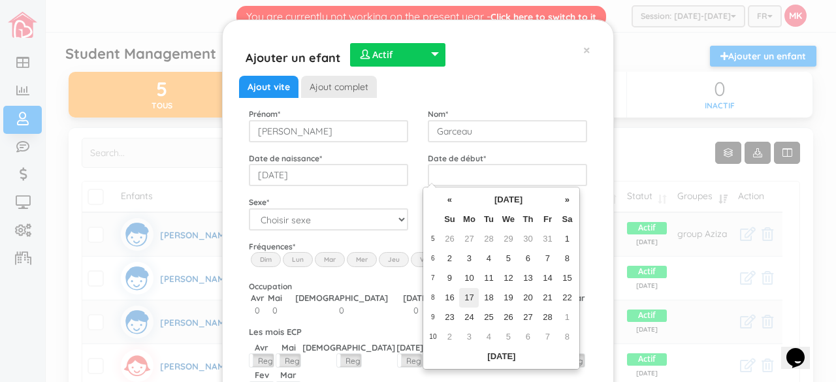
click at [471, 295] on td "17" at bounding box center [469, 298] width 20 height 20
type input "2025-02-17"
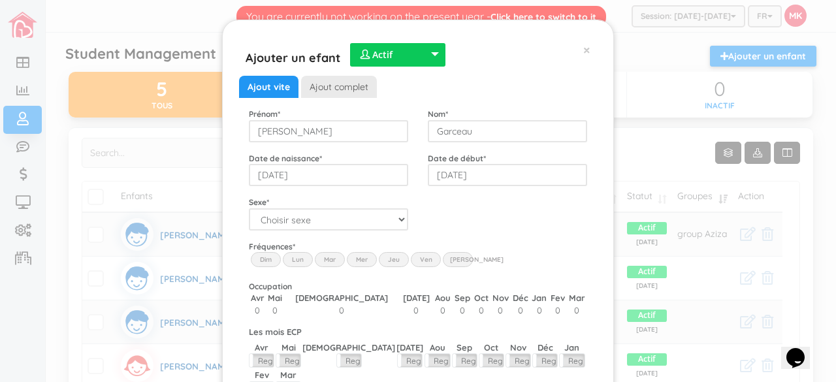
click at [295, 257] on label "Lun" at bounding box center [298, 259] width 30 height 14
click at [0, 0] on input "Lun" at bounding box center [0, 0] width 0 height 0
click at [335, 263] on label "Mar" at bounding box center [330, 259] width 30 height 14
click at [0, 0] on input "Mar" at bounding box center [0, 0] width 0 height 0
click at [351, 261] on label "Mer" at bounding box center [362, 259] width 30 height 14
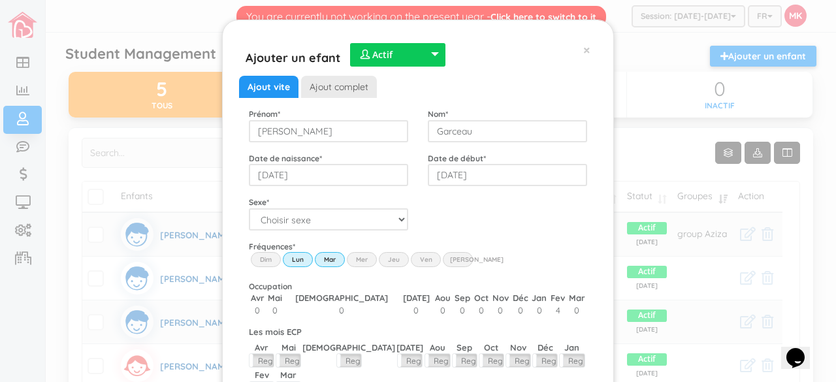
click at [0, 0] on input "Wed" at bounding box center [0, 0] width 0 height 0
click at [393, 259] on label "Jeu" at bounding box center [394, 259] width 30 height 14
click at [0, 0] on input "Thu" at bounding box center [0, 0] width 0 height 0
click at [416, 259] on label "Ven" at bounding box center [426, 259] width 30 height 14
click at [0, 0] on input "Fri" at bounding box center [0, 0] width 0 height 0
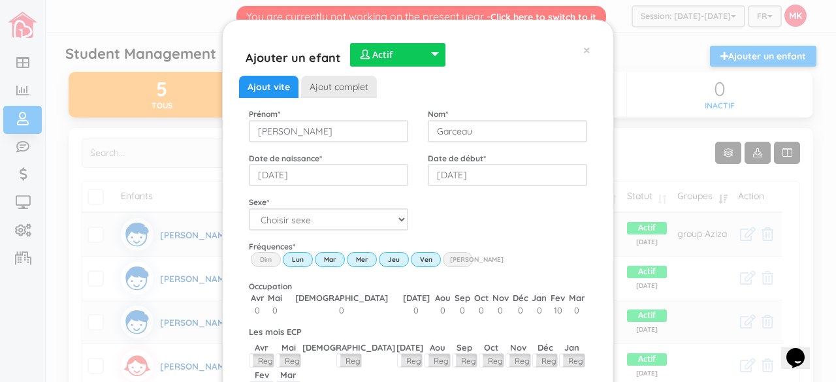
scroll to position [93, 0]
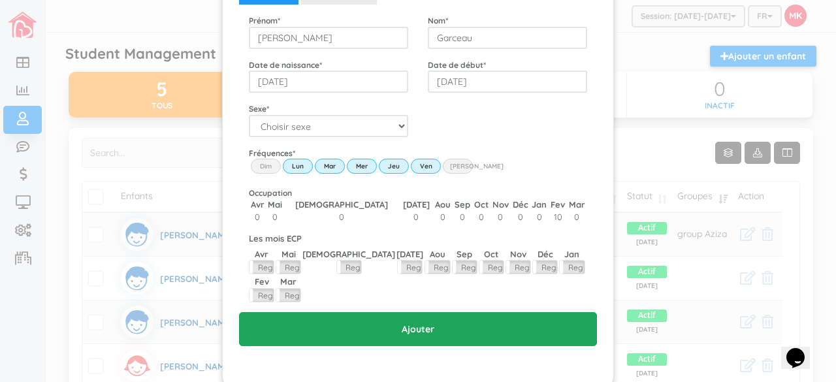
click at [413, 312] on input "Ajouter" at bounding box center [418, 329] width 358 height 34
click at [408, 312] on input "Ajouter" at bounding box center [418, 329] width 358 height 34
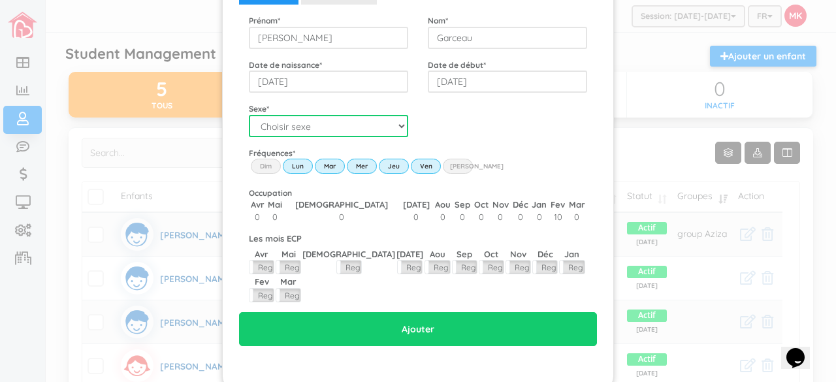
click at [382, 130] on select "Choisir sexe Garçon Fille" at bounding box center [328, 126] width 159 height 22
select select "2"
click at [249, 115] on select "Choisir sexe Garçon Fille" at bounding box center [328, 126] width 159 height 22
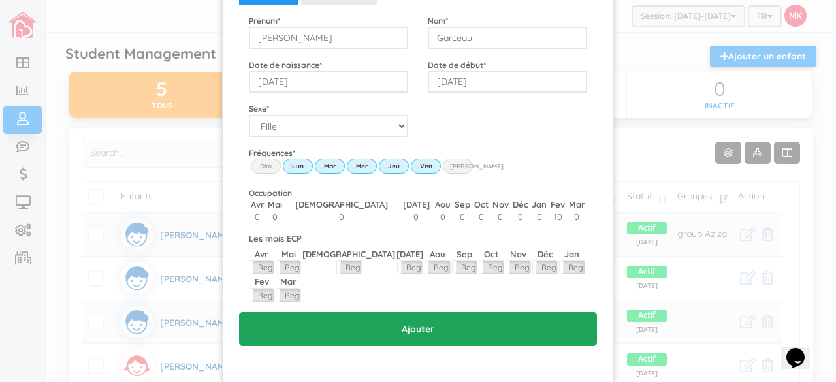
click at [357, 312] on input "Ajouter" at bounding box center [418, 329] width 358 height 34
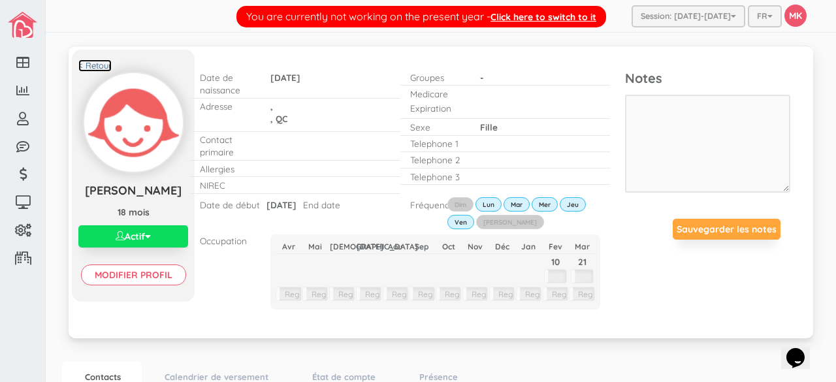
click at [92, 63] on link "< Retour" at bounding box center [94, 65] width 33 height 12
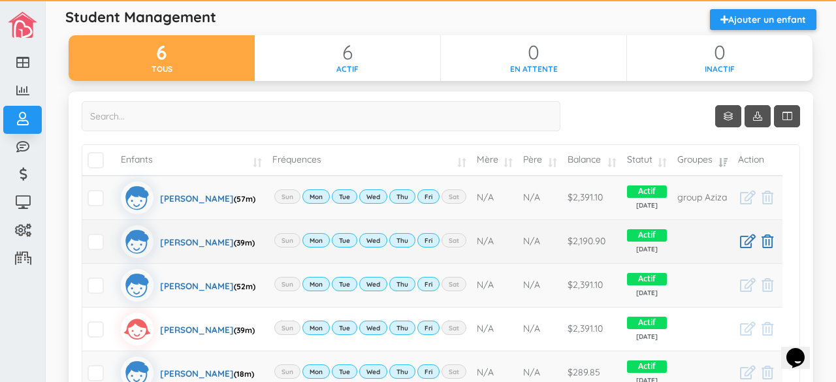
scroll to position [34, 0]
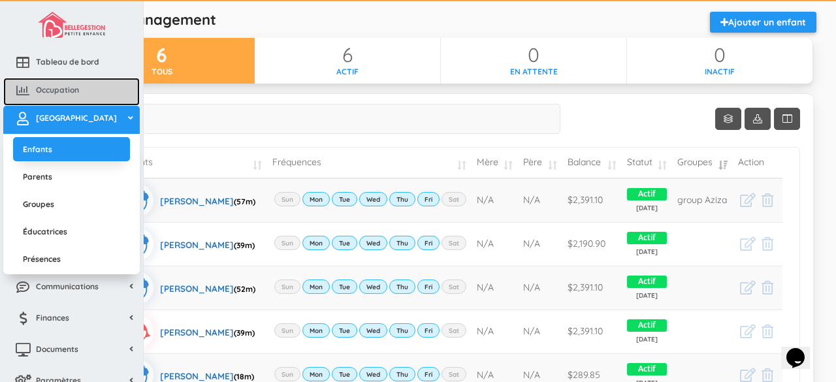
click at [75, 91] on span "Occupation" at bounding box center [57, 89] width 43 height 11
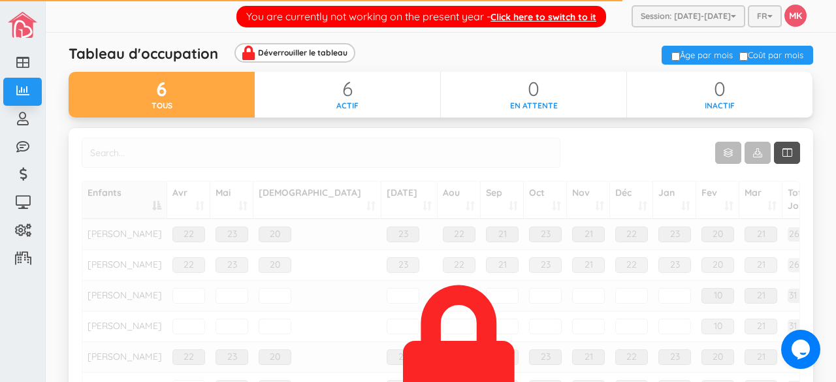
click at [184, 101] on div "tous" at bounding box center [162, 105] width 186 height 11
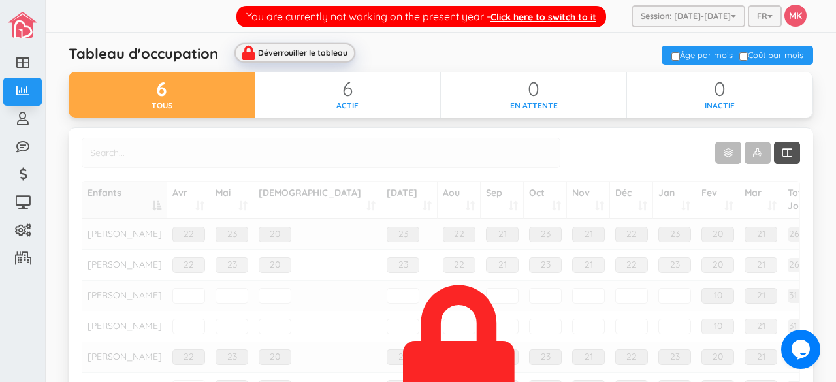
click at [267, 52] on div "Déverrouiller le tableau" at bounding box center [303, 52] width 90 height 8
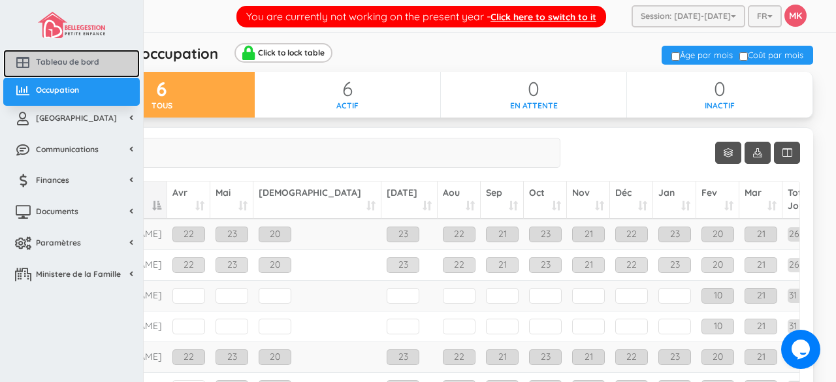
click at [51, 64] on span "Tableau de bord" at bounding box center [67, 61] width 63 height 11
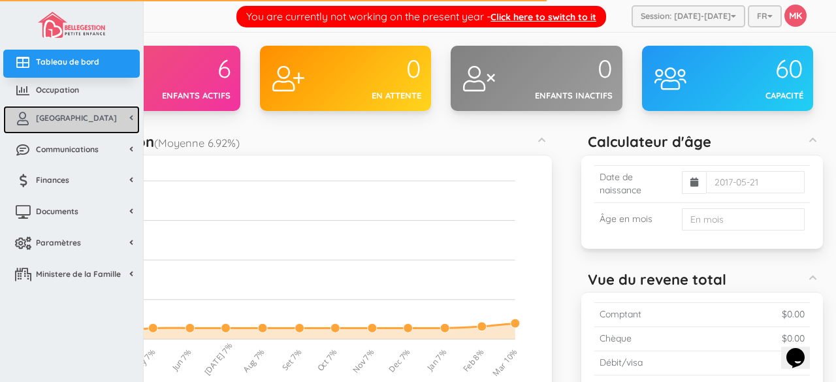
click at [20, 123] on icon at bounding box center [23, 118] width 26 height 13
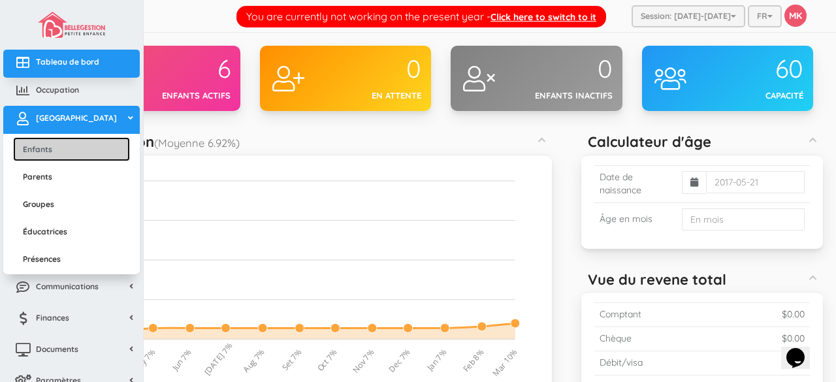
click at [34, 148] on link "Enfants" at bounding box center [71, 149] width 117 height 24
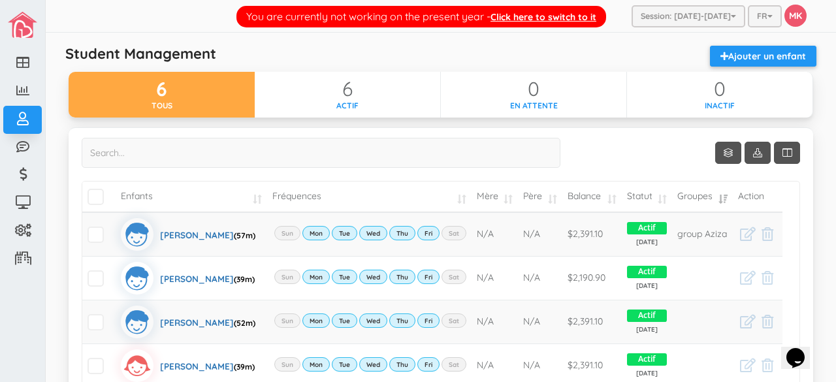
scroll to position [24, 0]
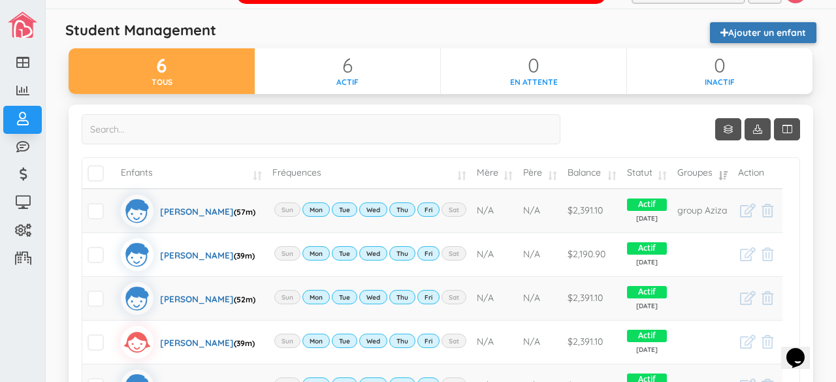
click at [742, 33] on link "Ajouter un enfant" at bounding box center [763, 32] width 106 height 21
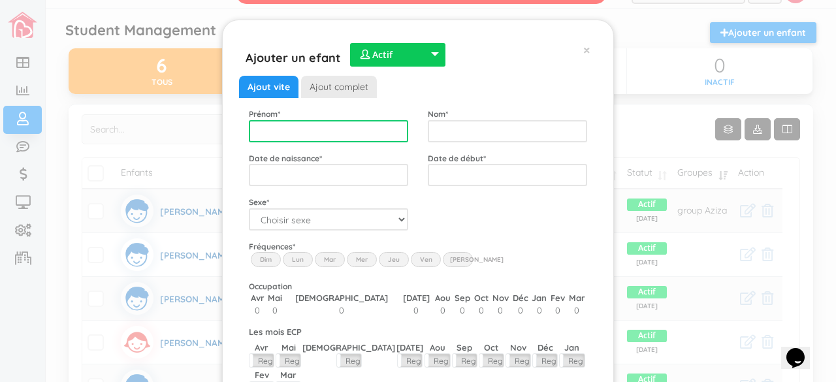
click at [378, 127] on input "text" at bounding box center [328, 131] width 159 height 22
type input "Nohemy"
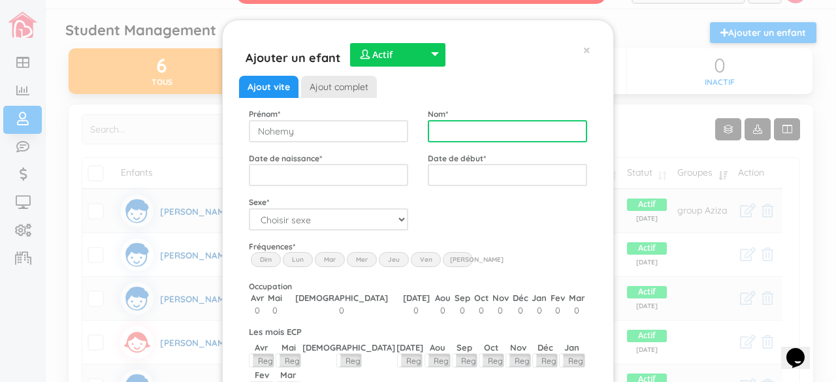
click at [442, 134] on input "text" at bounding box center [507, 131] width 159 height 22
type input "Riga Manere"
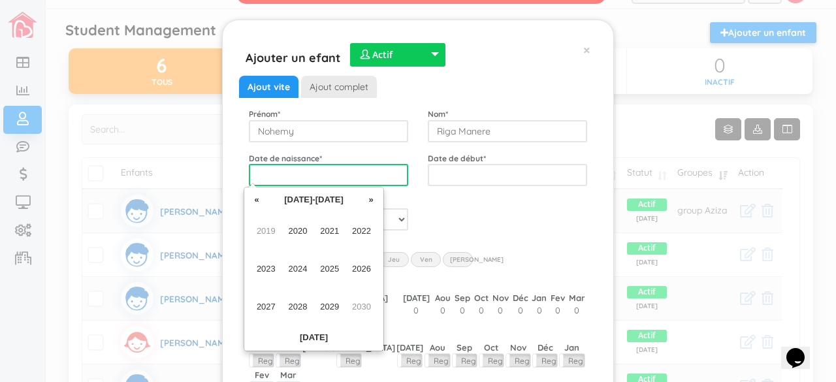
click at [351, 168] on input "text" at bounding box center [328, 175] width 159 height 22
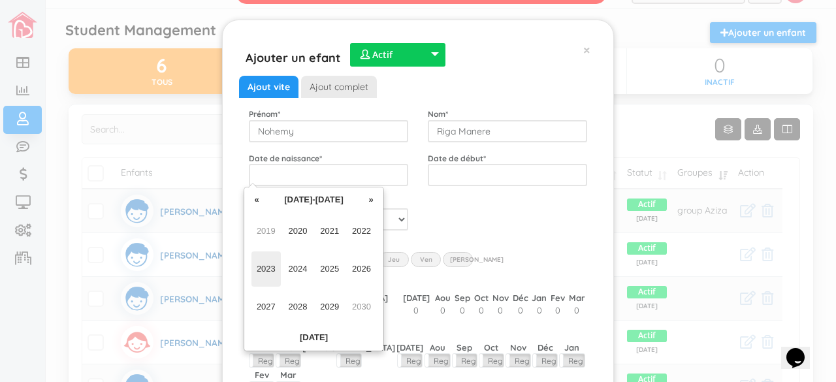
click at [263, 272] on span "2023" at bounding box center [266, 269] width 29 height 35
click at [269, 229] on span "Jan" at bounding box center [266, 231] width 29 height 35
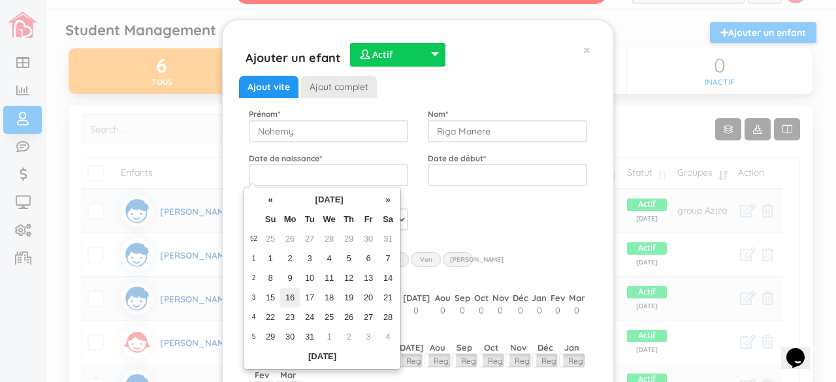
click at [292, 296] on td "16" at bounding box center [290, 298] width 20 height 20
type input "2023-01-16"
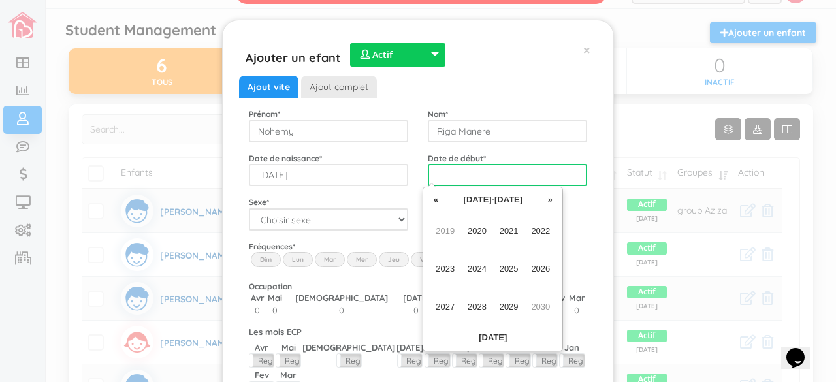
click at [516, 182] on input "text" at bounding box center [507, 175] width 159 height 22
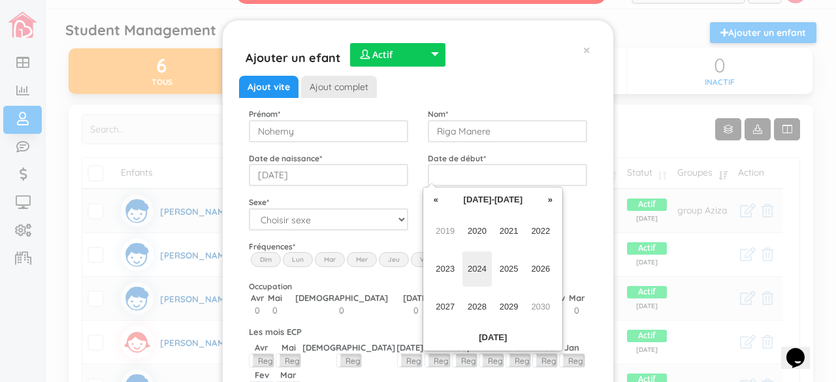
click at [480, 266] on span "2024" at bounding box center [477, 269] width 29 height 35
click at [544, 270] on span "Aug" at bounding box center [540, 269] width 29 height 35
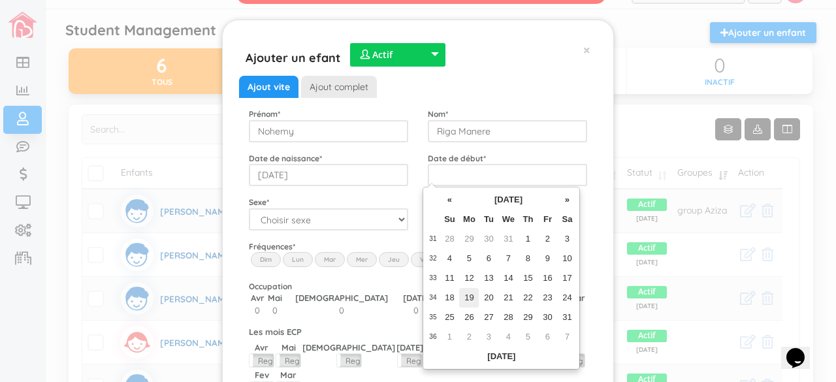
click at [473, 297] on td "19" at bounding box center [469, 298] width 20 height 20
type input "2024-08-19"
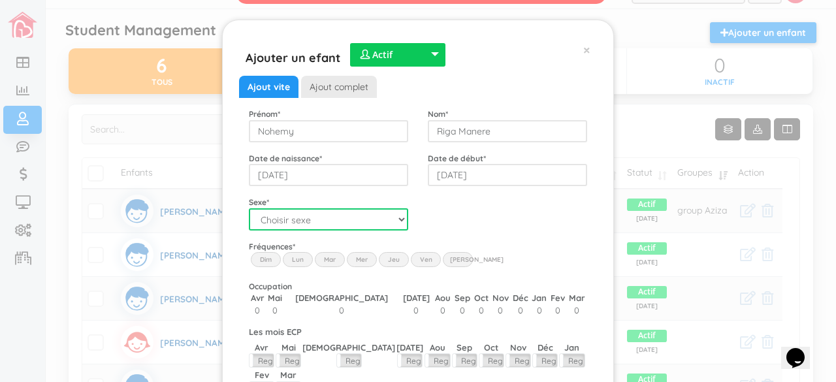
click at [381, 218] on select "Choisir sexe Garçon Fille" at bounding box center [328, 219] width 159 height 22
select select "2"
click at [249, 208] on select "Choisir sexe Garçon Fille" at bounding box center [328, 219] width 159 height 22
click at [298, 263] on label "Lun" at bounding box center [298, 259] width 30 height 14
click at [0, 0] on input "Lun" at bounding box center [0, 0] width 0 height 0
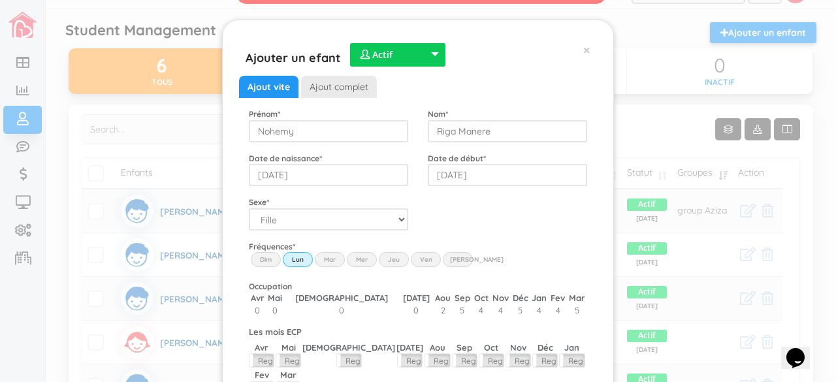
click at [308, 262] on div "Fréquences * Dim Lun Mar Mer Jeu Ven Sam" at bounding box center [418, 255] width 358 height 30
click at [320, 259] on label "Mar" at bounding box center [330, 259] width 30 height 14
click at [0, 0] on input "Mar" at bounding box center [0, 0] width 0 height 0
drag, startPoint x: 357, startPoint y: 259, endPoint x: 385, endPoint y: 254, distance: 28.6
click at [385, 252] on div "Dim Lun Mar Mer Jeu Ven Sam" at bounding box center [418, 252] width 338 height 0
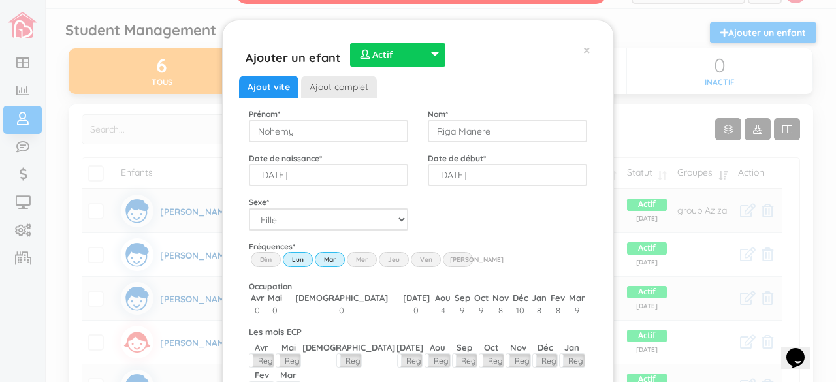
click at [385, 254] on label "Jeu" at bounding box center [394, 259] width 30 height 14
click at [0, 0] on input "Thu" at bounding box center [0, 0] width 0 height 0
click at [365, 261] on label "Mer" at bounding box center [362, 259] width 30 height 14
click at [0, 0] on input "Wed" at bounding box center [0, 0] width 0 height 0
click at [426, 259] on label "Ven" at bounding box center [426, 259] width 30 height 14
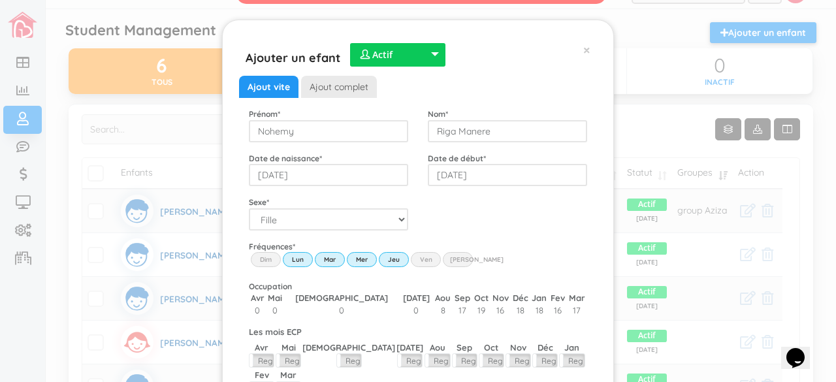
click at [0, 0] on input "Fri" at bounding box center [0, 0] width 0 height 0
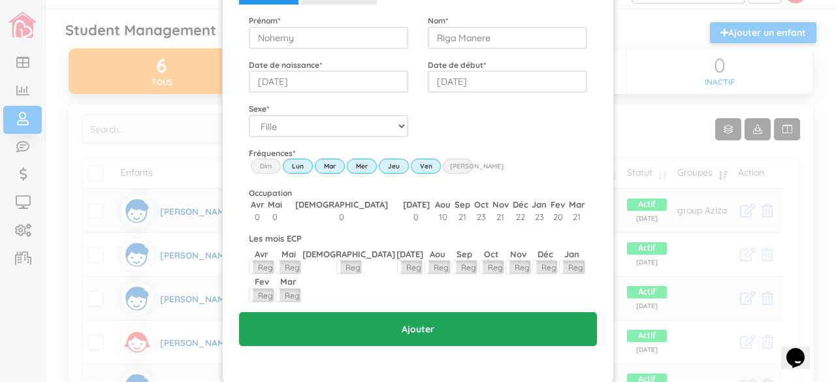
click at [422, 312] on input "Ajouter" at bounding box center [418, 329] width 358 height 34
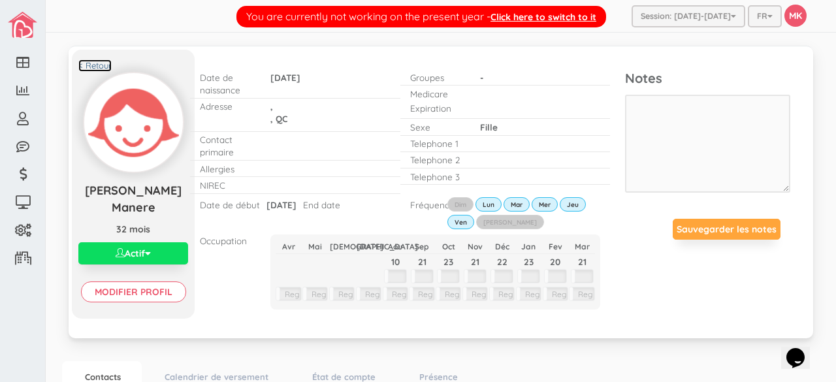
click at [87, 59] on link "< Retour" at bounding box center [94, 65] width 33 height 12
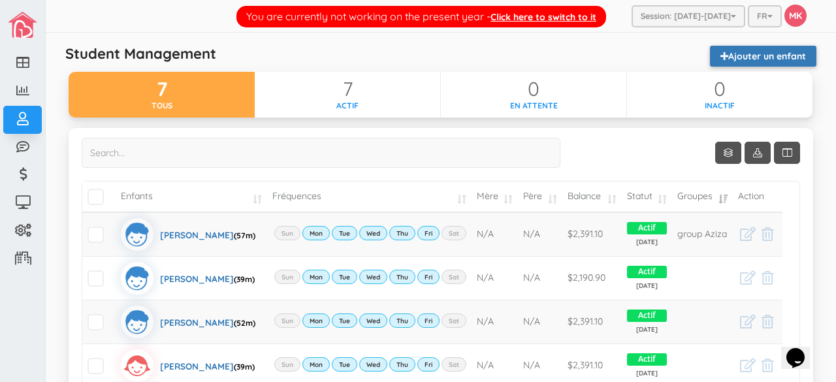
click at [766, 56] on link "Ajouter un enfant" at bounding box center [763, 56] width 106 height 21
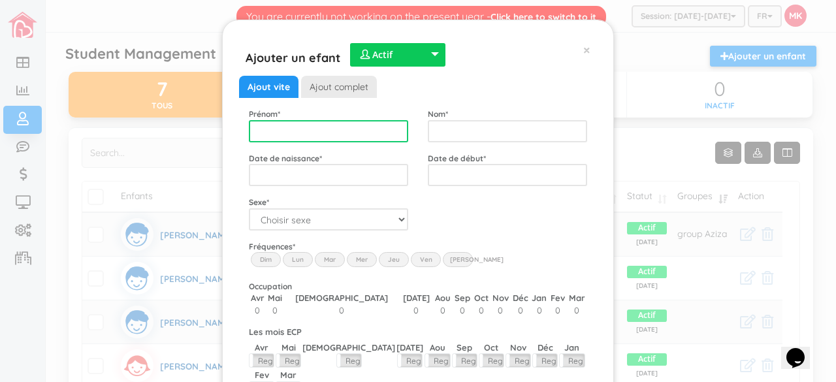
click at [355, 126] on input "text" at bounding box center [328, 131] width 159 height 22
type input "Benjamin"
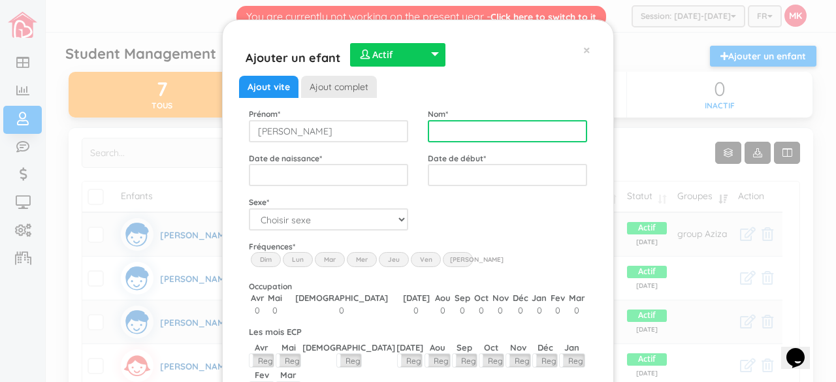
click at [474, 130] on input "text" at bounding box center [507, 131] width 159 height 22
type input "Fournier"
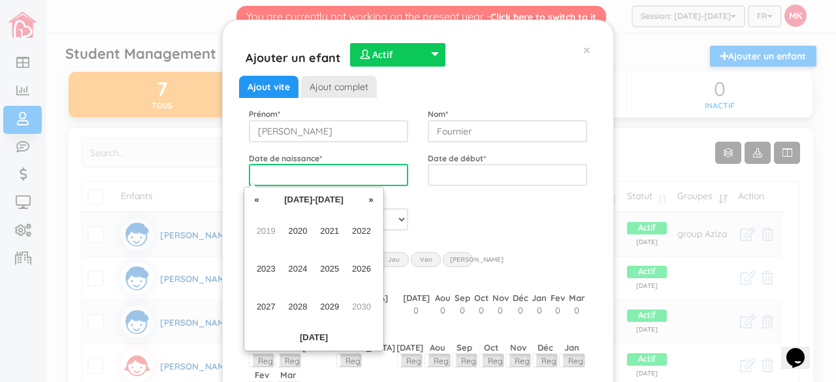
click at [354, 173] on input "text" at bounding box center [328, 175] width 159 height 22
type input "2"
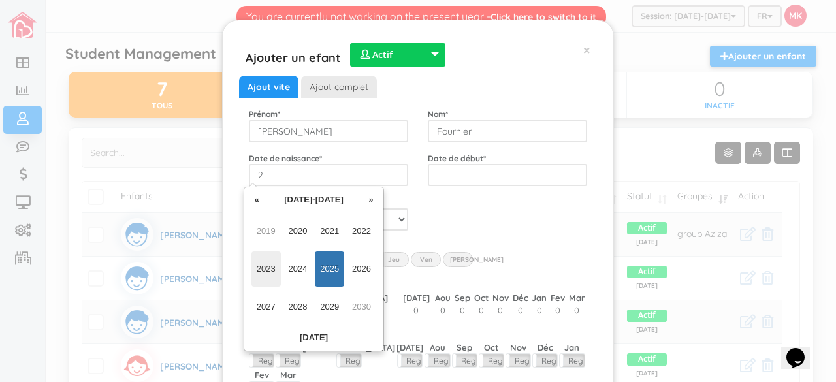
click at [260, 276] on span "2023" at bounding box center [266, 269] width 29 height 35
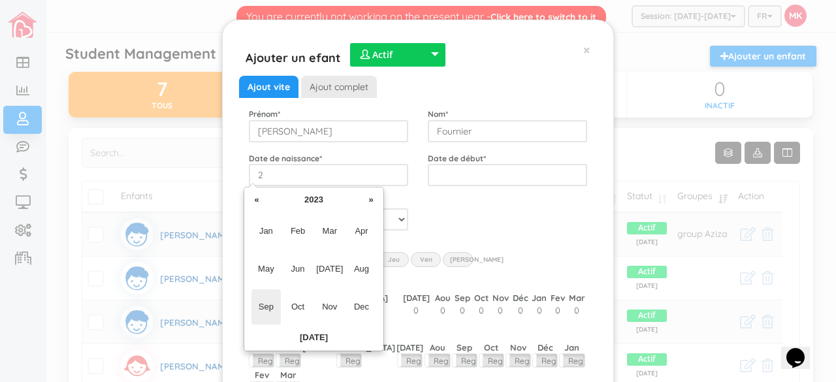
click at [266, 305] on span "Sep" at bounding box center [266, 306] width 29 height 35
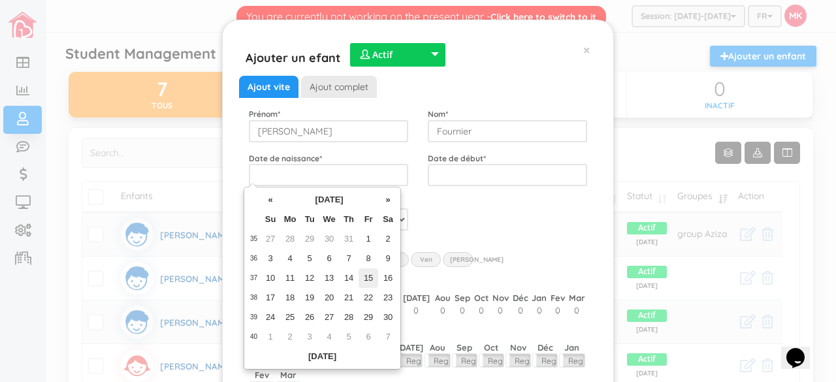
click at [370, 276] on td "15" at bounding box center [369, 279] width 20 height 20
type input "2023-09-15"
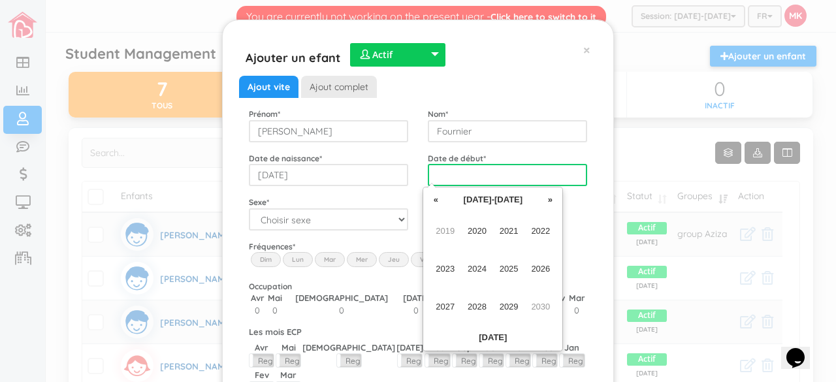
click at [481, 176] on input "text" at bounding box center [507, 175] width 159 height 22
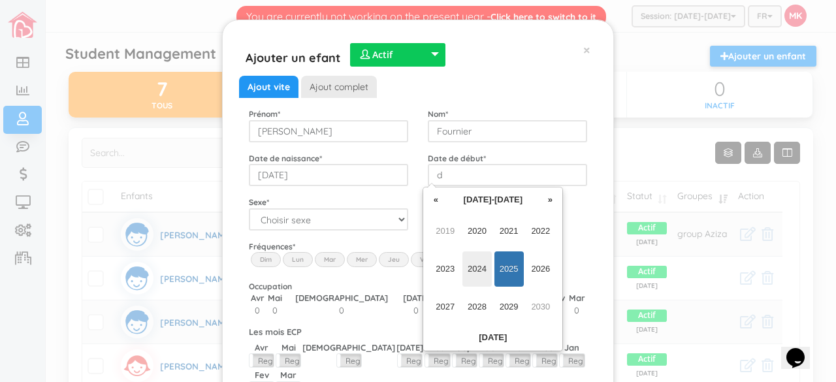
click at [476, 263] on span "2024" at bounding box center [477, 269] width 29 height 35
click at [514, 270] on span "[DATE]" at bounding box center [509, 269] width 29 height 35
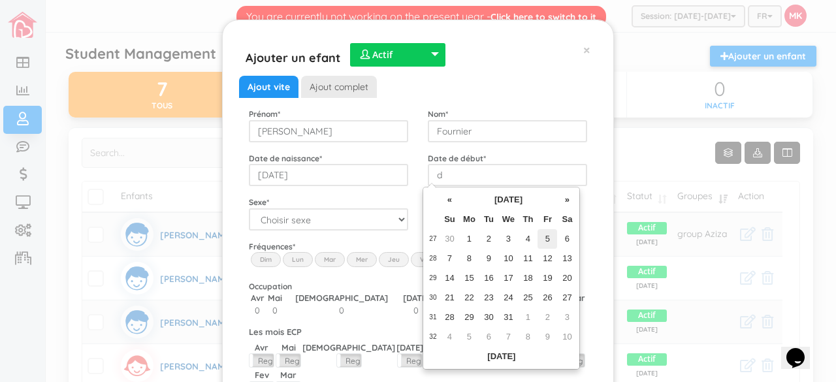
click at [549, 235] on td "5" at bounding box center [548, 239] width 20 height 20
type input "2024-07-05"
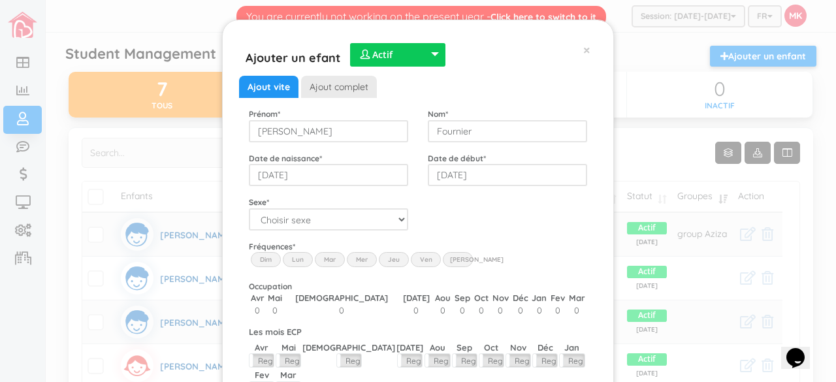
click at [293, 257] on label "Lun" at bounding box center [298, 259] width 30 height 14
click at [0, 0] on input "Lun" at bounding box center [0, 0] width 0 height 0
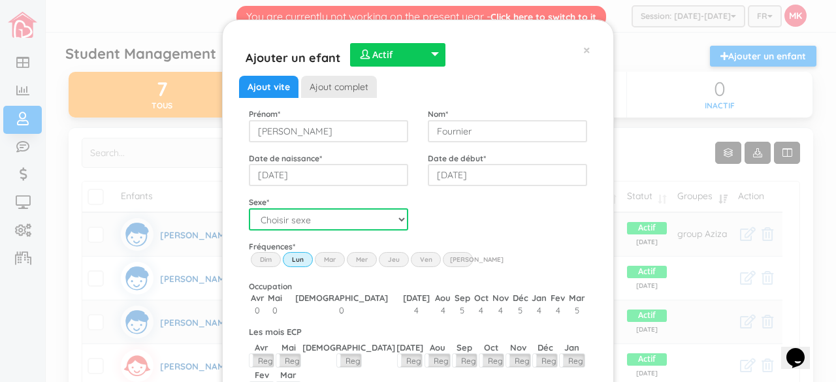
click at [346, 220] on select "Choisir sexe Garçon Fille" at bounding box center [328, 219] width 159 height 22
select select "1"
click at [249, 208] on select "Choisir sexe Garçon Fille" at bounding box center [328, 219] width 159 height 22
click at [325, 255] on label "Mar" at bounding box center [330, 259] width 30 height 14
click at [0, 0] on input "Mar" at bounding box center [0, 0] width 0 height 0
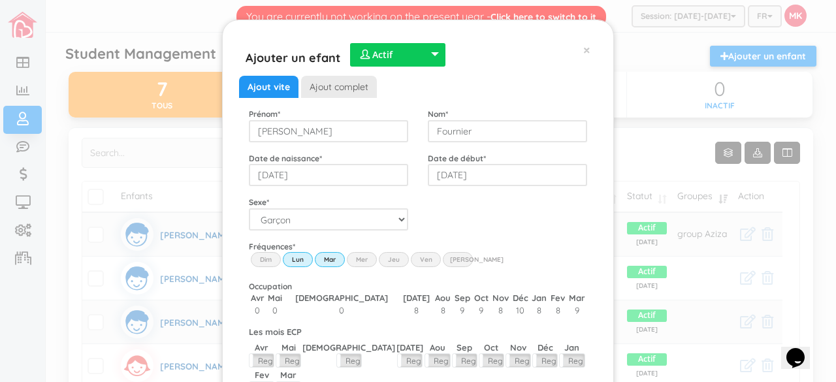
click at [351, 257] on label "Mer" at bounding box center [362, 259] width 30 height 14
click at [0, 0] on input "Wed" at bounding box center [0, 0] width 0 height 0
click at [382, 258] on label "Jeu" at bounding box center [394, 259] width 30 height 14
click at [0, 0] on input "Thu" at bounding box center [0, 0] width 0 height 0
click at [417, 260] on label "Ven" at bounding box center [426, 259] width 30 height 14
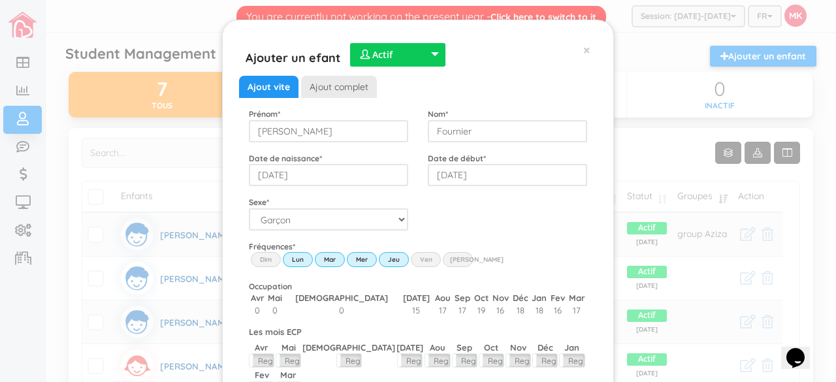
click at [0, 0] on input "Fri" at bounding box center [0, 0] width 0 height 0
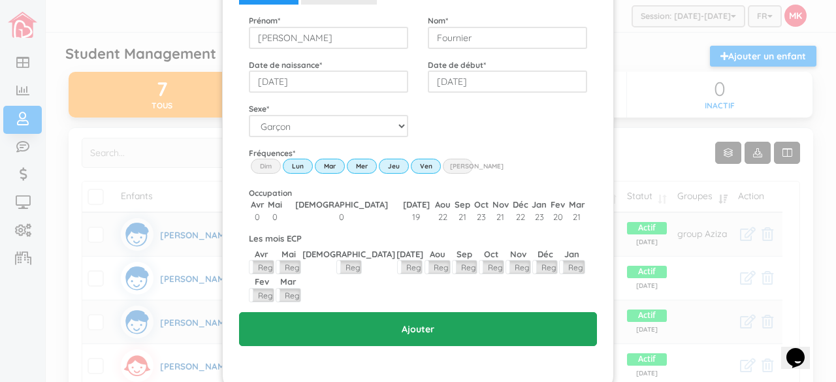
click at [417, 312] on input "Ajouter" at bounding box center [418, 329] width 358 height 34
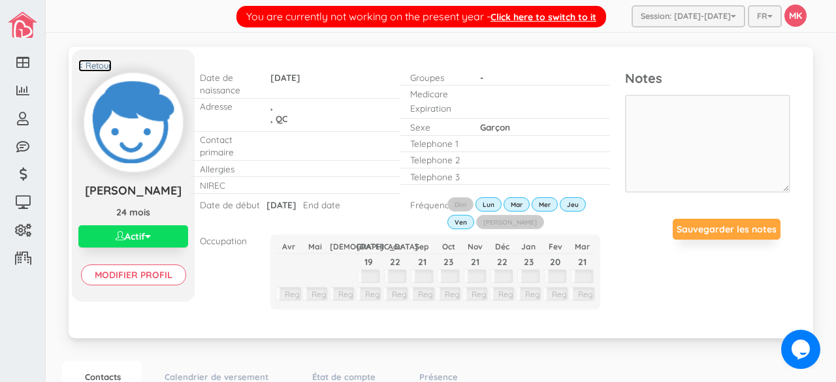
click at [99, 63] on link "< Retour" at bounding box center [94, 65] width 33 height 12
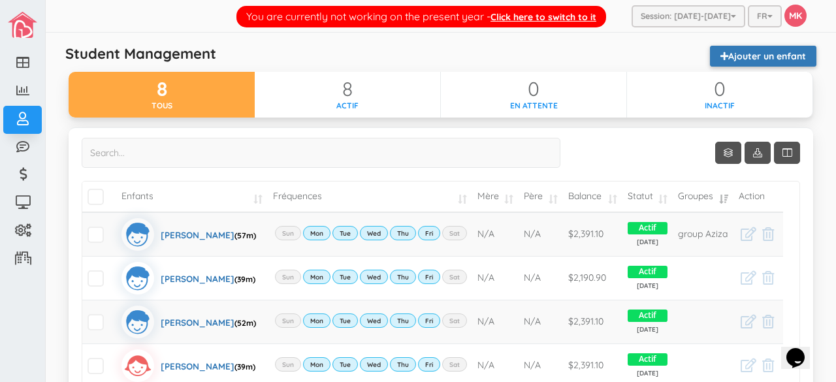
click at [770, 59] on link "Ajouter un enfant" at bounding box center [763, 56] width 106 height 21
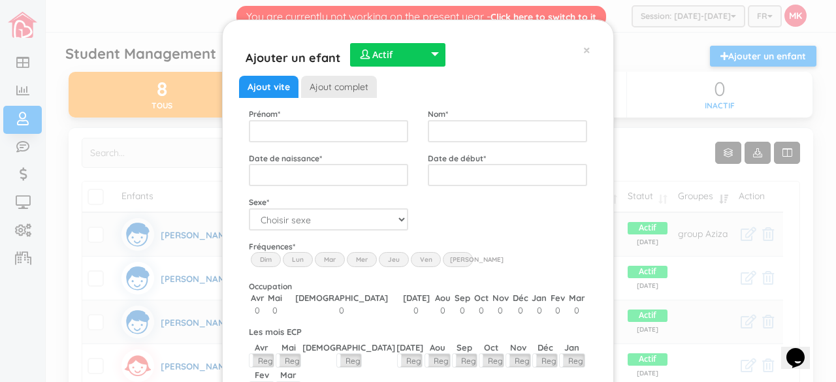
click at [768, 58] on div "Ajouter un efant  Actif  Inactif  En attente  Actif  Actif  Inactif  En …" at bounding box center [418, 191] width 836 height 382
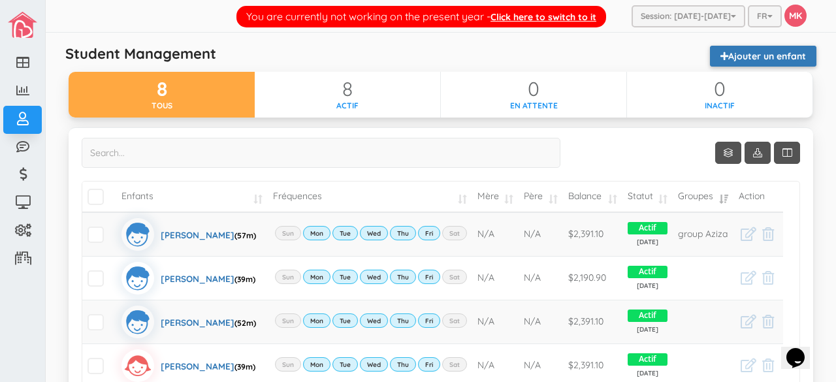
click at [758, 59] on link "Ajouter un enfant" at bounding box center [763, 56] width 106 height 21
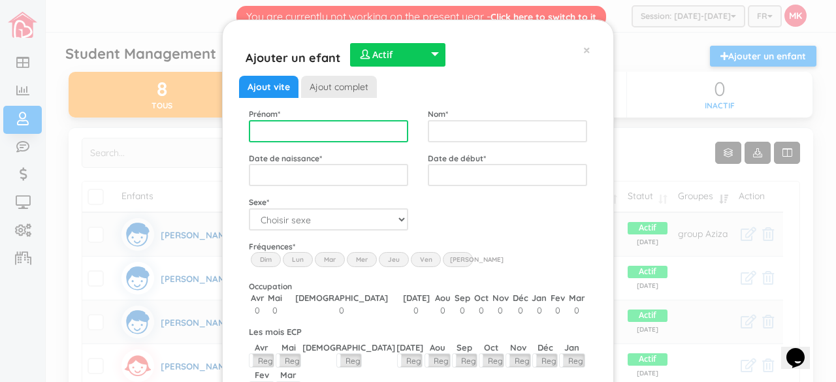
click at [331, 133] on input "text" at bounding box center [328, 131] width 159 height 22
type input "Theodore"
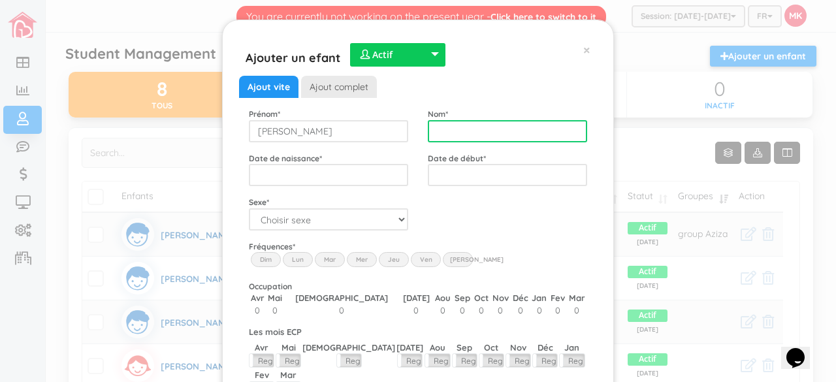
click at [428, 131] on input "text" at bounding box center [507, 131] width 159 height 22
type input "Rousseau"
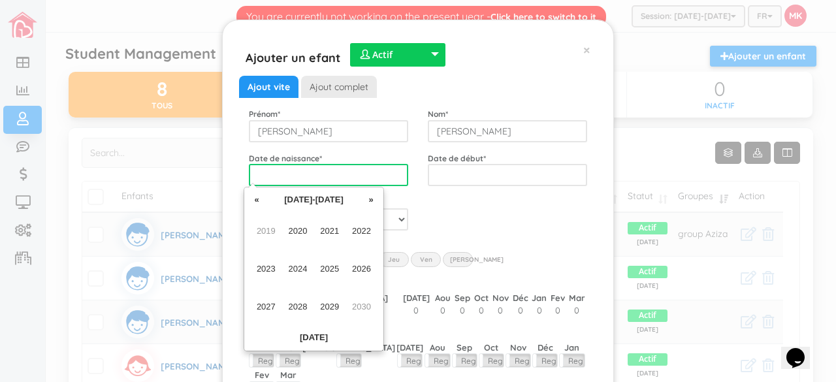
click at [344, 177] on input "text" at bounding box center [328, 175] width 159 height 22
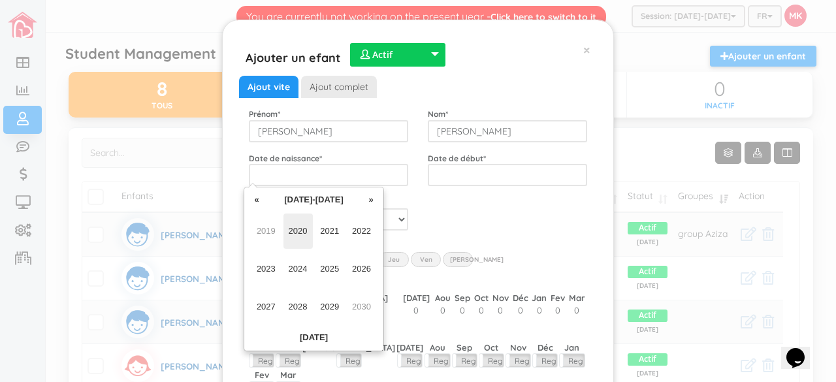
click at [295, 231] on span "2020" at bounding box center [298, 231] width 29 height 35
click at [295, 235] on span "Feb" at bounding box center [298, 231] width 29 height 35
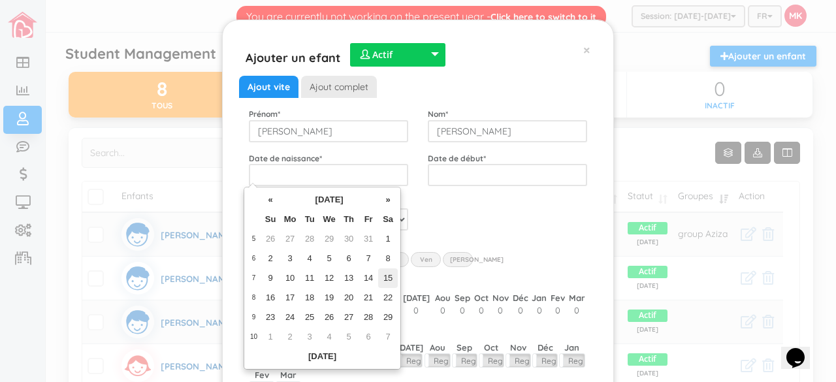
click at [392, 280] on td "15" at bounding box center [388, 279] width 20 height 20
type input "2020-02-15"
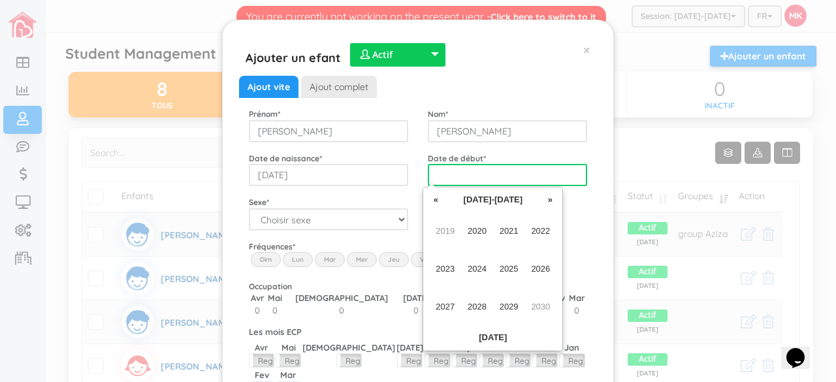
click at [481, 175] on input "text" at bounding box center [507, 175] width 159 height 22
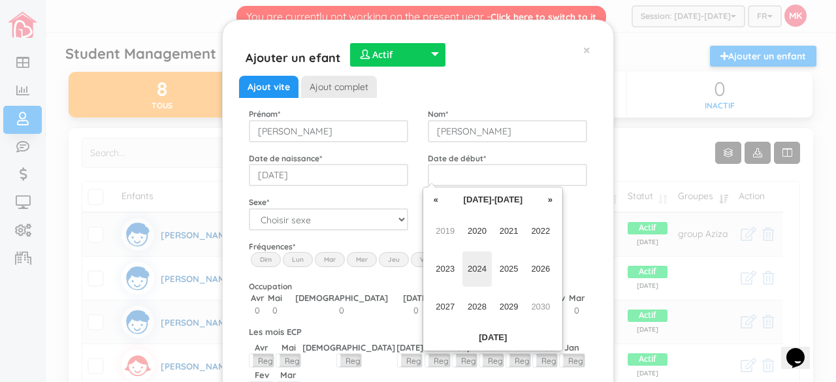
click at [476, 270] on span "2024" at bounding box center [477, 269] width 29 height 35
click at [477, 270] on span "Jun" at bounding box center [477, 269] width 29 height 35
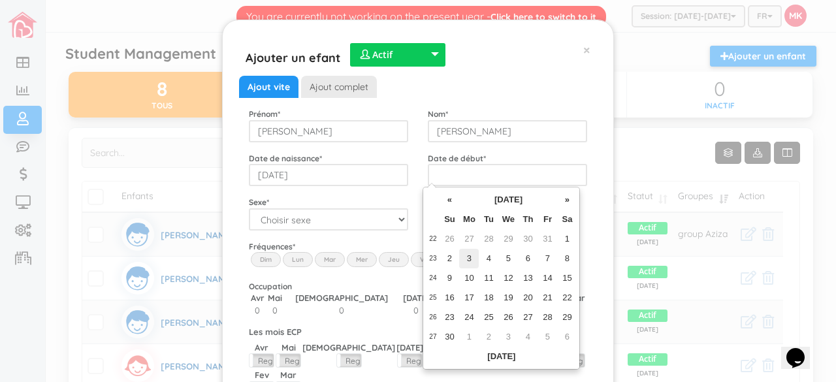
click at [469, 257] on td "3" at bounding box center [469, 259] width 20 height 20
type input "2024-06-03"
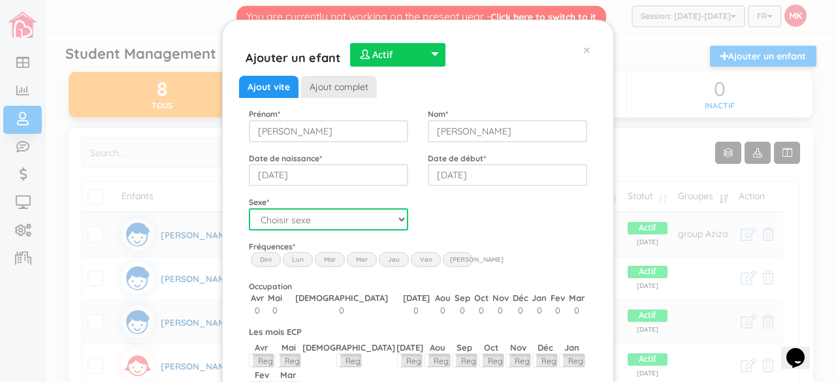
click at [379, 224] on select "Choisir sexe Garçon Fille" at bounding box center [328, 219] width 159 height 22
select select "1"
click at [249, 208] on select "Choisir sexe Garçon Fille" at bounding box center [328, 219] width 159 height 22
click at [301, 259] on label "Lun" at bounding box center [298, 259] width 30 height 14
click at [0, 0] on input "Lun" at bounding box center [0, 0] width 0 height 0
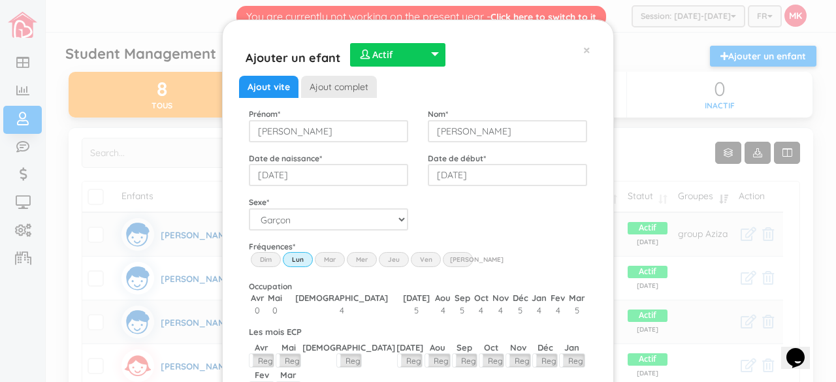
click at [315, 259] on label "Mar" at bounding box center [330, 259] width 30 height 14
click at [0, 0] on input "Mar" at bounding box center [0, 0] width 0 height 0
click at [347, 255] on label "Mer" at bounding box center [362, 259] width 30 height 14
click at [0, 0] on input "Wed" at bounding box center [0, 0] width 0 height 0
click at [384, 255] on label "Jeu" at bounding box center [394, 259] width 30 height 14
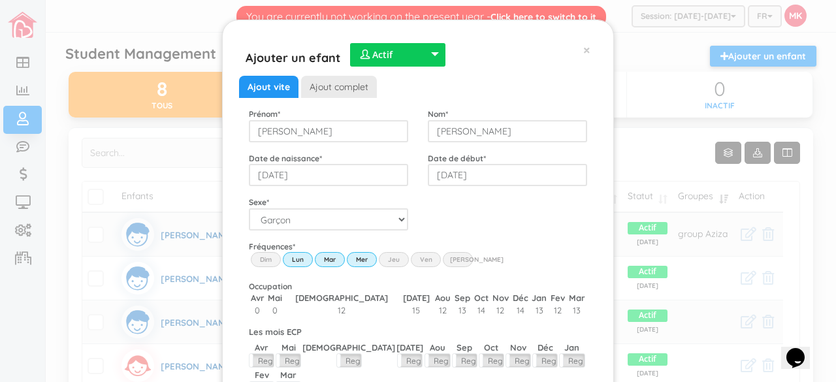
click at [0, 0] on input "Thu" at bounding box center [0, 0] width 0 height 0
click at [423, 255] on label "Ven" at bounding box center [426, 259] width 30 height 14
click at [0, 0] on input "Fri" at bounding box center [0, 0] width 0 height 0
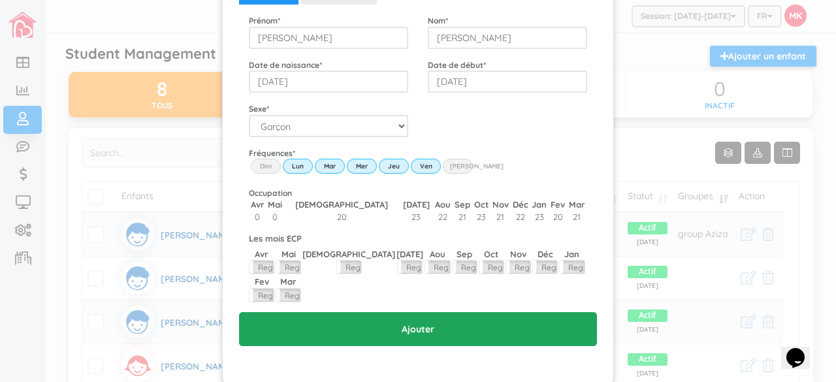
click at [417, 312] on input "Ajouter" at bounding box center [418, 329] width 358 height 34
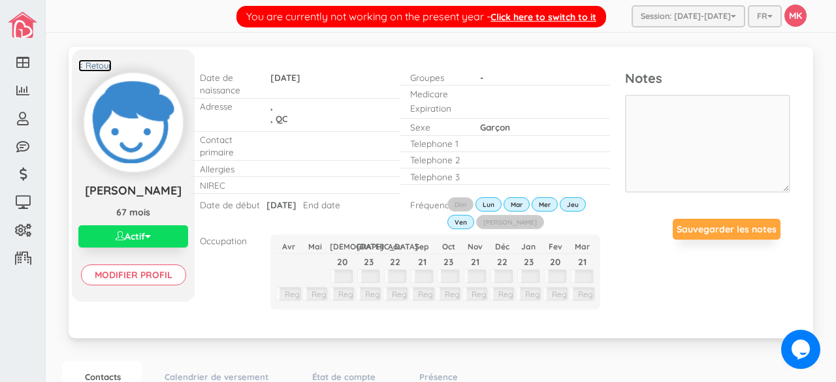
click at [97, 69] on link "< Retour" at bounding box center [94, 65] width 33 height 12
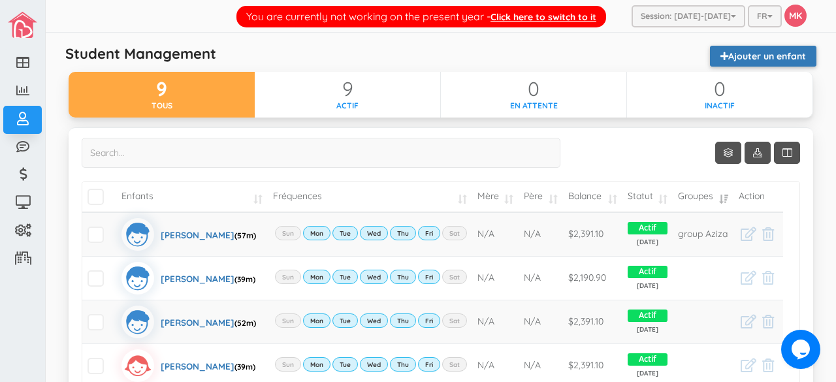
click at [732, 56] on link "Ajouter un enfant" at bounding box center [763, 56] width 106 height 21
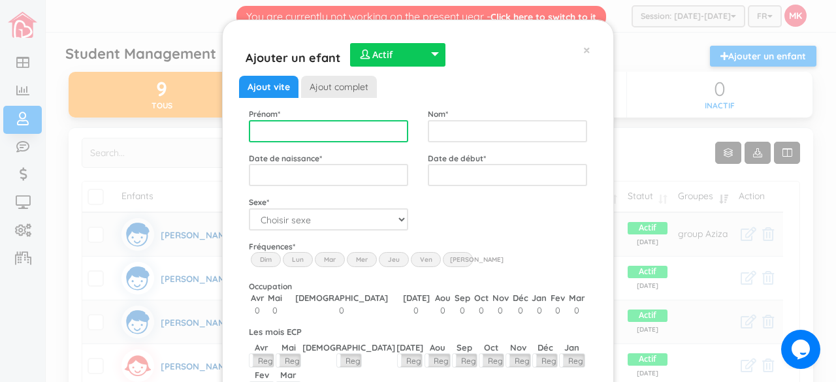
click at [357, 133] on input "text" at bounding box center [328, 131] width 159 height 22
type input "[PERSON_NAME]"
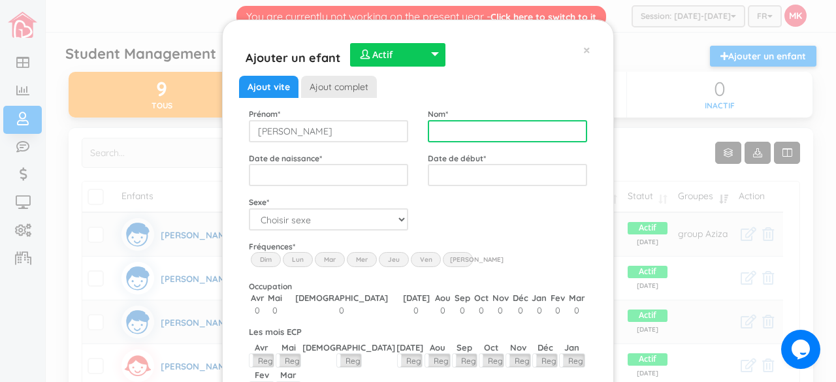
click at [431, 132] on input "text" at bounding box center [507, 131] width 159 height 22
type input "[PERSON_NAME]"
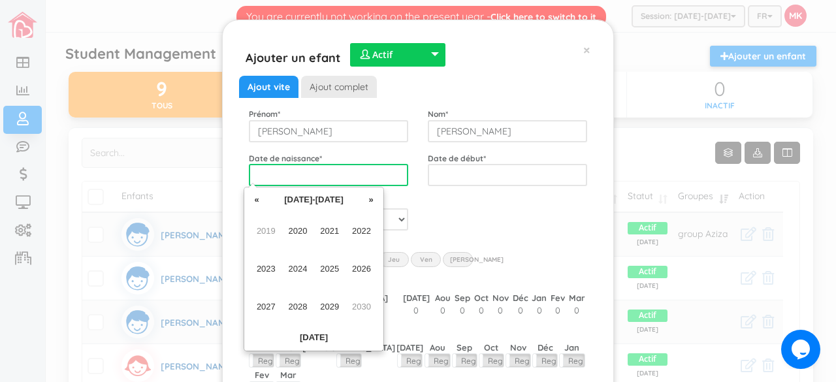
click at [361, 176] on input "text" at bounding box center [328, 175] width 159 height 22
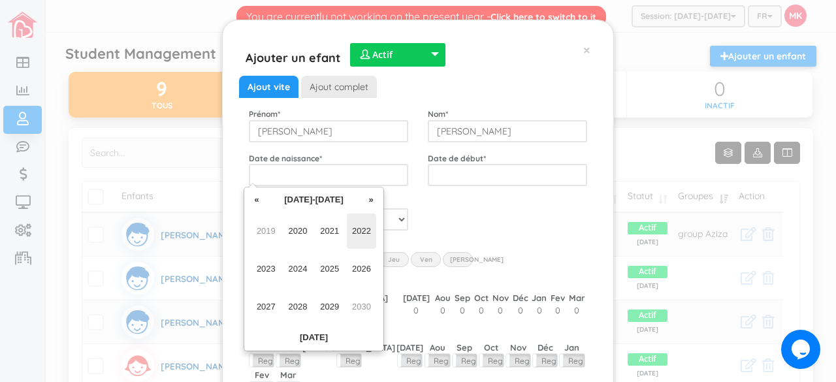
click at [366, 236] on span "2022" at bounding box center [361, 231] width 29 height 35
click at [272, 233] on span "Jan" at bounding box center [266, 231] width 29 height 35
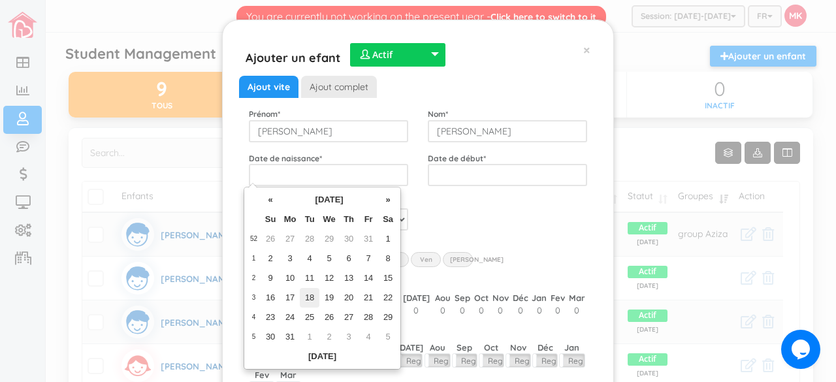
click at [309, 293] on td "18" at bounding box center [310, 298] width 20 height 20
type input "[DATE]"
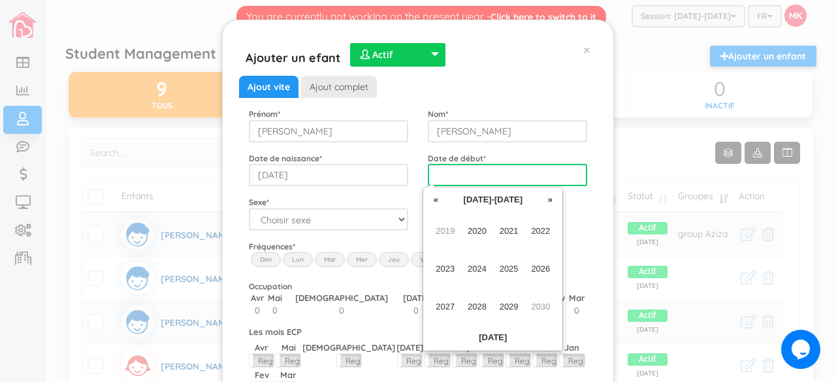
click at [506, 173] on input "text" at bounding box center [507, 175] width 159 height 22
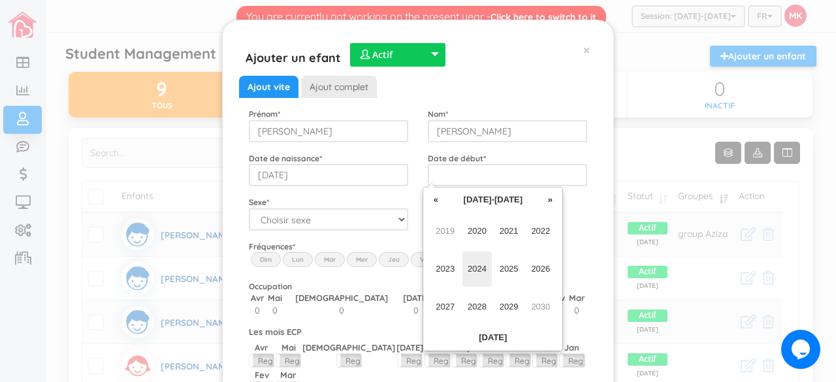
click at [482, 270] on span "2024" at bounding box center [477, 269] width 29 height 35
click at [479, 274] on span "Jun" at bounding box center [477, 269] width 29 height 35
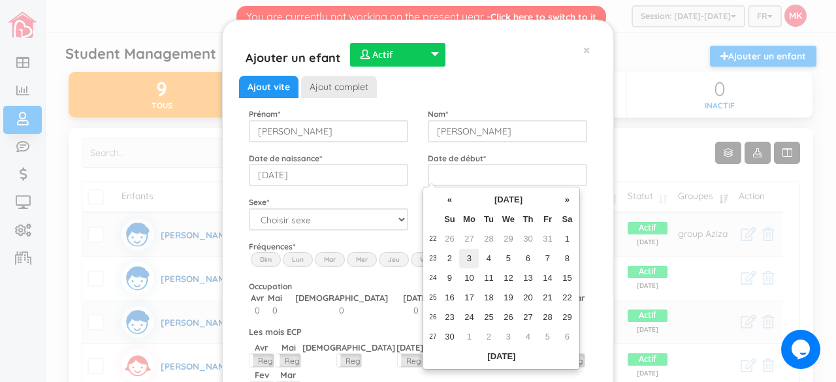
click at [470, 261] on td "3" at bounding box center [469, 259] width 20 height 20
type input "2024-06-03"
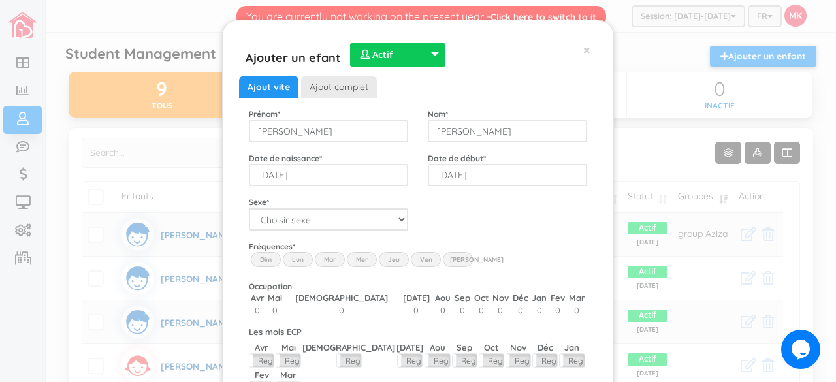
click at [523, 235] on div "Ajout vite Ajout complet Prénom * Leonard Nom * Rousseau Date de naissance * 20…" at bounding box center [418, 258] width 338 height 364
click at [353, 220] on select "Choisir sexe Garçon Fille" at bounding box center [328, 219] width 159 height 22
select select "1"
click at [249, 208] on select "Choisir sexe Garçon Fille" at bounding box center [328, 219] width 159 height 22
click at [299, 262] on label "Lun" at bounding box center [298, 259] width 30 height 14
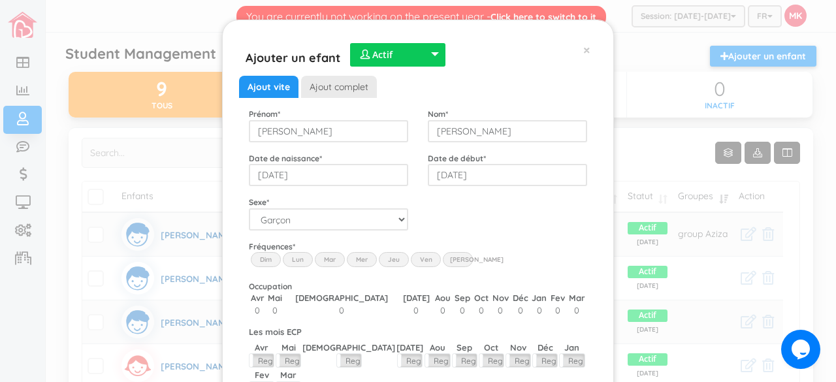
click at [0, 0] on input "Lun" at bounding box center [0, 0] width 0 height 0
drag, startPoint x: 316, startPoint y: 261, endPoint x: 359, endPoint y: 260, distance: 43.1
click at [359, 252] on div "Dim Lun Mar Mer Jeu Ven Sam" at bounding box center [418, 252] width 338 height 0
click at [359, 260] on label "Mer" at bounding box center [362, 259] width 30 height 14
click at [0, 0] on input "Wed" at bounding box center [0, 0] width 0 height 0
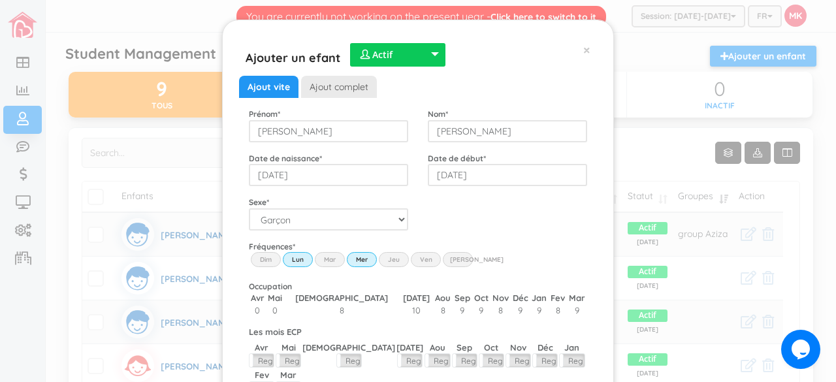
click at [331, 261] on label "Mar" at bounding box center [330, 259] width 30 height 14
click at [0, 0] on input "Mar" at bounding box center [0, 0] width 0 height 0
click at [389, 253] on label "Jeu" at bounding box center [394, 259] width 30 height 14
click at [0, 0] on input "Thu" at bounding box center [0, 0] width 0 height 0
click at [417, 255] on label "Ven" at bounding box center [426, 259] width 30 height 14
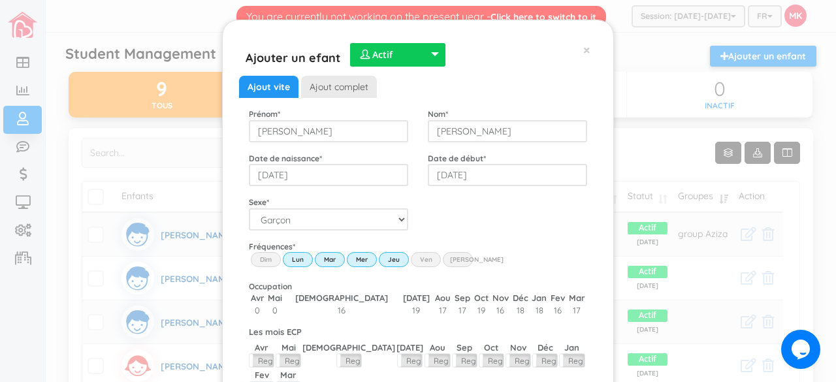
click at [0, 0] on input "Fri" at bounding box center [0, 0] width 0 height 0
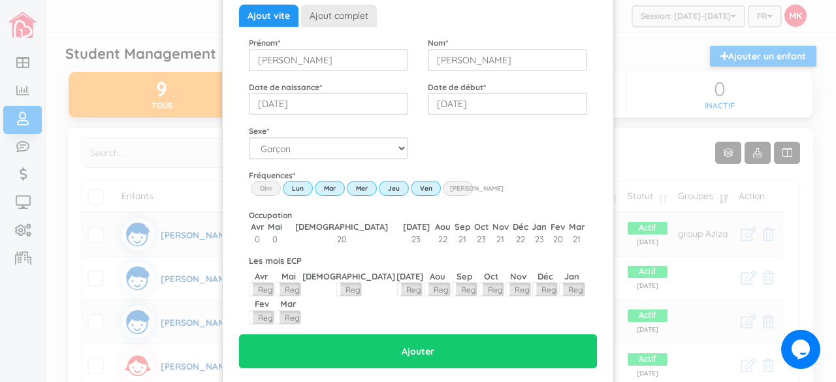
scroll to position [93, 0]
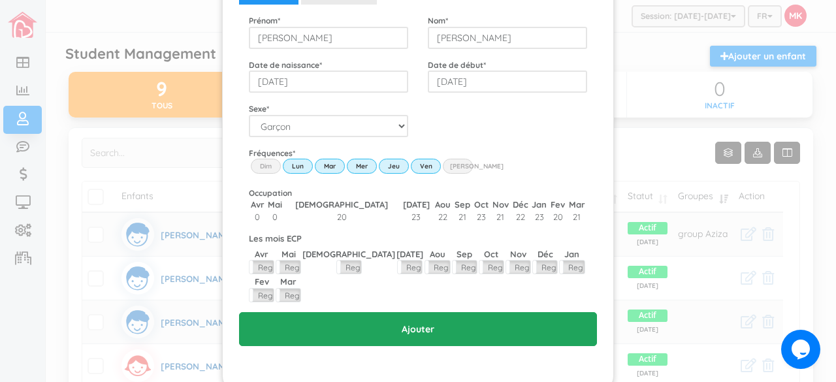
click at [426, 312] on input "Ajouter" at bounding box center [418, 329] width 358 height 34
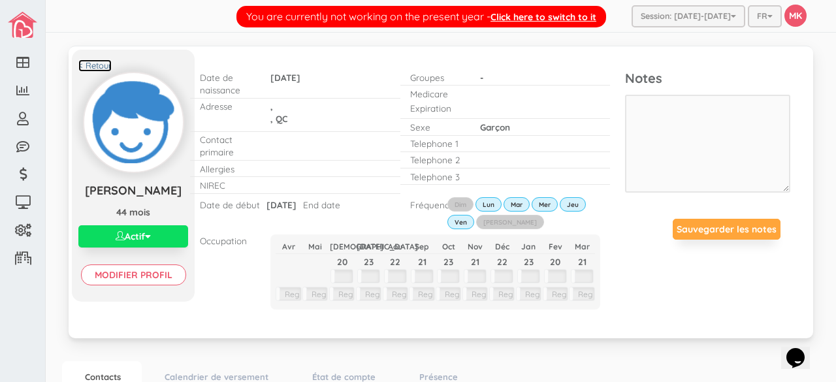
click at [86, 63] on link "< Retour" at bounding box center [94, 65] width 33 height 12
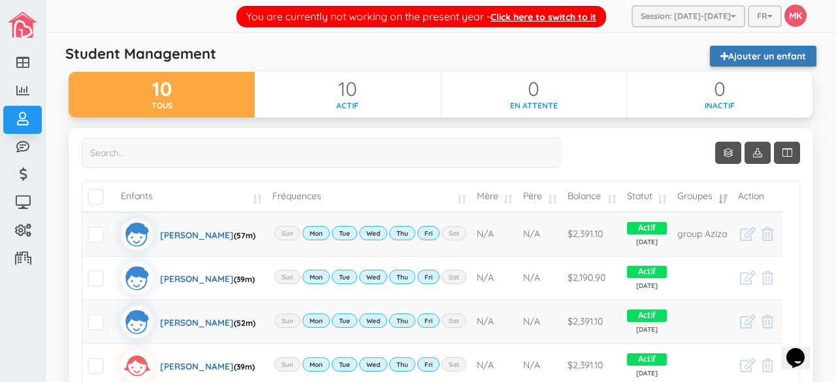
click at [781, 54] on link "Ajouter un enfant" at bounding box center [763, 56] width 106 height 21
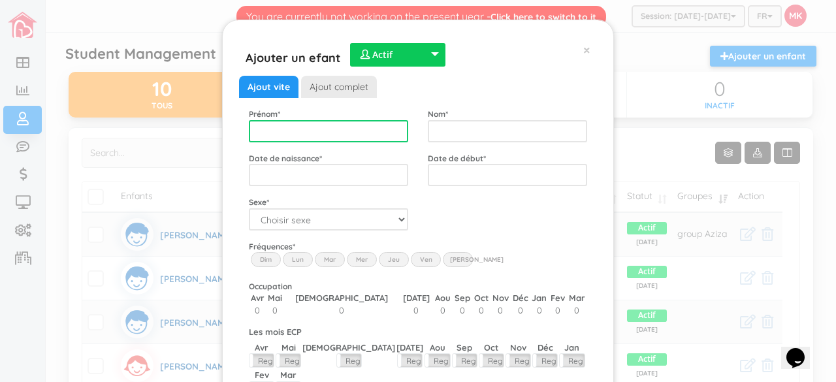
click at [383, 139] on input "text" at bounding box center [328, 131] width 159 height 22
type input "Alyssa"
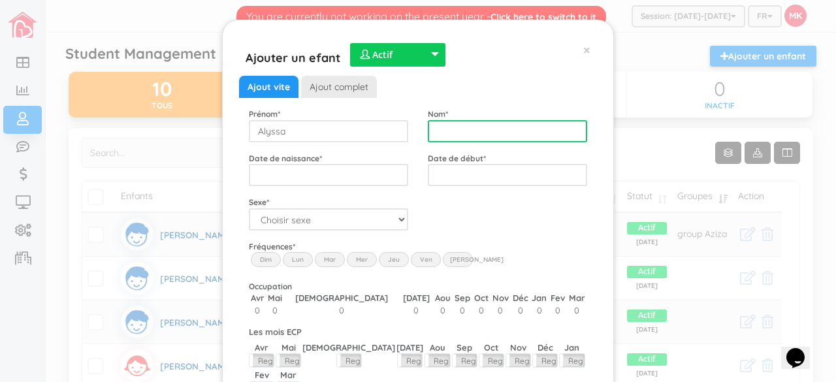
click at [436, 126] on input "text" at bounding box center [507, 131] width 159 height 22
type input "Zidour"
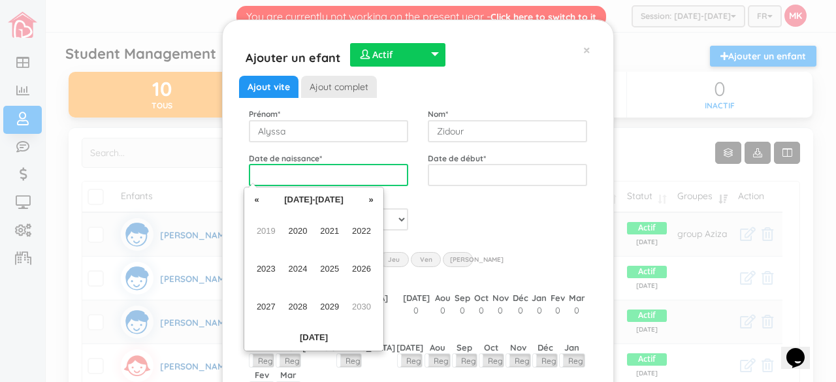
click at [343, 167] on input "text" at bounding box center [328, 175] width 159 height 22
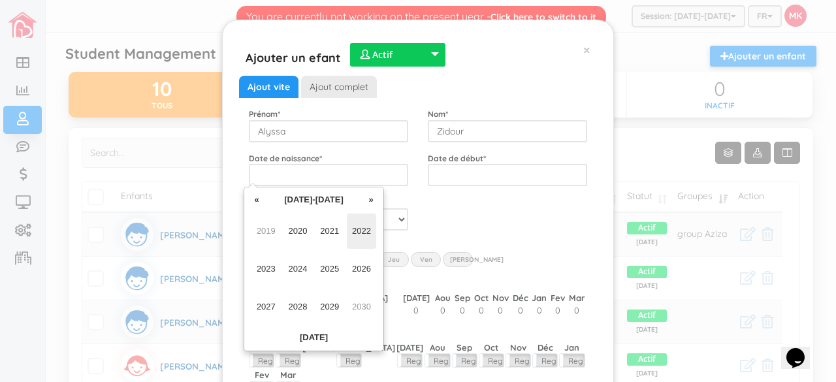
click at [358, 231] on span "2022" at bounding box center [361, 231] width 29 height 35
click at [265, 235] on span "Jan" at bounding box center [266, 231] width 29 height 35
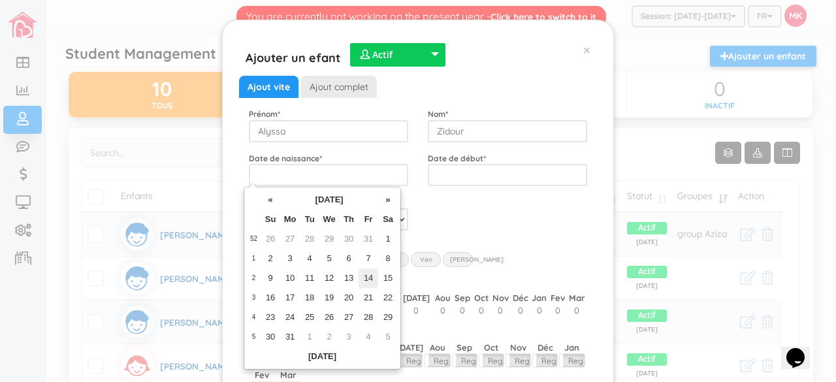
click at [367, 282] on td "14" at bounding box center [369, 279] width 20 height 20
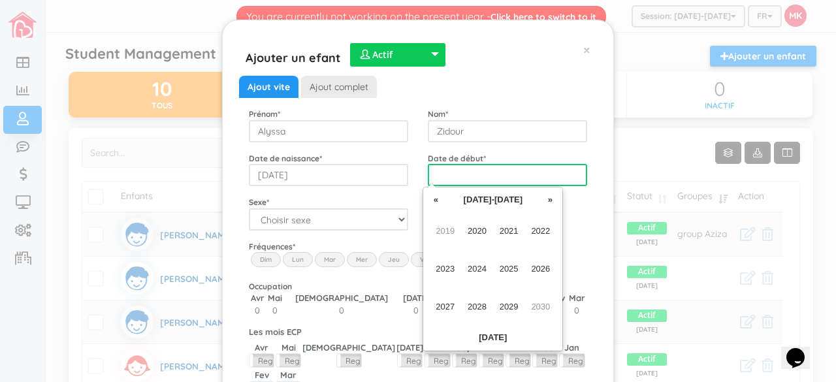
click at [497, 173] on input "text" at bounding box center [507, 175] width 159 height 22
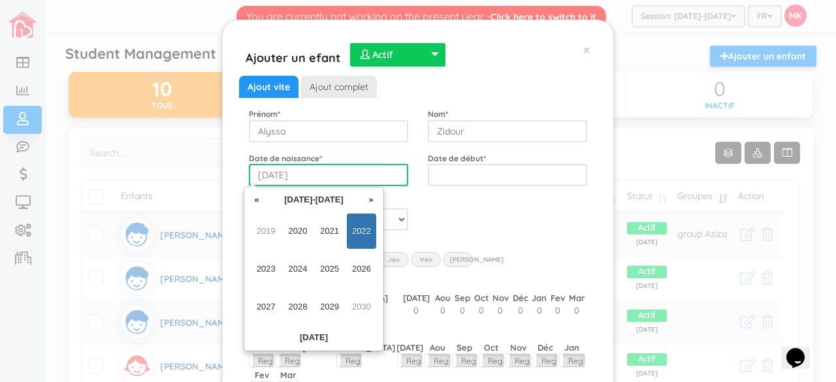
click at [328, 165] on input "2022-01-14" at bounding box center [328, 175] width 159 height 22
click at [362, 235] on span "2022" at bounding box center [361, 231] width 29 height 35
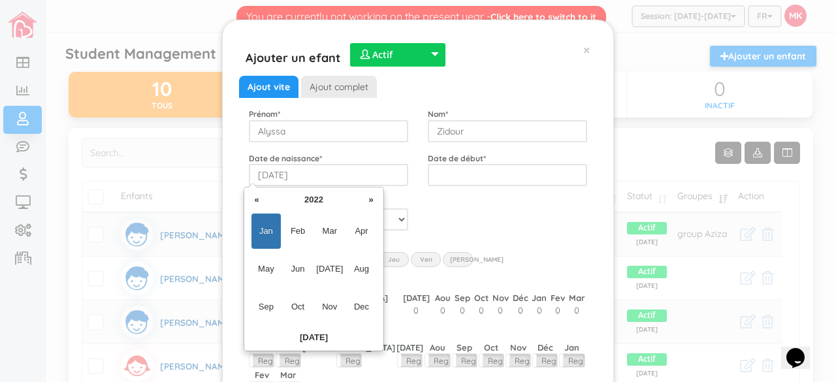
click at [267, 224] on span "Jan" at bounding box center [266, 231] width 29 height 35
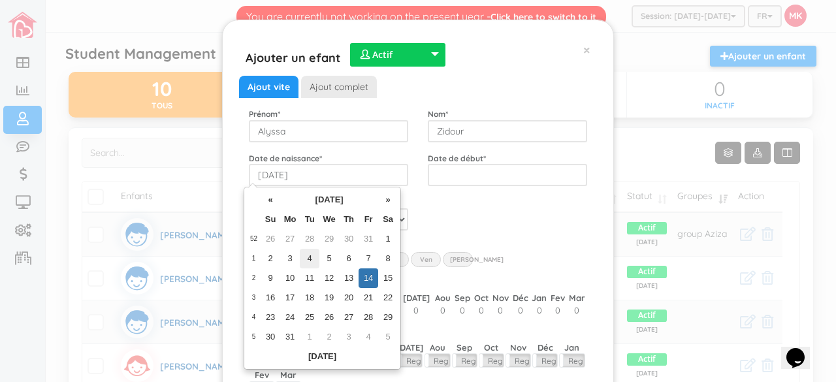
click at [306, 256] on td "4" at bounding box center [310, 259] width 20 height 20
type input "2022-01-04"
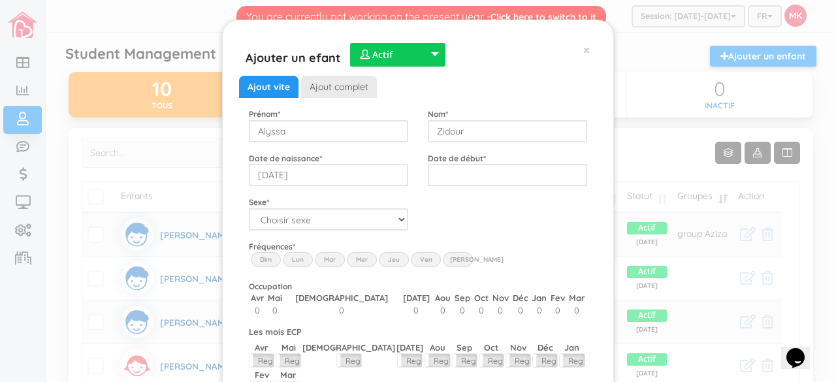
drag, startPoint x: 485, startPoint y: 224, endPoint x: 510, endPoint y: 168, distance: 61.4
click at [510, 168] on div "Ajout vite Ajout complet Prénom * Alyssa Nom * Zidour Date de naissance * 2022-…" at bounding box center [418, 258] width 338 height 364
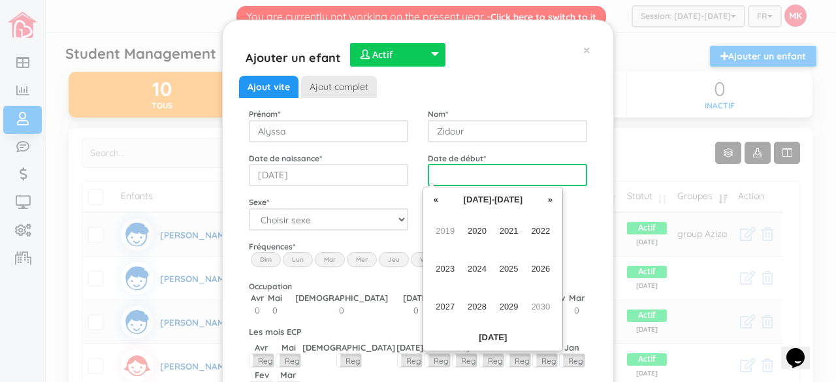
click at [510, 168] on input "text" at bounding box center [507, 175] width 159 height 22
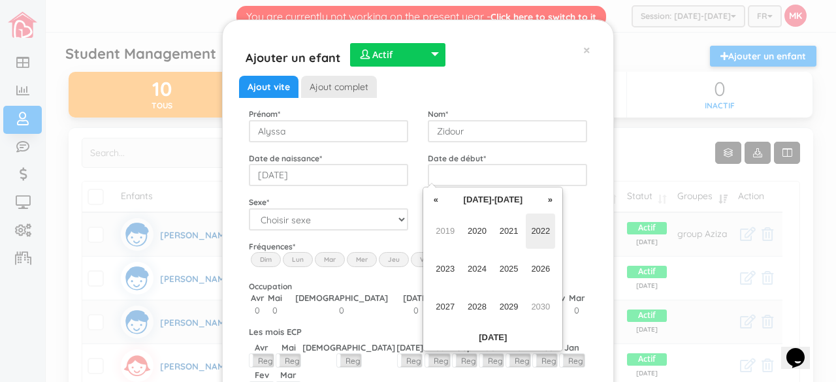
click at [542, 230] on span "2022" at bounding box center [540, 231] width 29 height 35
click at [446, 306] on span "Sep" at bounding box center [445, 306] width 29 height 35
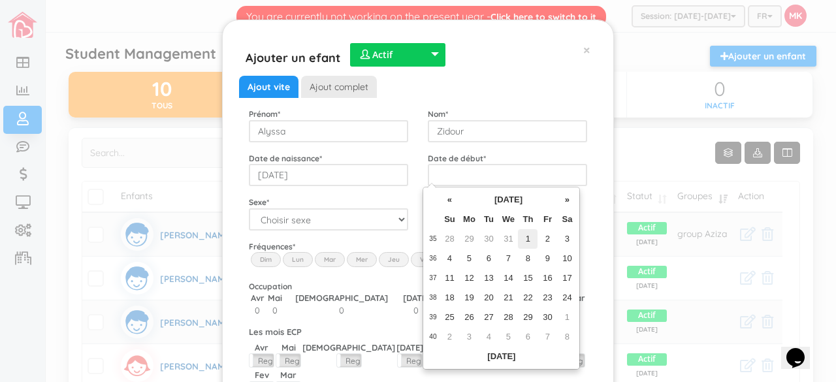
click at [530, 239] on td "1" at bounding box center [528, 239] width 20 height 20
type input "2022-09-01"
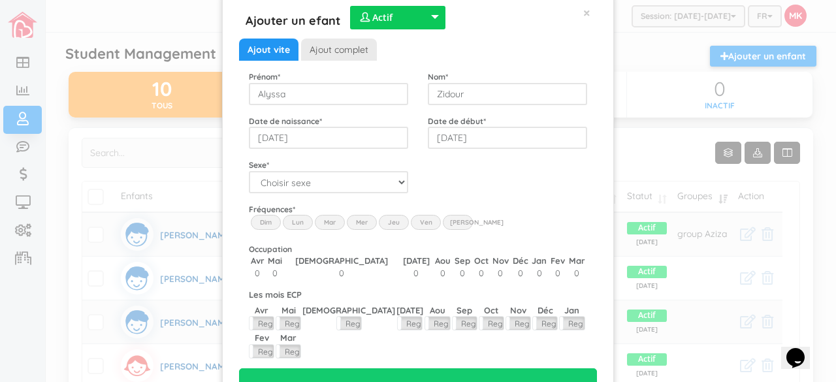
scroll to position [38, 0]
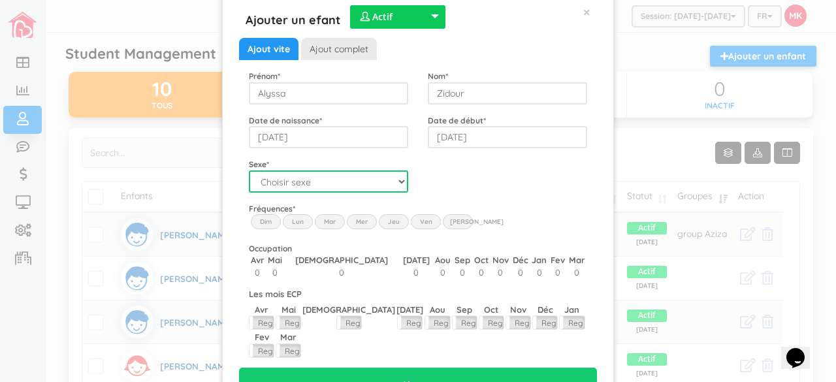
click at [368, 177] on select "Choisir sexe Garçon Fille" at bounding box center [328, 182] width 159 height 22
select select "2"
click at [249, 171] on select "Choisir sexe Garçon Fille" at bounding box center [328, 182] width 159 height 22
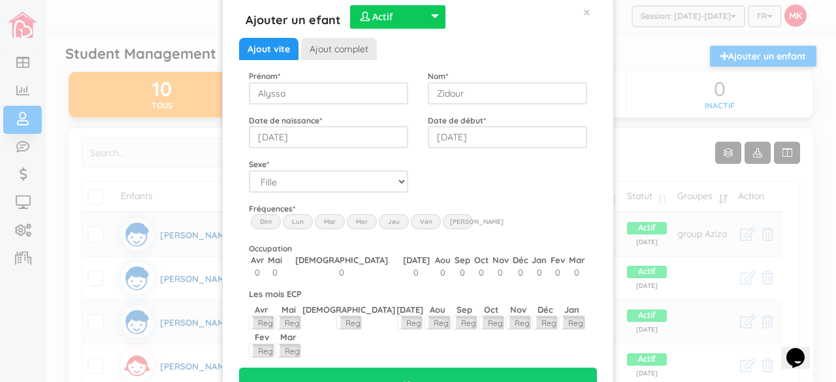
click at [297, 220] on label "Lun" at bounding box center [298, 221] width 30 height 14
click at [0, 0] on input "Lun" at bounding box center [0, 0] width 0 height 0
click at [317, 221] on label "Mar" at bounding box center [330, 221] width 30 height 14
click at [0, 0] on input "Mar" at bounding box center [0, 0] width 0 height 0
click at [353, 224] on label "Mer" at bounding box center [362, 221] width 30 height 14
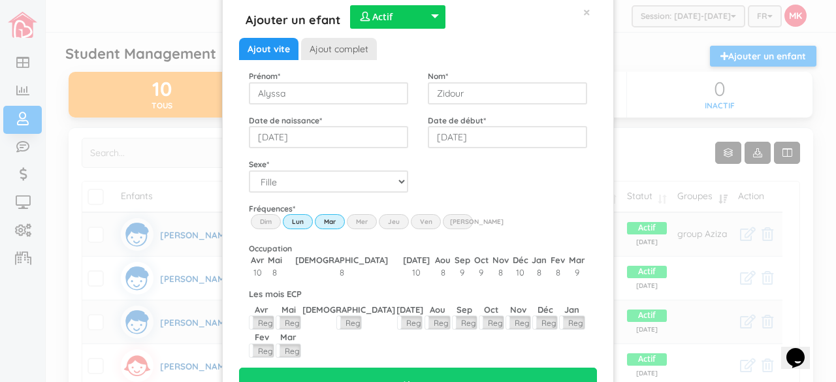
click at [0, 0] on input "Wed" at bounding box center [0, 0] width 0 height 0
click at [382, 228] on div "Jeu" at bounding box center [394, 223] width 30 height 18
click at [385, 223] on label "Jeu" at bounding box center [394, 221] width 30 height 14
click at [0, 0] on input "Thu" at bounding box center [0, 0] width 0 height 0
click at [414, 223] on label "Ven" at bounding box center [426, 221] width 30 height 14
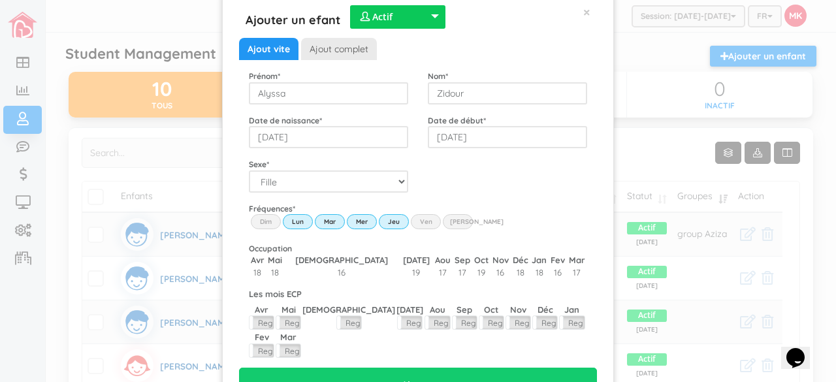
click at [0, 0] on input "Fri" at bounding box center [0, 0] width 0 height 0
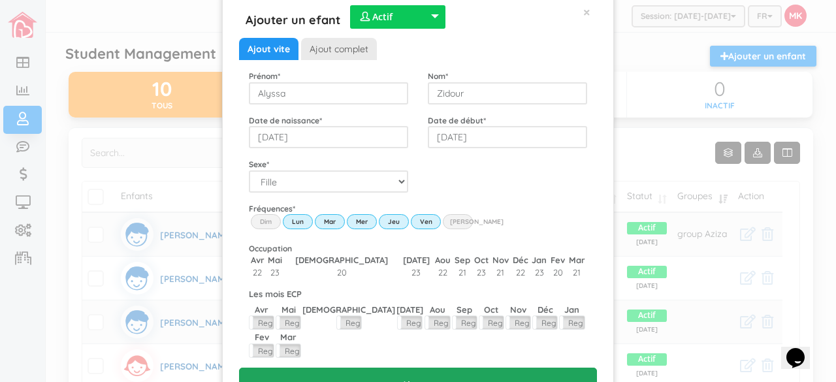
click at [414, 368] on input "Ajouter" at bounding box center [418, 385] width 358 height 34
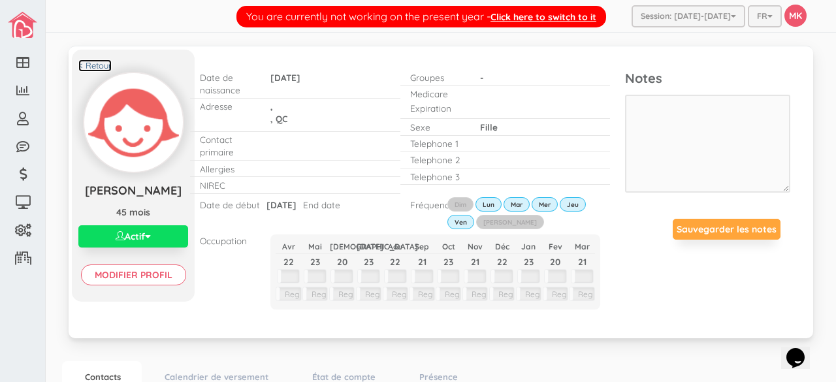
click at [102, 66] on link "< Retour" at bounding box center [94, 65] width 33 height 12
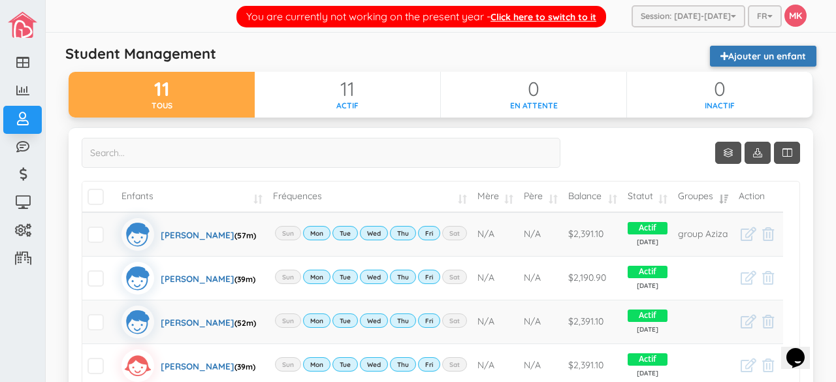
click at [740, 52] on link "Ajouter un enfant" at bounding box center [763, 56] width 106 height 21
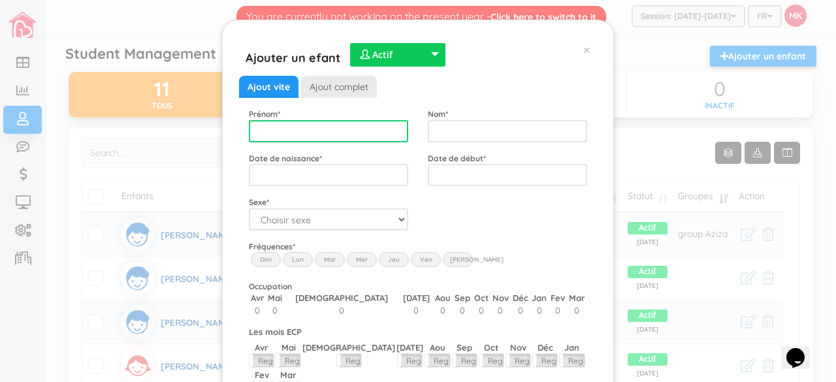
click at [322, 135] on input "text" at bounding box center [328, 131] width 159 height 22
click at [321, 127] on input "text" at bounding box center [328, 131] width 159 height 22
type input "P"
type input "[PERSON_NAME]"
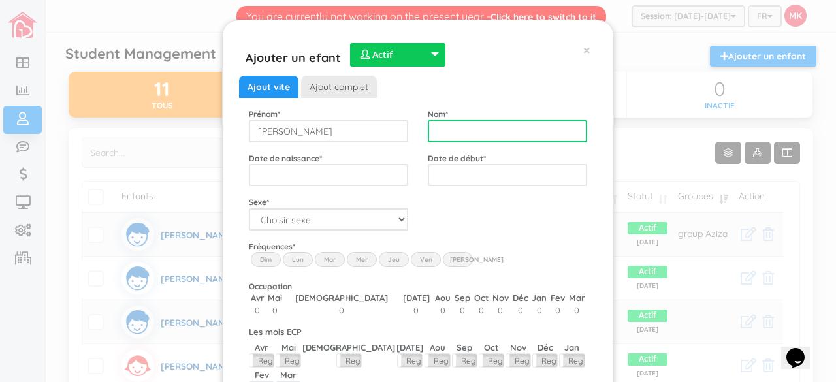
click at [447, 131] on input "text" at bounding box center [507, 131] width 159 height 22
type input "[PERSON_NAME]"
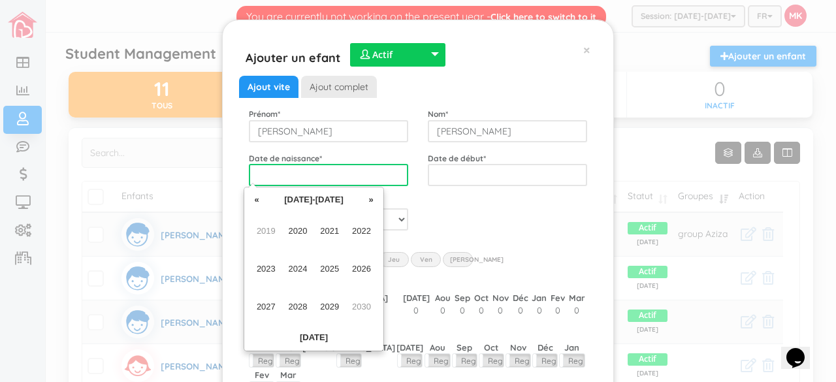
click at [369, 172] on input "text" at bounding box center [328, 175] width 159 height 22
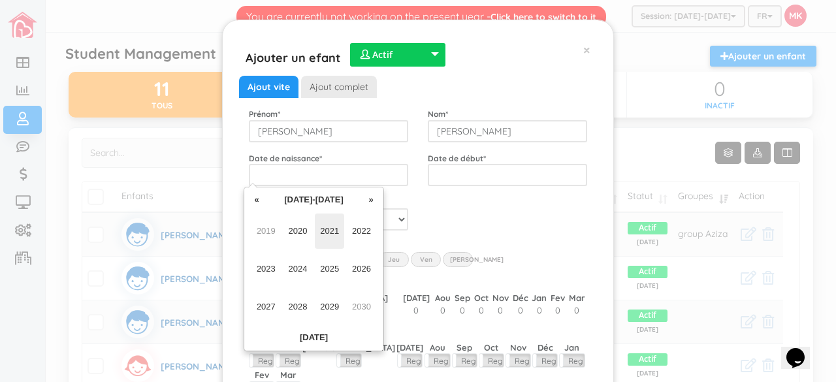
click at [336, 224] on span "2021" at bounding box center [329, 231] width 29 height 35
click at [298, 268] on span "Jun" at bounding box center [298, 269] width 29 height 35
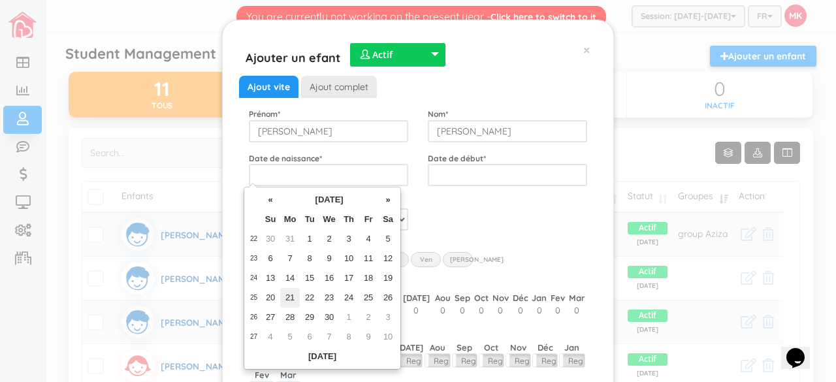
click at [292, 293] on td "21" at bounding box center [290, 298] width 20 height 20
type input "[DATE]"
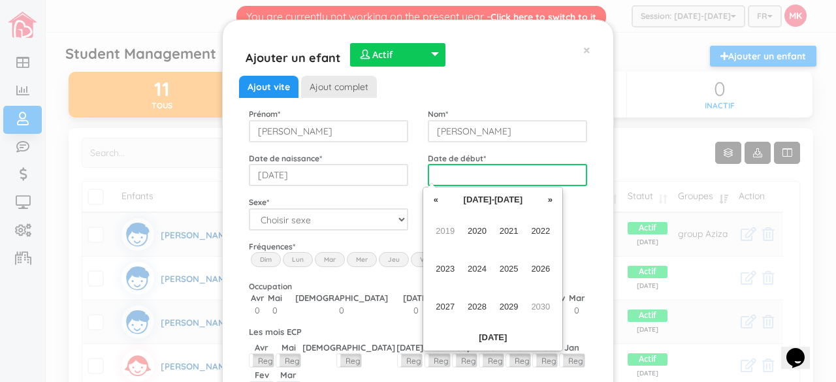
click at [472, 171] on input "text" at bounding box center [507, 175] width 159 height 22
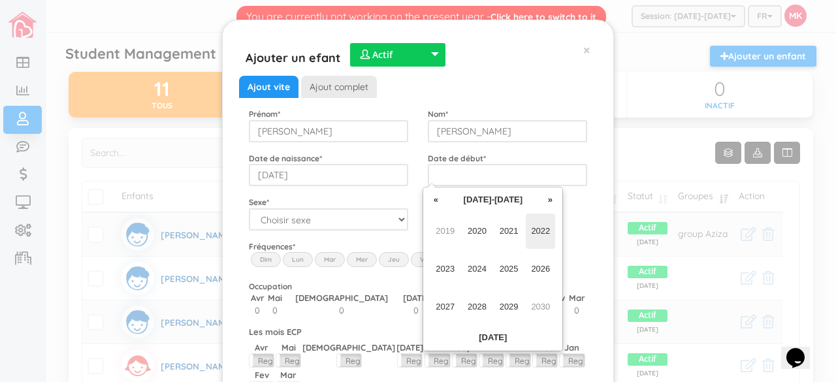
click at [541, 233] on span "2022" at bounding box center [540, 231] width 29 height 35
click at [447, 274] on span "May" at bounding box center [445, 269] width 29 height 35
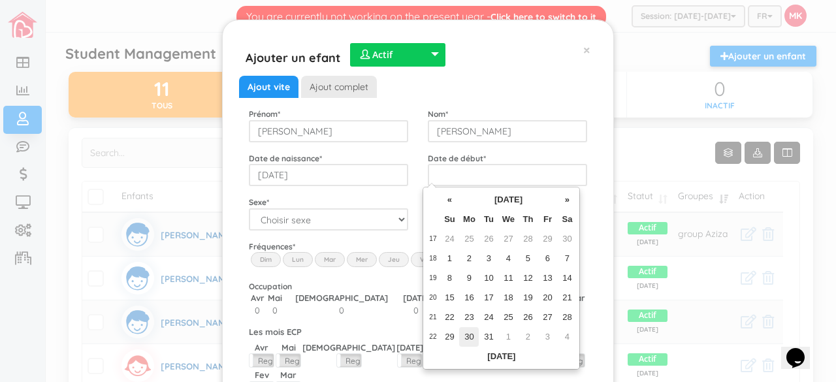
click at [470, 338] on td "30" at bounding box center [469, 337] width 20 height 20
type input "[DATE]"
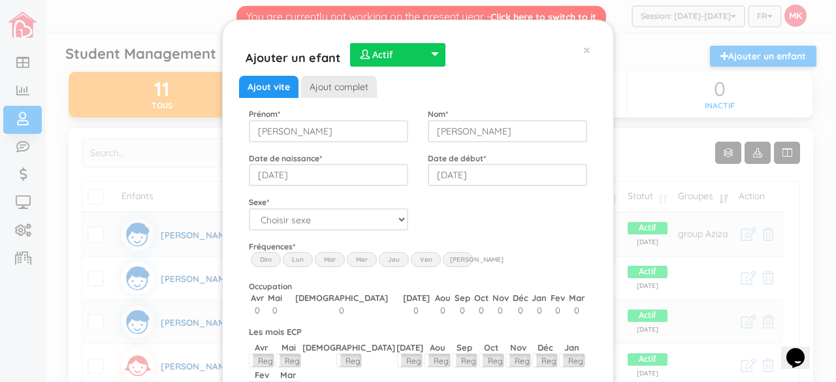
click at [291, 262] on label "Lun" at bounding box center [298, 259] width 30 height 14
click at [0, 0] on input "Lun" at bounding box center [0, 0] width 0 height 0
click at [325, 265] on label "Mar" at bounding box center [330, 259] width 30 height 14
click at [0, 0] on input "Mar" at bounding box center [0, 0] width 0 height 0
click at [372, 253] on div "Fréquences * Dim Lun Mar Mer Jeu Ven Sam" at bounding box center [418, 255] width 358 height 30
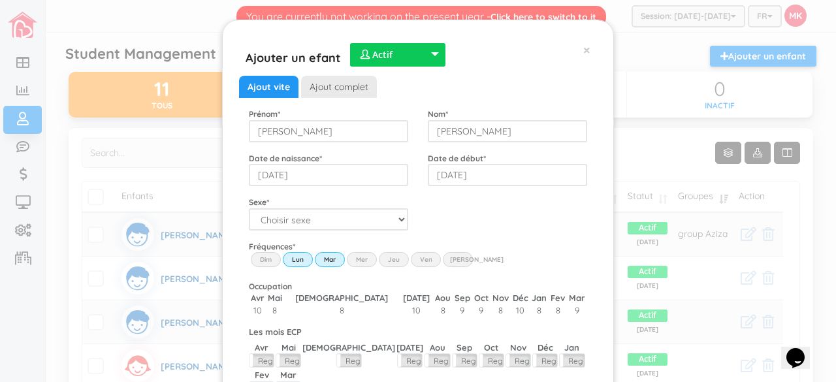
click at [366, 257] on label "Mer" at bounding box center [362, 259] width 30 height 14
click at [0, 0] on input "Wed" at bounding box center [0, 0] width 0 height 0
click at [391, 262] on label "Jeu" at bounding box center [394, 259] width 30 height 14
click at [0, 0] on input "Thu" at bounding box center [0, 0] width 0 height 0
click at [418, 258] on label "Ven" at bounding box center [426, 259] width 30 height 14
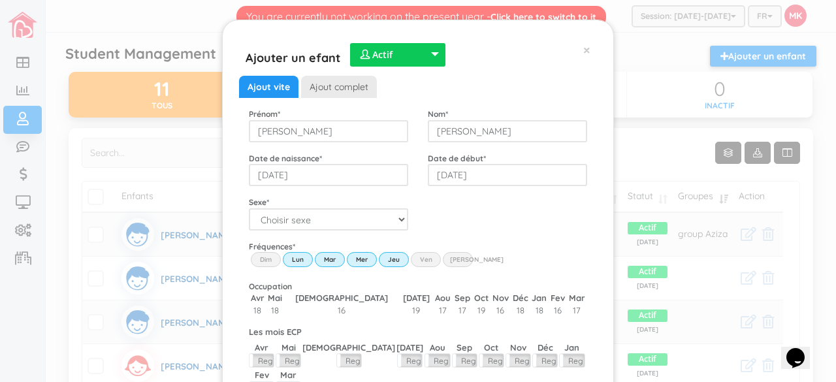
click at [0, 0] on input "Fri" at bounding box center [0, 0] width 0 height 0
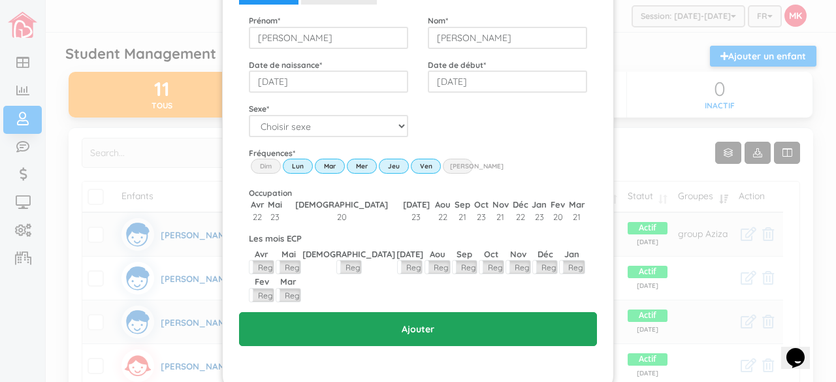
click at [402, 314] on input "Ajouter" at bounding box center [418, 329] width 358 height 34
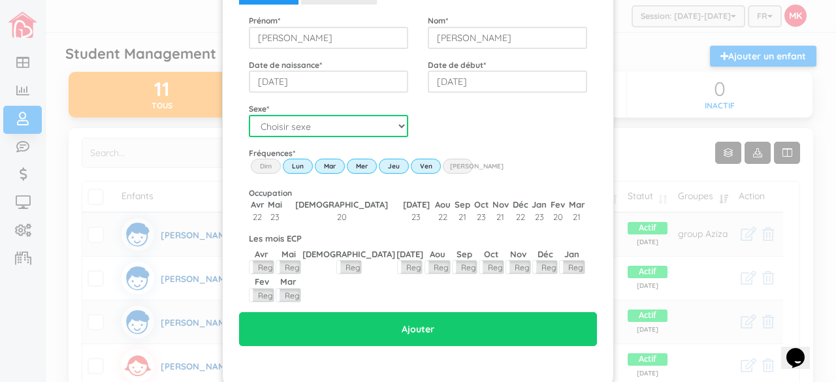
click at [355, 128] on select "Choisir sexe Garçon Fille" at bounding box center [328, 126] width 159 height 22
select select "1"
click at [249, 115] on select "Choisir sexe Garçon Fille" at bounding box center [328, 126] width 159 height 22
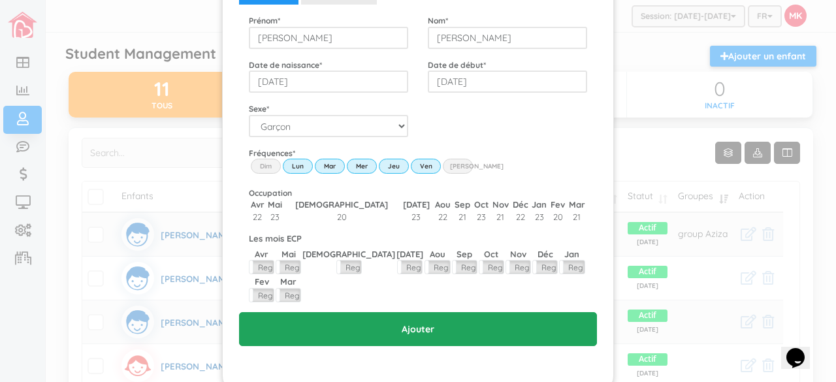
click at [367, 312] on input "Ajouter" at bounding box center [418, 329] width 358 height 34
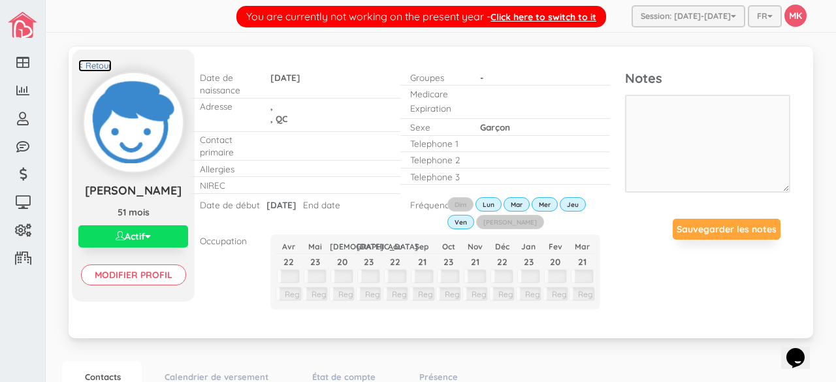
click at [97, 61] on link "< Retour" at bounding box center [94, 65] width 33 height 12
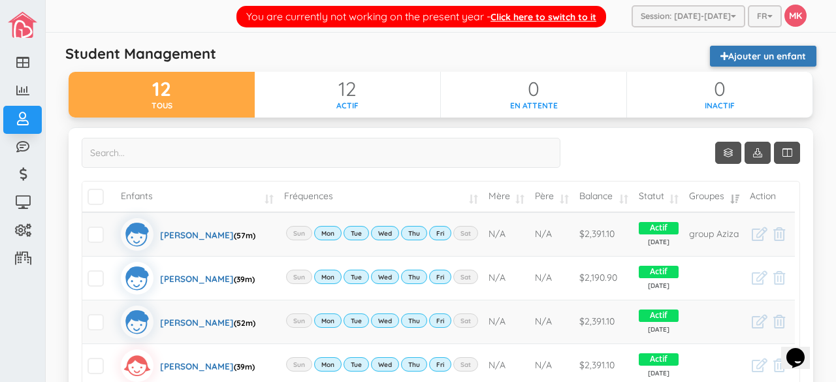
click at [783, 54] on link "Ajouter un enfant" at bounding box center [763, 56] width 106 height 21
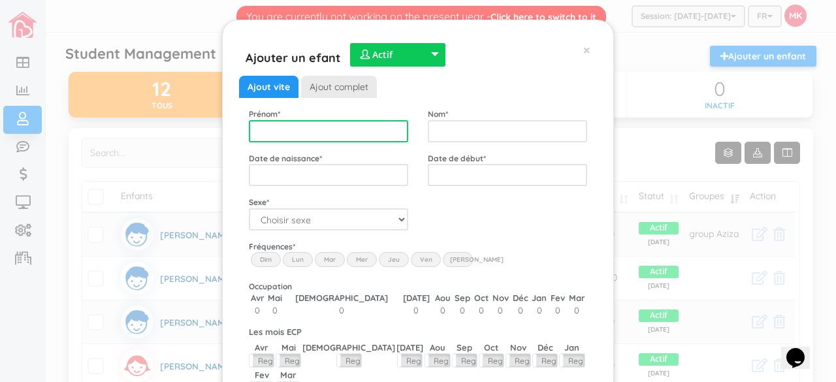
click at [351, 127] on input "text" at bounding box center [328, 131] width 159 height 22
type input "[PERSON_NAME]"
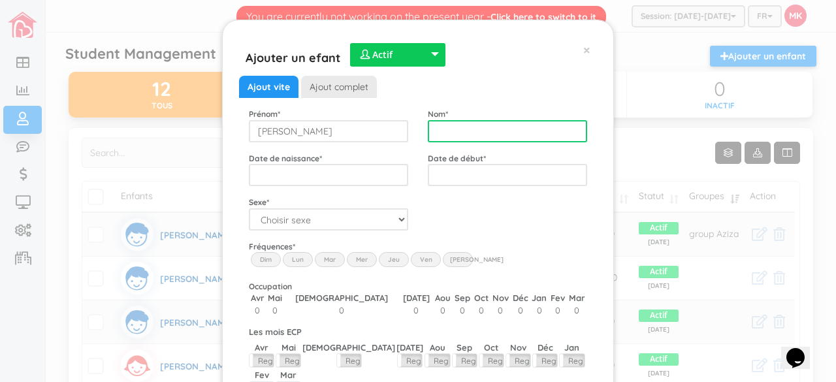
click at [444, 127] on input "text" at bounding box center [507, 131] width 159 height 22
type input "Dantard"
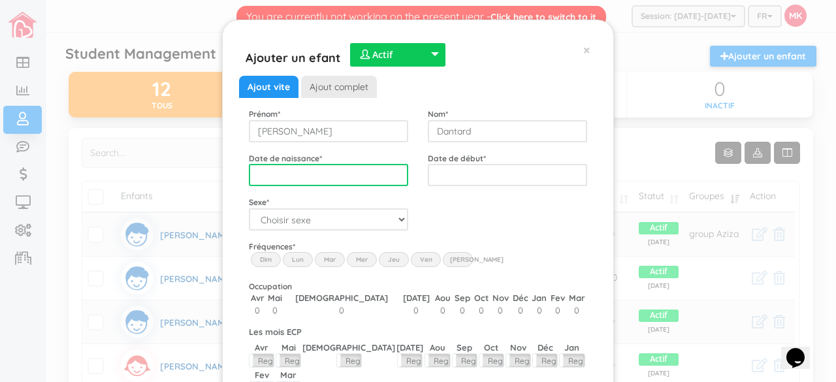
click at [361, 168] on input "text" at bounding box center [328, 175] width 159 height 22
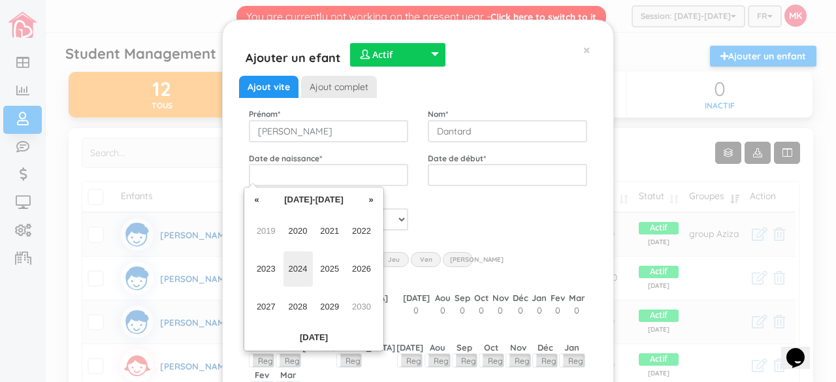
click at [301, 266] on span "2024" at bounding box center [298, 269] width 29 height 35
click at [261, 271] on span "May" at bounding box center [266, 269] width 29 height 35
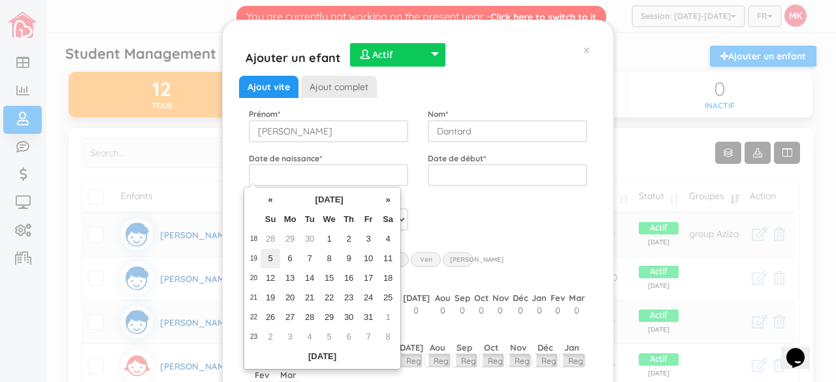
click at [272, 258] on td "5" at bounding box center [271, 259] width 20 height 20
type input "[DATE]"
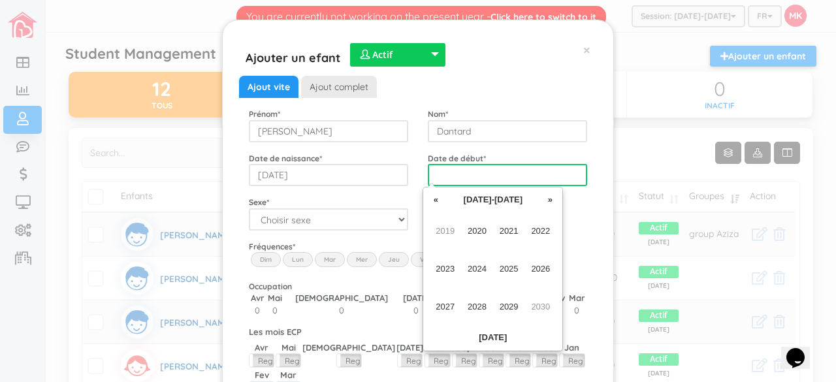
click at [470, 175] on input "text" at bounding box center [507, 175] width 159 height 22
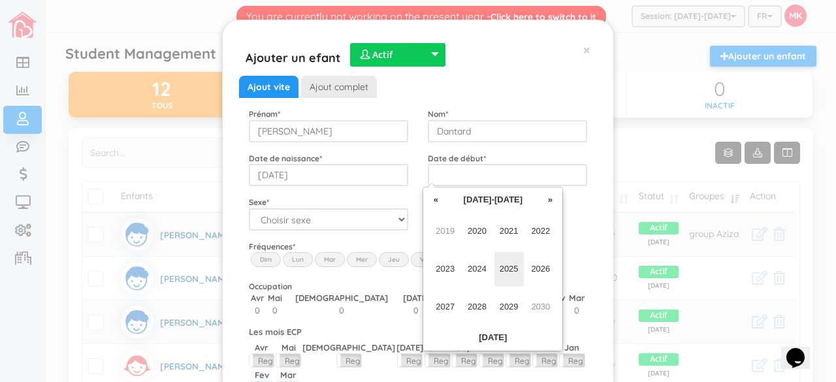
click at [512, 267] on span "2025" at bounding box center [509, 269] width 29 height 35
click at [480, 236] on span "Feb" at bounding box center [477, 231] width 29 height 35
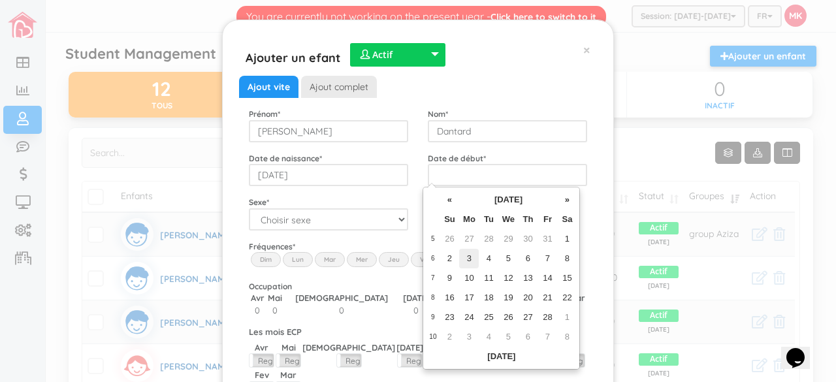
click at [467, 255] on td "3" at bounding box center [469, 259] width 20 height 20
type input "[DATE]"
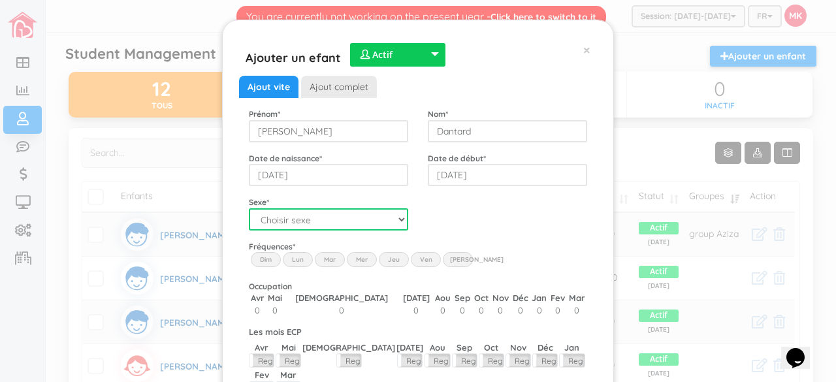
click at [361, 218] on select "Choisir sexe Garçon Fille" at bounding box center [328, 219] width 159 height 22
select select "2"
click at [249, 208] on select "Choisir sexe Garçon Fille" at bounding box center [328, 219] width 159 height 22
click at [299, 255] on label "Lun" at bounding box center [298, 259] width 30 height 14
click at [0, 0] on input "Lun" at bounding box center [0, 0] width 0 height 0
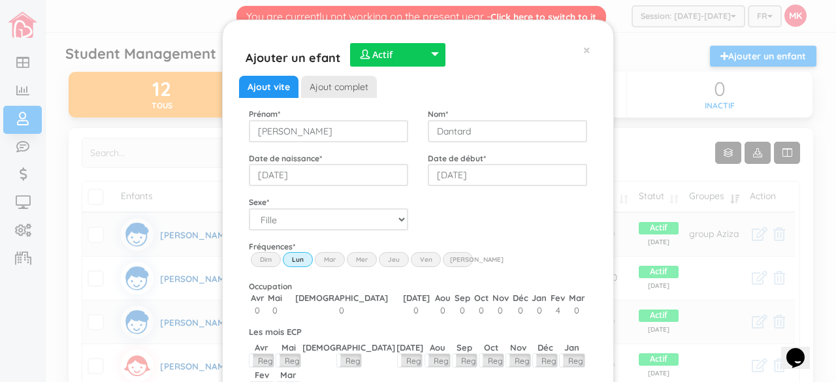
click at [323, 263] on label "Mar" at bounding box center [330, 259] width 30 height 14
click at [0, 0] on input "Mar" at bounding box center [0, 0] width 0 height 0
click at [359, 260] on label "Mer" at bounding box center [362, 259] width 30 height 14
click at [0, 0] on input "Wed" at bounding box center [0, 0] width 0 height 0
click at [382, 259] on label "Jeu" at bounding box center [394, 259] width 30 height 14
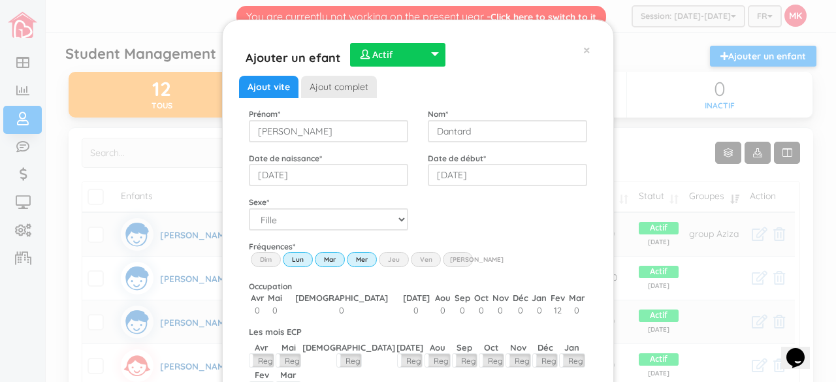
click at [0, 0] on input "Thu" at bounding box center [0, 0] width 0 height 0
click at [422, 259] on label "Ven" at bounding box center [426, 259] width 30 height 14
click at [0, 0] on input "Fri" at bounding box center [0, 0] width 0 height 0
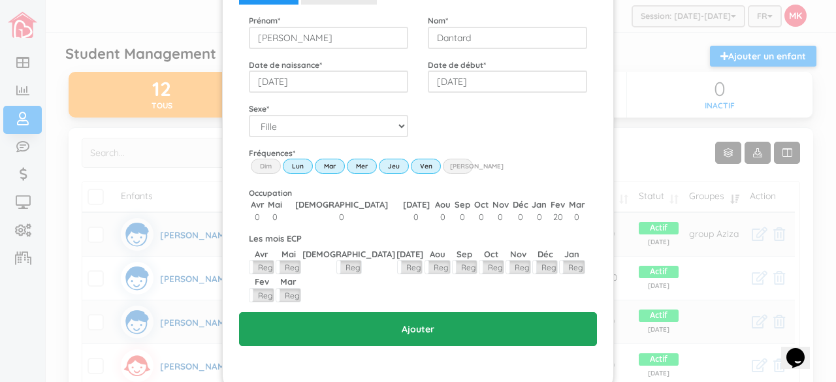
click at [470, 312] on input "Ajouter" at bounding box center [418, 329] width 358 height 34
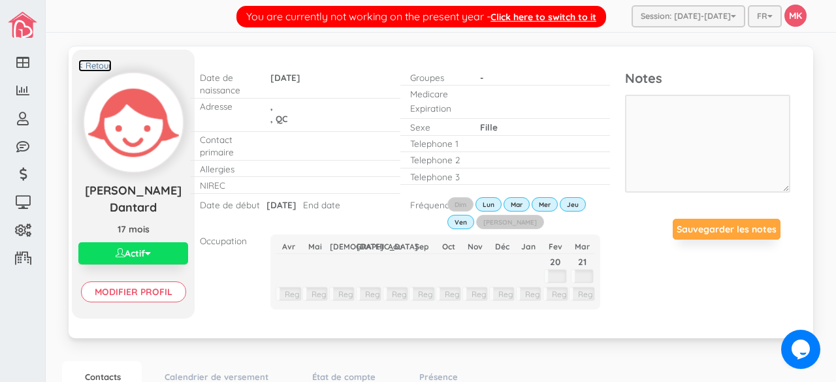
click at [102, 62] on link "< Retour" at bounding box center [94, 65] width 33 height 12
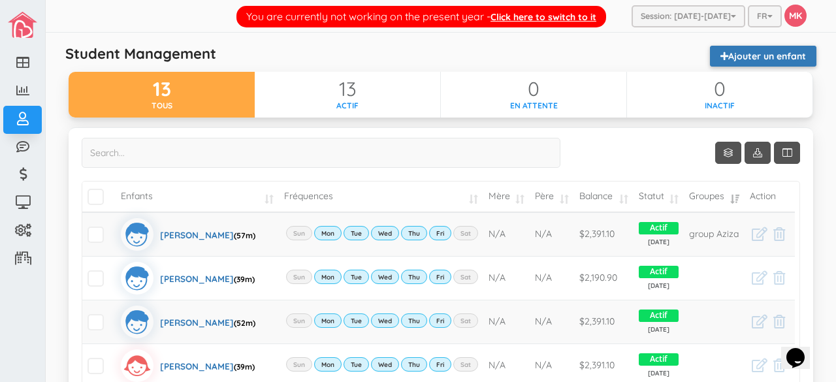
click at [760, 56] on link "Ajouter un enfant" at bounding box center [763, 56] width 106 height 21
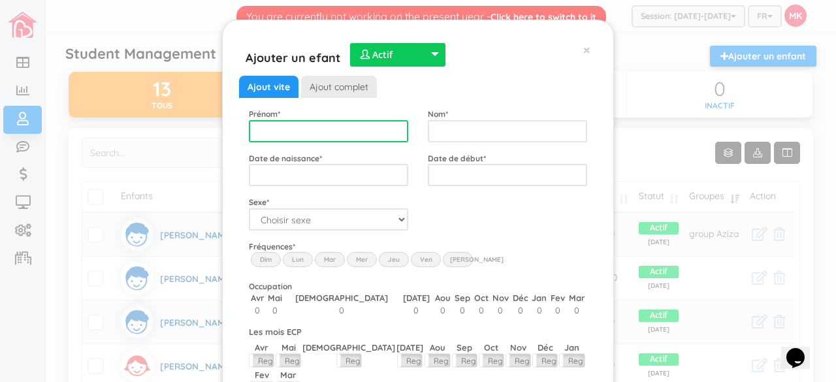
click at [351, 135] on input "text" at bounding box center [328, 131] width 159 height 22
type input "Amael"
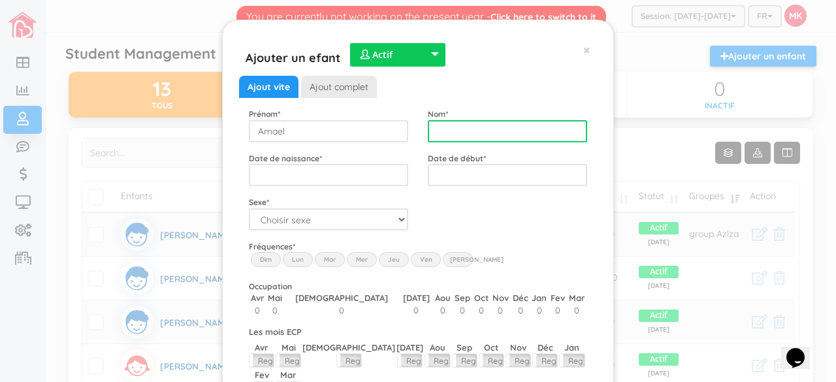
click at [456, 123] on input "text" at bounding box center [507, 131] width 159 height 22
type input "Zidour"
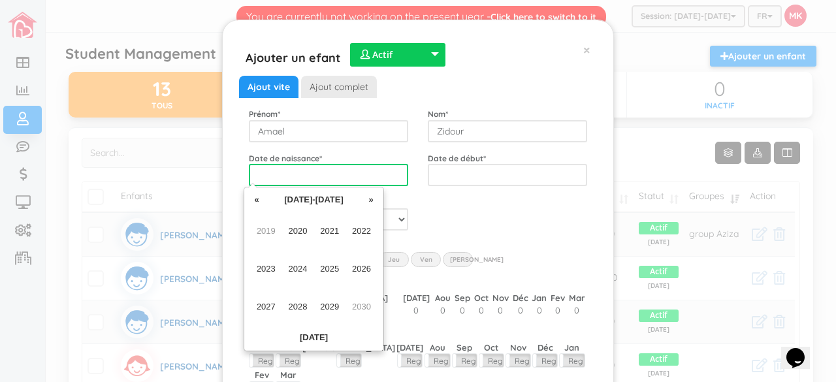
click at [383, 172] on input "text" at bounding box center [328, 175] width 159 height 22
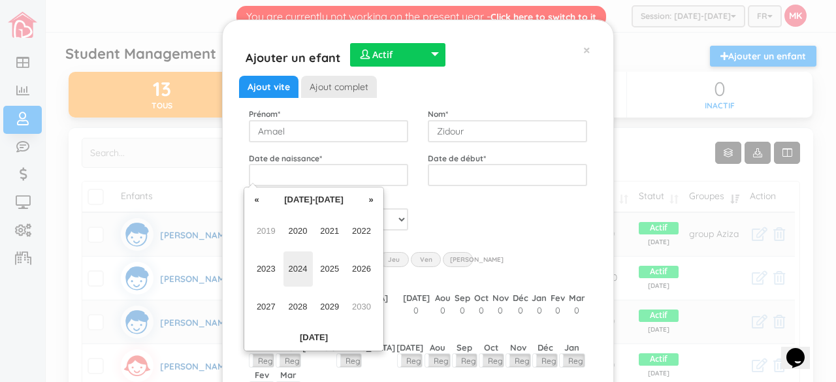
click at [297, 276] on span "2024" at bounding box center [298, 269] width 29 height 35
click at [299, 228] on span "Feb" at bounding box center [298, 231] width 29 height 35
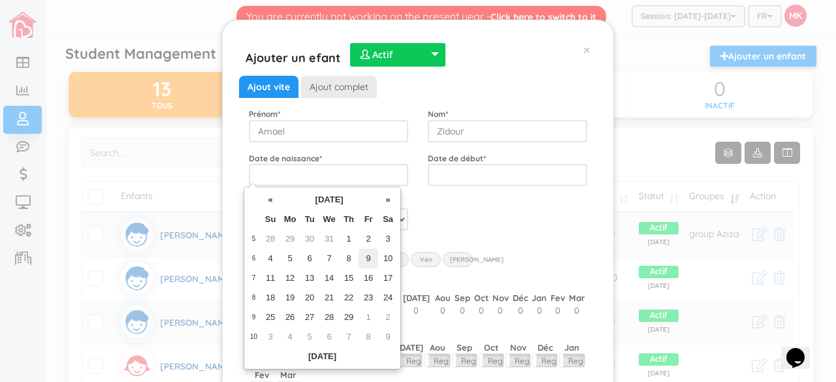
click at [368, 255] on td "9" at bounding box center [369, 259] width 20 height 20
type input "[DATE]"
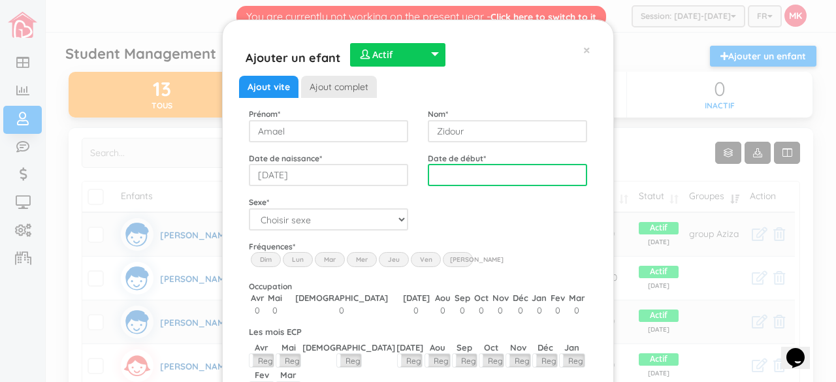
click at [457, 180] on input "text" at bounding box center [507, 175] width 159 height 22
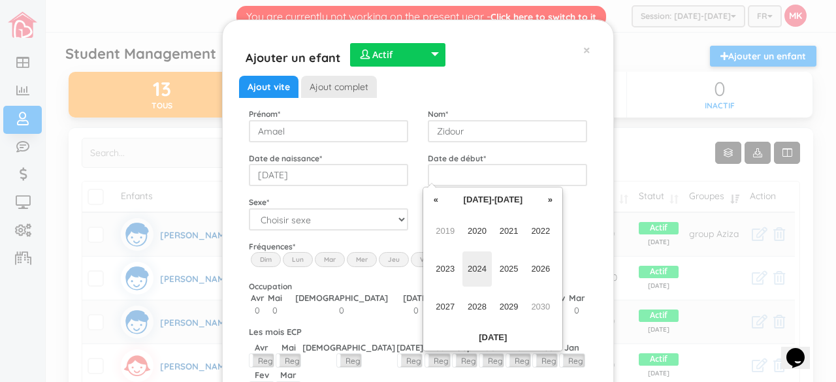
click at [478, 272] on span "2024" at bounding box center [477, 269] width 29 height 35
click at [512, 305] on span "Nov" at bounding box center [509, 306] width 29 height 35
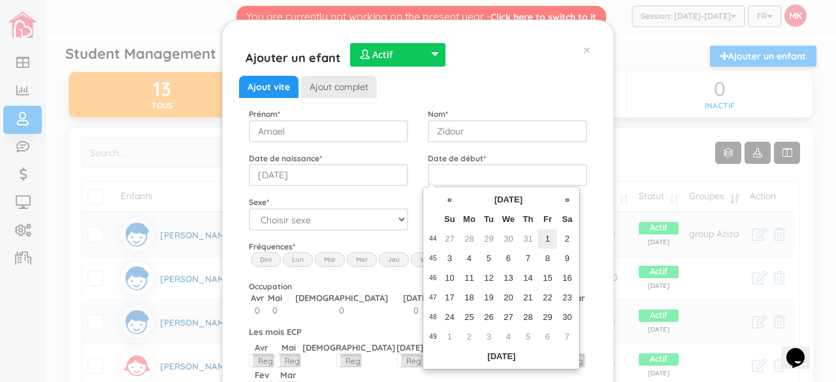
click at [548, 238] on td "1" at bounding box center [548, 239] width 20 height 20
type input "[DATE]"
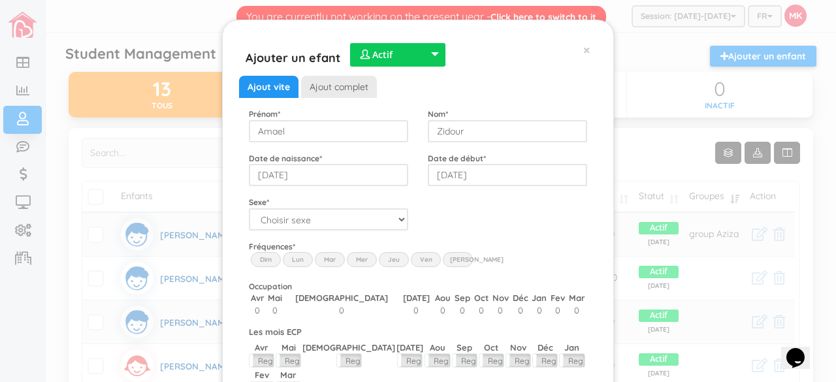
click at [297, 256] on label "Lun" at bounding box center [298, 259] width 30 height 14
click at [0, 0] on input "Lun" at bounding box center [0, 0] width 0 height 0
click at [327, 258] on label "Mar" at bounding box center [330, 259] width 30 height 14
click at [0, 0] on input "Mar" at bounding box center [0, 0] width 0 height 0
click at [356, 257] on label "Mer" at bounding box center [362, 259] width 30 height 14
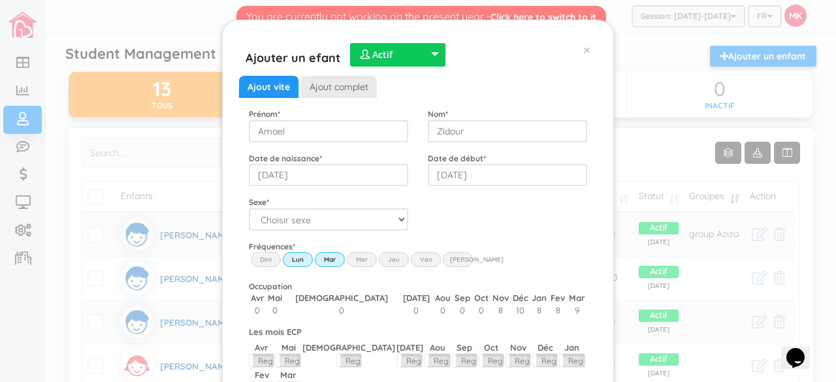
click at [0, 0] on input "Wed" at bounding box center [0, 0] width 0 height 0
click at [385, 261] on label "Jeu" at bounding box center [394, 259] width 30 height 14
click at [0, 0] on input "Thu" at bounding box center [0, 0] width 0 height 0
click at [417, 255] on label "Ven" at bounding box center [426, 259] width 30 height 14
click at [0, 0] on input "Fri" at bounding box center [0, 0] width 0 height 0
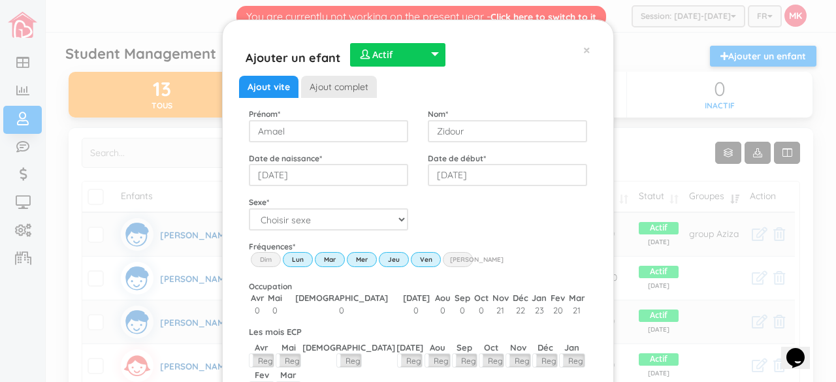
scroll to position [93, 0]
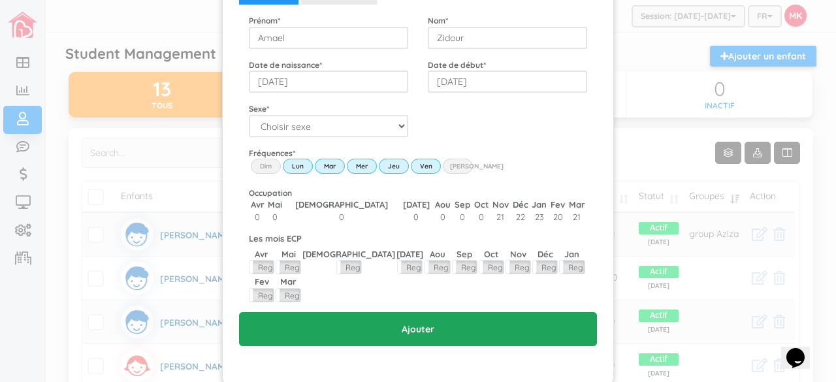
click at [421, 312] on input "Ajouter" at bounding box center [418, 329] width 358 height 34
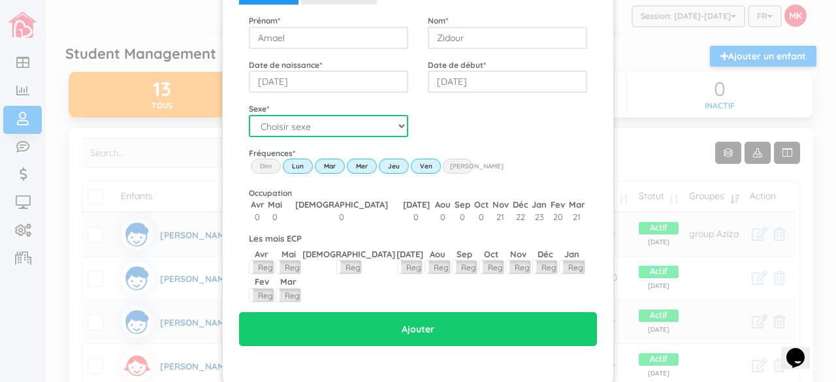
click at [333, 119] on select "Choisir sexe Garçon Fille" at bounding box center [328, 126] width 159 height 22
select select "1"
click at [249, 115] on select "Choisir sexe Garçon Fille" at bounding box center [328, 126] width 159 height 22
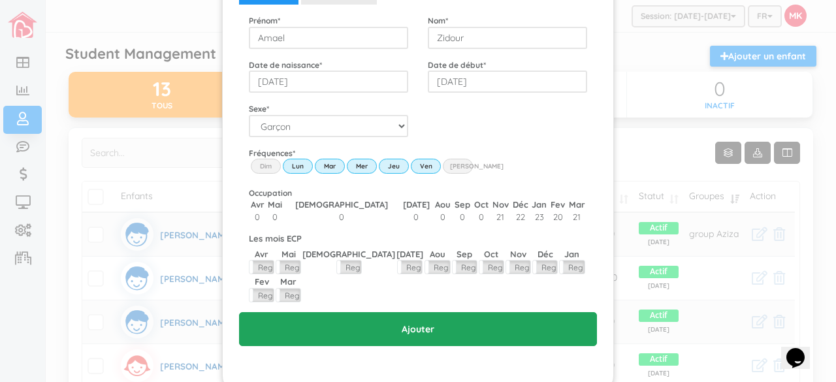
click at [380, 312] on input "Ajouter" at bounding box center [418, 329] width 358 height 34
